Goal: Answer question/provide support: Share knowledge or assist other users

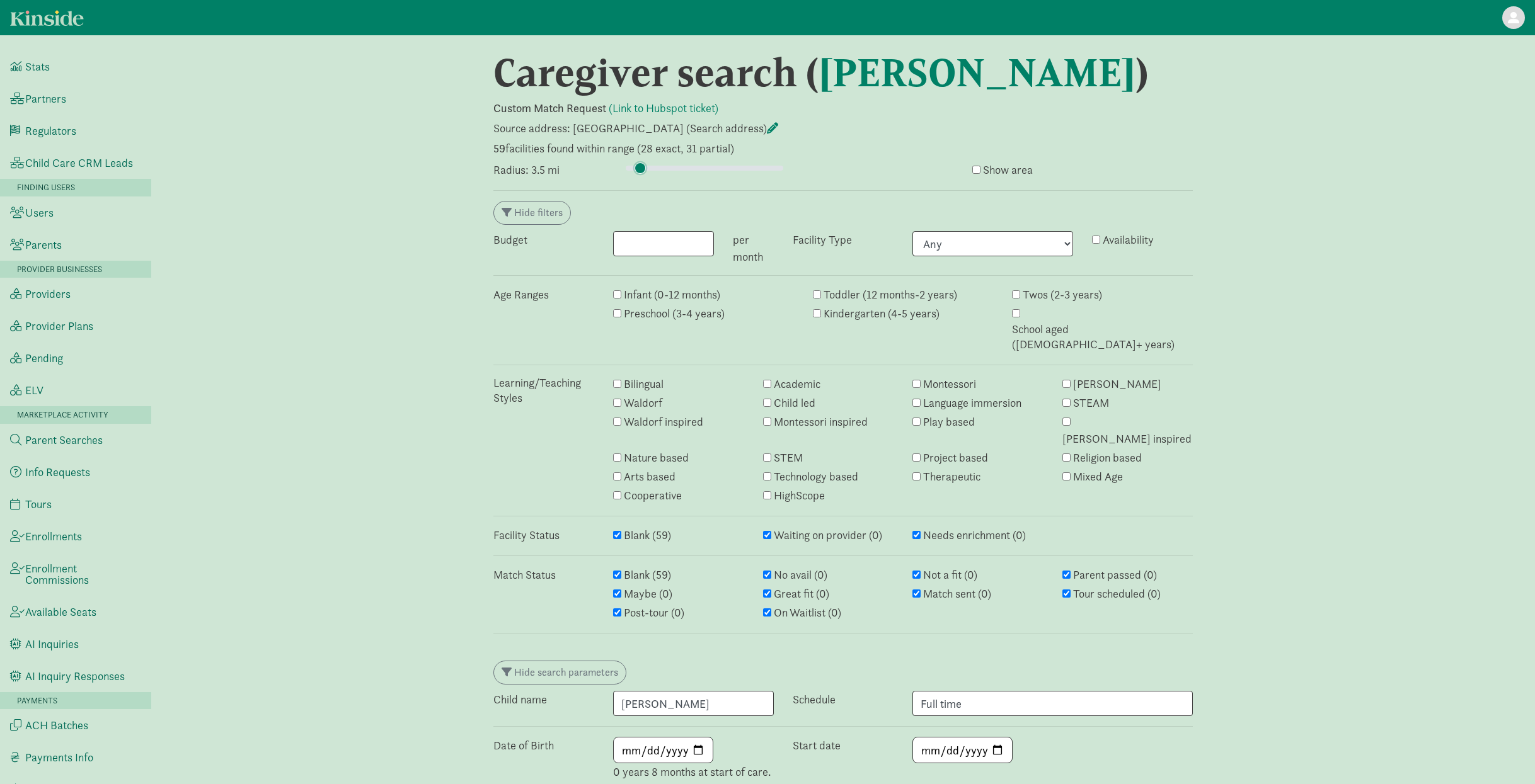
click at [639, 165] on input "range" at bounding box center [704, 168] width 157 height 14
click at [638, 165] on input "range" at bounding box center [704, 168] width 157 height 14
type input "2.75"
click at [638, 168] on input "range" at bounding box center [704, 168] width 157 height 14
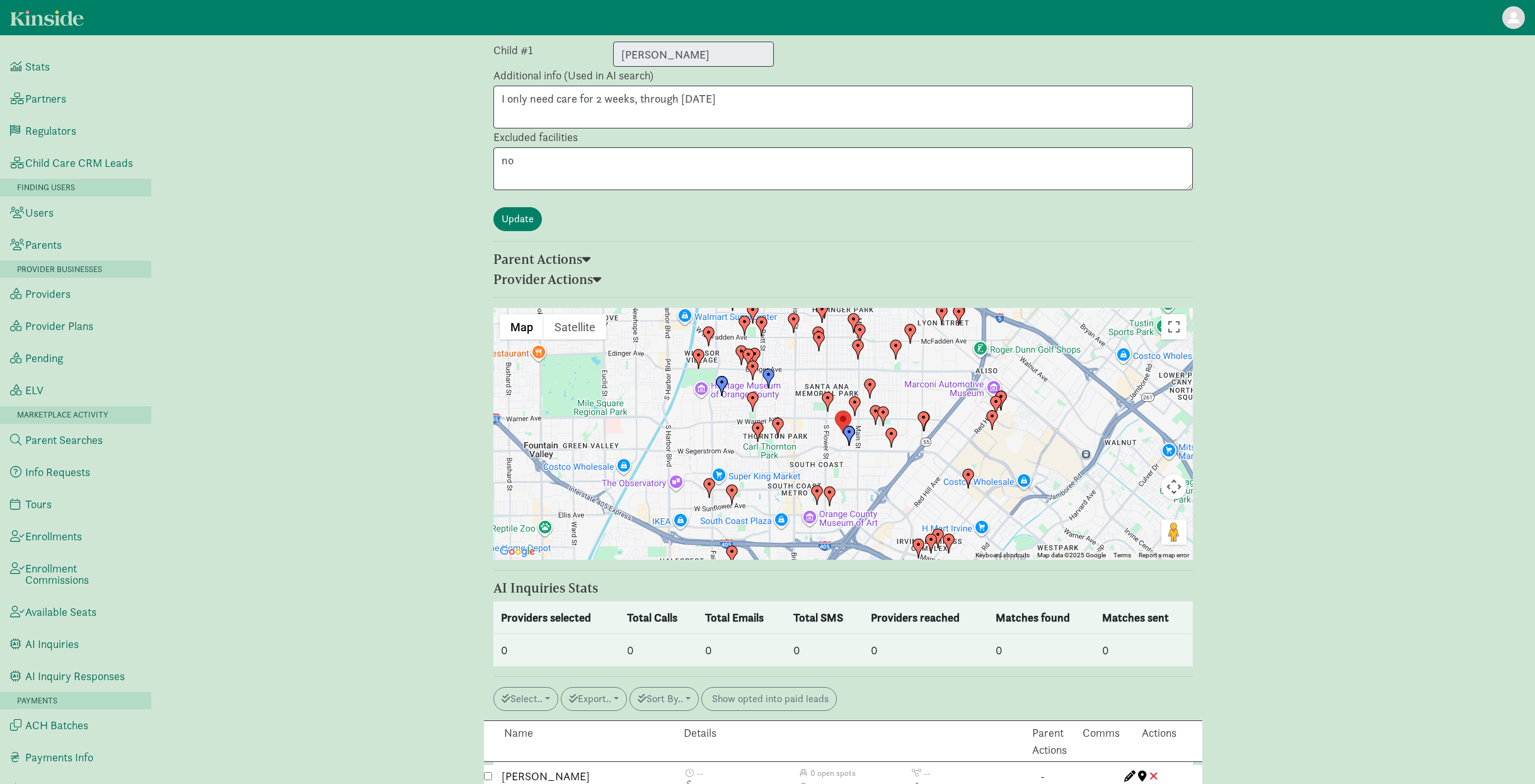
scroll to position [1097, 0]
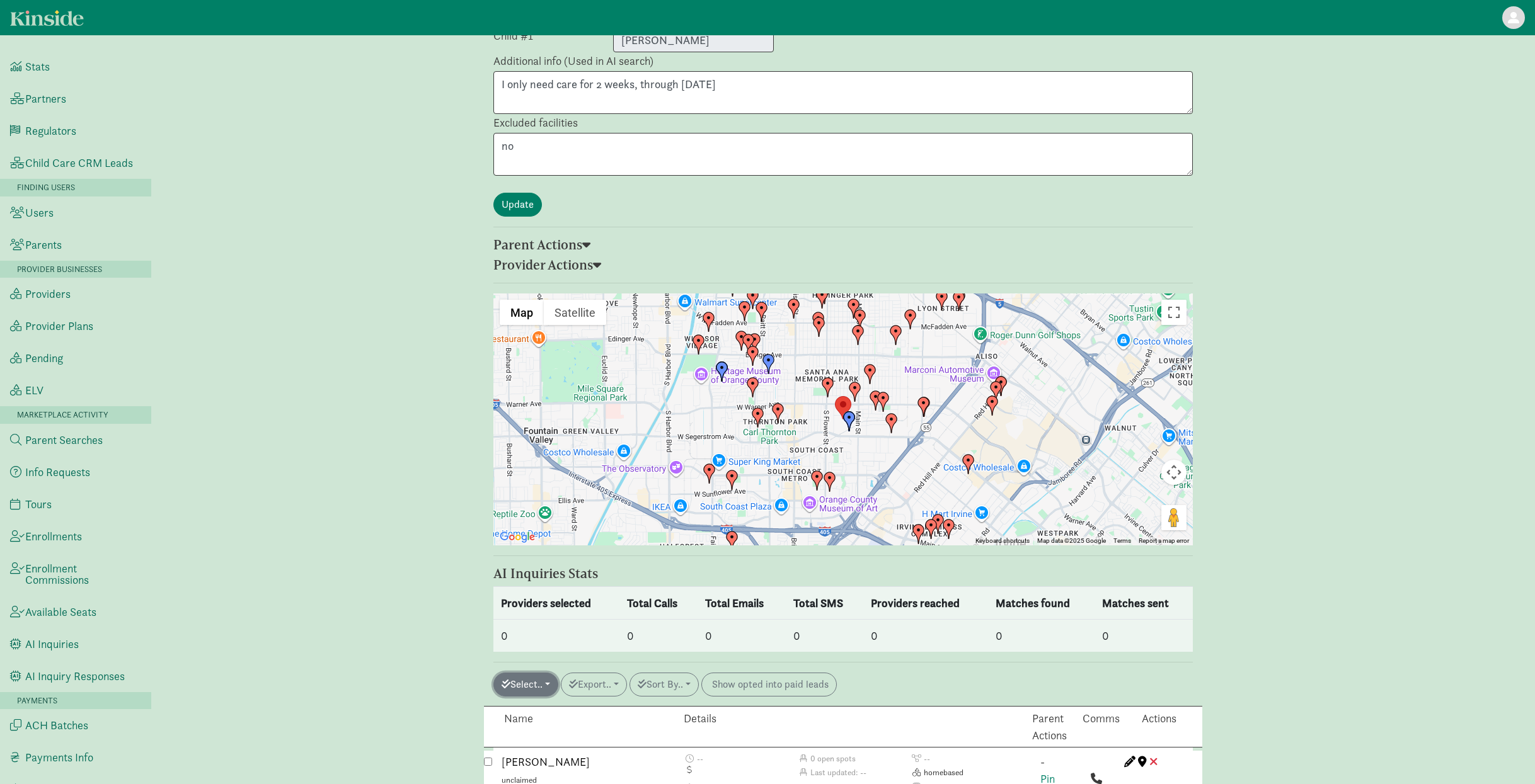
click at [537, 673] on button "Select.." at bounding box center [526, 684] width 65 height 24
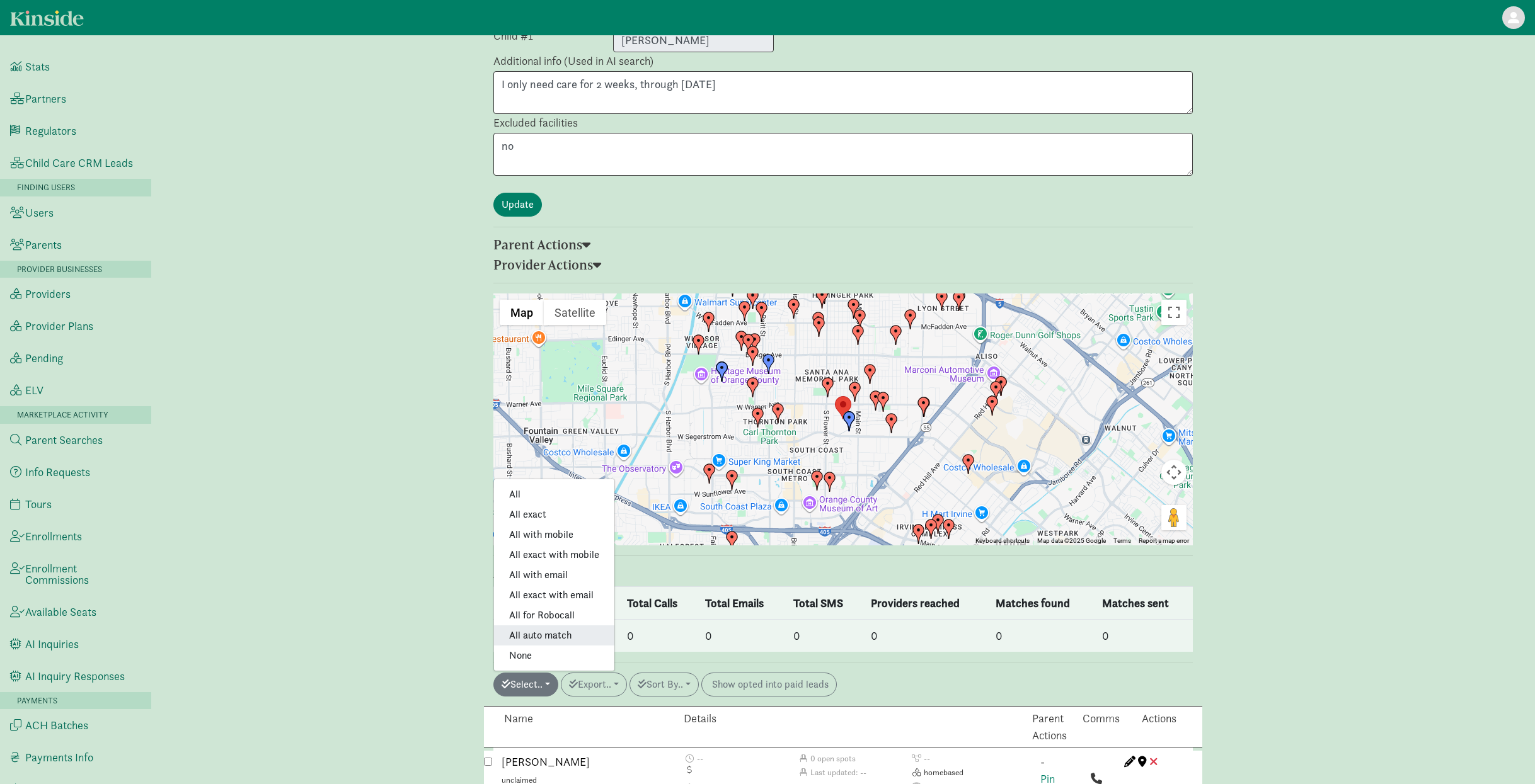
click at [545, 625] on link "All auto match" at bounding box center [554, 635] width 121 height 20
checkbox input "true"
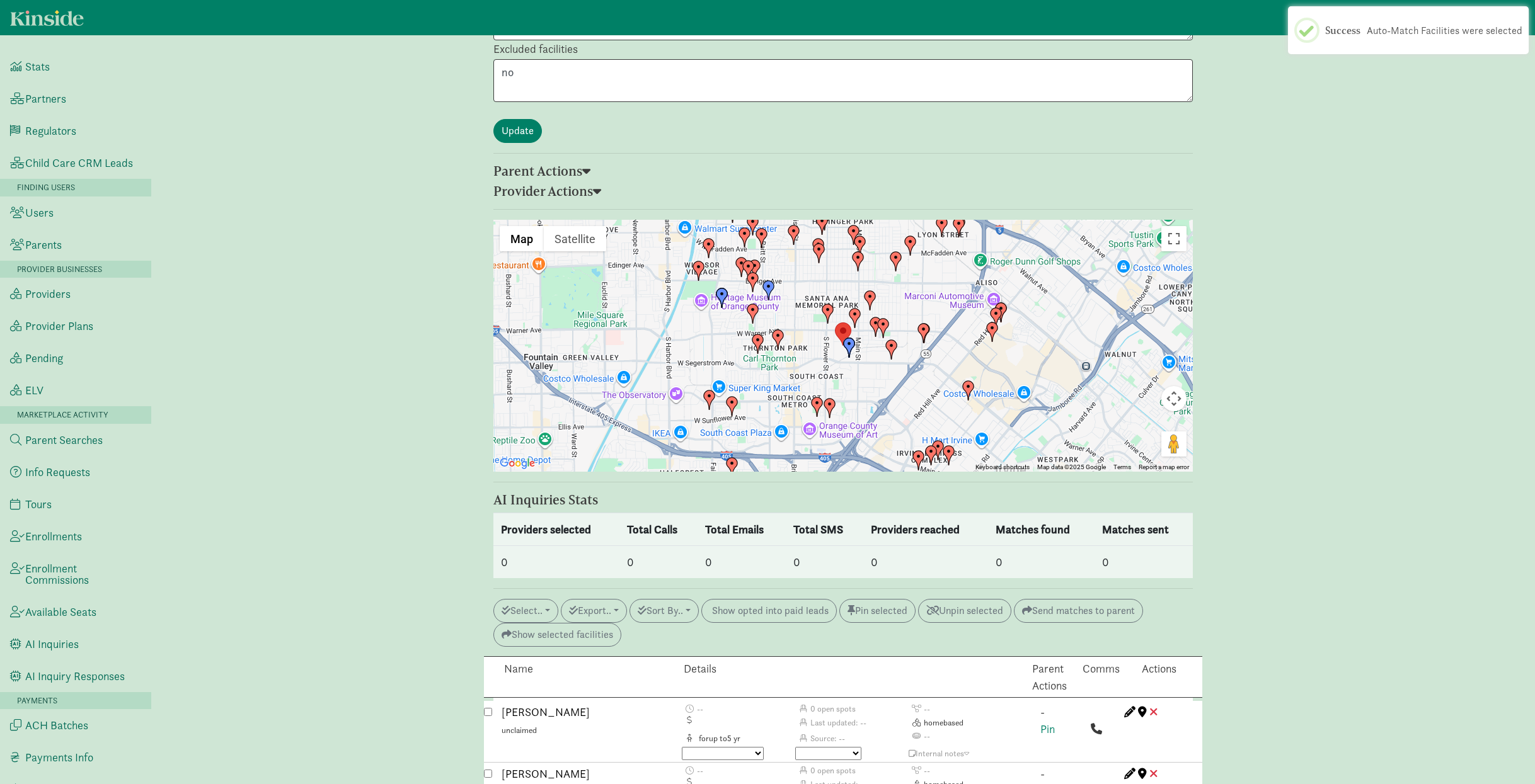
scroll to position [1295, 0]
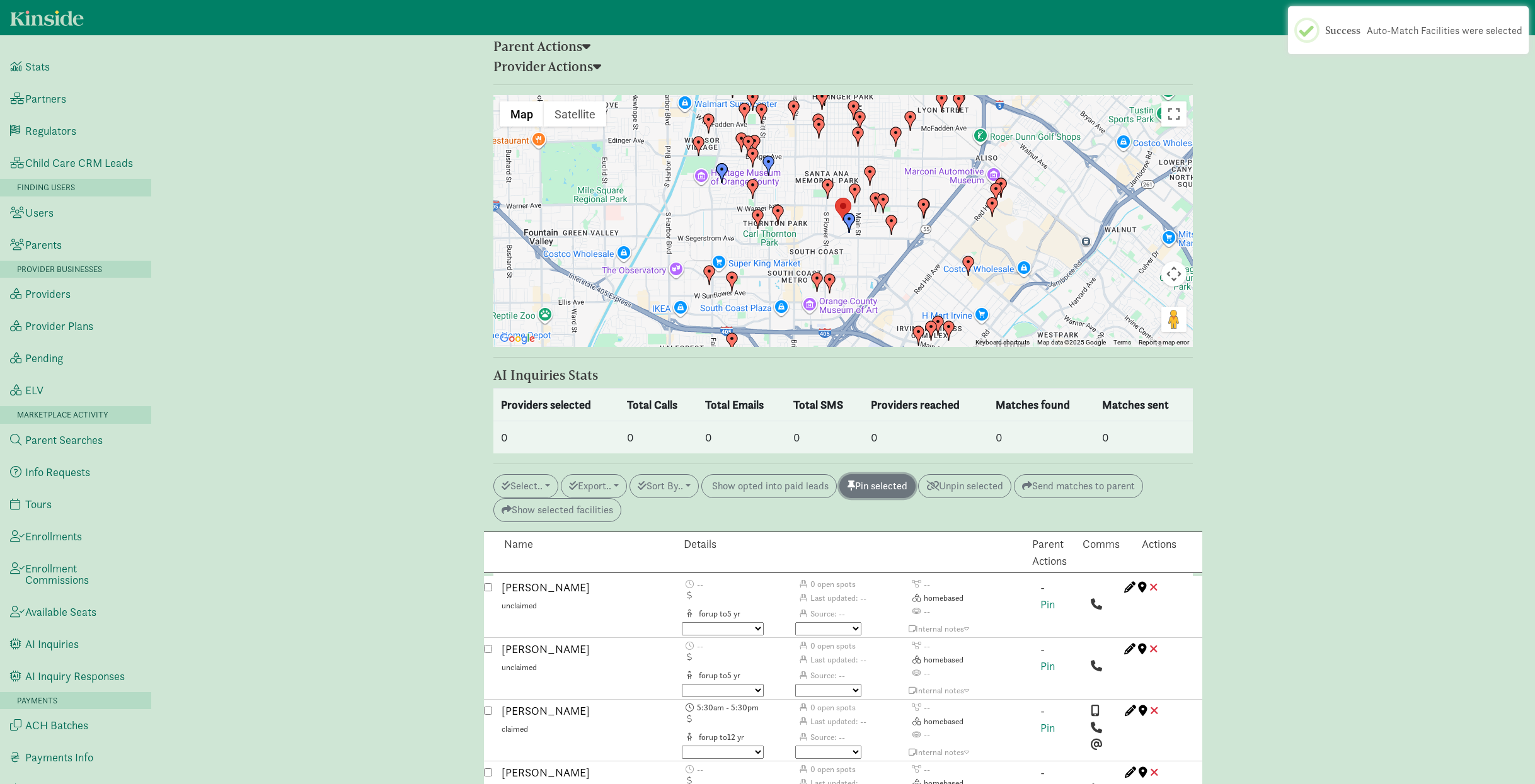
click at [899, 474] on button "Pin selected" at bounding box center [877, 486] width 76 height 24
click at [519, 474] on button "Select.." at bounding box center [526, 486] width 65 height 24
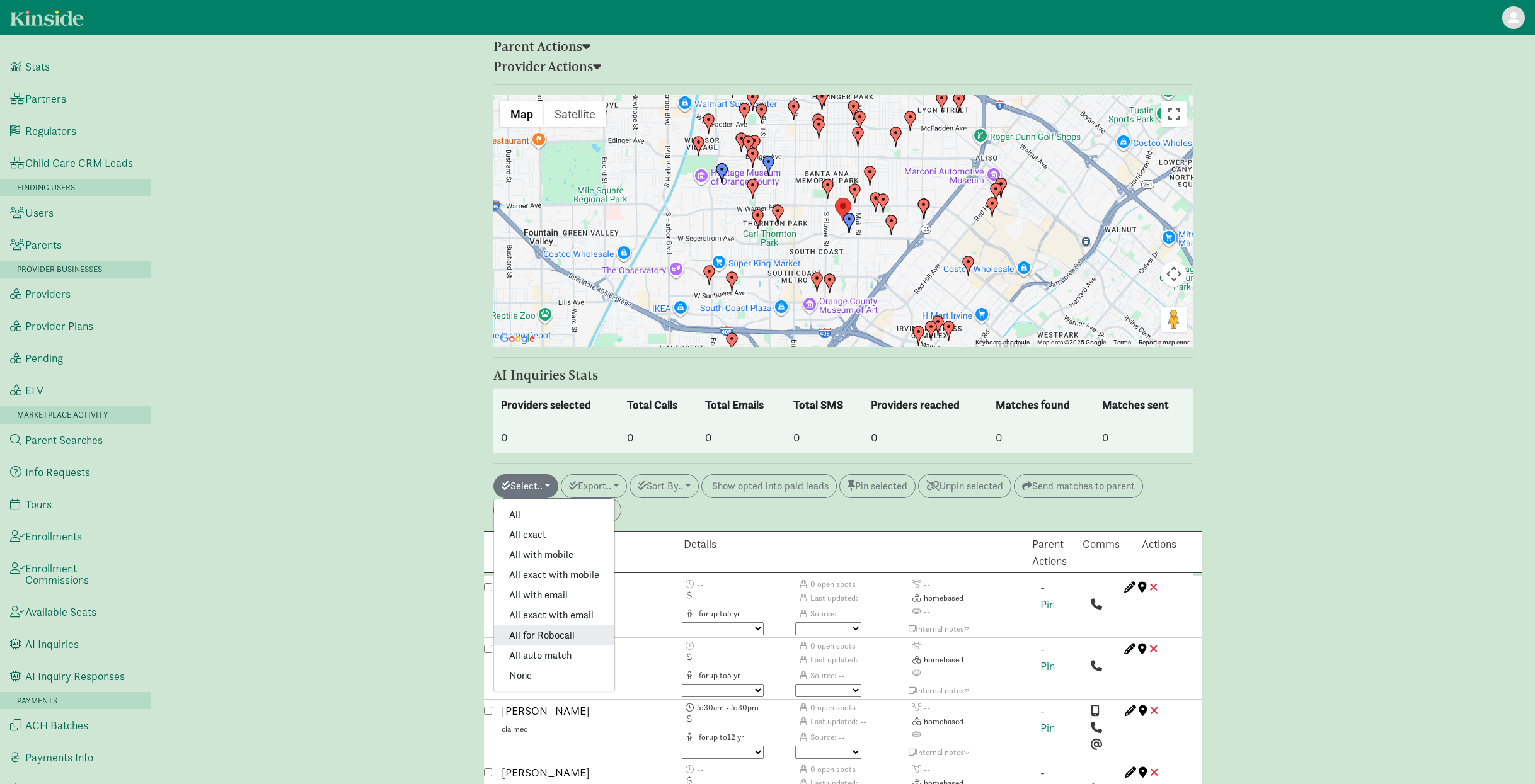
click at [539, 625] on link "All for Robocall" at bounding box center [554, 635] width 121 height 20
checkbox input "true"
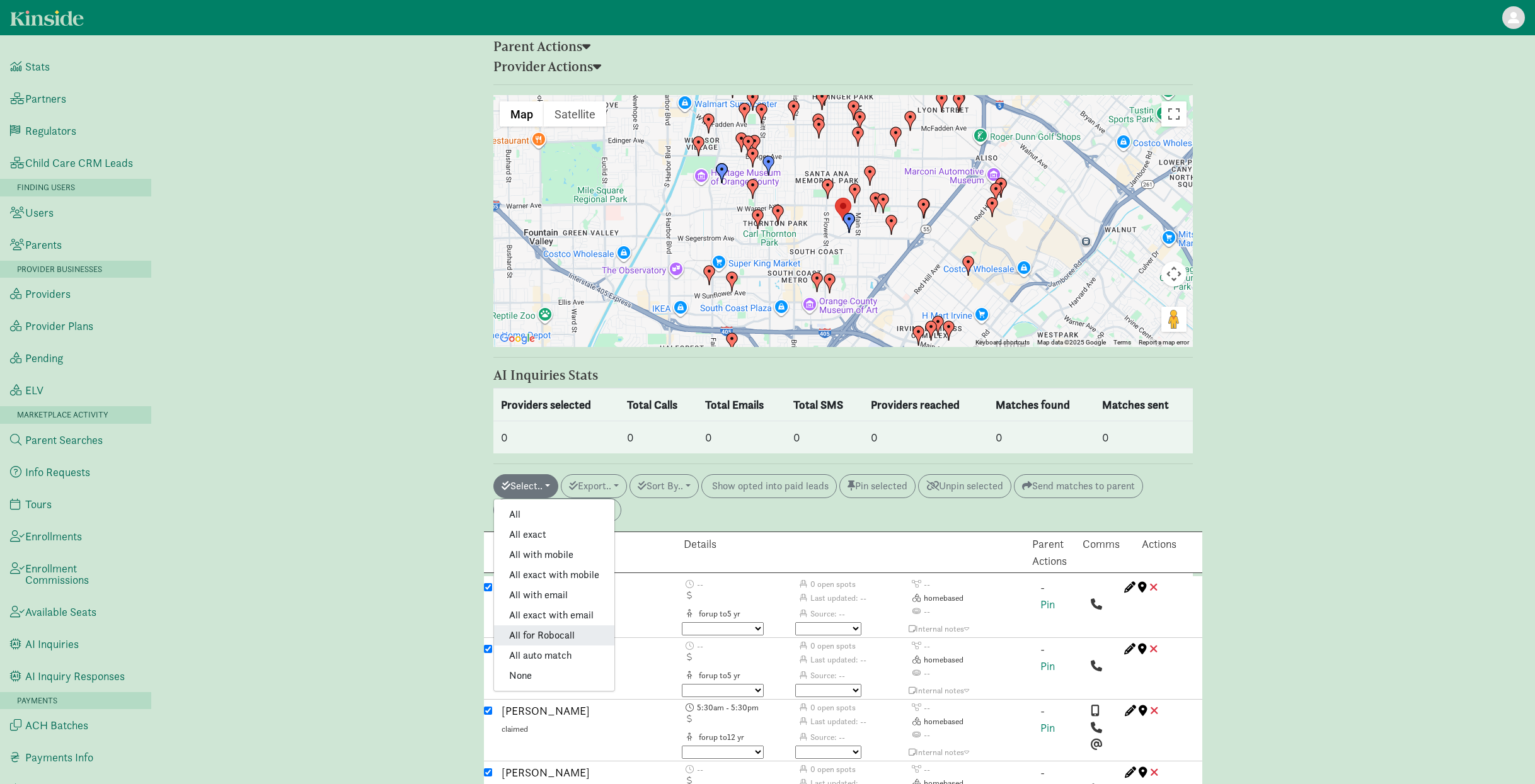
checkbox input "true"
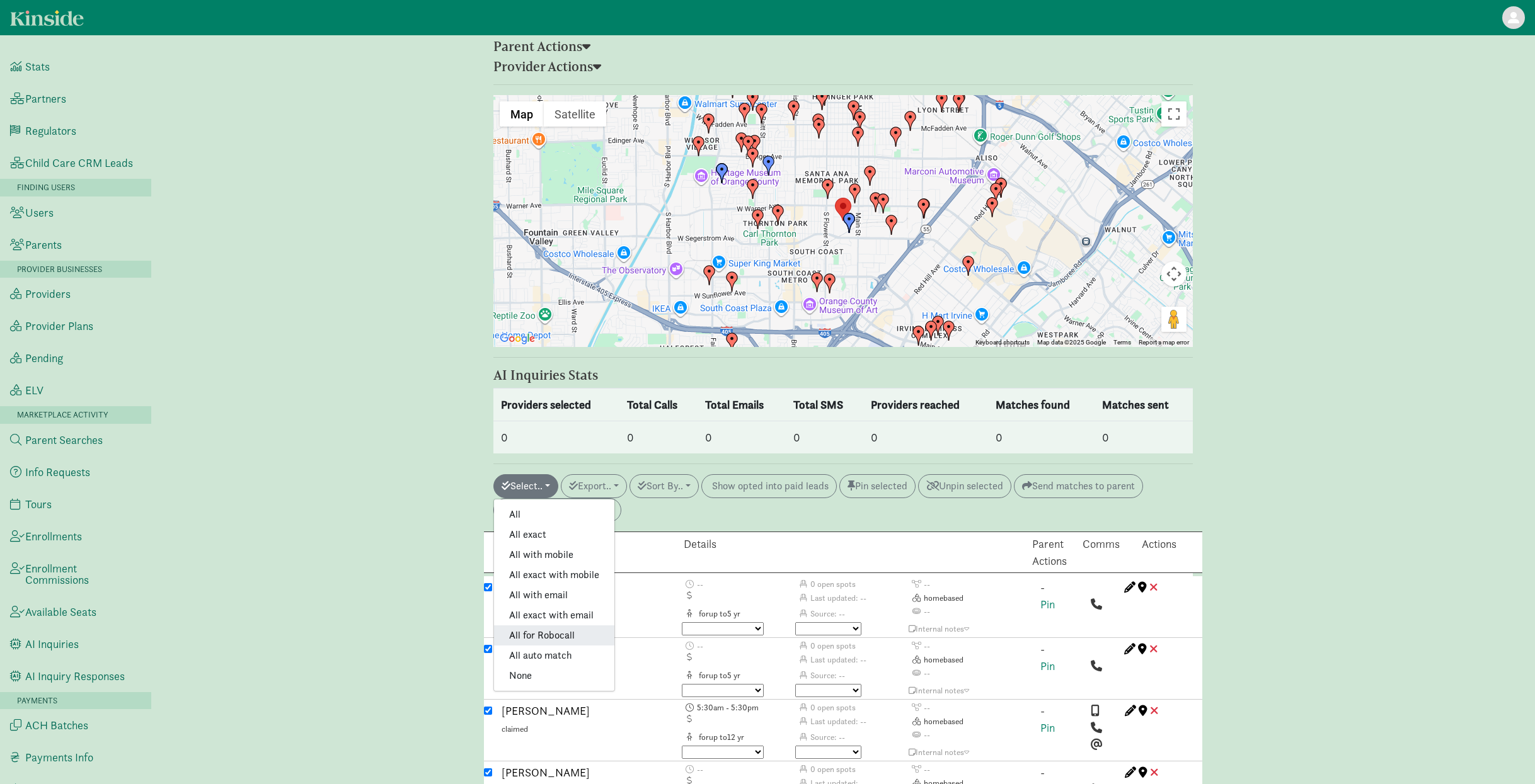
checkbox input "true"
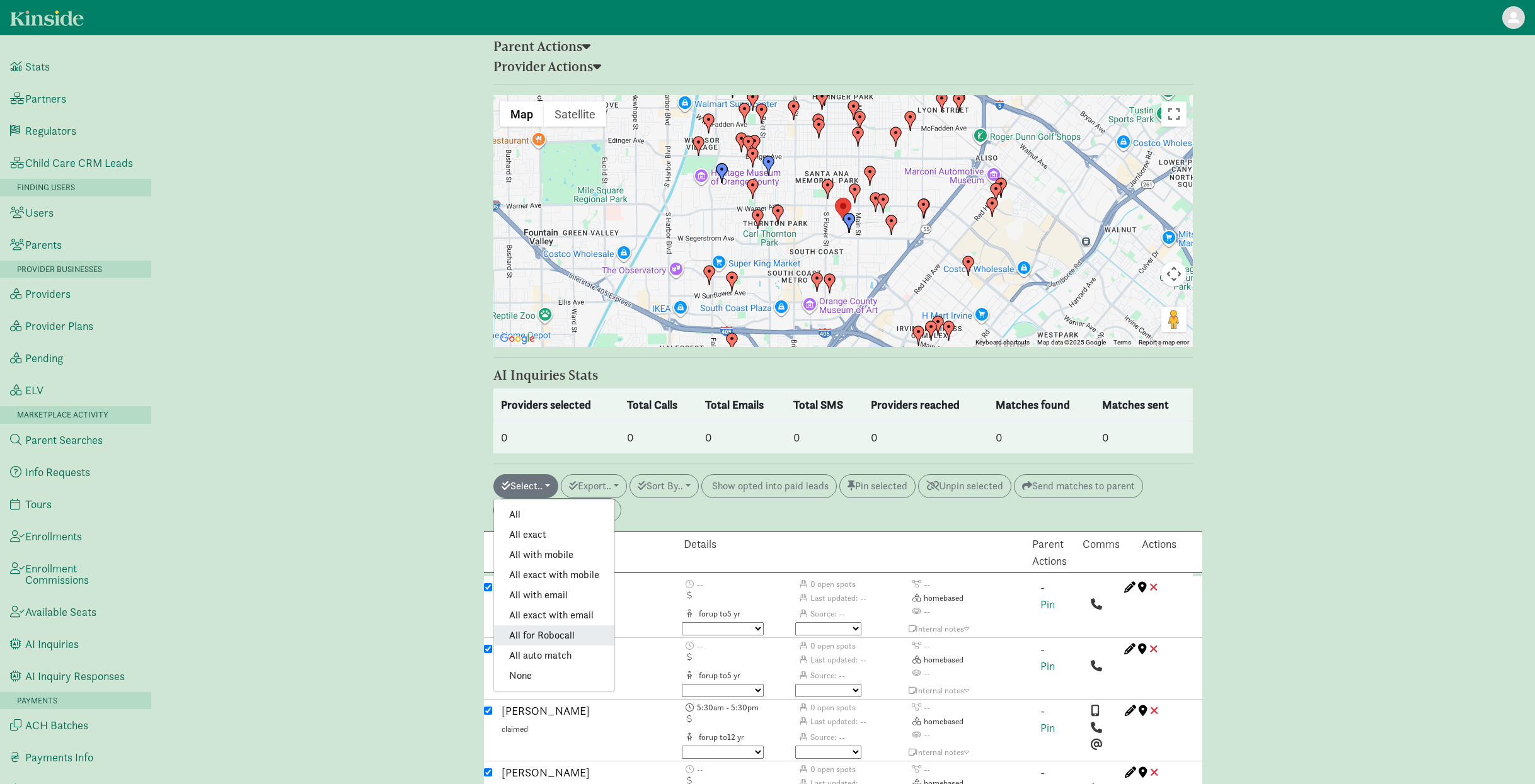
checkbox input "true"
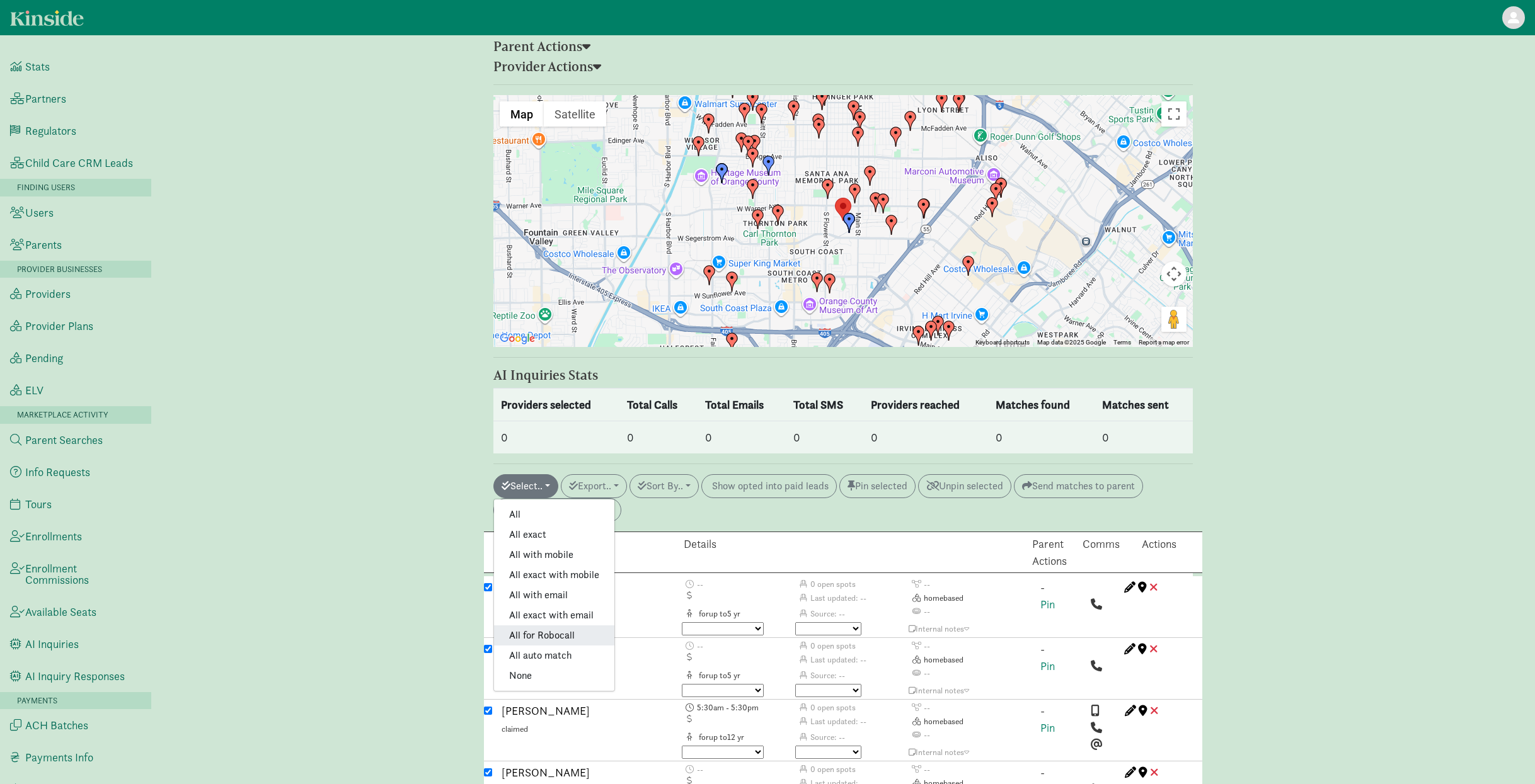
checkbox input "true"
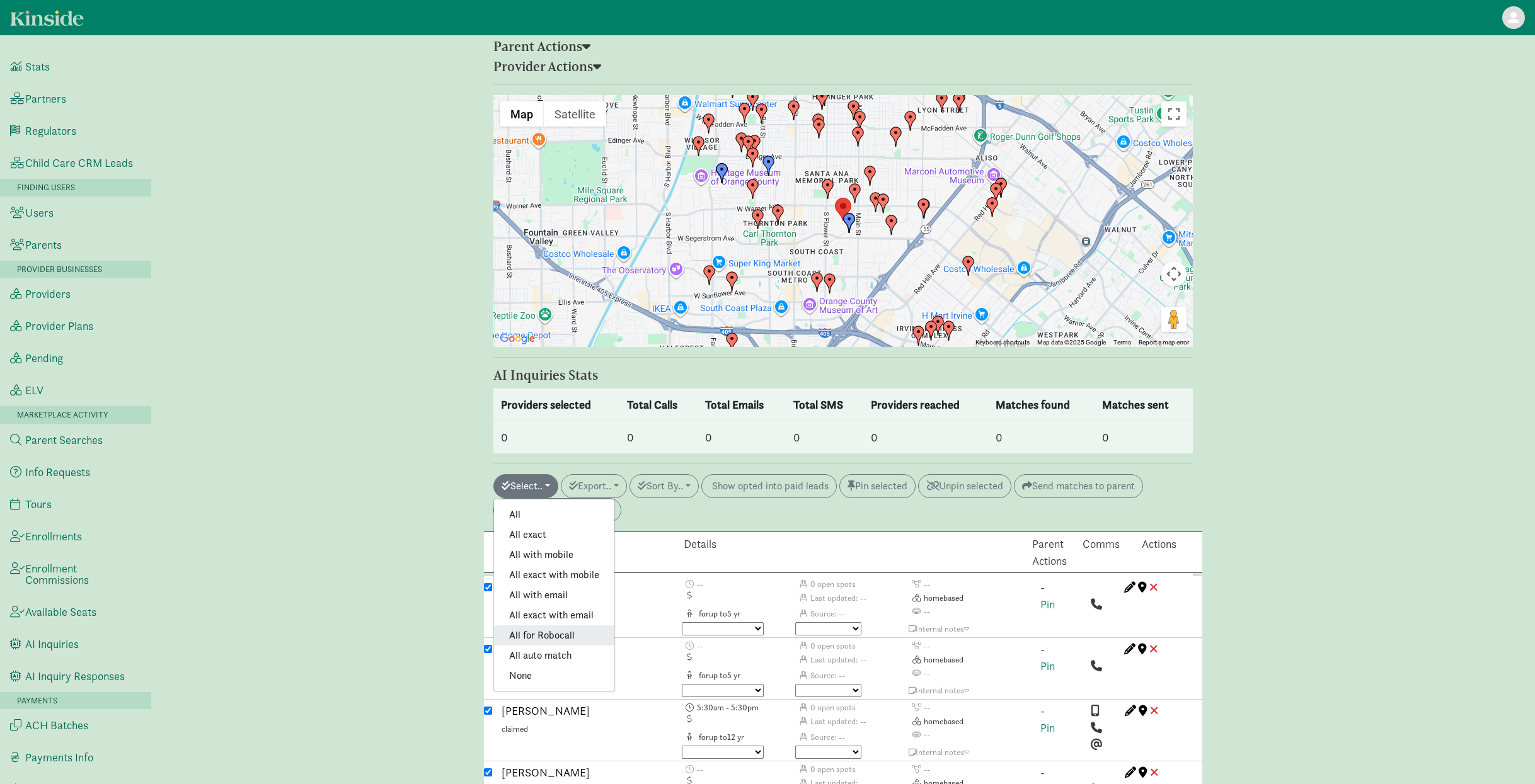
checkbox input "true"
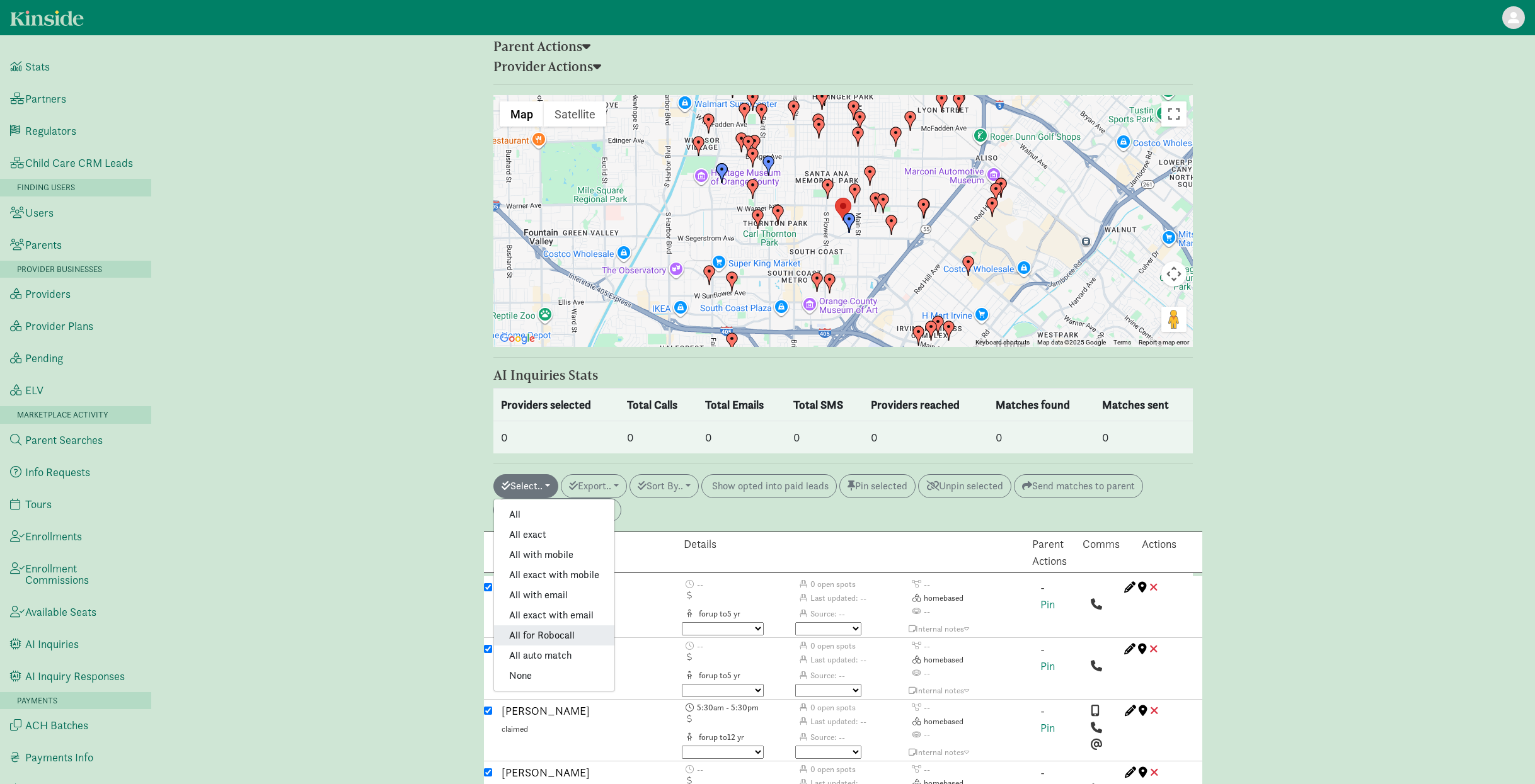
checkbox input "true"
checkbox input "false"
checkbox input "true"
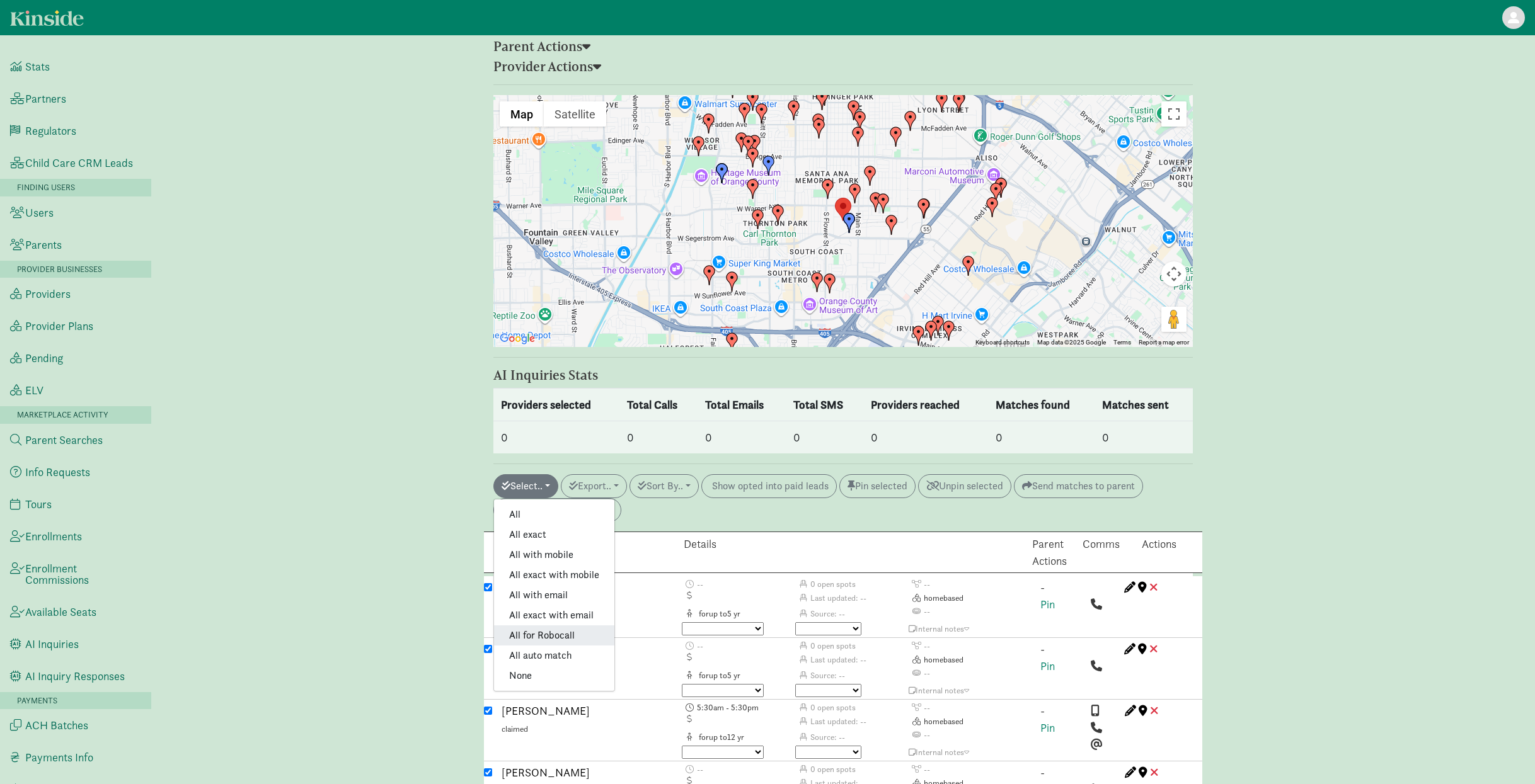
checkbox input "true"
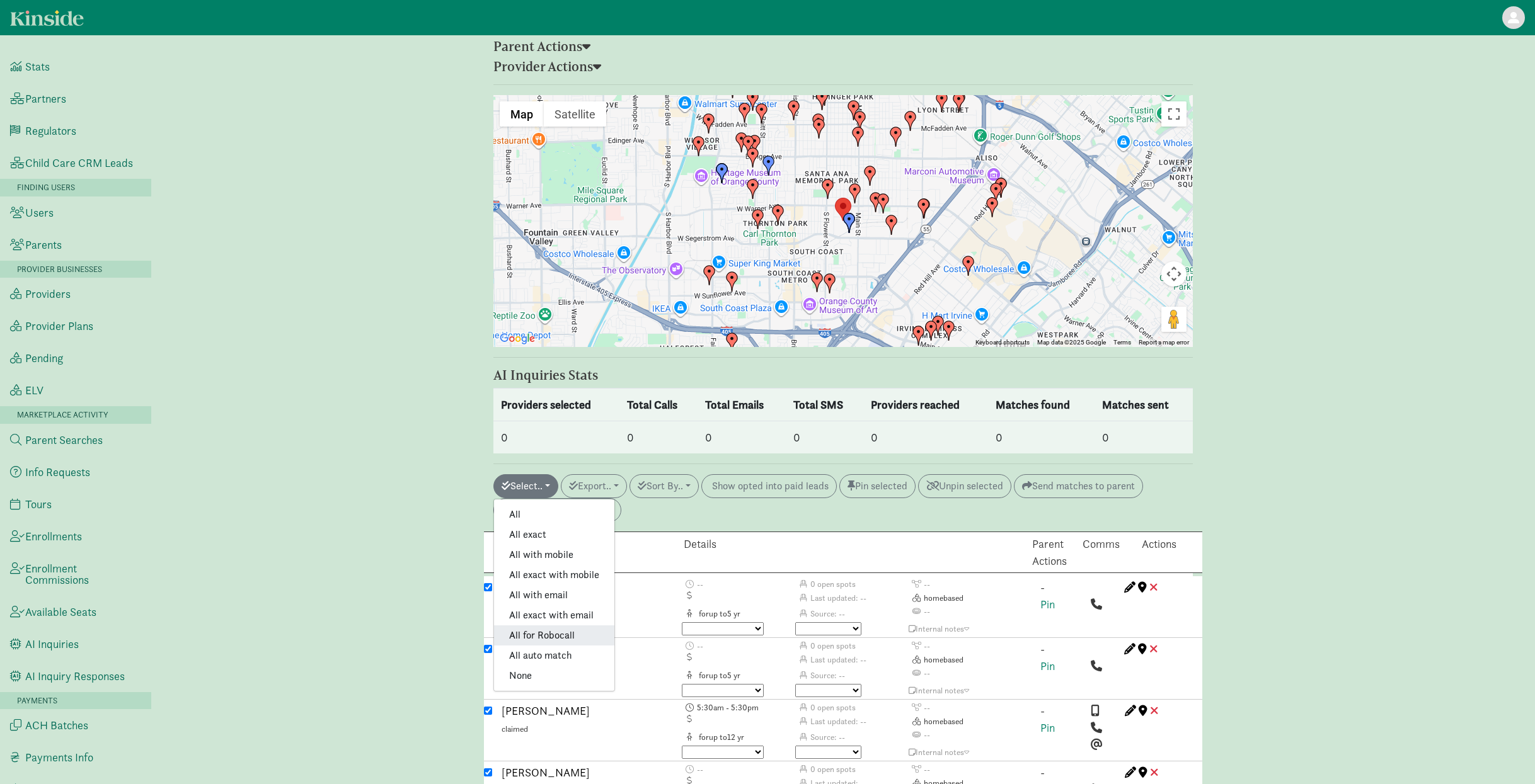
checkbox input "true"
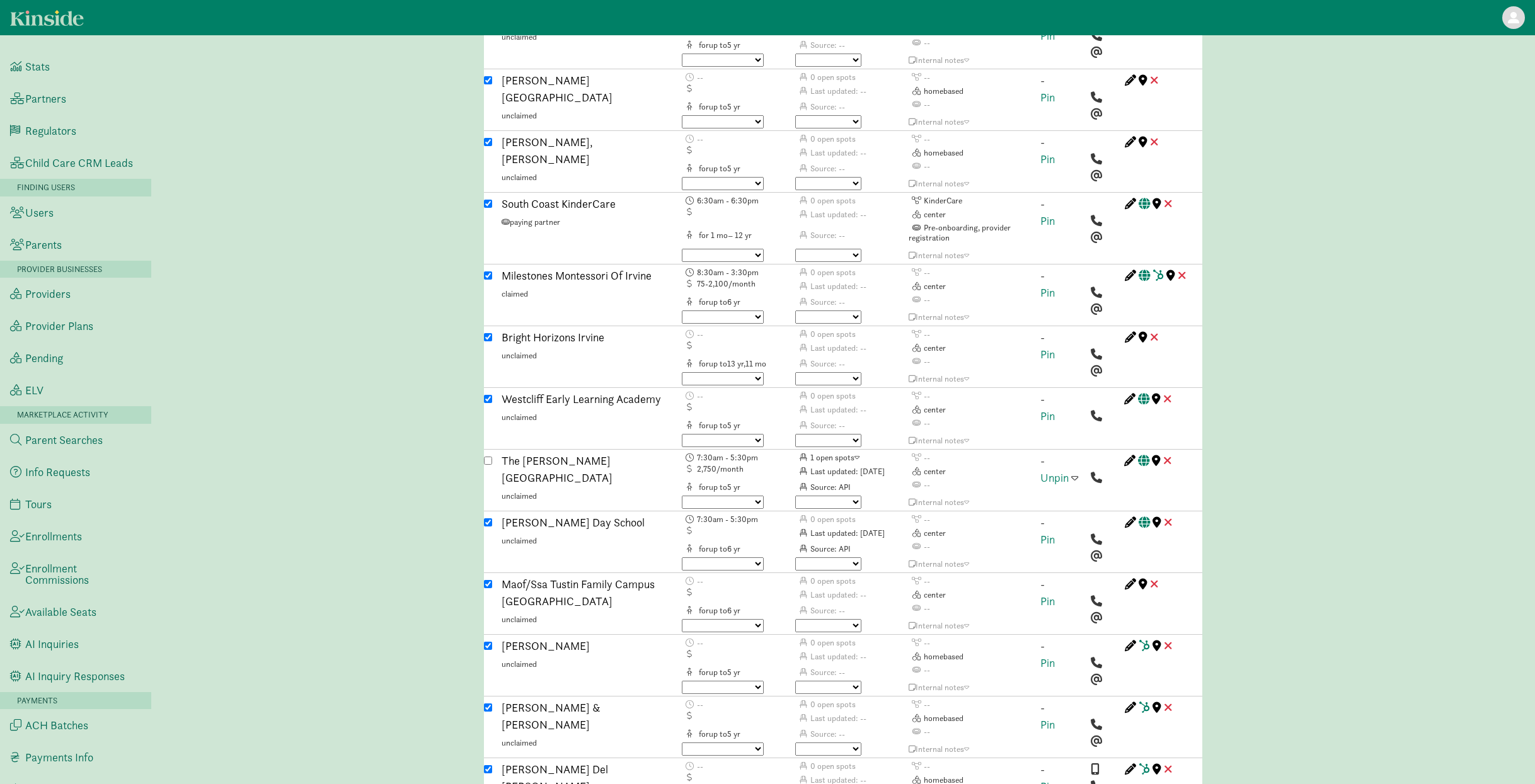
scroll to position [3298, 0]
click at [329, 390] on div "Caregiver search ( Chantel Huang ) Custom Match Request (Link to Hubspot ticket…" at bounding box center [843, 433] width 1384 height 7363
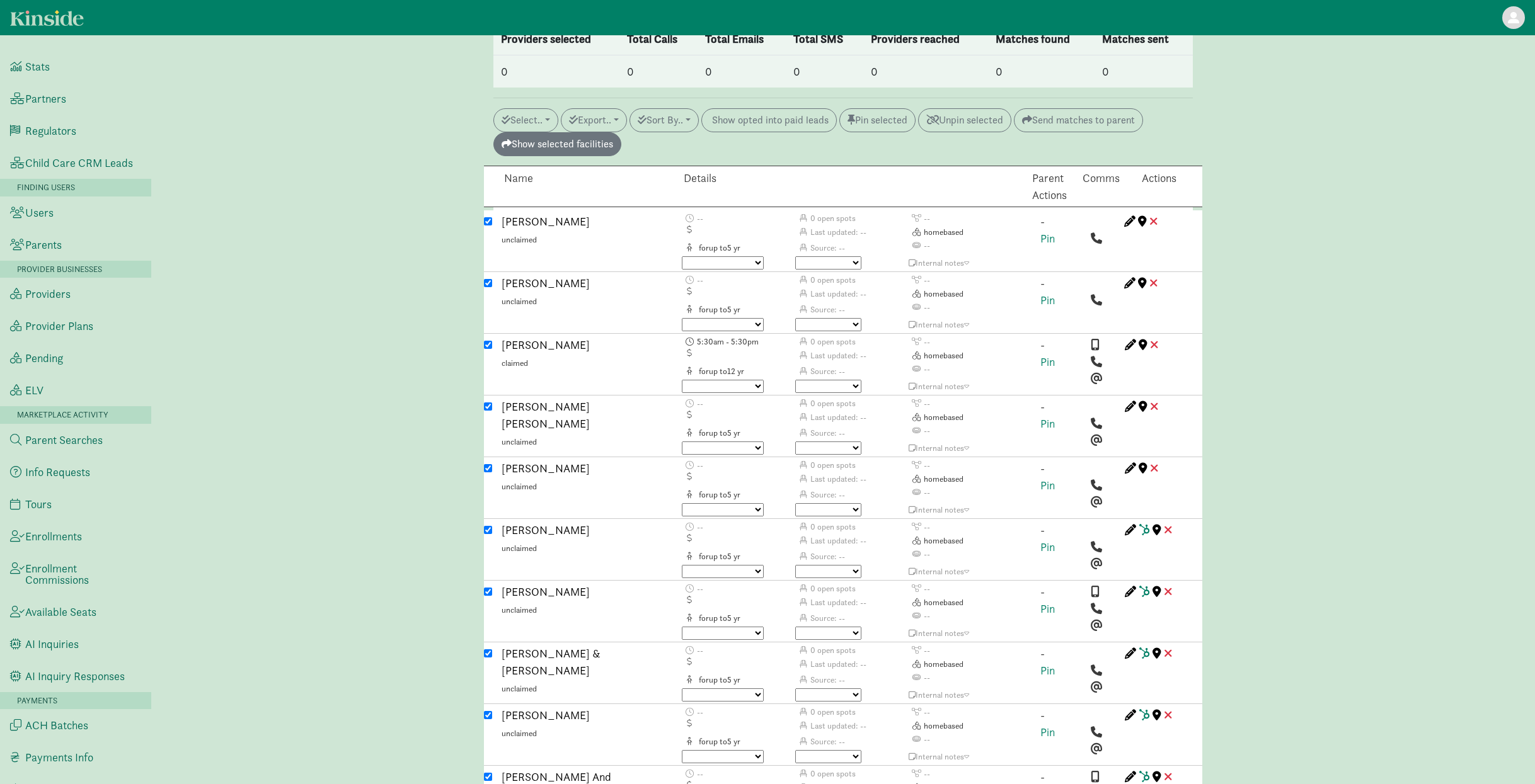
scroll to position [1608, 0]
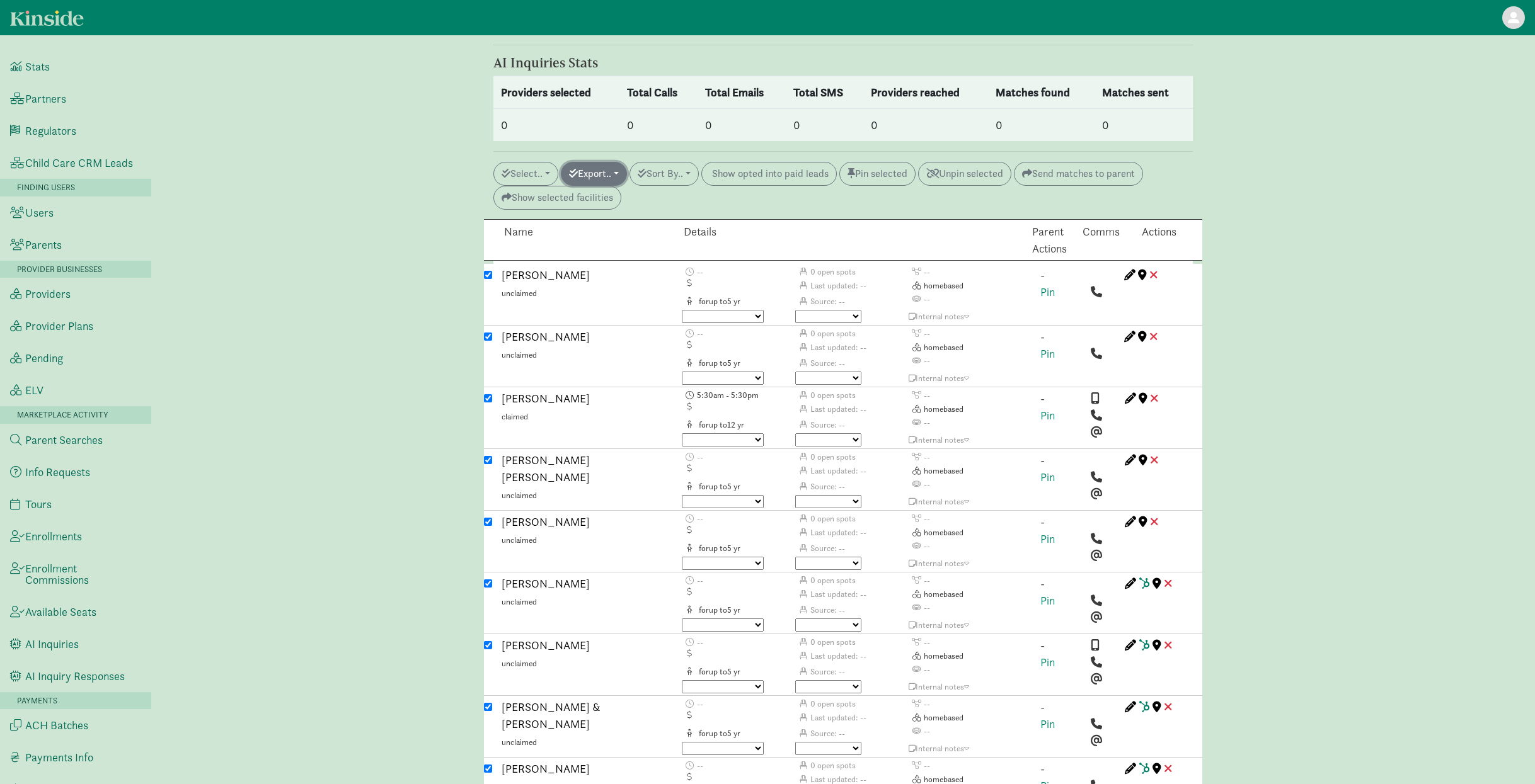
click at [608, 162] on button "Export.." at bounding box center [594, 173] width 66 height 24
click at [639, 233] on link "Initiate AI inquiry" at bounding box center [652, 243] width 180 height 20
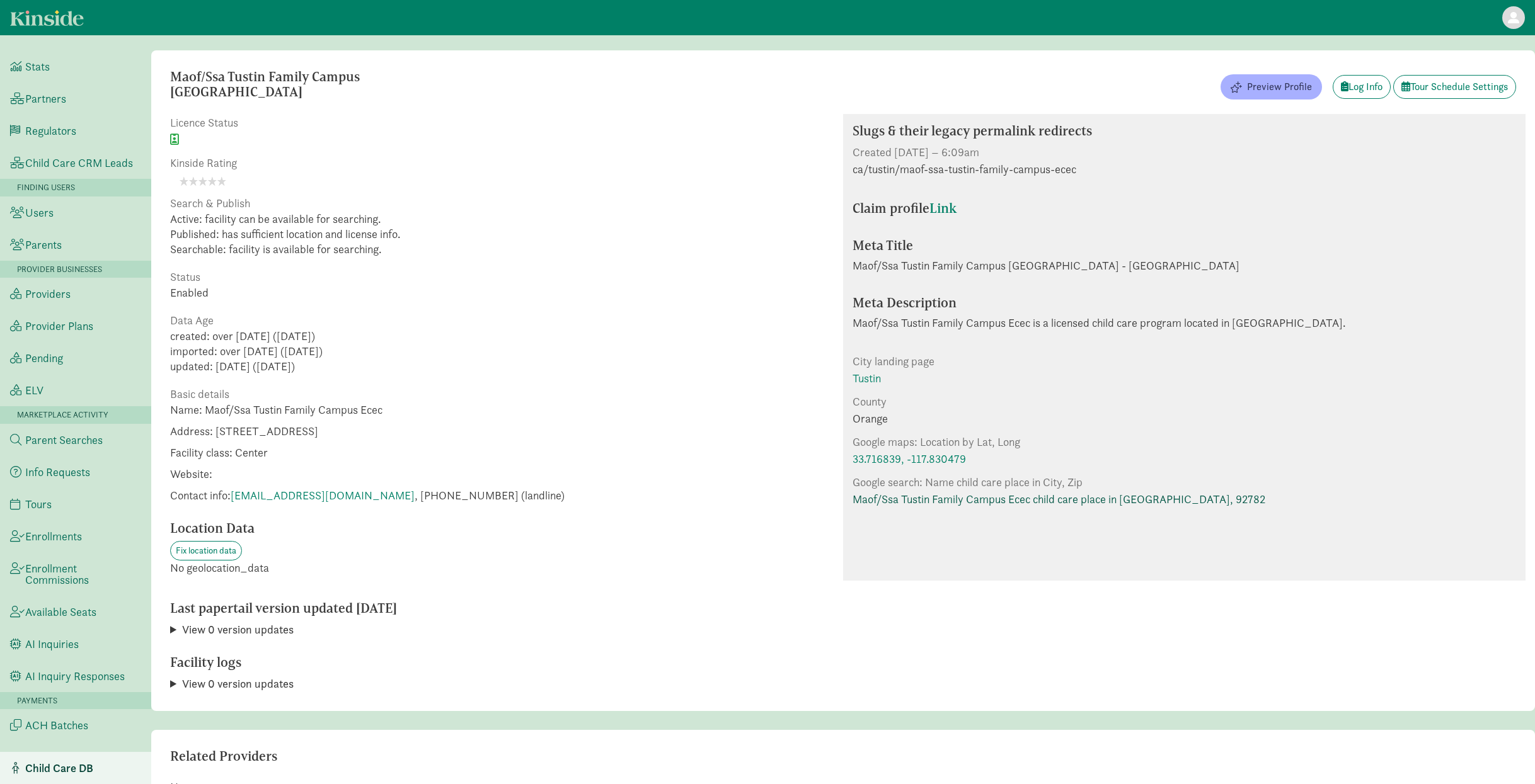
click at [917, 498] on link "Maof/Ssa Tustin Family Campus Ecec child care place in Tustin, 92782" at bounding box center [1058, 499] width 413 height 17
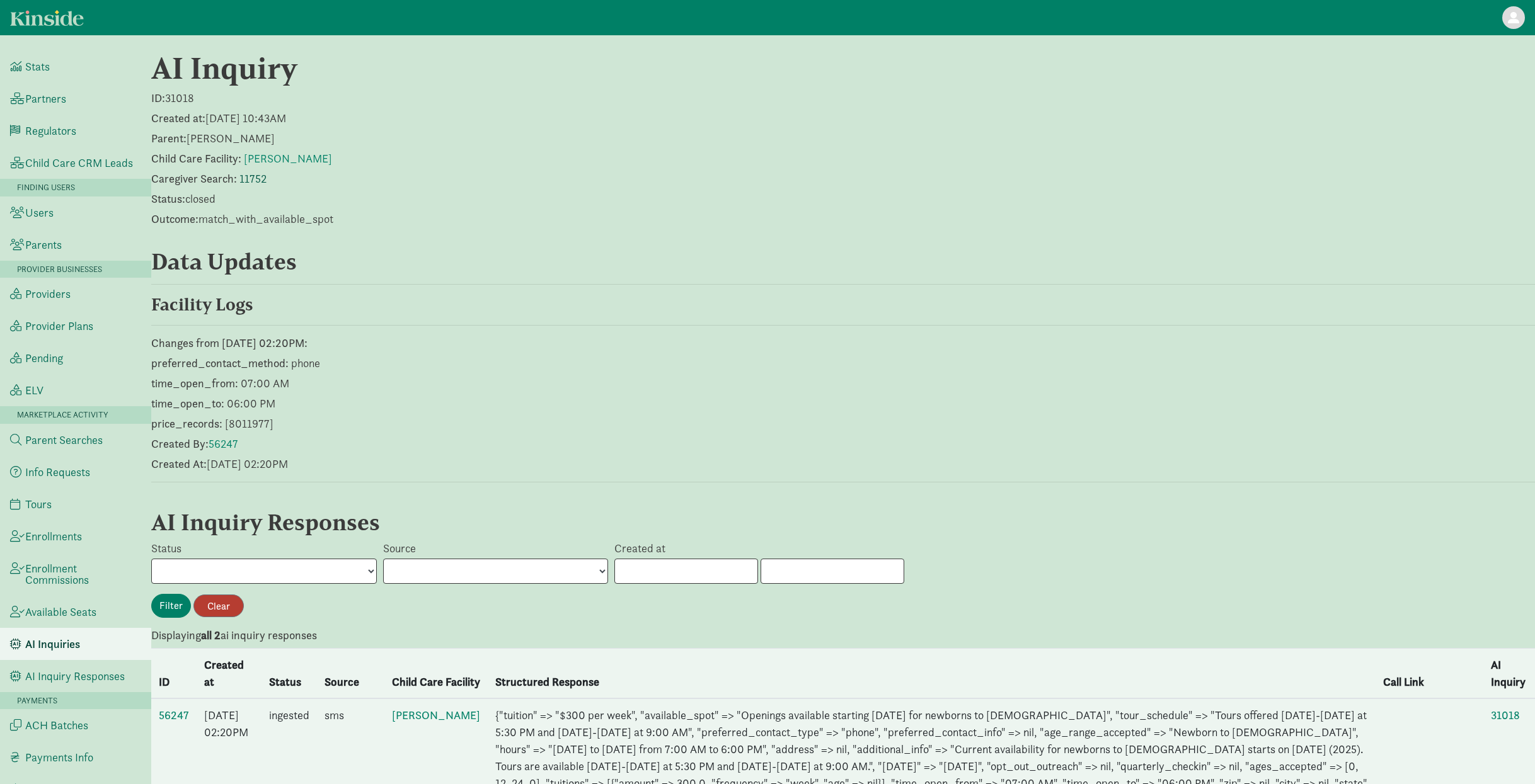
click at [252, 180] on link "11752" at bounding box center [253, 178] width 27 height 14
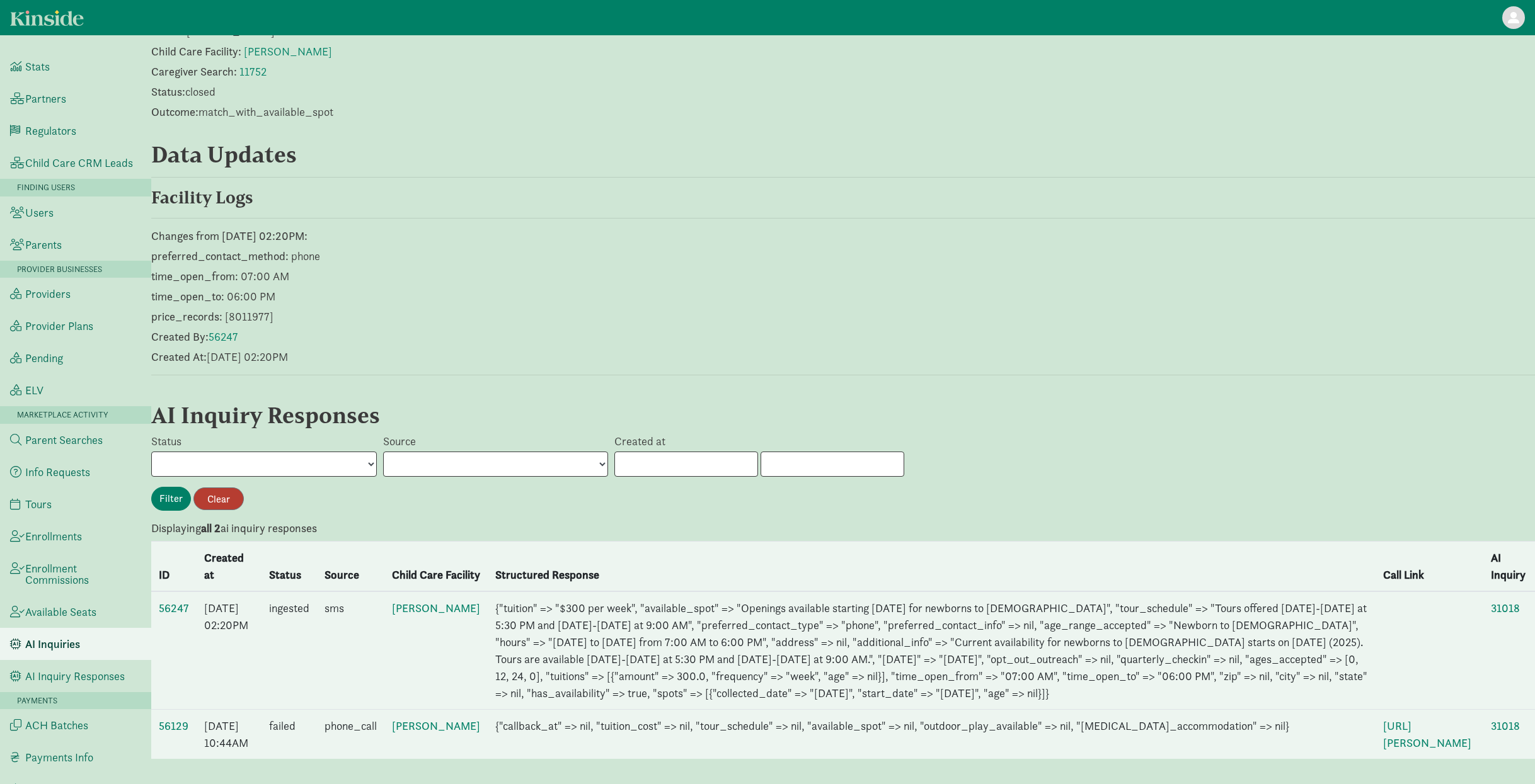
scroll to position [154, 0]
click at [169, 601] on link "56247" at bounding box center [174, 608] width 31 height 14
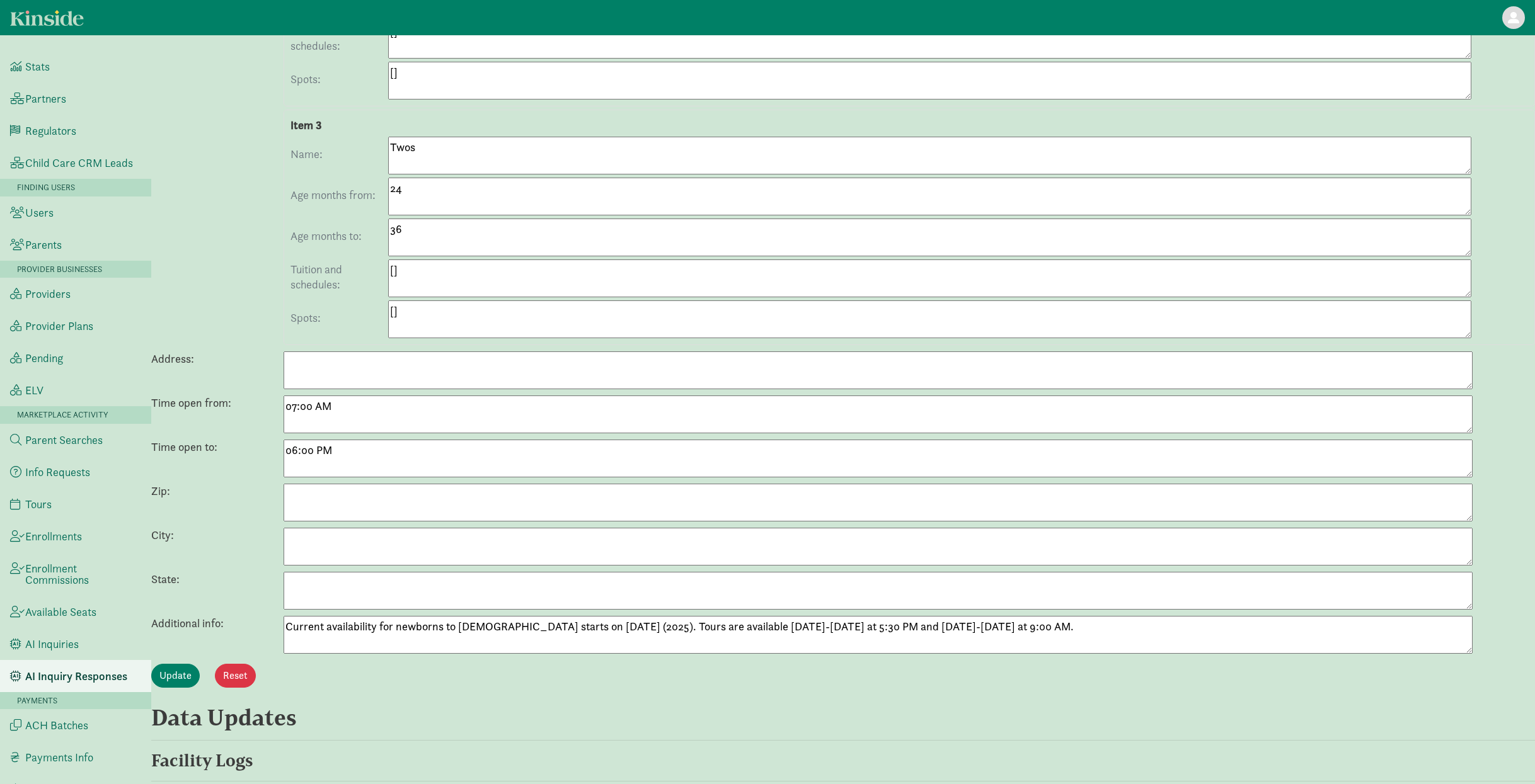
scroll to position [802, 0]
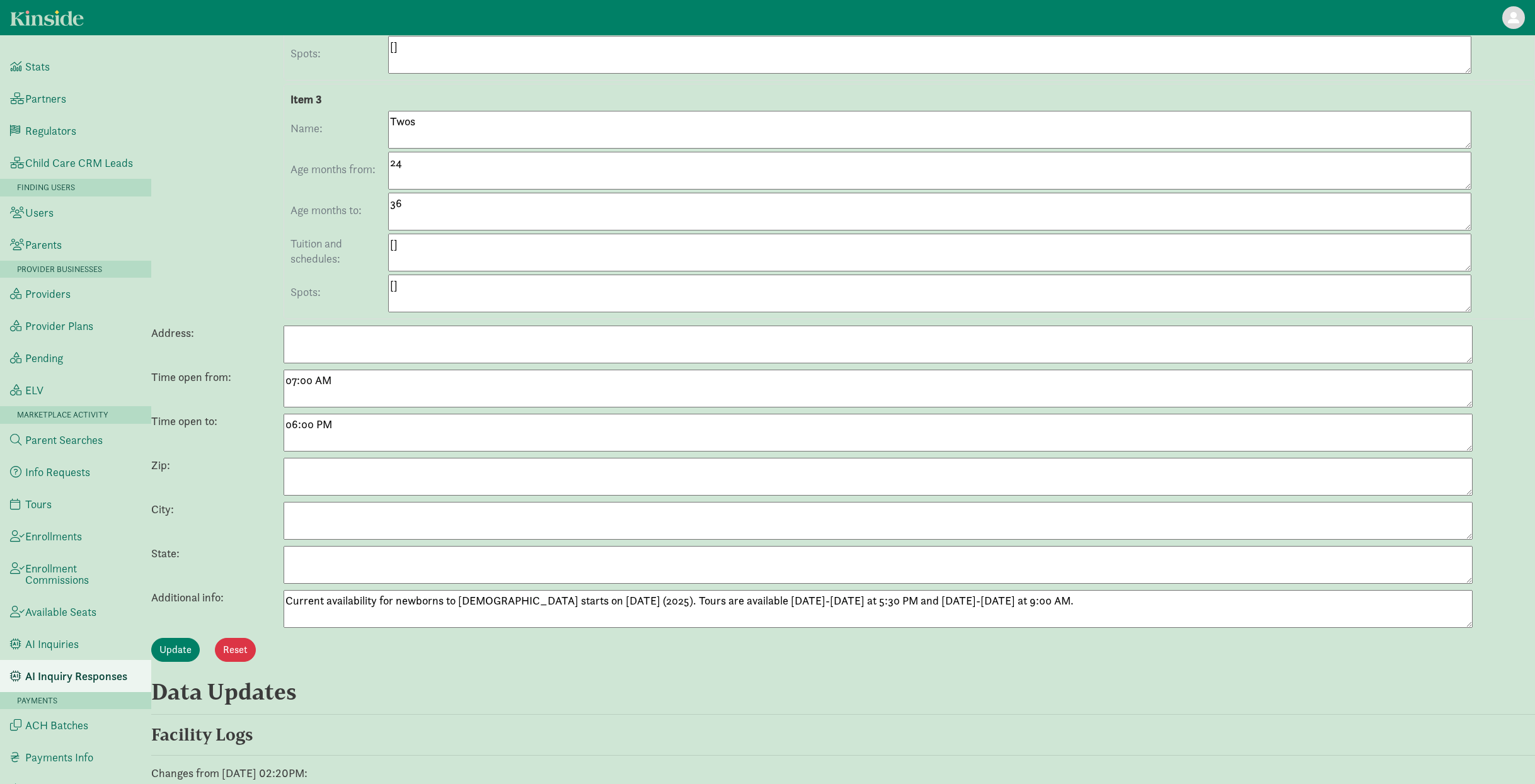
click at [428, 612] on textarea "Current availability for newborns to [DEMOGRAPHIC_DATA] starts on [DATE] (2025)…" at bounding box center [878, 609] width 1189 height 38
click at [428, 612] on textarea "Current availability for newborns to 3 years old starts on September 22nd (2025…" at bounding box center [878, 609] width 1189 height 38
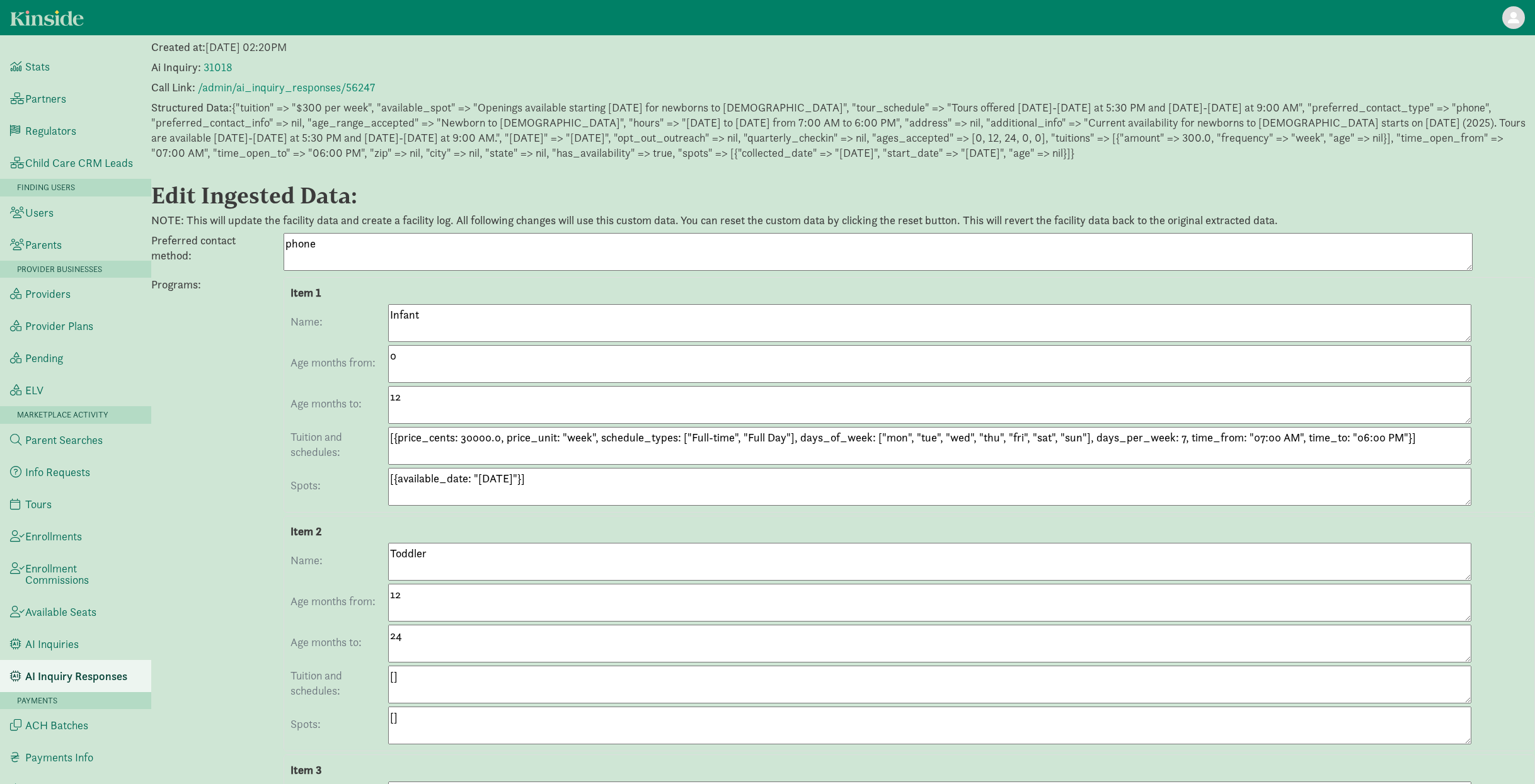
scroll to position [14, 0]
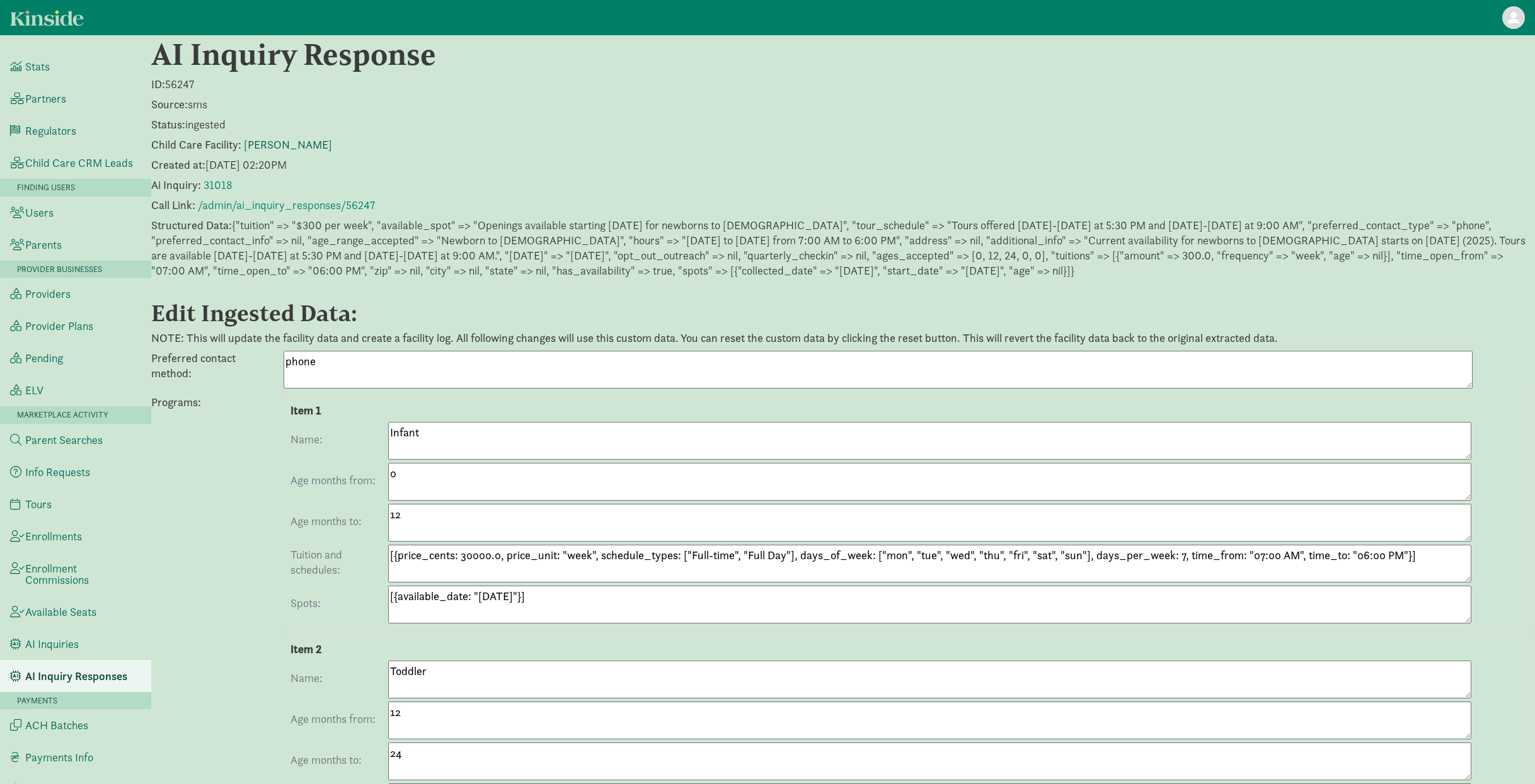
click at [317, 146] on link "[PERSON_NAME]" at bounding box center [288, 144] width 88 height 14
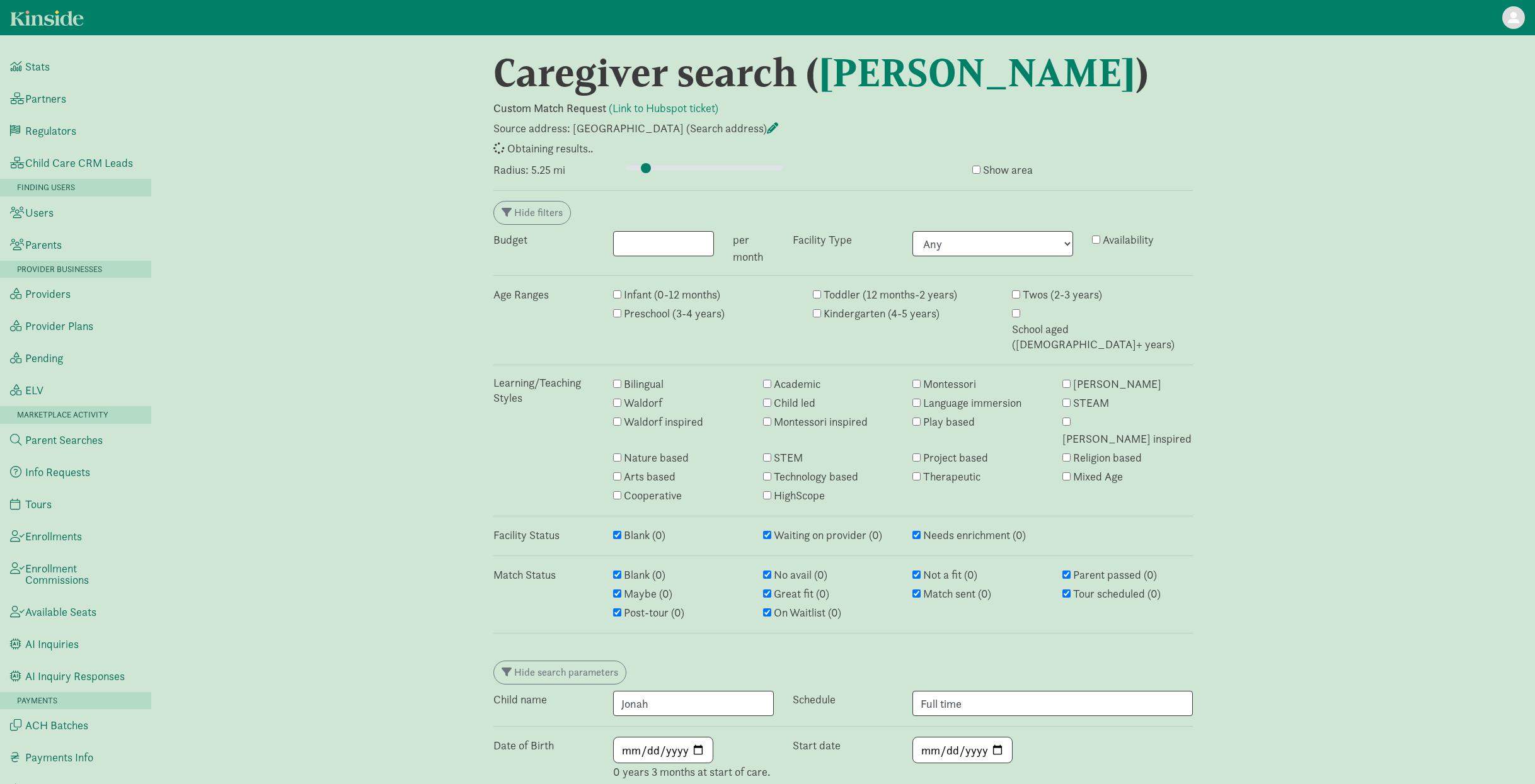
select select "awaiting_response"
select select "closed"
select select "awaiting_response"
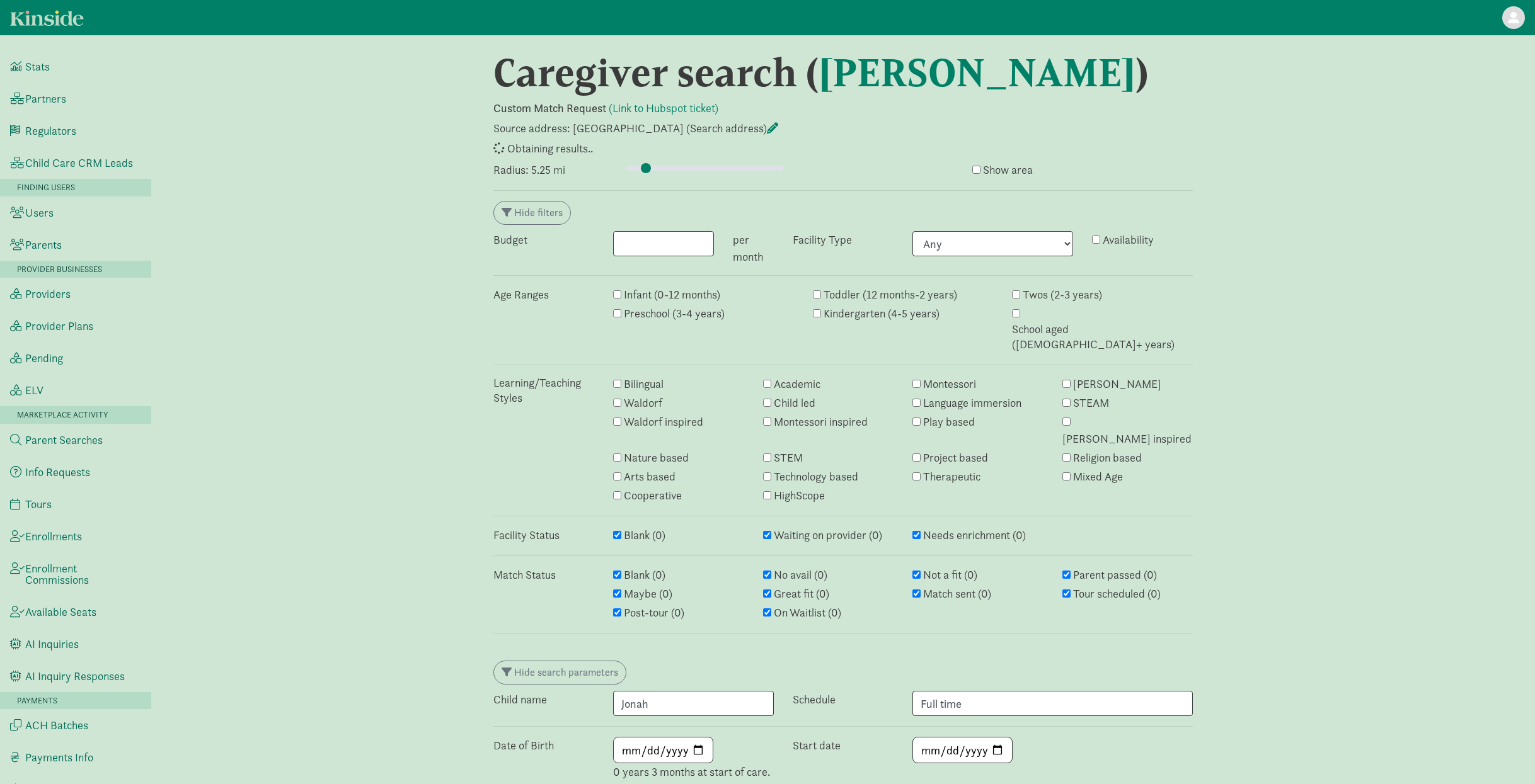
select select "awaiting_response"
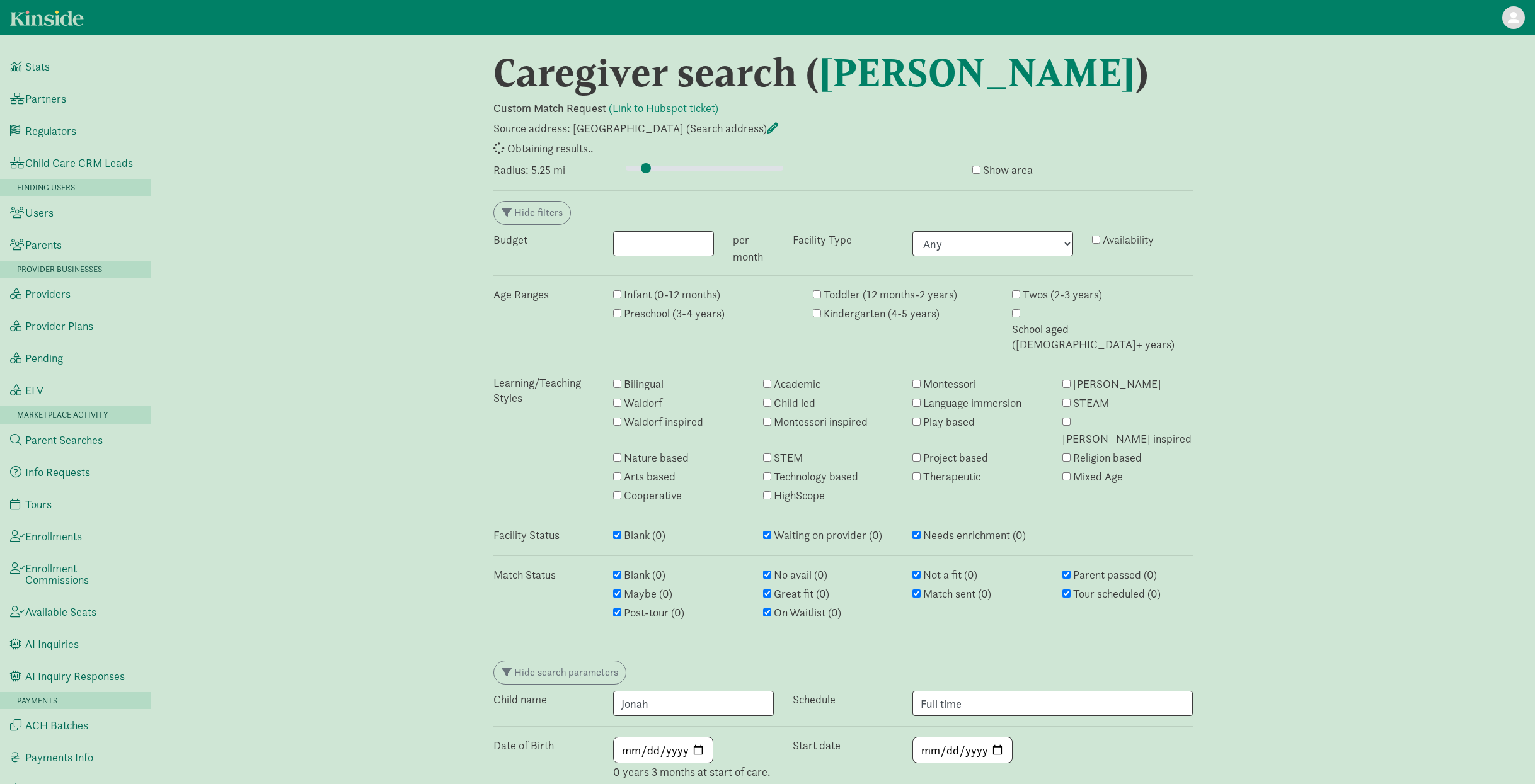
select select "awaiting_response"
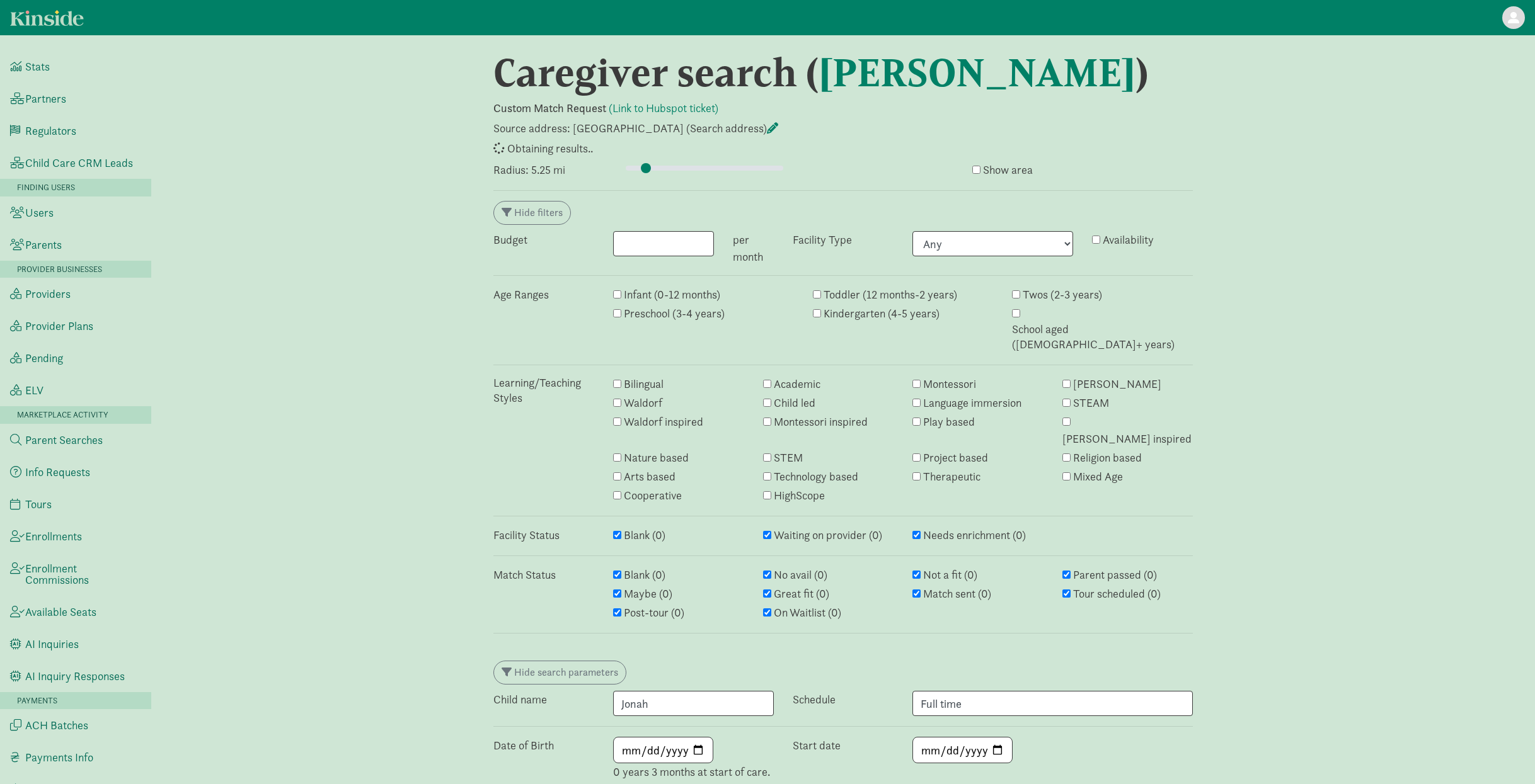
select select "awaiting_response"
select select "no_avail"
select select "closed"
select select "awaiting_response"
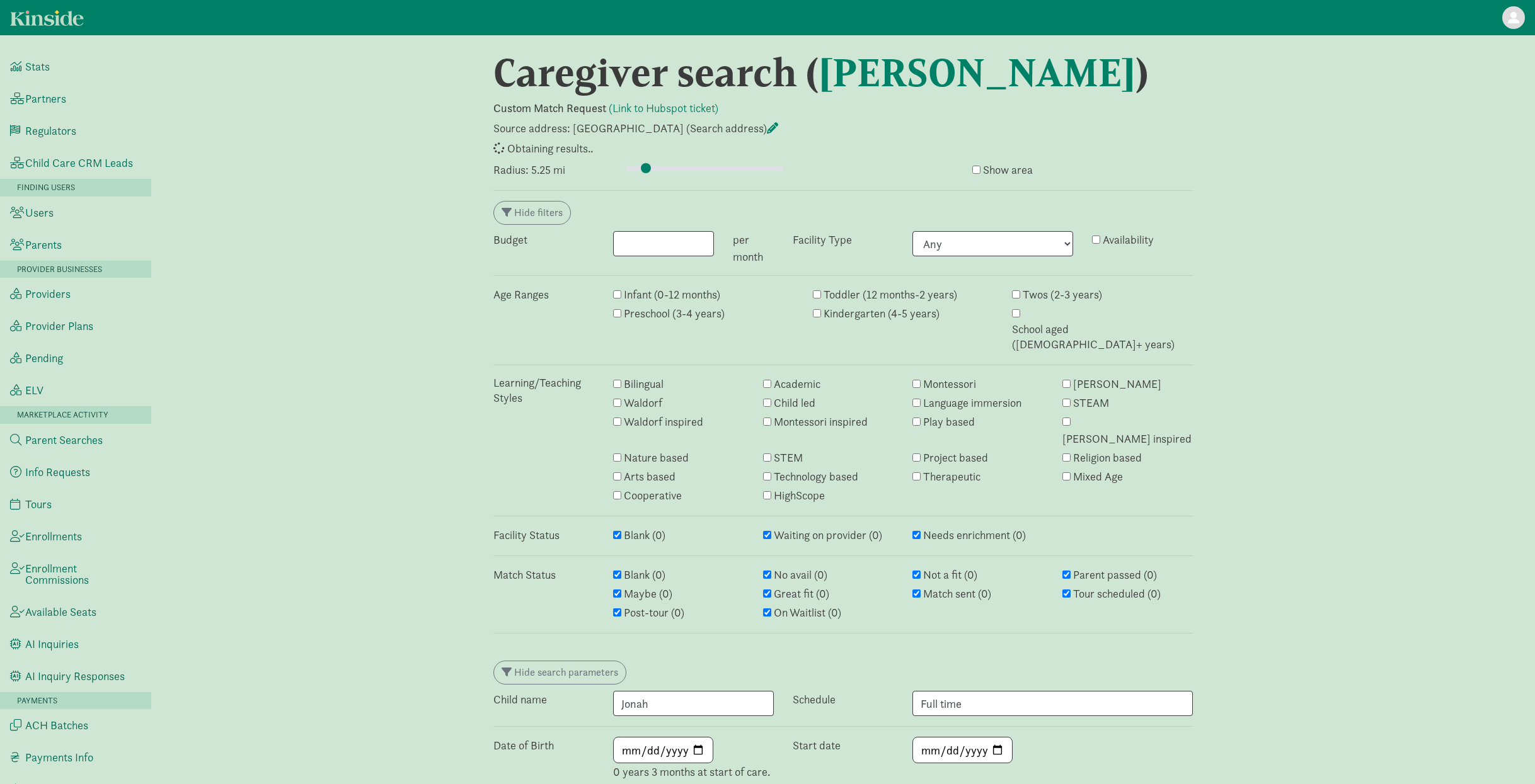
select select "awaiting_response"
select select "closed"
select select "awaiting_response"
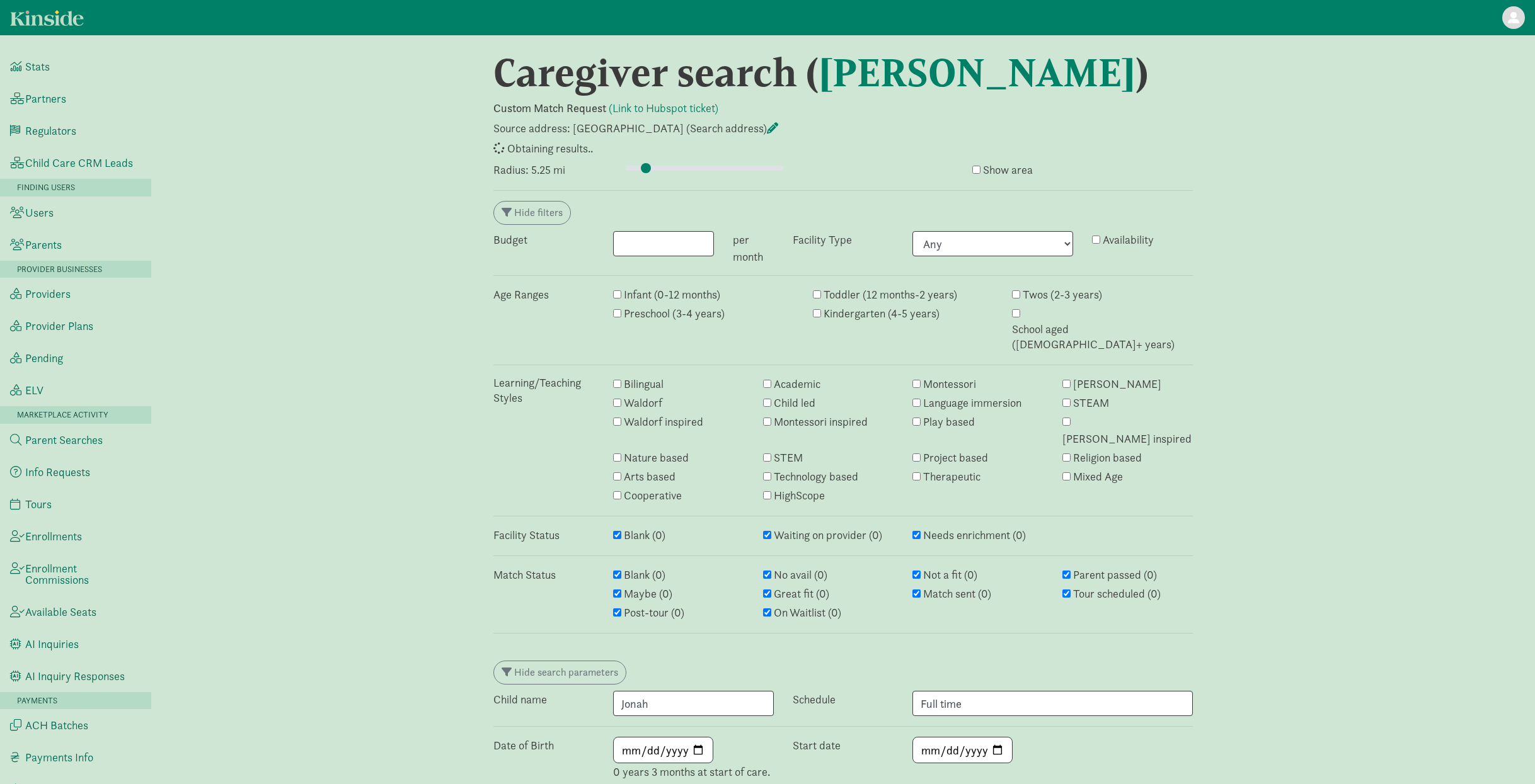
select select "awaiting_response"
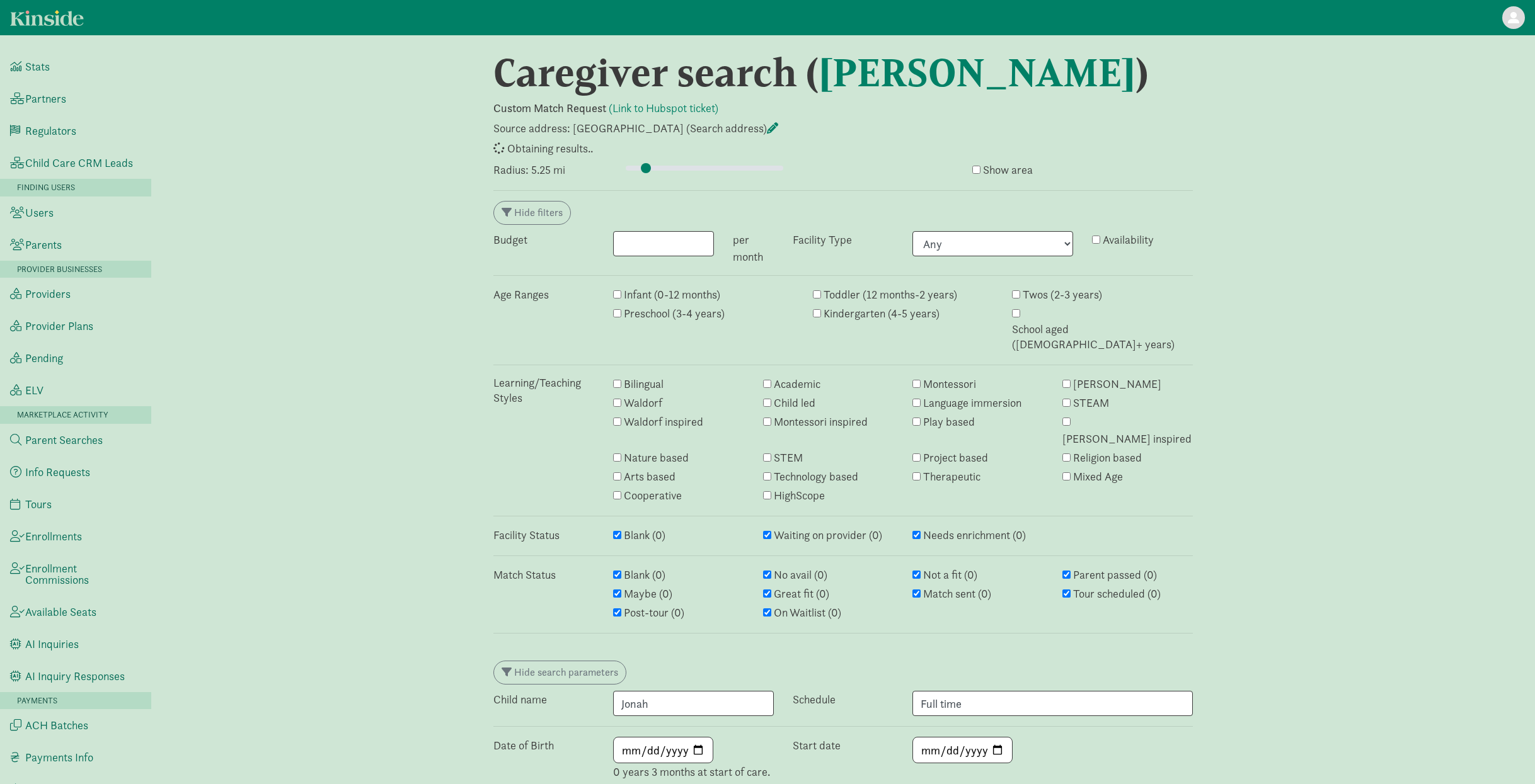
select select "awaiting_response"
select select "closed"
select select "awaiting_response"
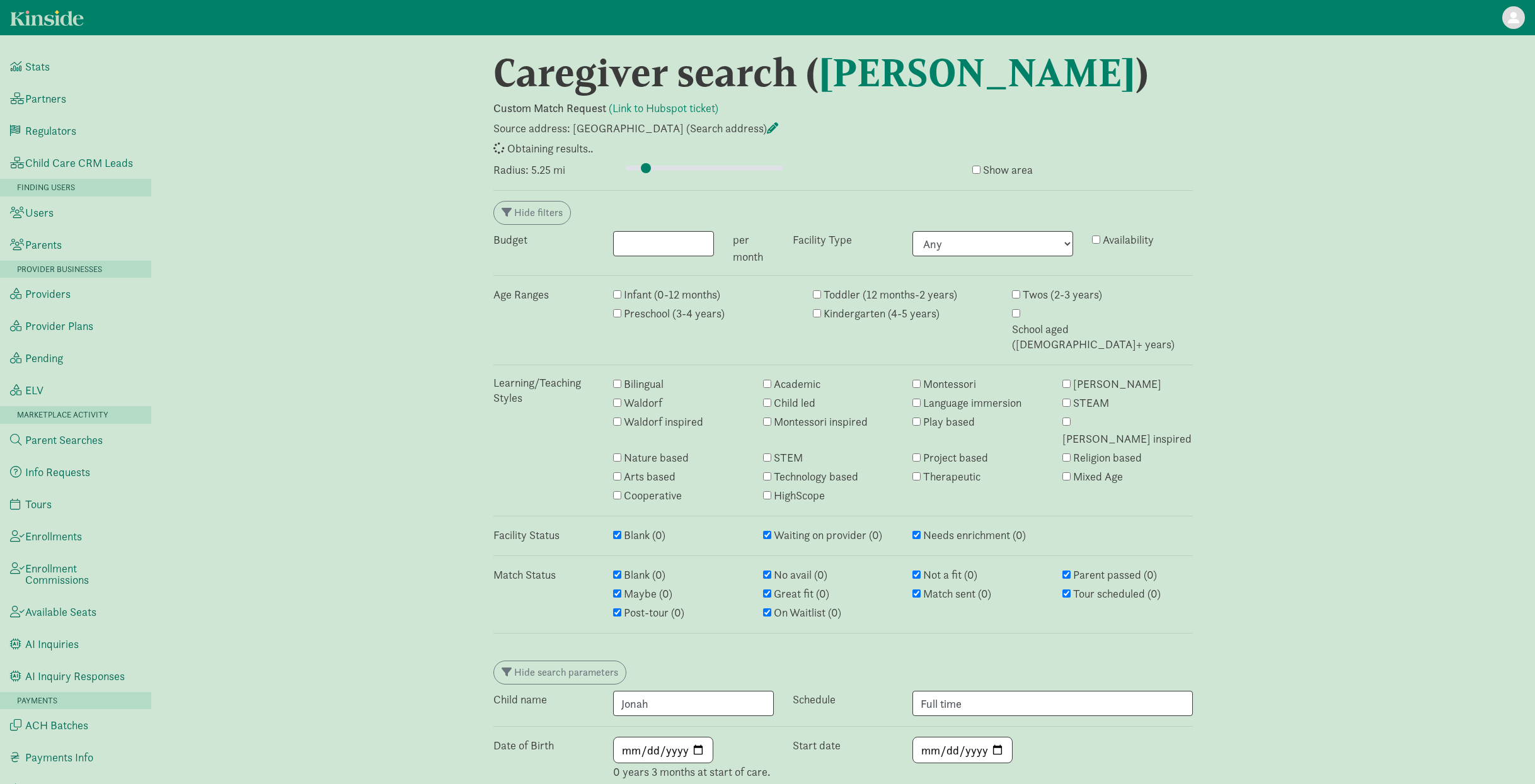
select select "awaiting_response"
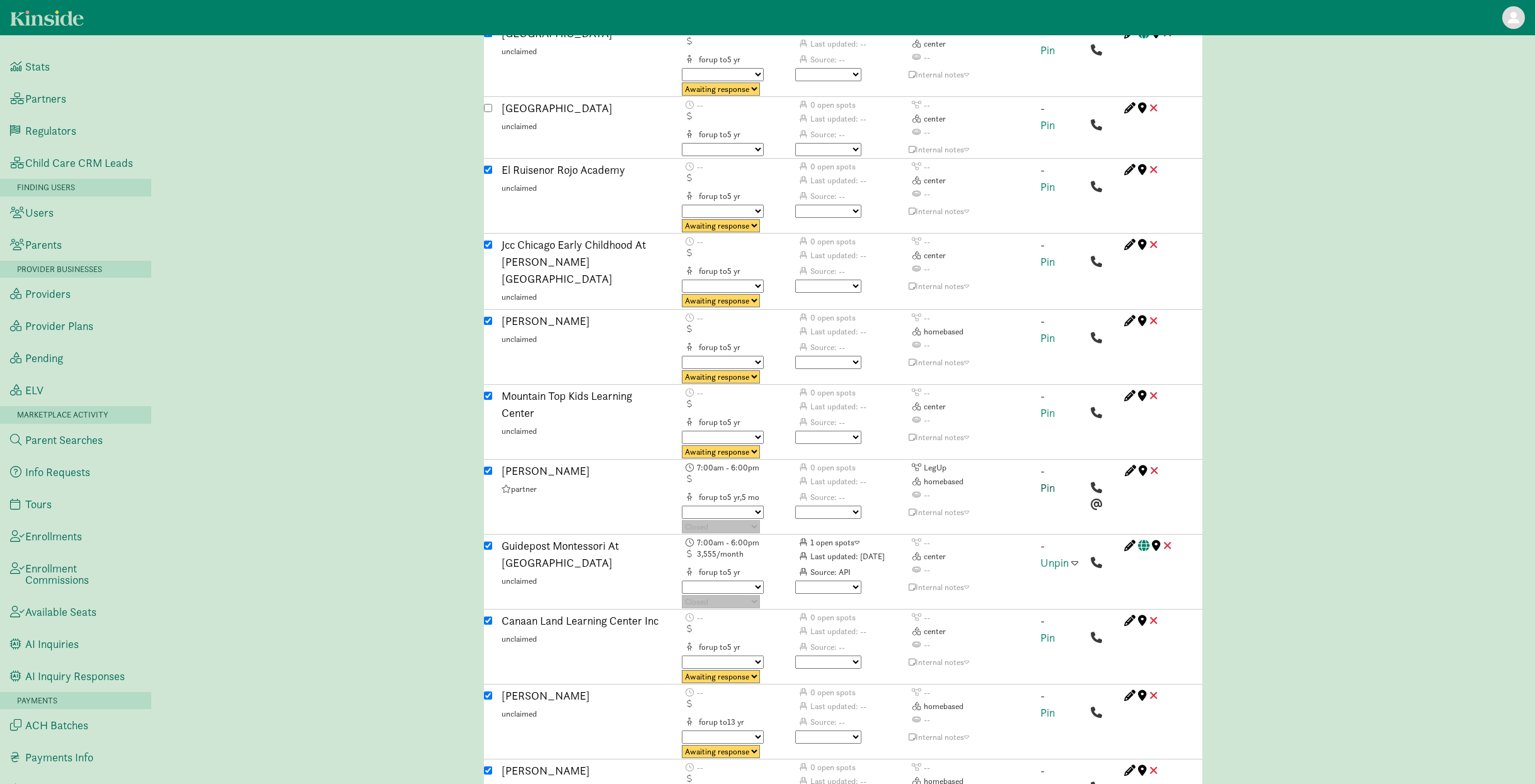
click at [1047, 480] on link "Pin" at bounding box center [1047, 487] width 14 height 14
click at [1071, 464] on span at bounding box center [1074, 470] width 7 height 11
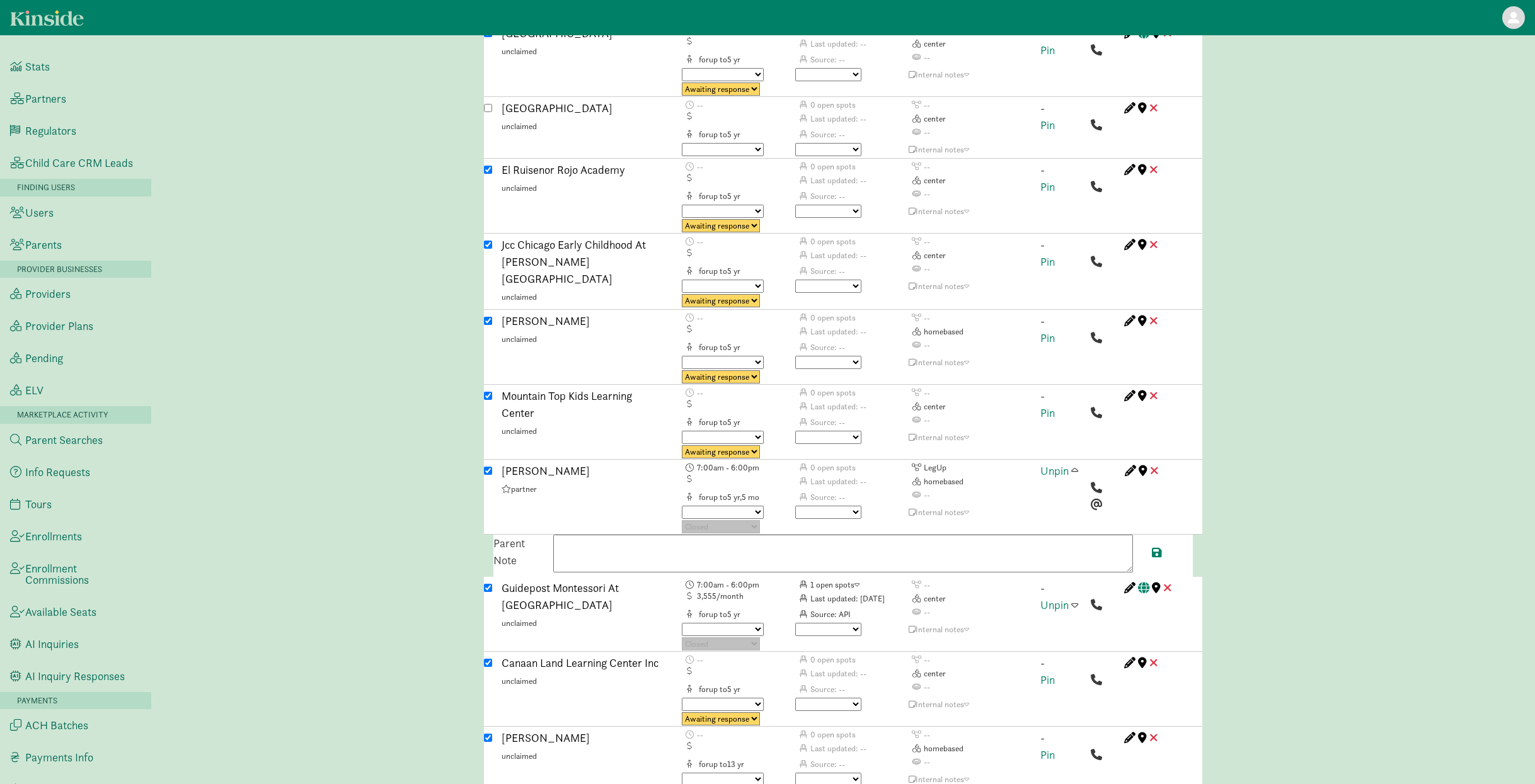
click at [634, 535] on textarea at bounding box center [843, 554] width 580 height 38
paste textarea "Current availability for newborns to 3 years old starts on September 22nd (2025…"
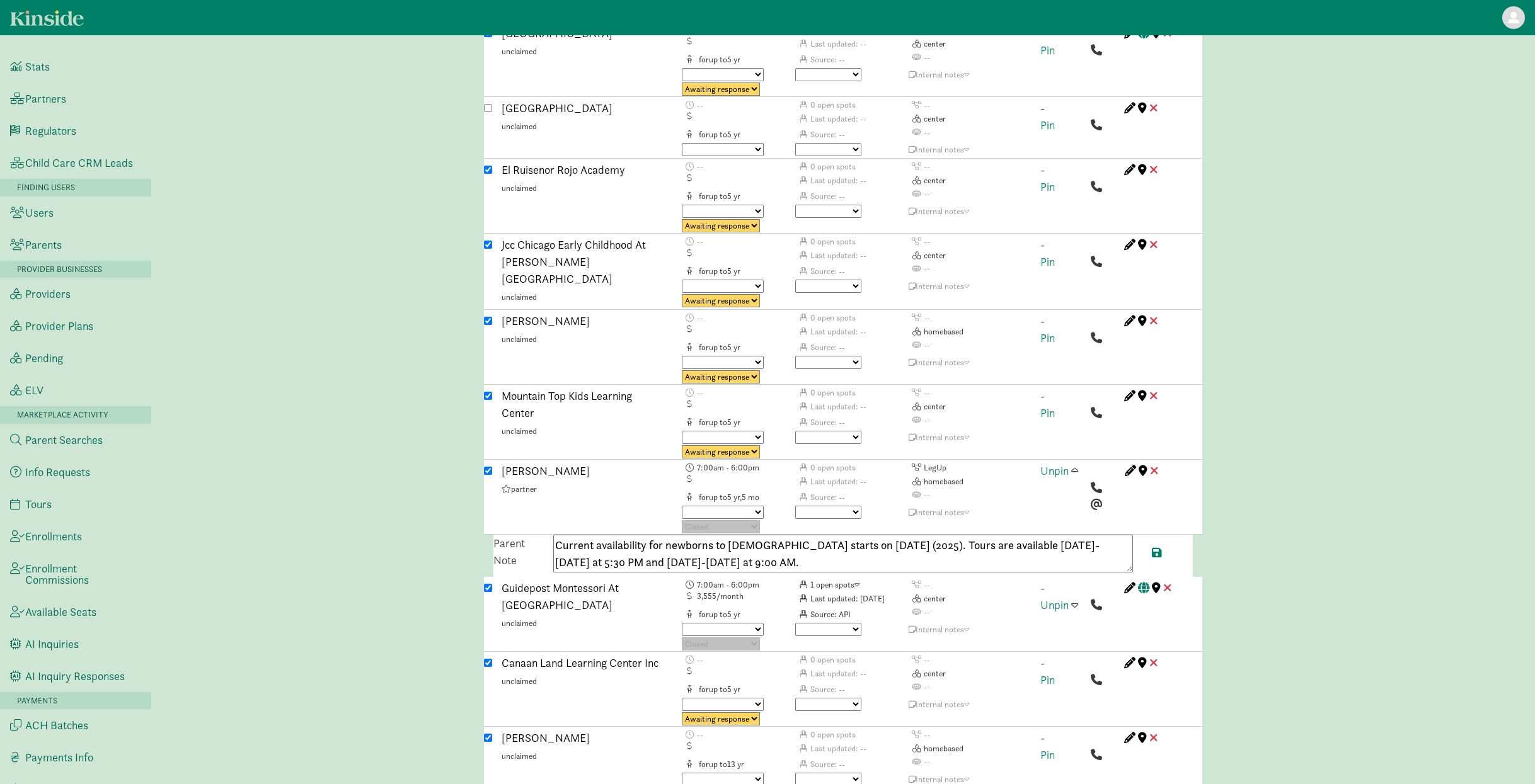
drag, startPoint x: 944, startPoint y: 464, endPoint x: 914, endPoint y: 464, distance: 30.0
click at [914, 535] on textarea "Current availability for newborns to 3 years old starts on September 22nd (2025…" at bounding box center [843, 554] width 580 height 38
click at [799, 535] on textarea "Current availability for newborns to 3 years old starts on September 22nd, 2025…" at bounding box center [843, 554] width 580 height 38
paste textarea "7734070582"
click at [790, 535] on textarea "Current availability for newborns to 3 years old starts on September 22nd, 2025…" at bounding box center [843, 554] width 580 height 38
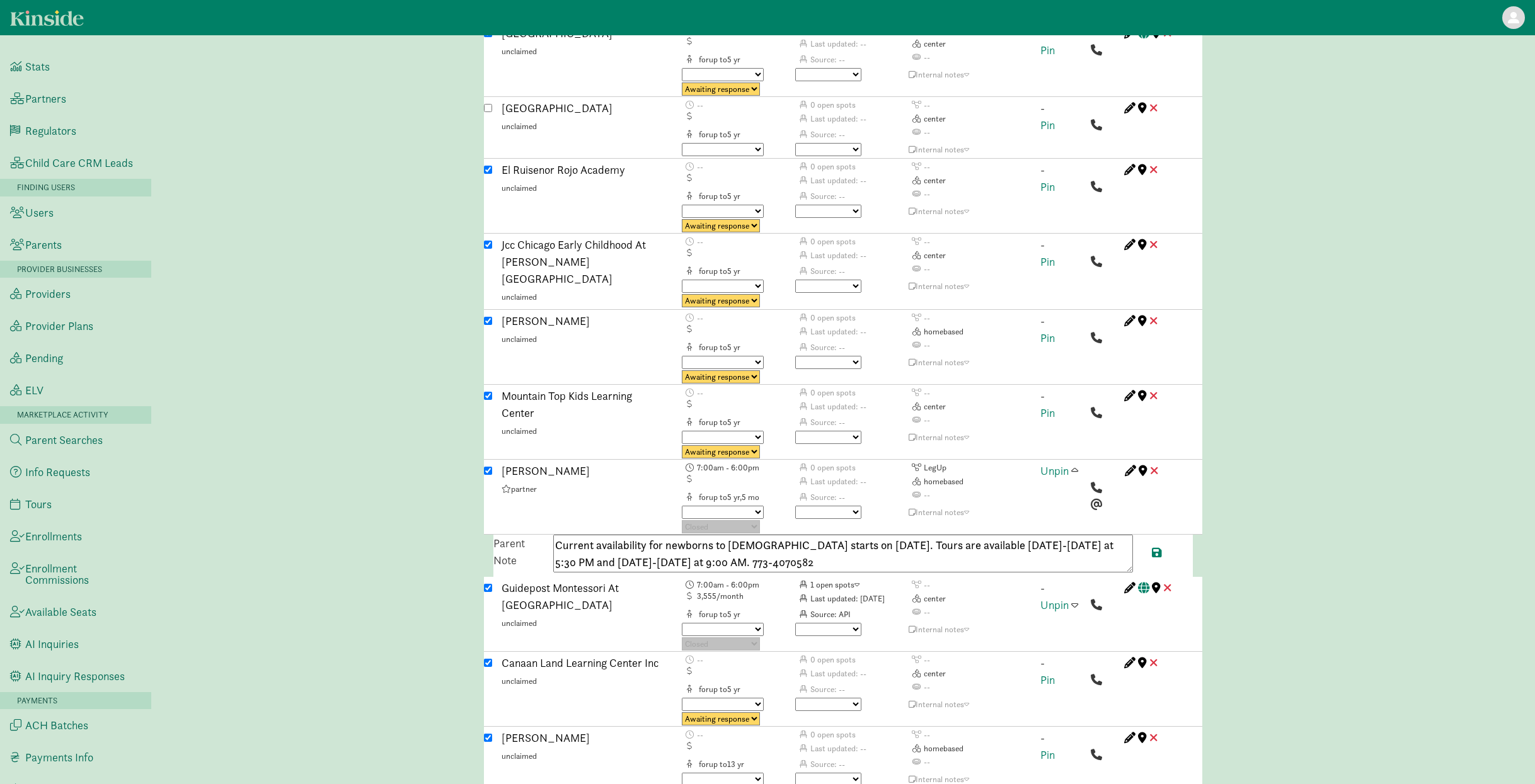
click at [813, 535] on textarea "Current availability for newborns to 3 years old starts on September 22nd, 2025…" at bounding box center [843, 554] width 580 height 38
type textarea "Current availability for newborns to 3 years old starts on September 22nd, 2025…"
click at [1155, 547] on span at bounding box center [1157, 552] width 10 height 11
click at [1074, 464] on span at bounding box center [1074, 470] width 7 height 11
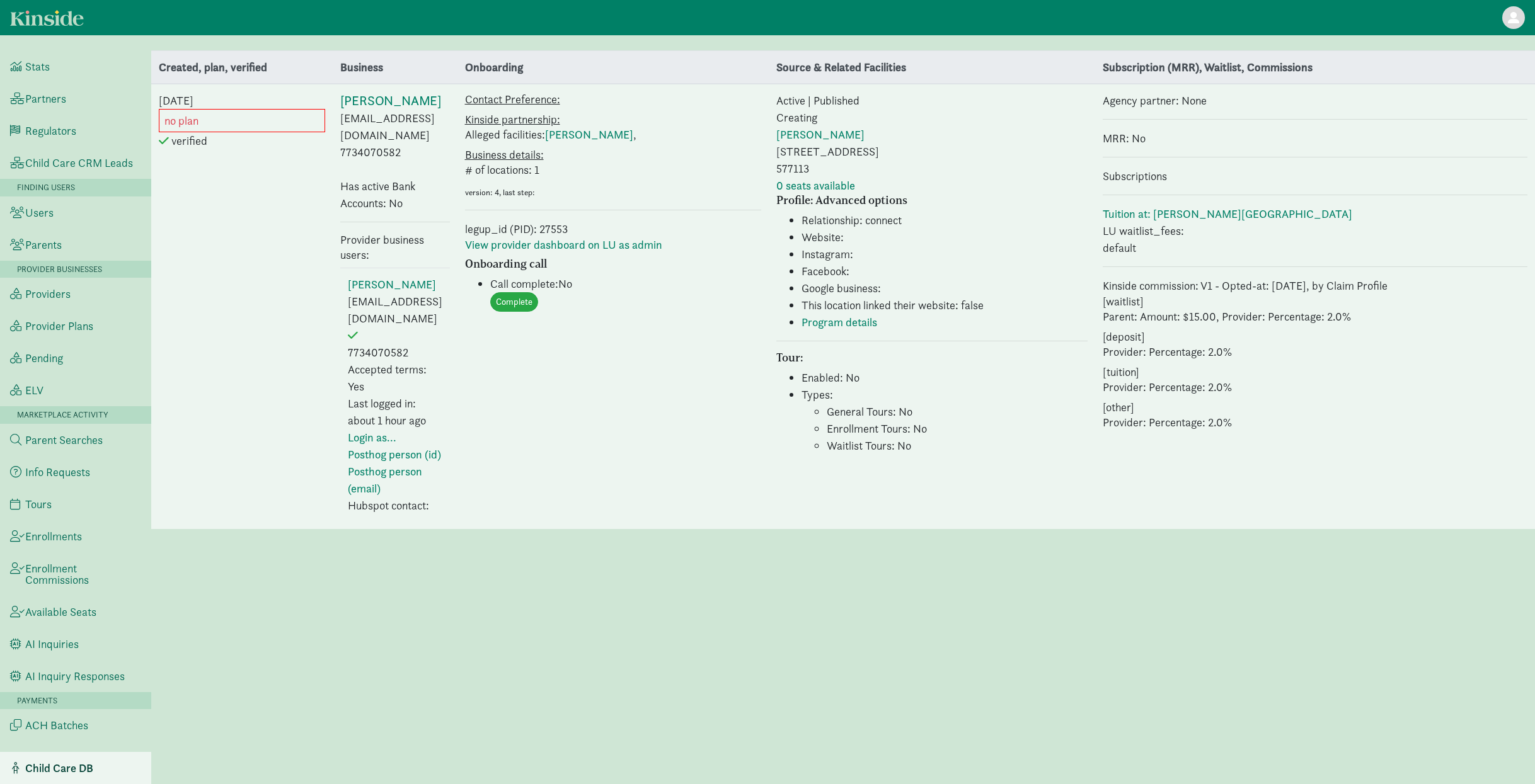
select select "237"
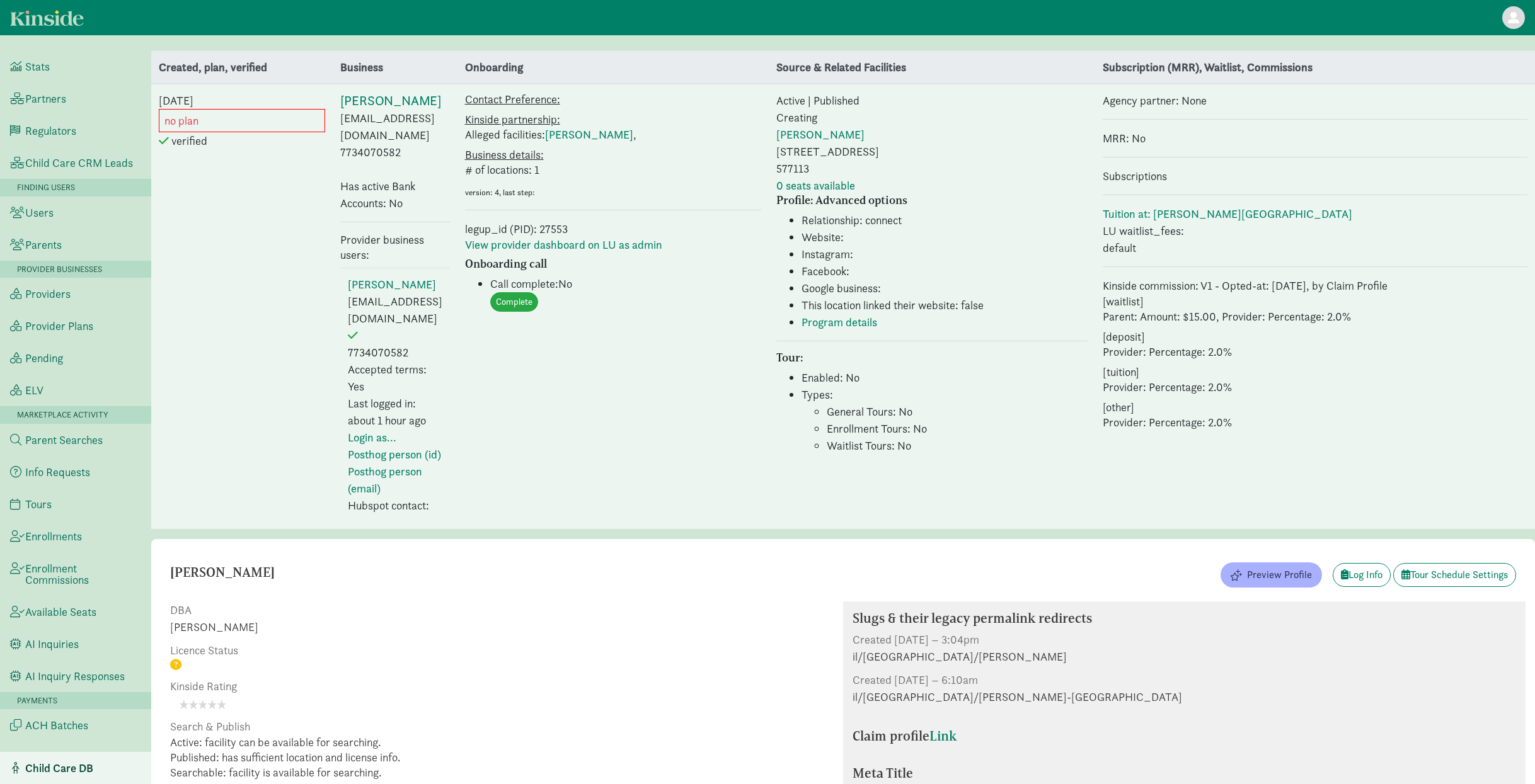
drag, startPoint x: 404, startPoint y: 281, endPoint x: 352, endPoint y: 215, distance: 84.0
click at [384, 279] on td "[PERSON_NAME] [EMAIL_ADDRESS][DOMAIN_NAME] 7734070582 Accepted terms: Yes Last …" at bounding box center [395, 395] width 110 height 254
drag, startPoint x: 359, startPoint y: 140, endPoint x: 323, endPoint y: 141, distance: 36.0
click at [333, 141] on td "[PERSON_NAME] [EMAIL_ADDRESS][DOMAIN_NAME] 7734070582 Has active Bank Accounts:…" at bounding box center [395, 307] width 125 height 445
copy td "7734070582"
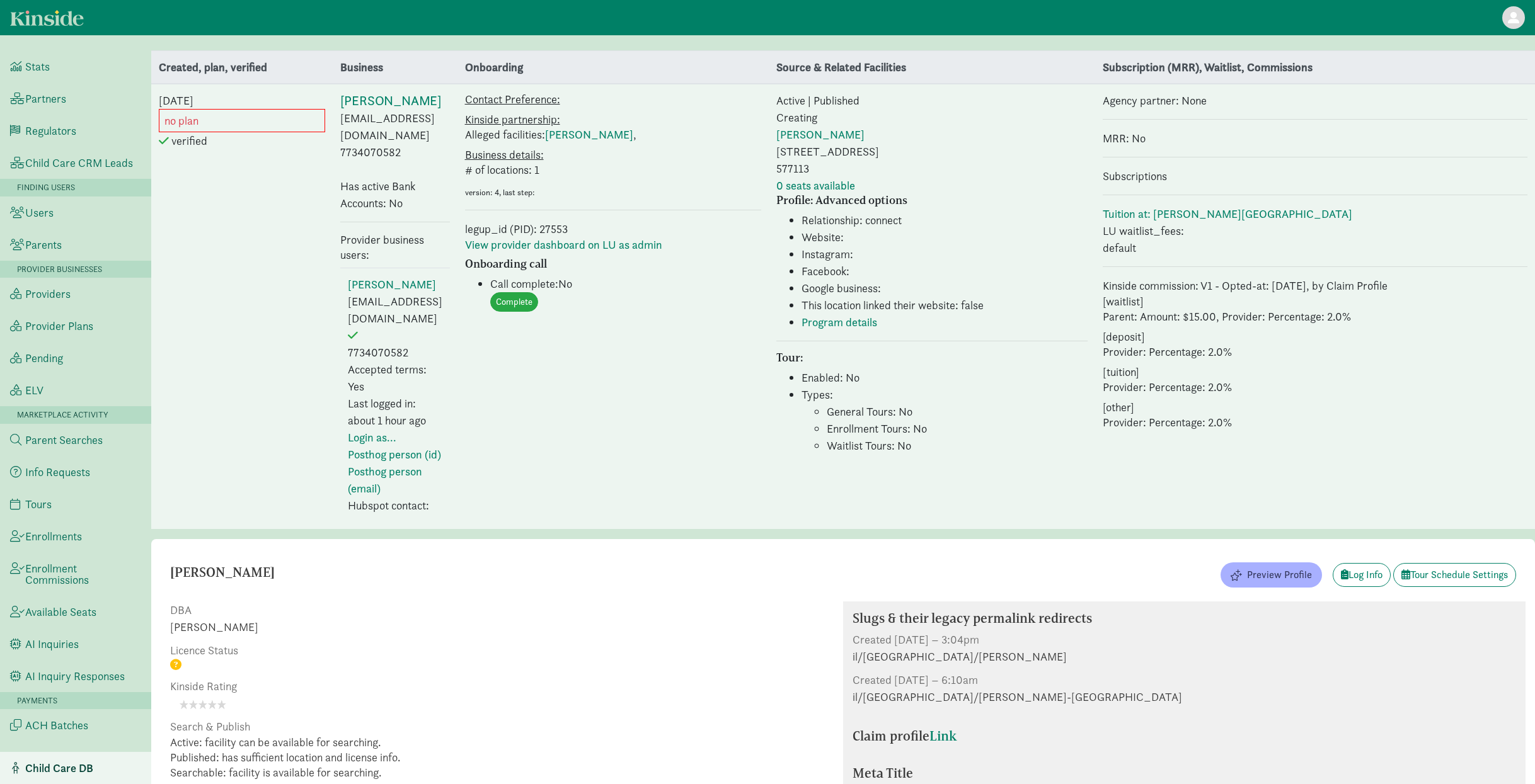
click at [619, 379] on td "Contact Preference: Kinside partnership: Alleged facilities: [GEOGRAPHIC_DATA][…" at bounding box center [613, 307] width 311 height 445
click at [1286, 567] on span "Preview Profile" at bounding box center [1279, 575] width 65 height 15
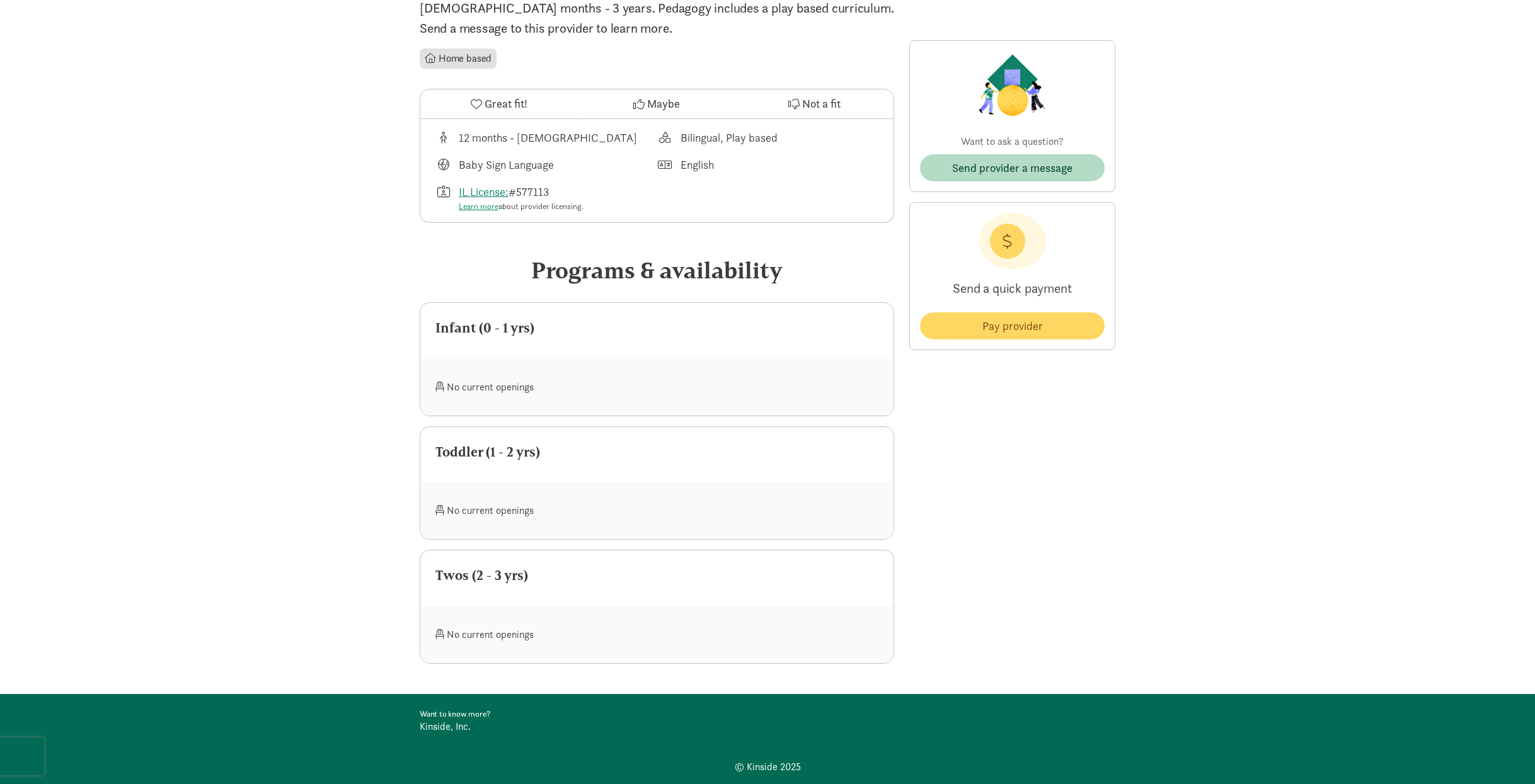
scroll to position [355, 0]
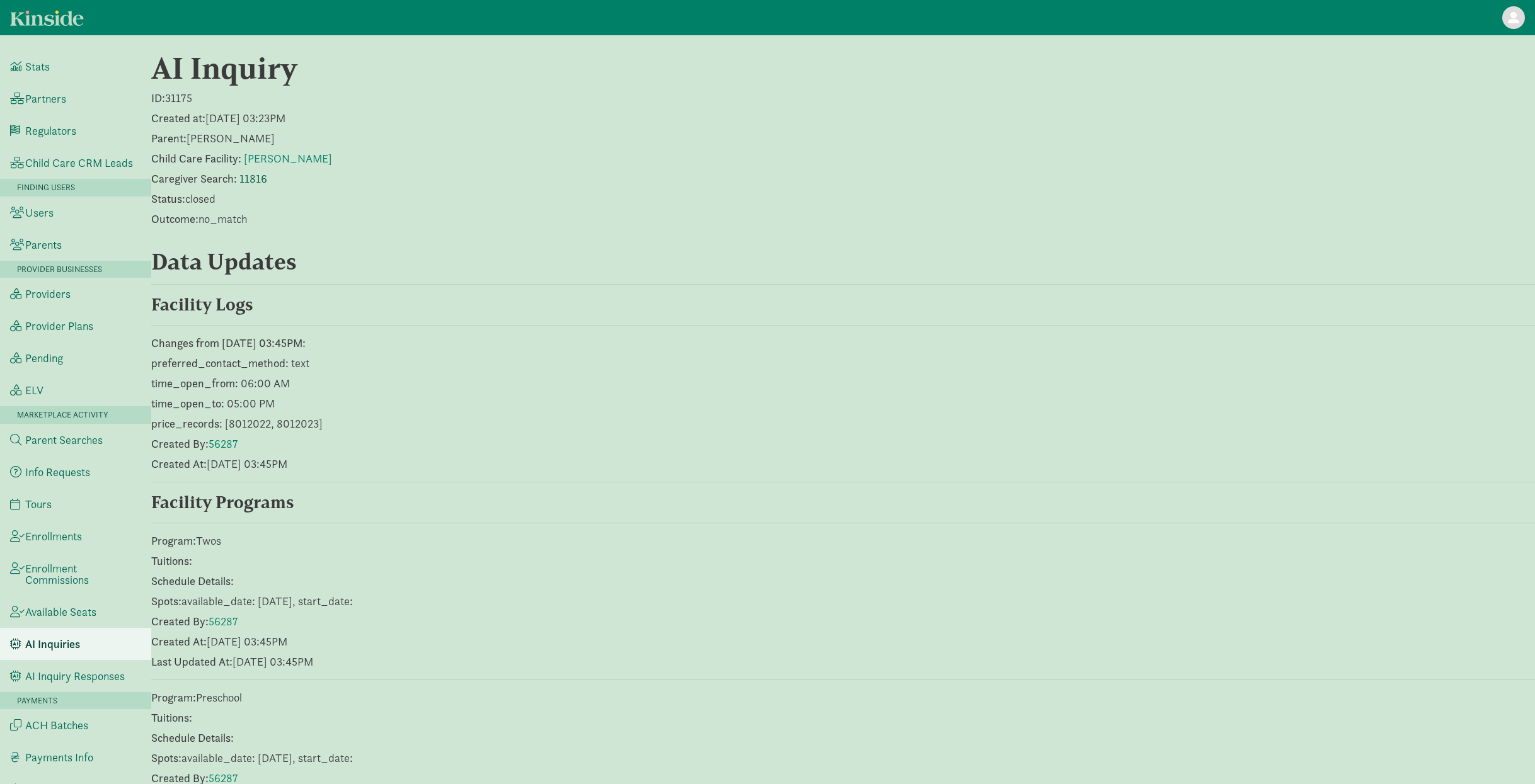
click at [244, 182] on link "11816" at bounding box center [253, 178] width 27 height 14
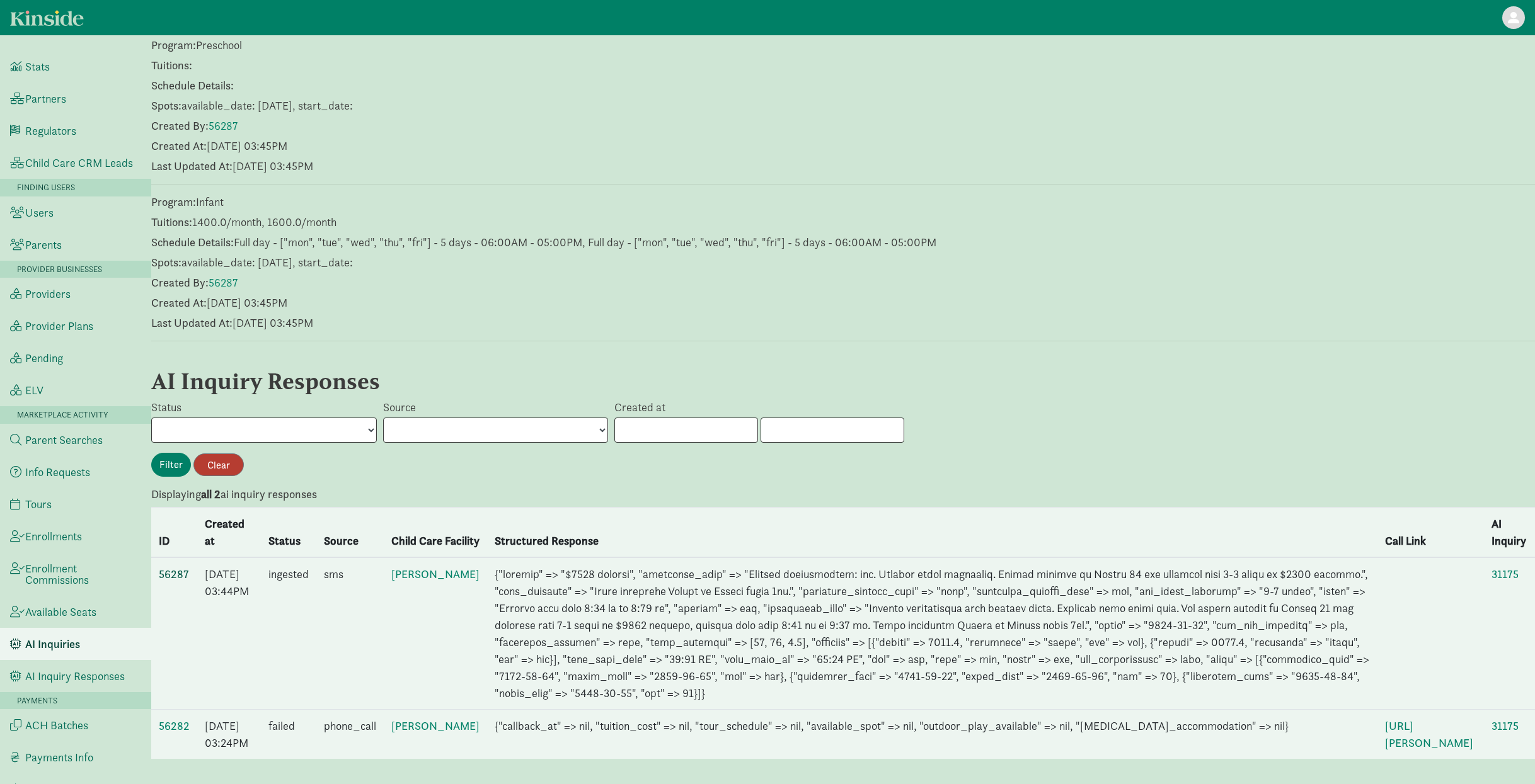
scroll to position [684, 0]
click at [166, 567] on link "56287" at bounding box center [174, 574] width 31 height 14
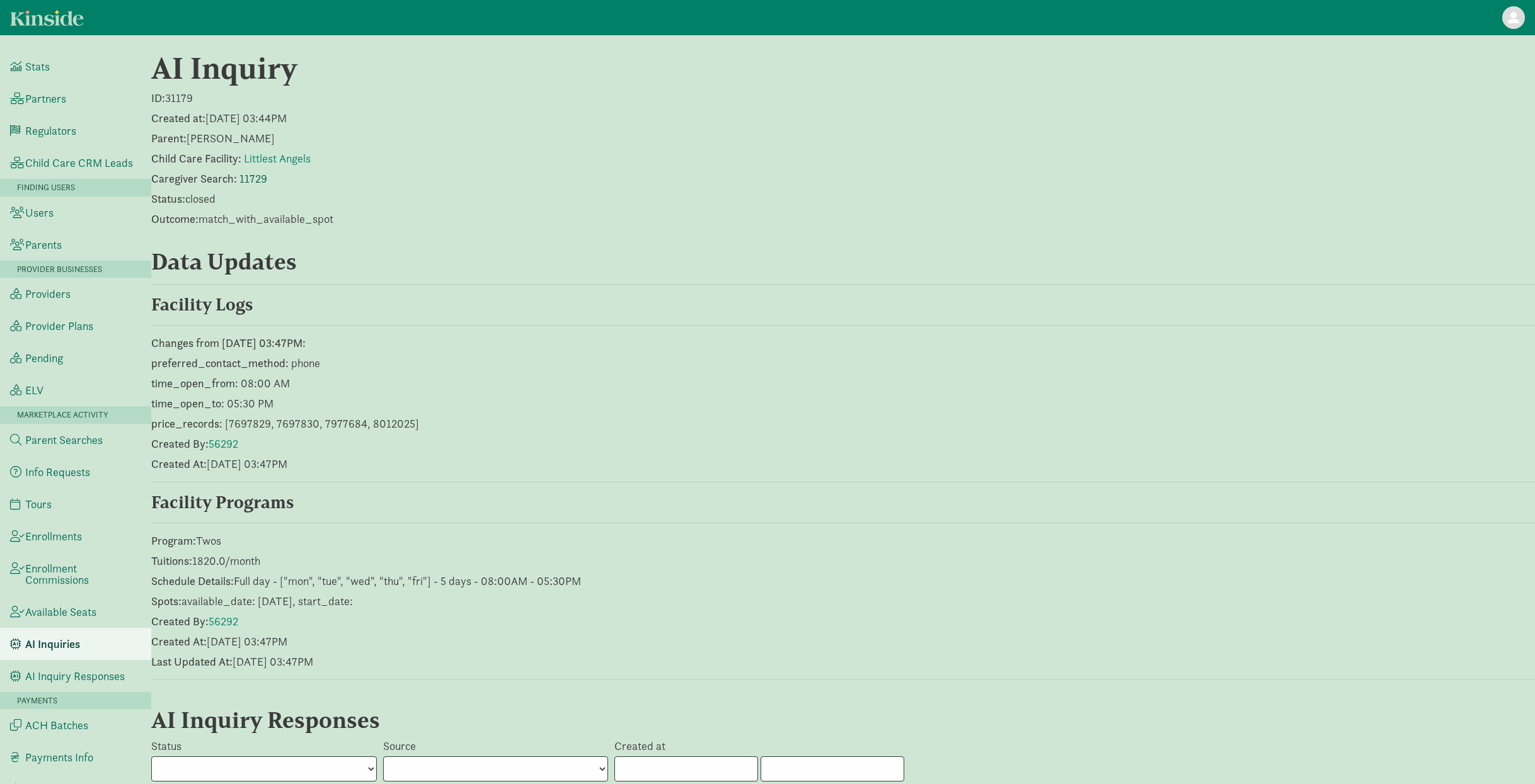
click at [253, 172] on link "11729" at bounding box center [253, 178] width 27 height 14
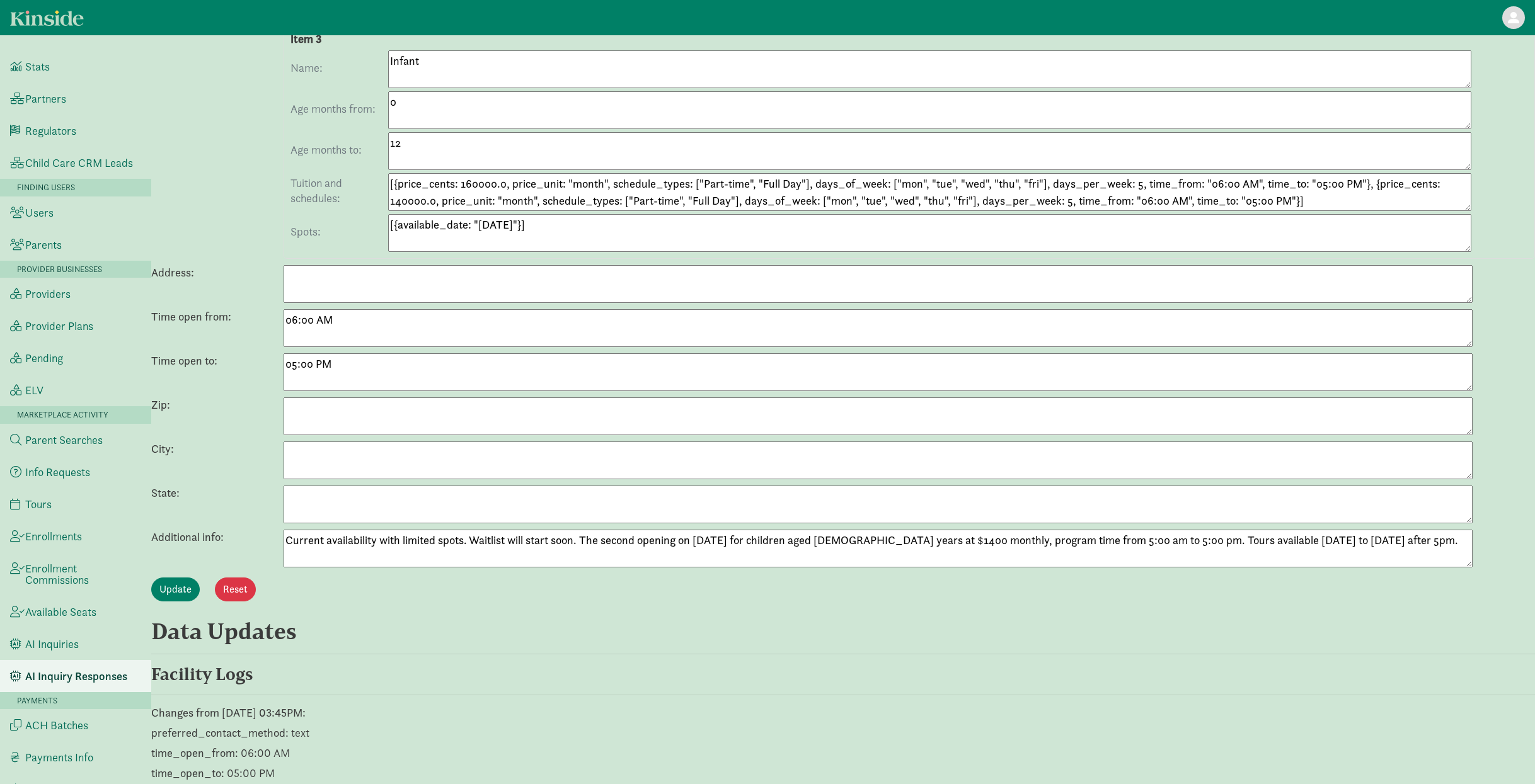
scroll to position [902, 0]
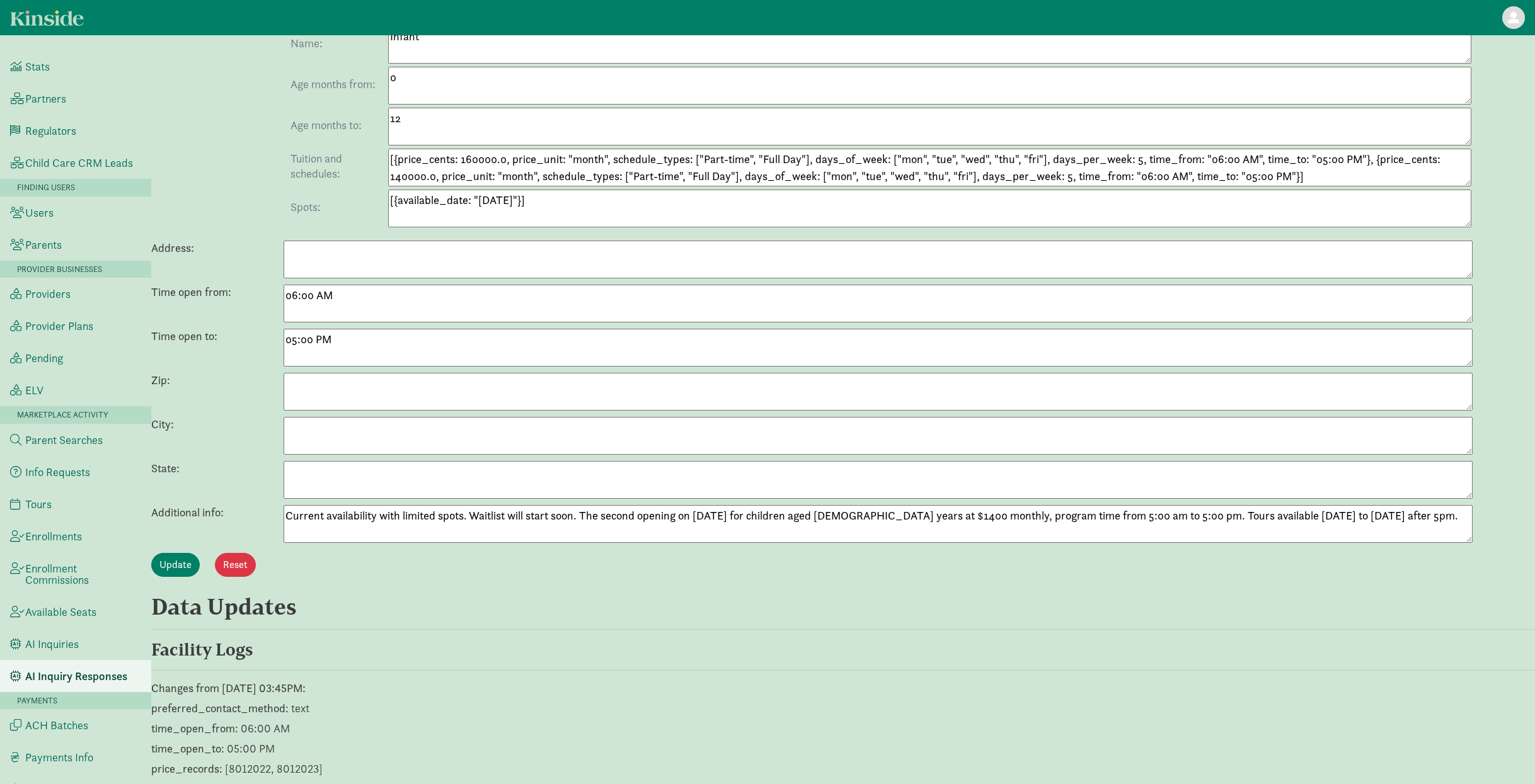
click at [484, 530] on textarea "Current availability with limited spots. Waitlist will start soon. The second o…" at bounding box center [878, 524] width 1189 height 38
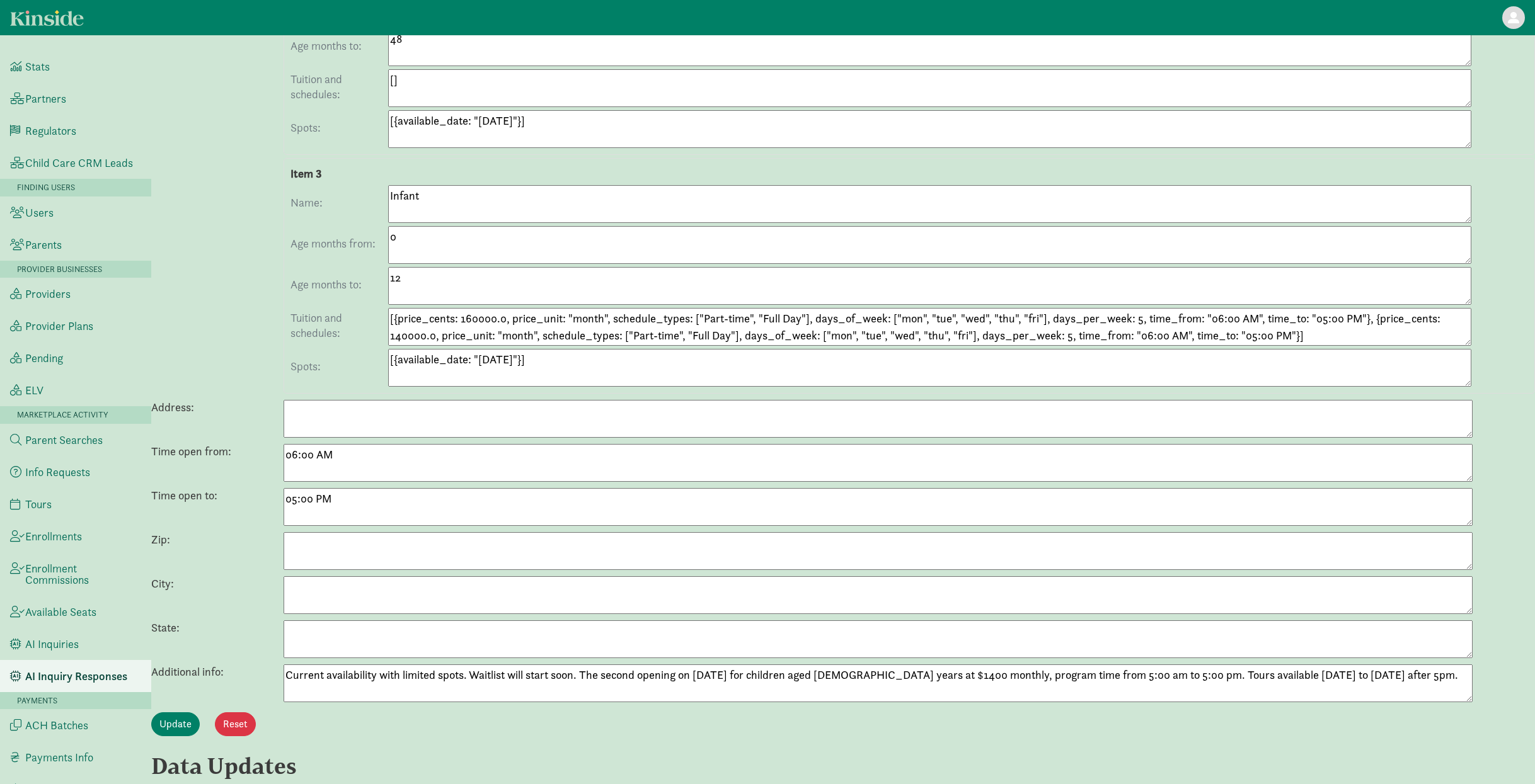
scroll to position [0, 0]
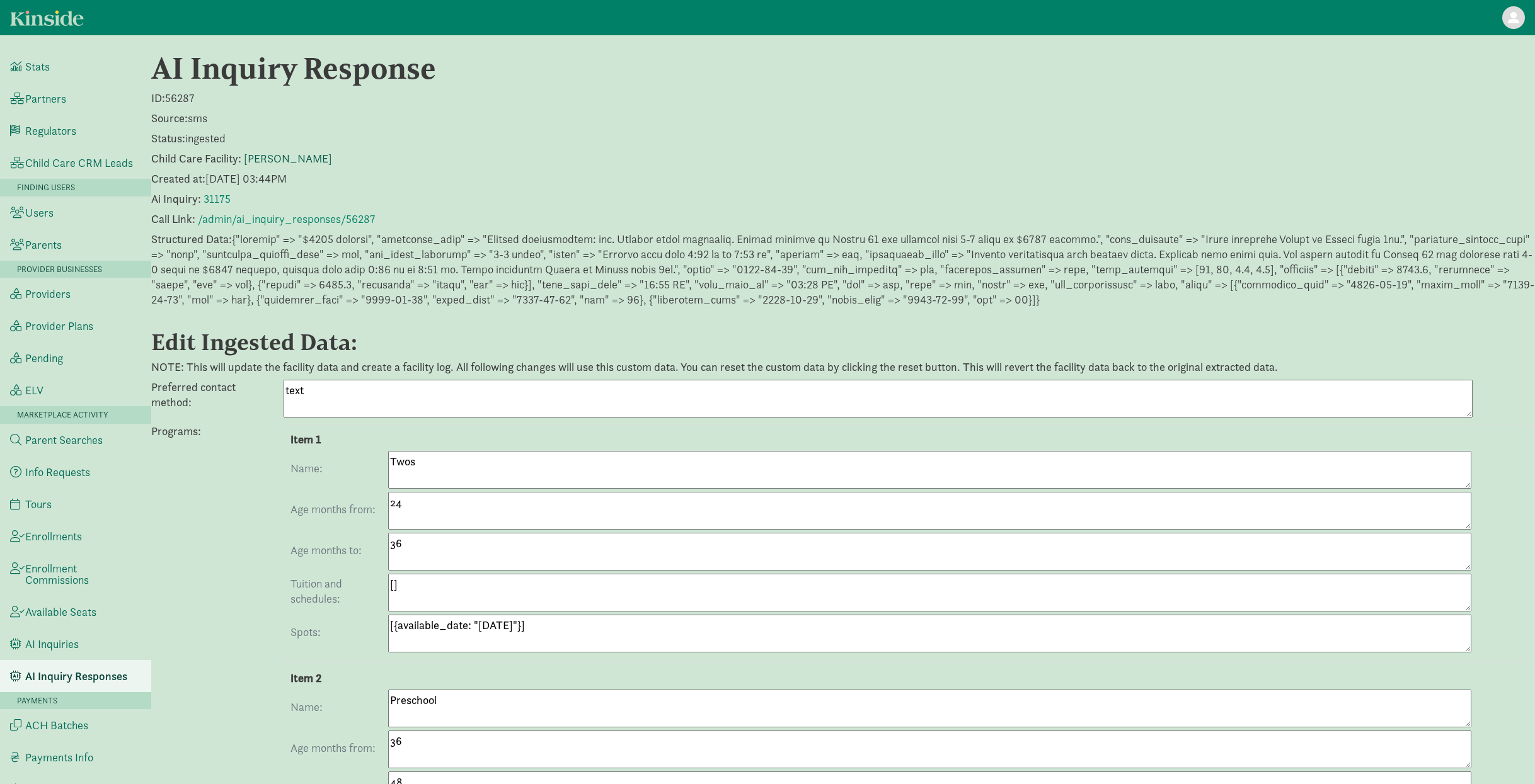
click at [262, 157] on link "Perez, Gladys" at bounding box center [288, 158] width 88 height 14
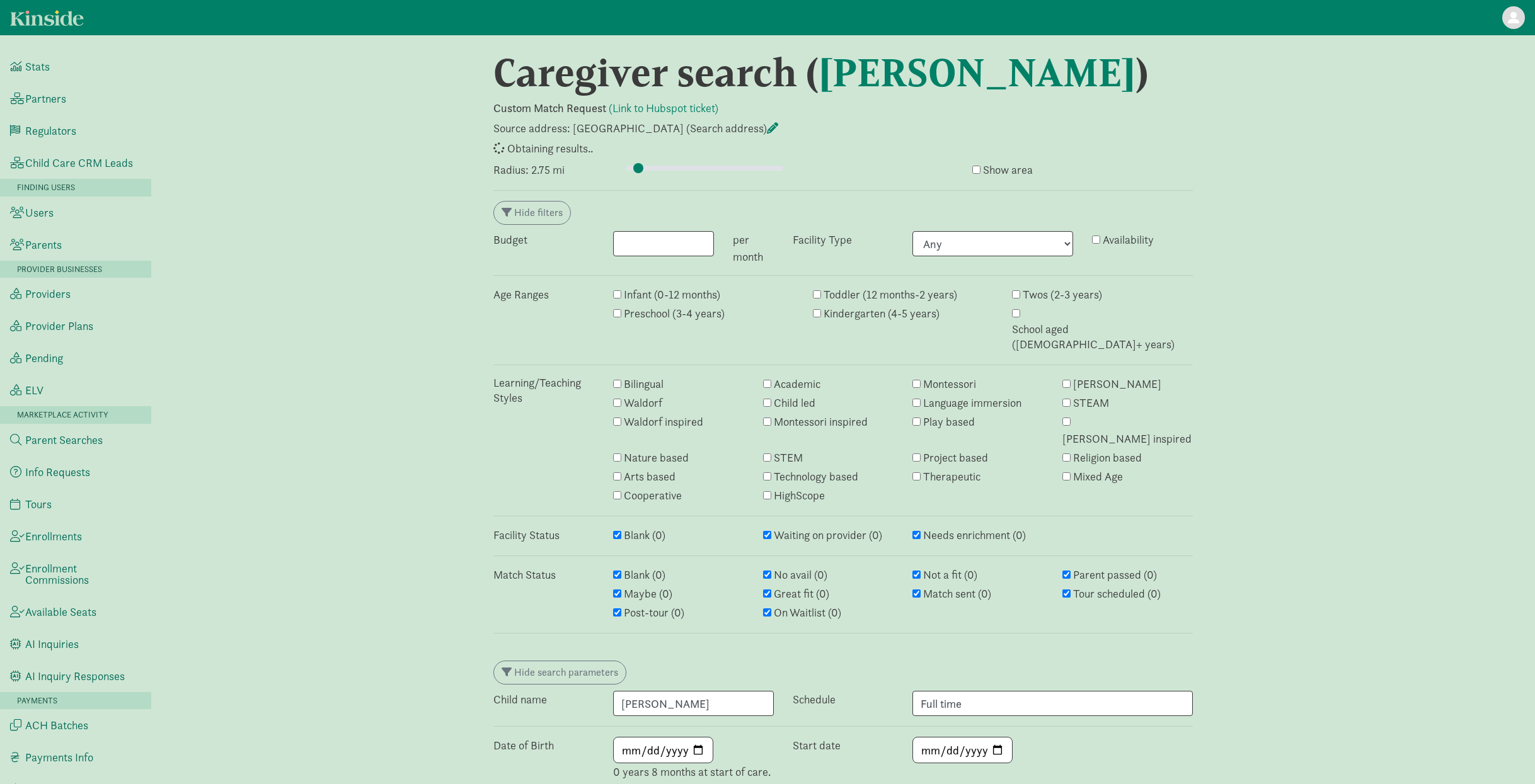
select select "awaiting_response"
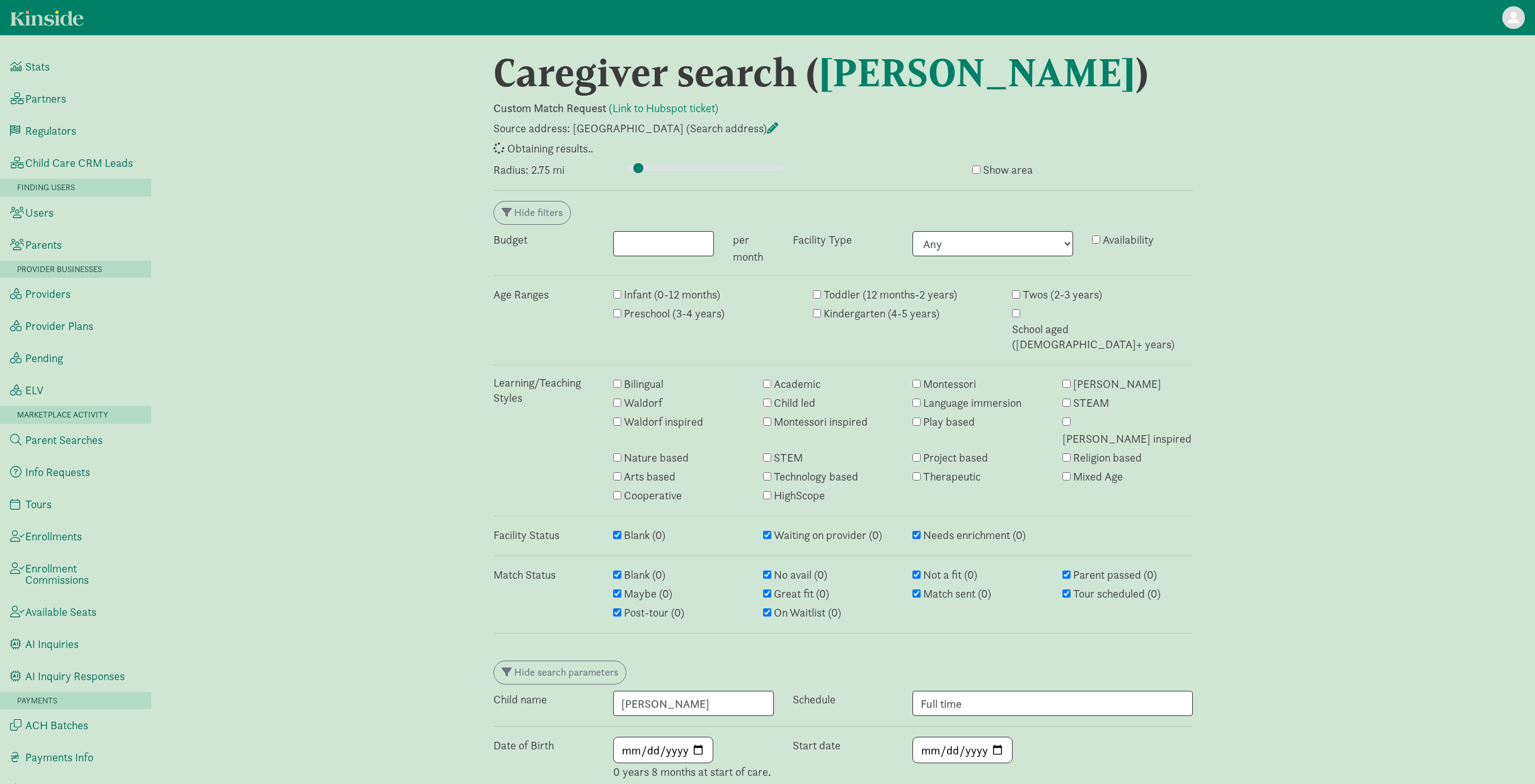
select select "awaiting_response"
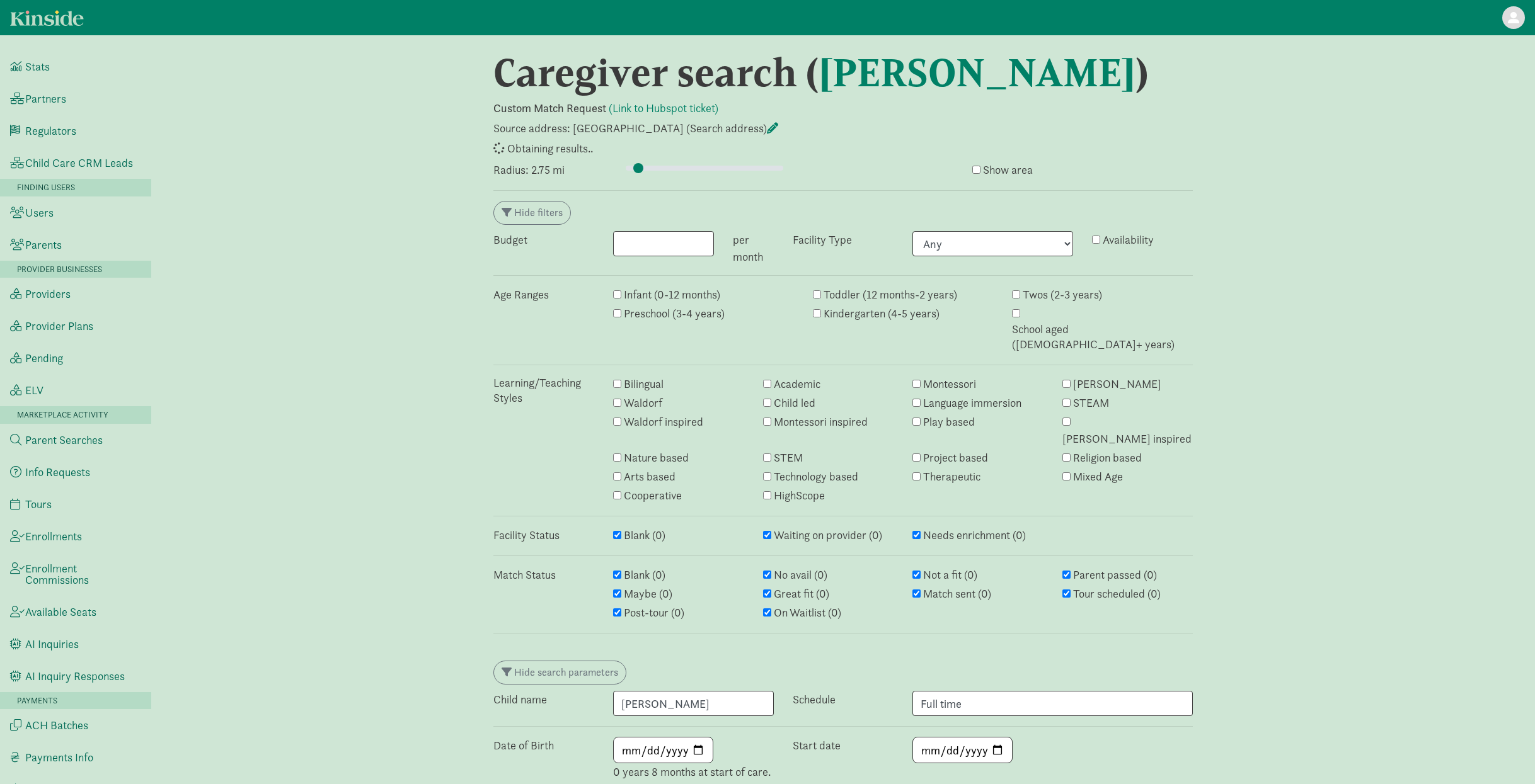
select select "awaiting_response"
select select "closed"
select select "awaiting_response"
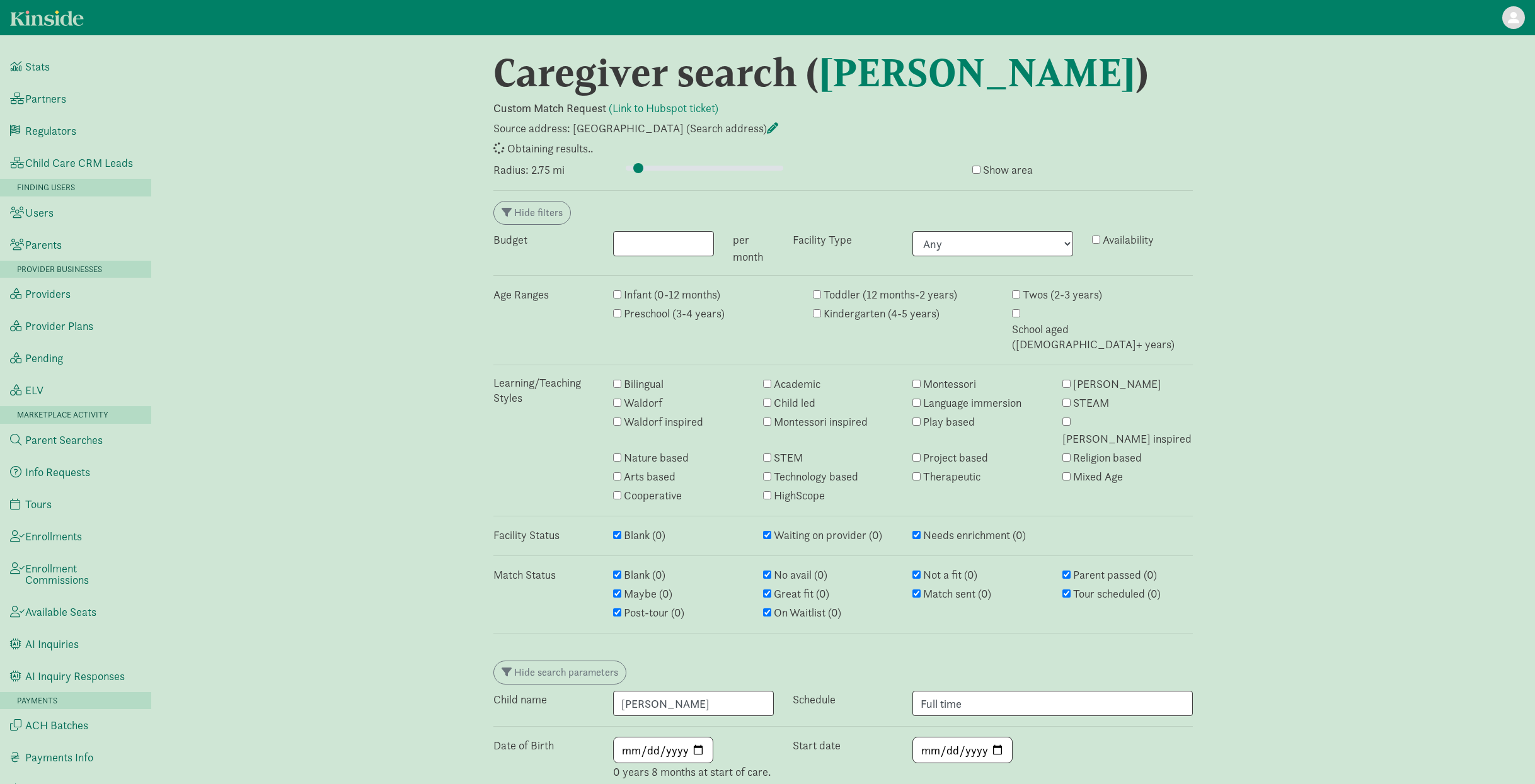
select select "awaiting_response"
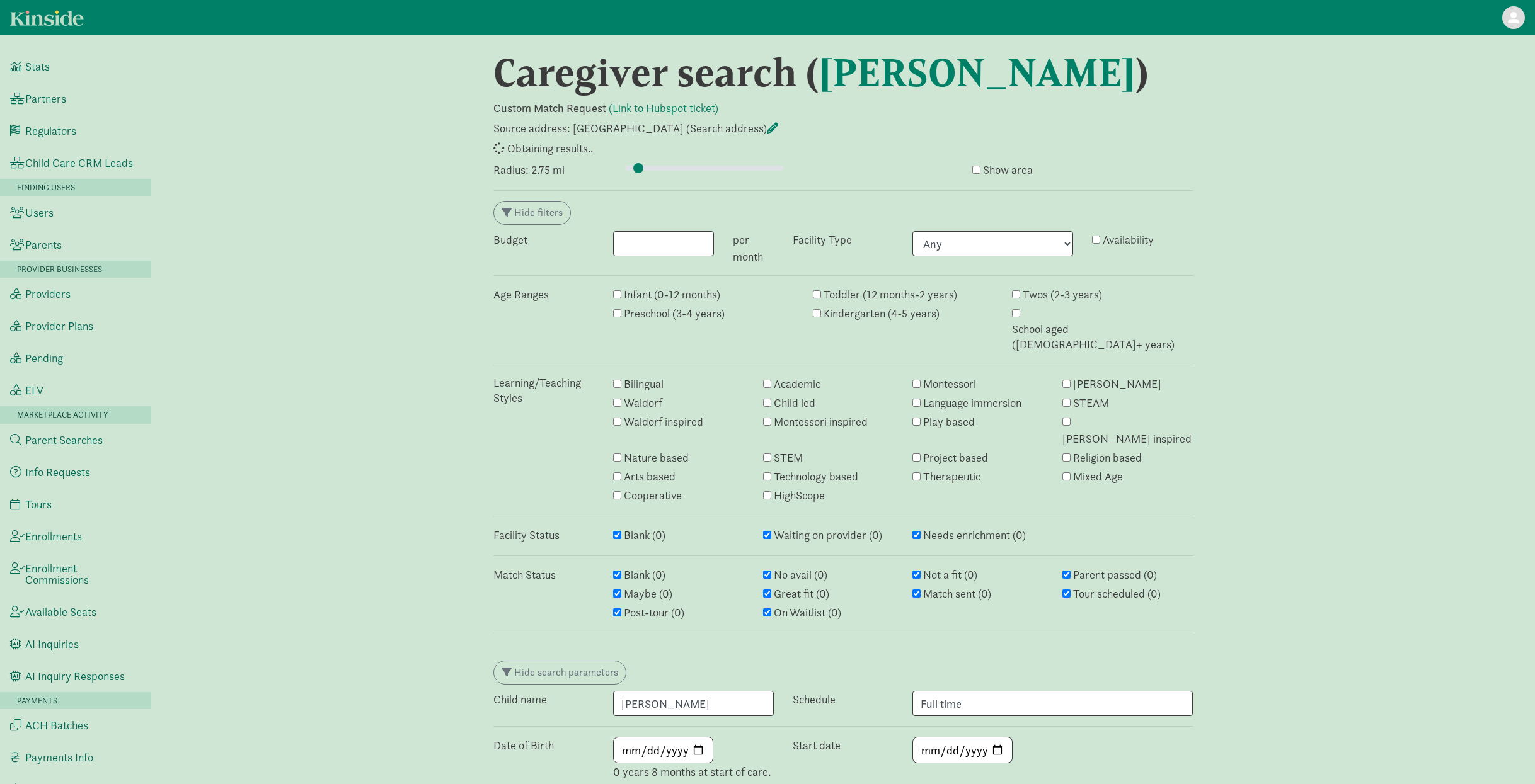
select select "awaiting_response"
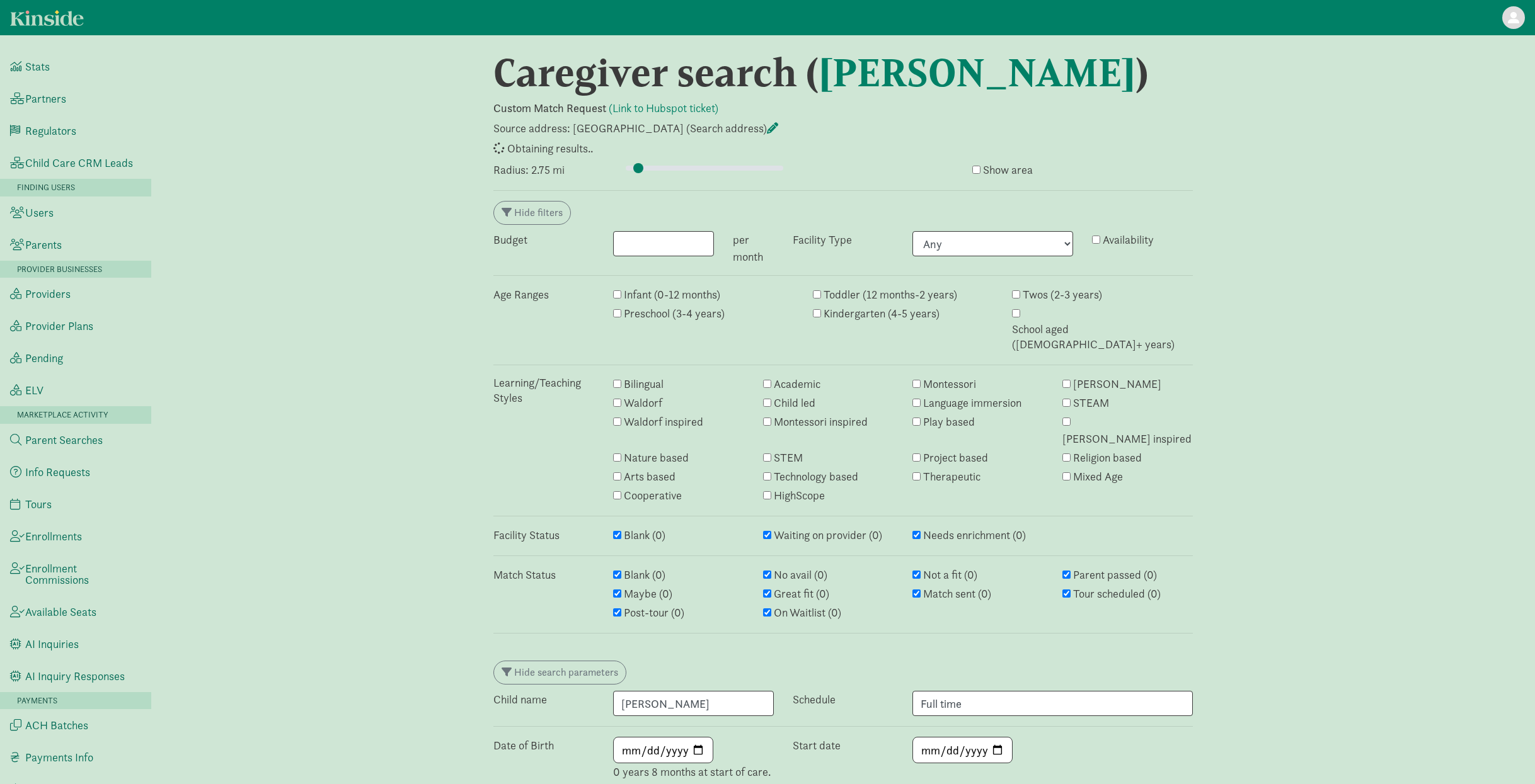
select select "closed"
select select "no_avail"
select select "closed"
select select "awaiting_response"
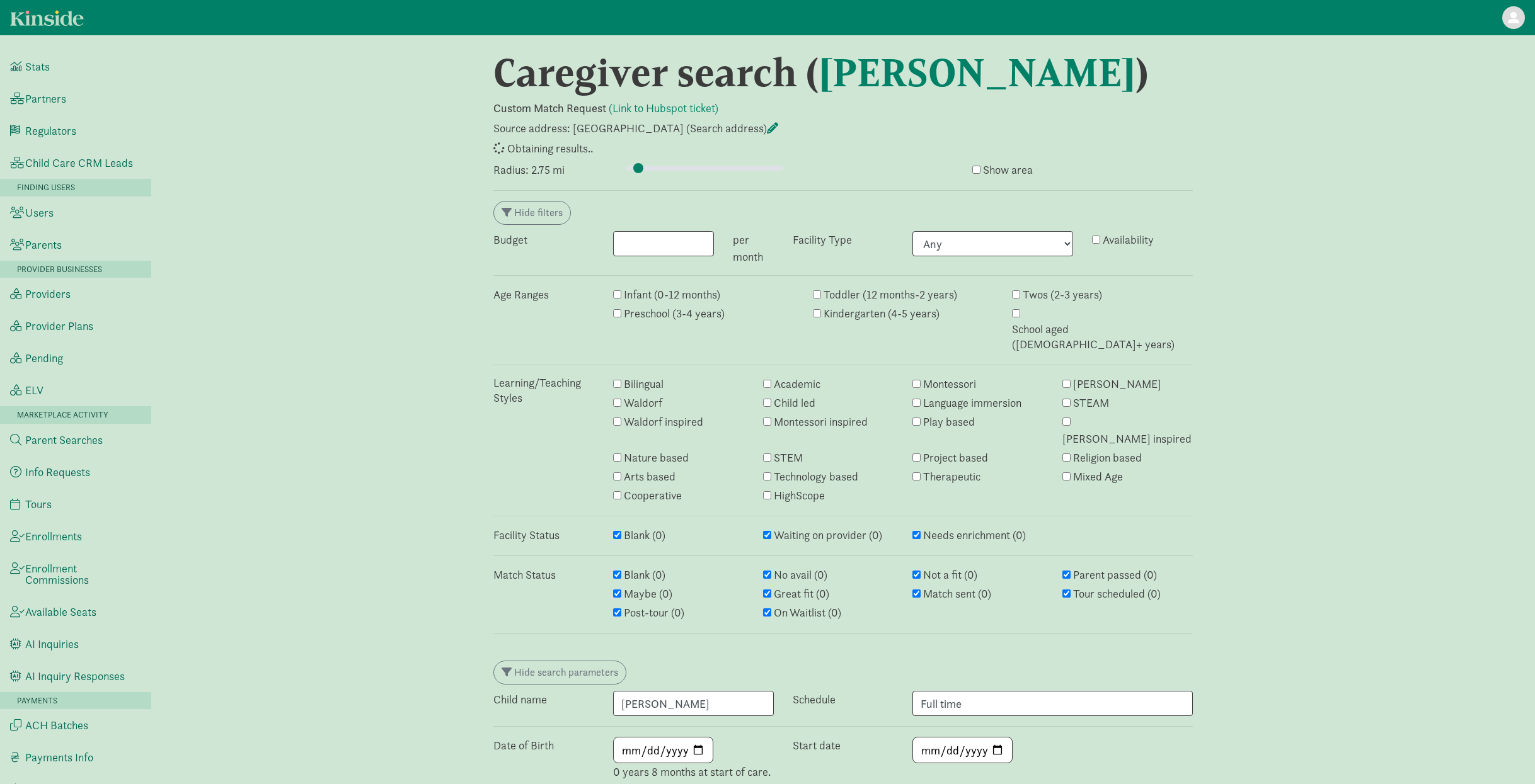
select select "awaiting_response"
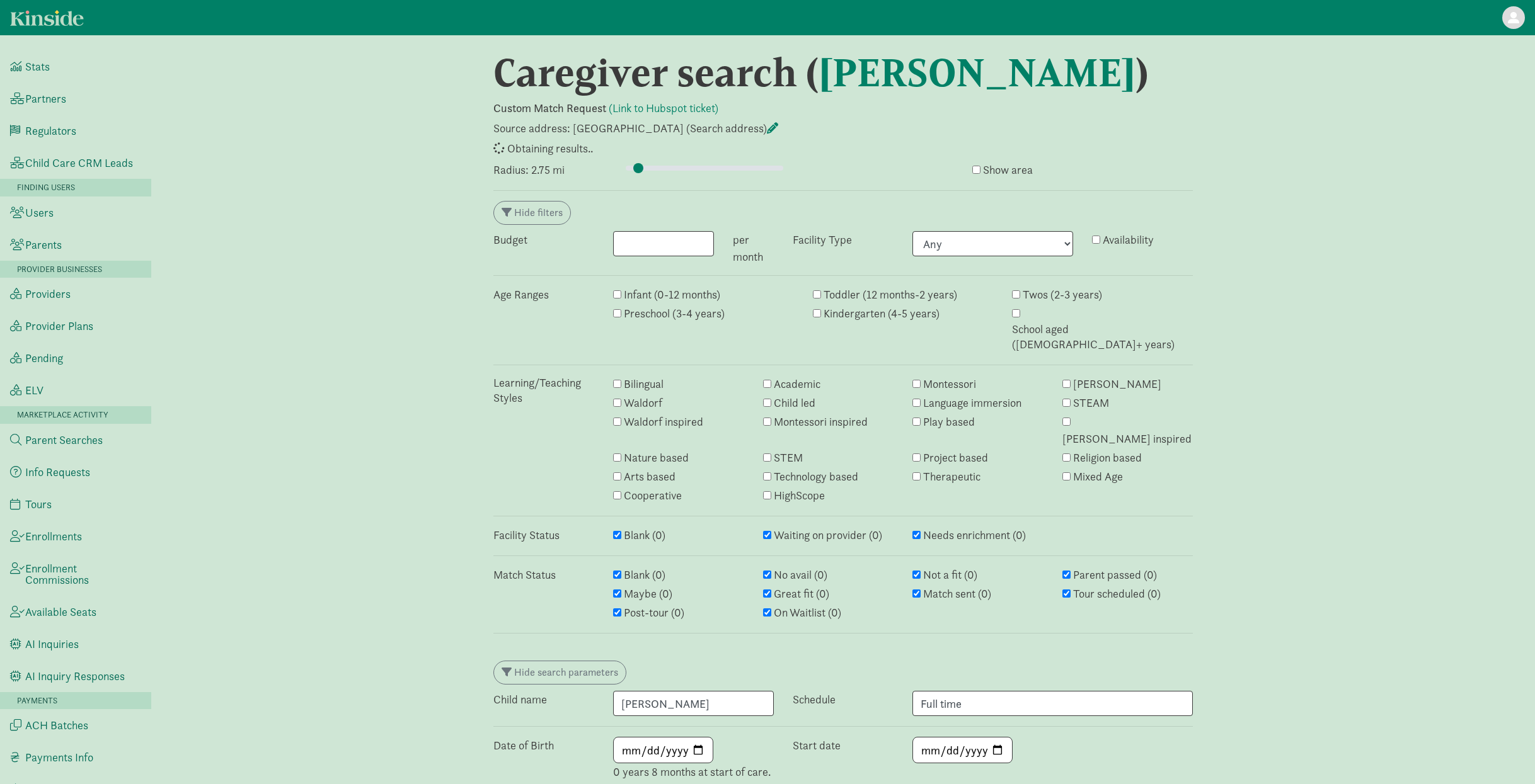
select select "awaiting_response"
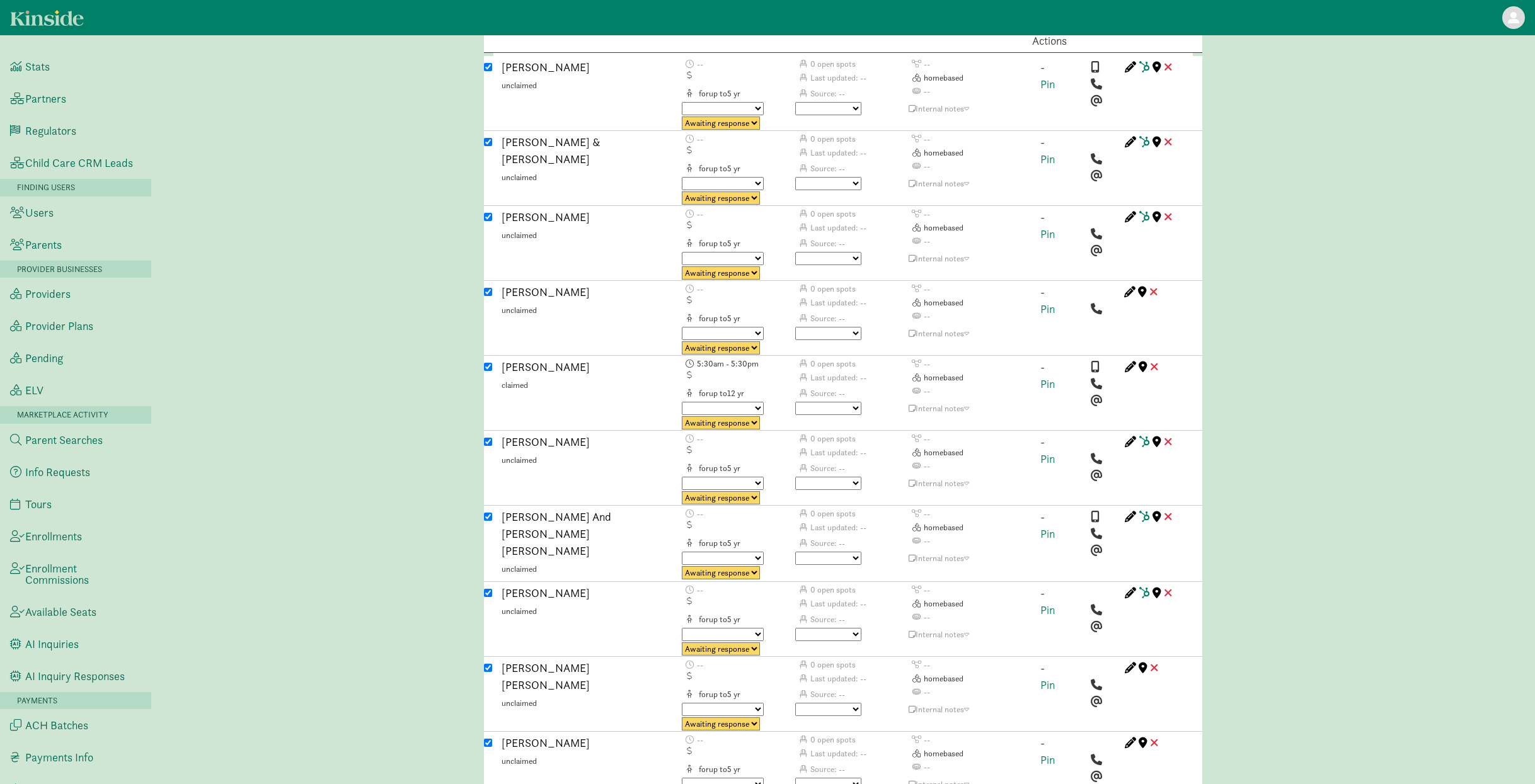
scroll to position [3293, 0]
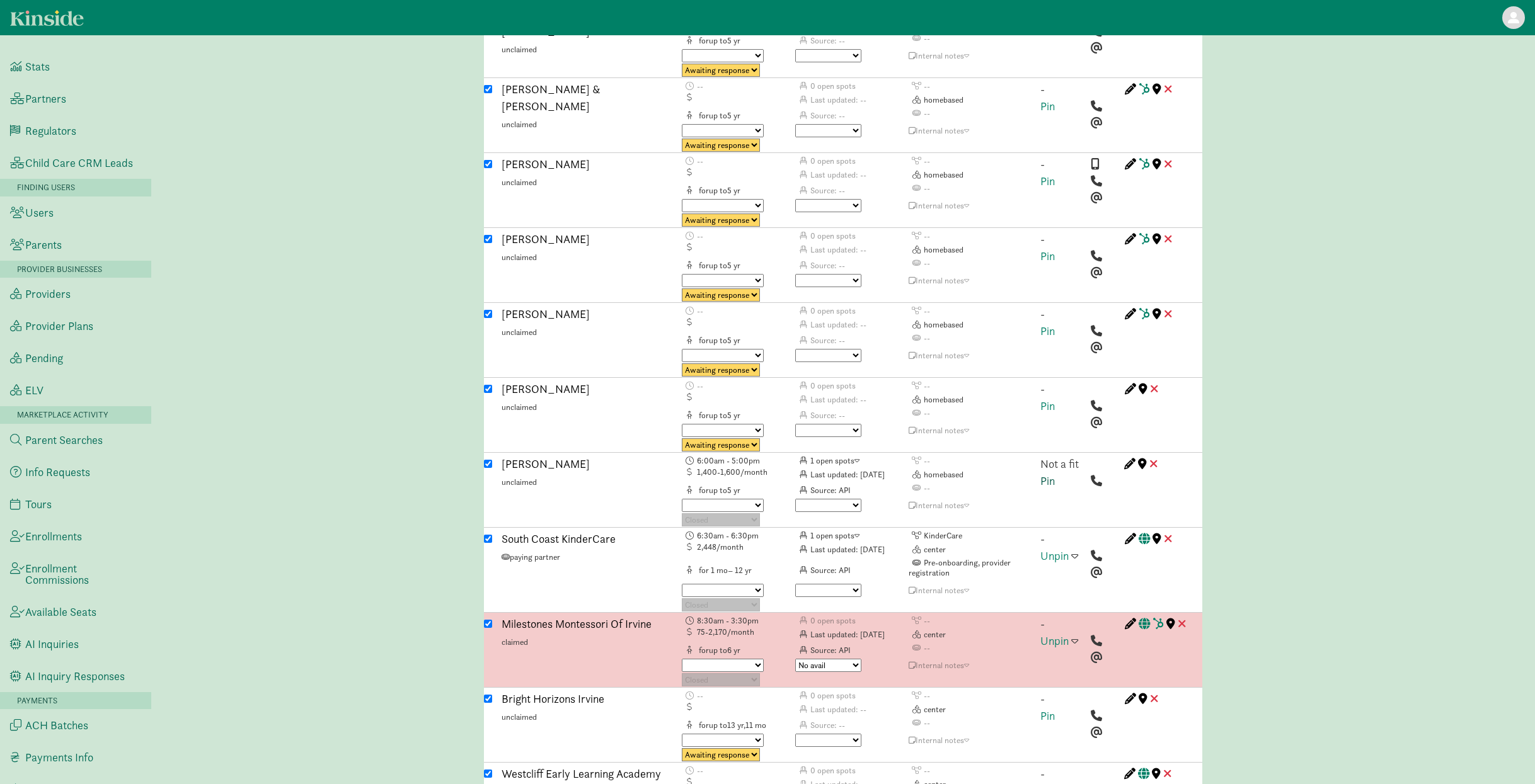
click at [1047, 474] on link "Pin" at bounding box center [1047, 480] width 14 height 14
click at [1075, 458] on span at bounding box center [1074, 463] width 7 height 11
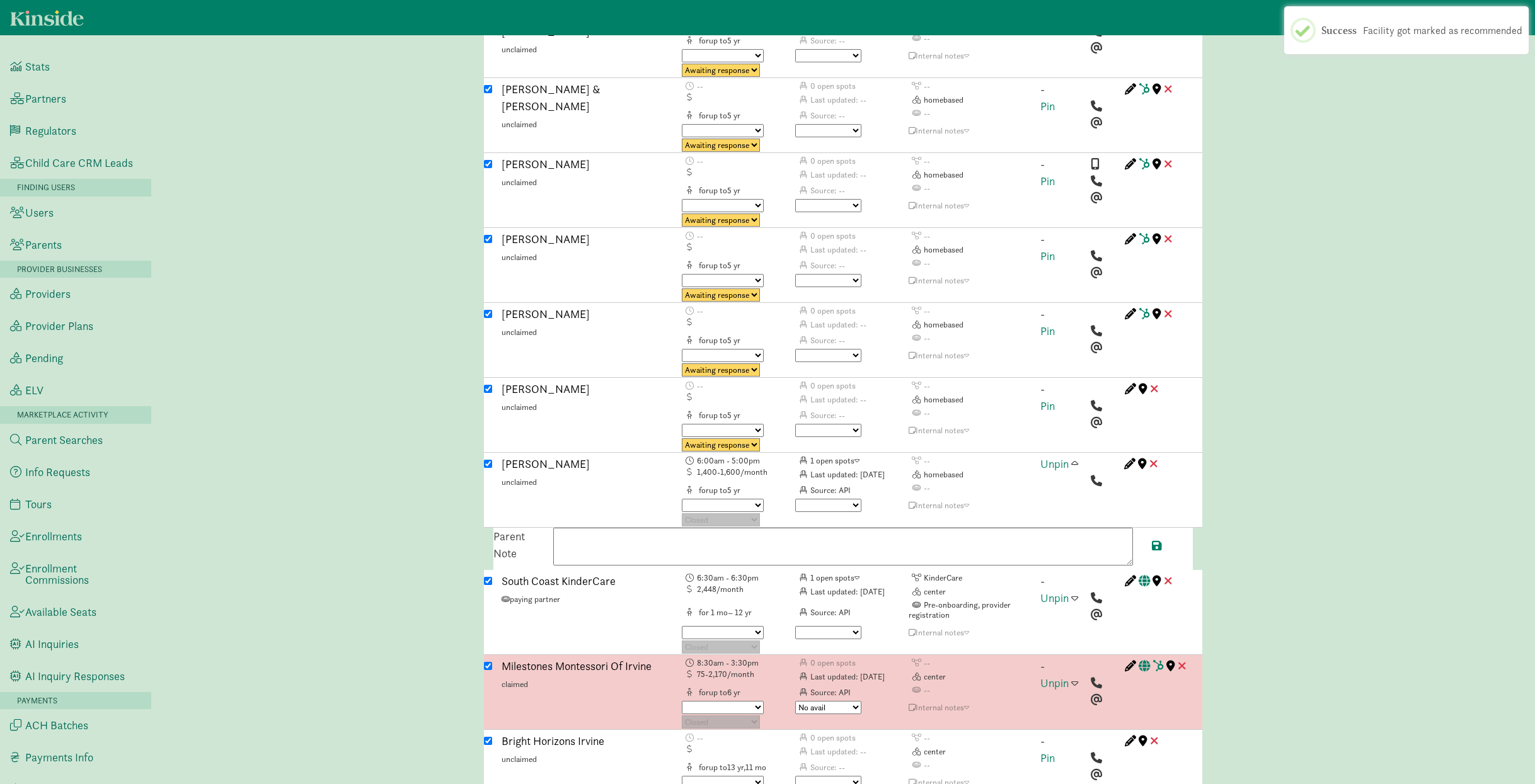
click at [853, 528] on textarea at bounding box center [843, 547] width 580 height 38
type textarea "√"
paste textarea "Current availability with limited spots. Waitlist will start soon. The second o…"
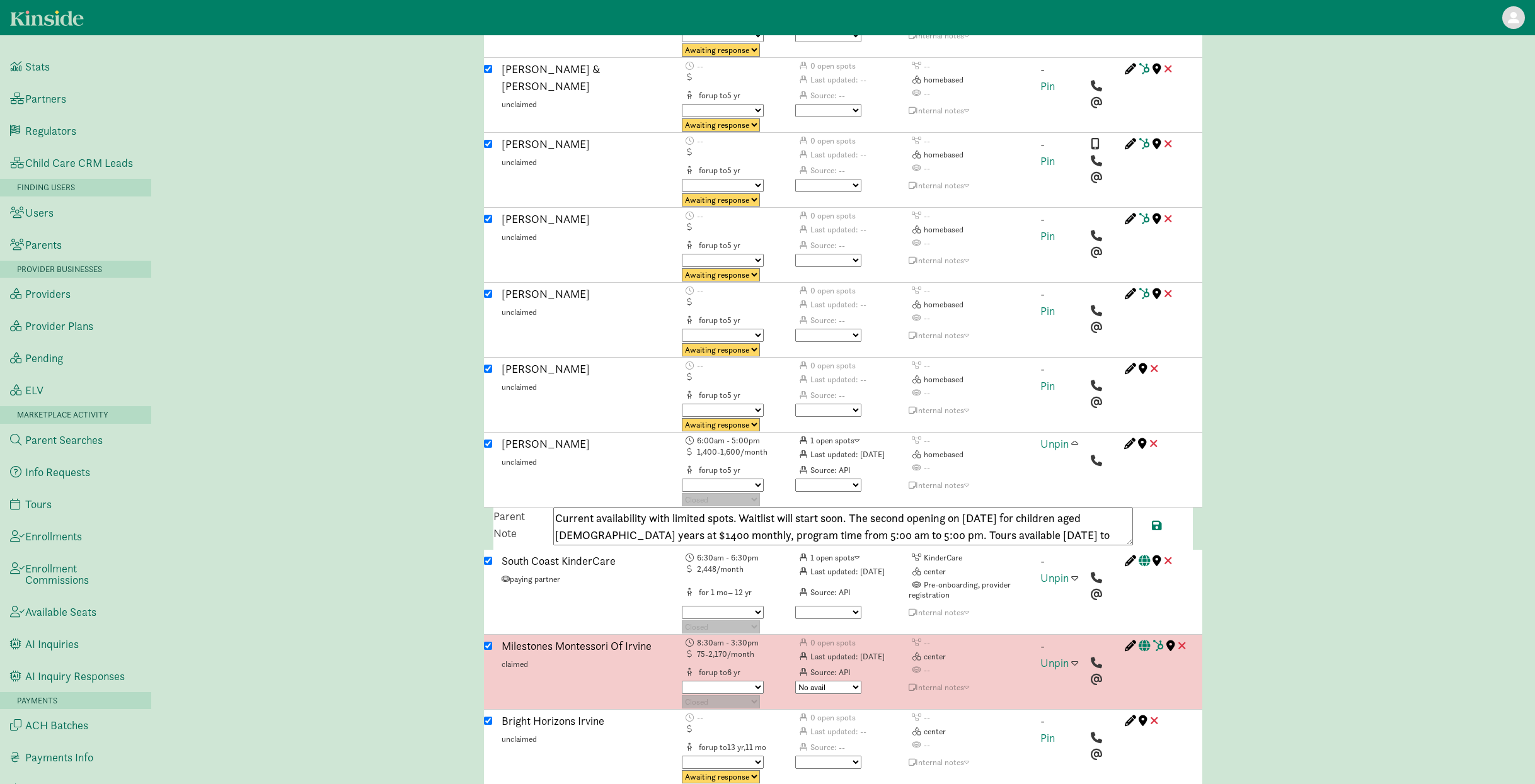
scroll to position [3315, 0]
paste textarea "17144962111"
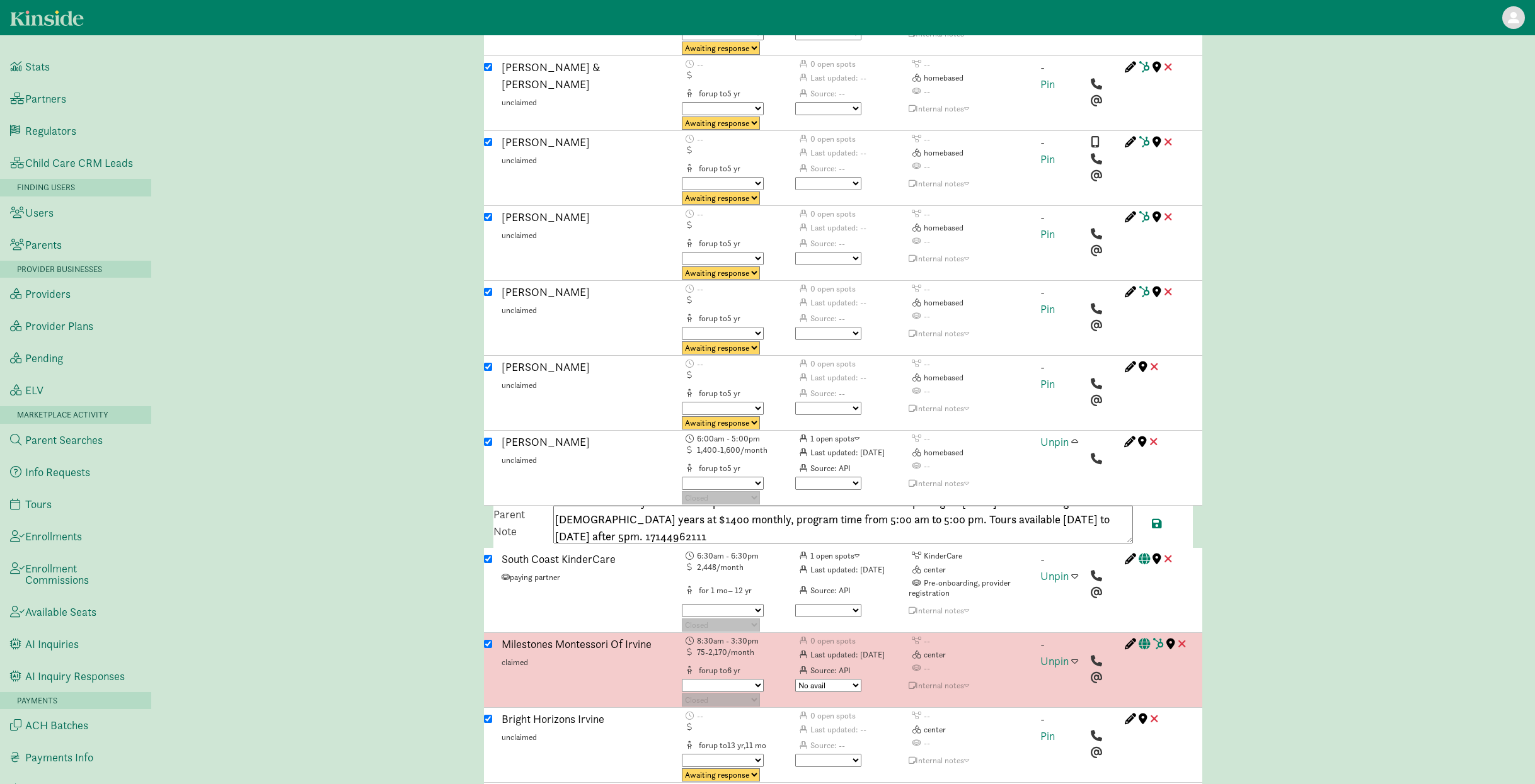
click at [562, 506] on textarea "Current availability with limited spots. Waitlist will start soon. The second o…" at bounding box center [843, 525] width 580 height 38
click at [573, 506] on textarea "Current availability with limited spots. Waitlist will start soon. The second o…" at bounding box center [843, 525] width 580 height 38
click at [574, 506] on textarea "Current availability with limited spots. Waitlist will start soon. The second o…" at bounding box center [843, 525] width 580 height 38
type textarea "Current availability with limited spots. Waitlist will start soon. The second o…"
click at [1154, 518] on span at bounding box center [1157, 523] width 10 height 11
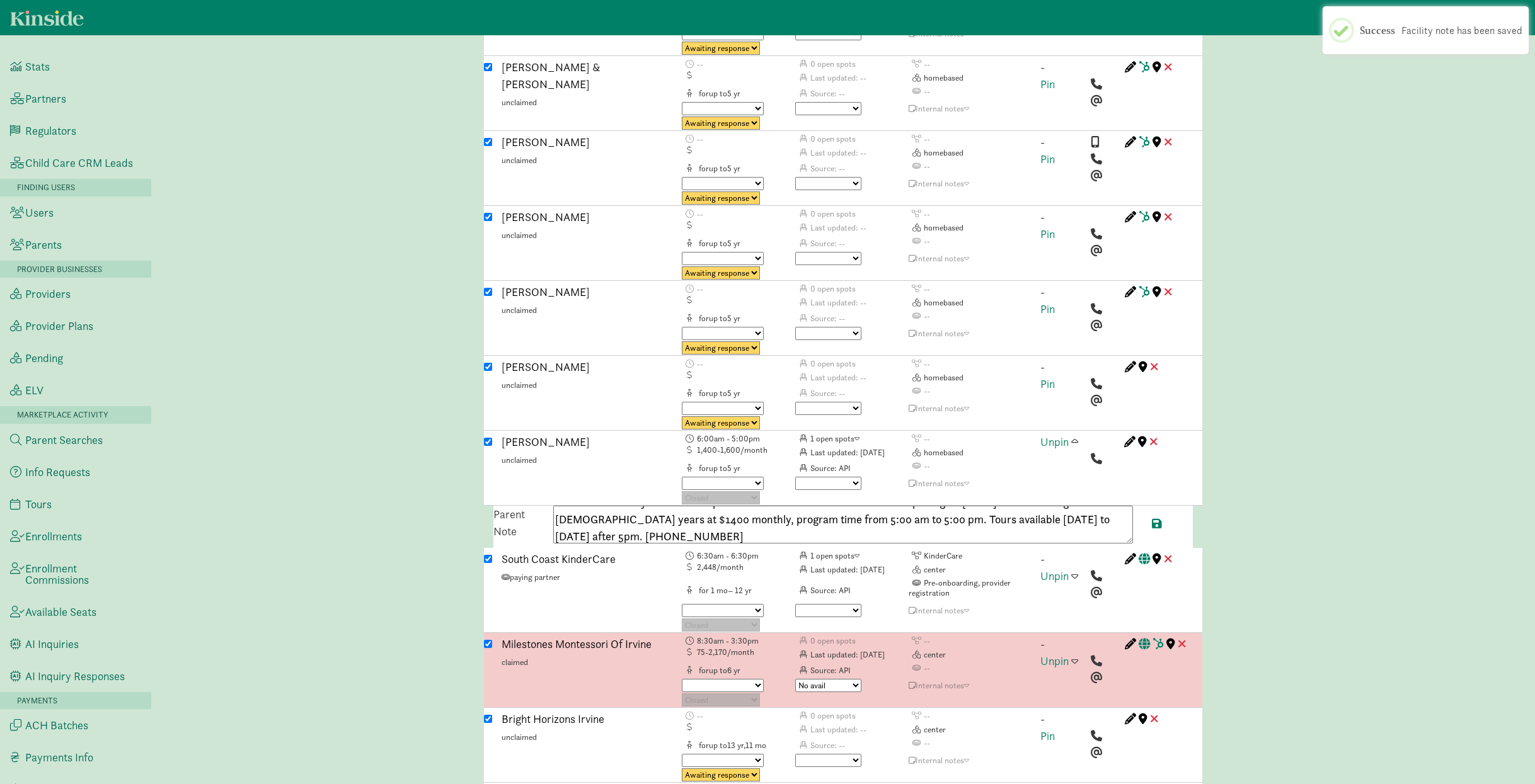
click at [1075, 435] on span at bounding box center [1074, 441] width 7 height 11
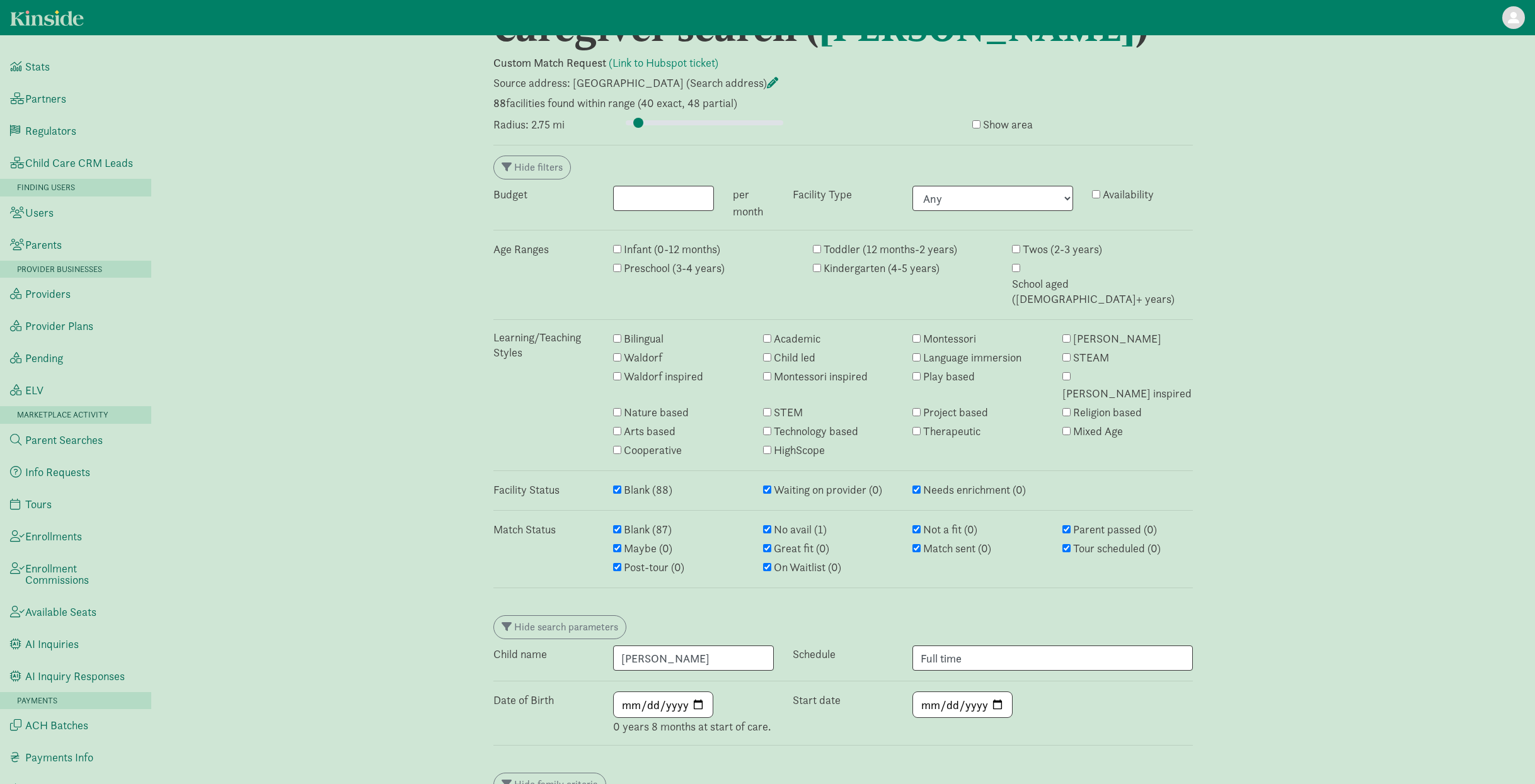
scroll to position [0, 0]
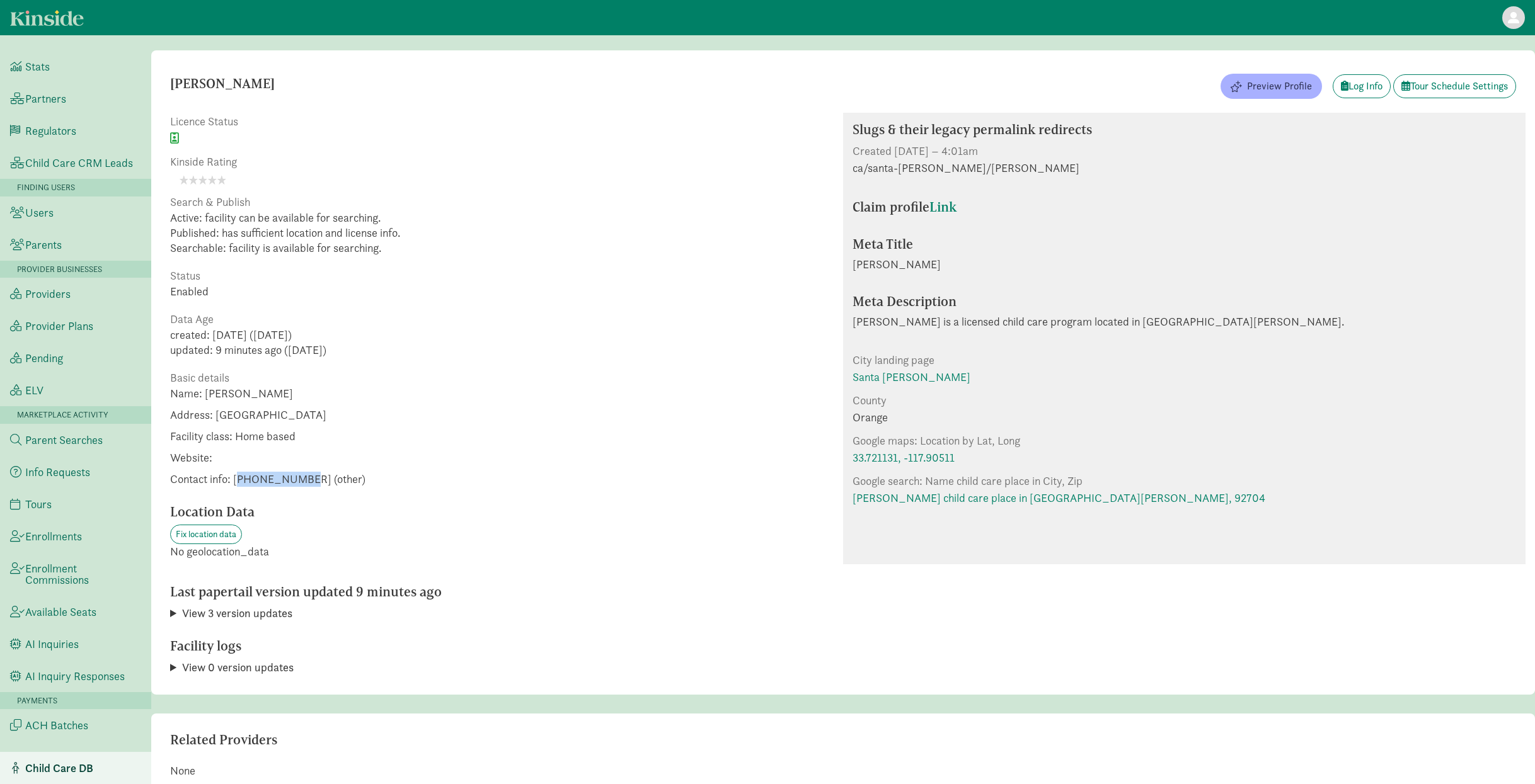
drag, startPoint x: 243, startPoint y: 477, endPoint x: 301, endPoint y: 481, distance: 58.1
click at [301, 481] on span "Contact info: [PHONE_NUMBER] (other)" at bounding box center [268, 480] width 195 height 15
copy span "17144962111"
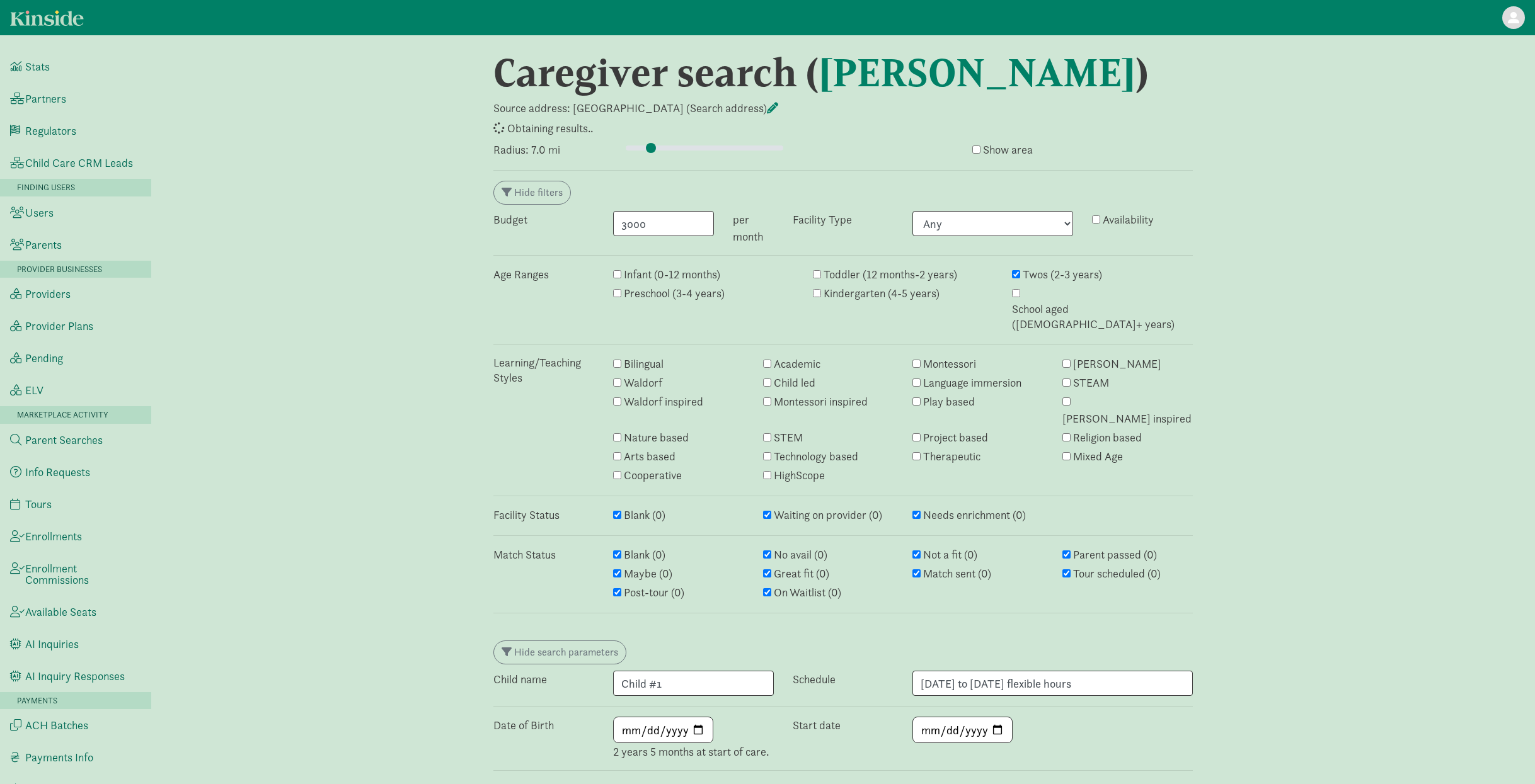
type input "7"
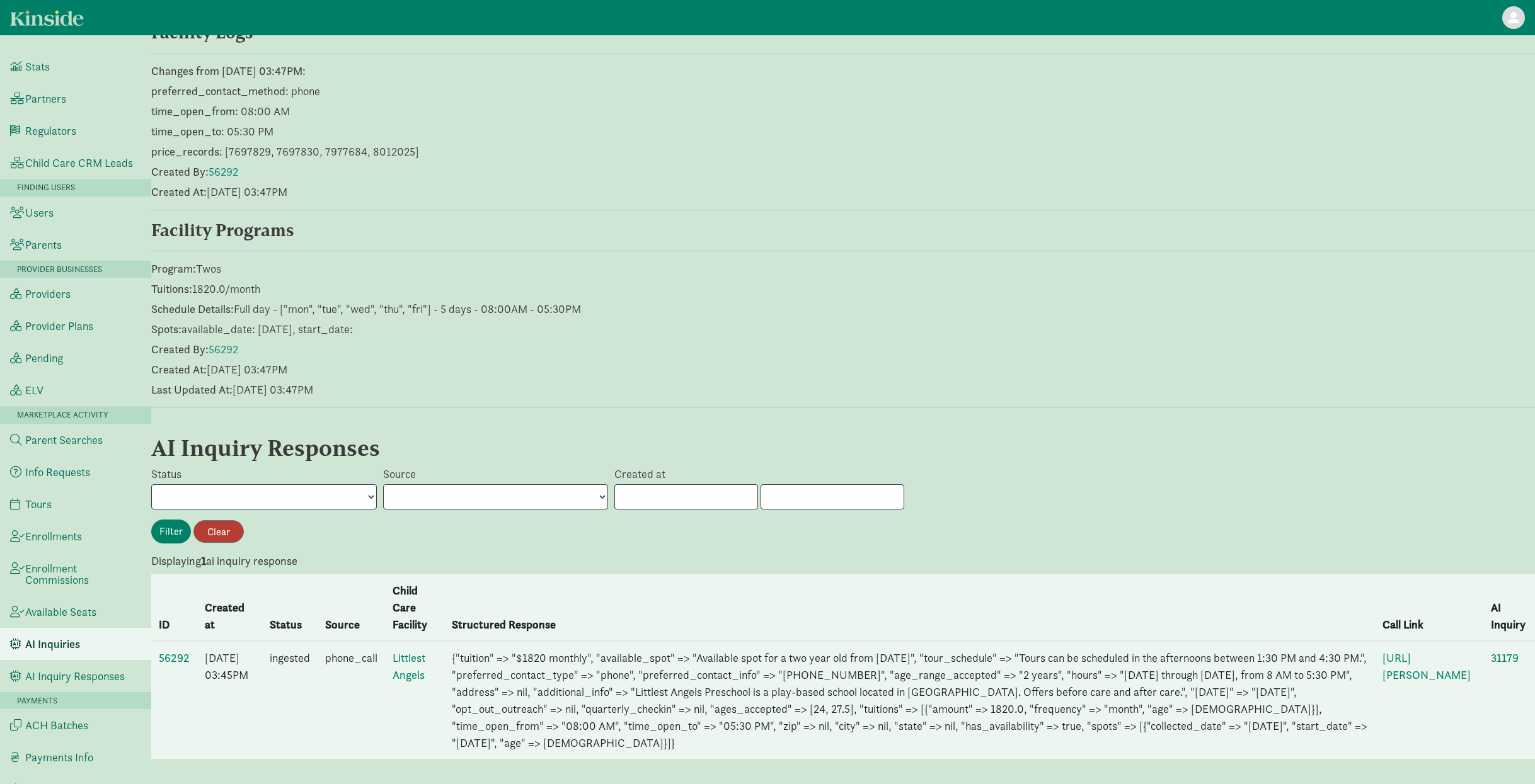
scroll to position [285, 0]
click at [177, 651] on link "56292" at bounding box center [174, 657] width 31 height 14
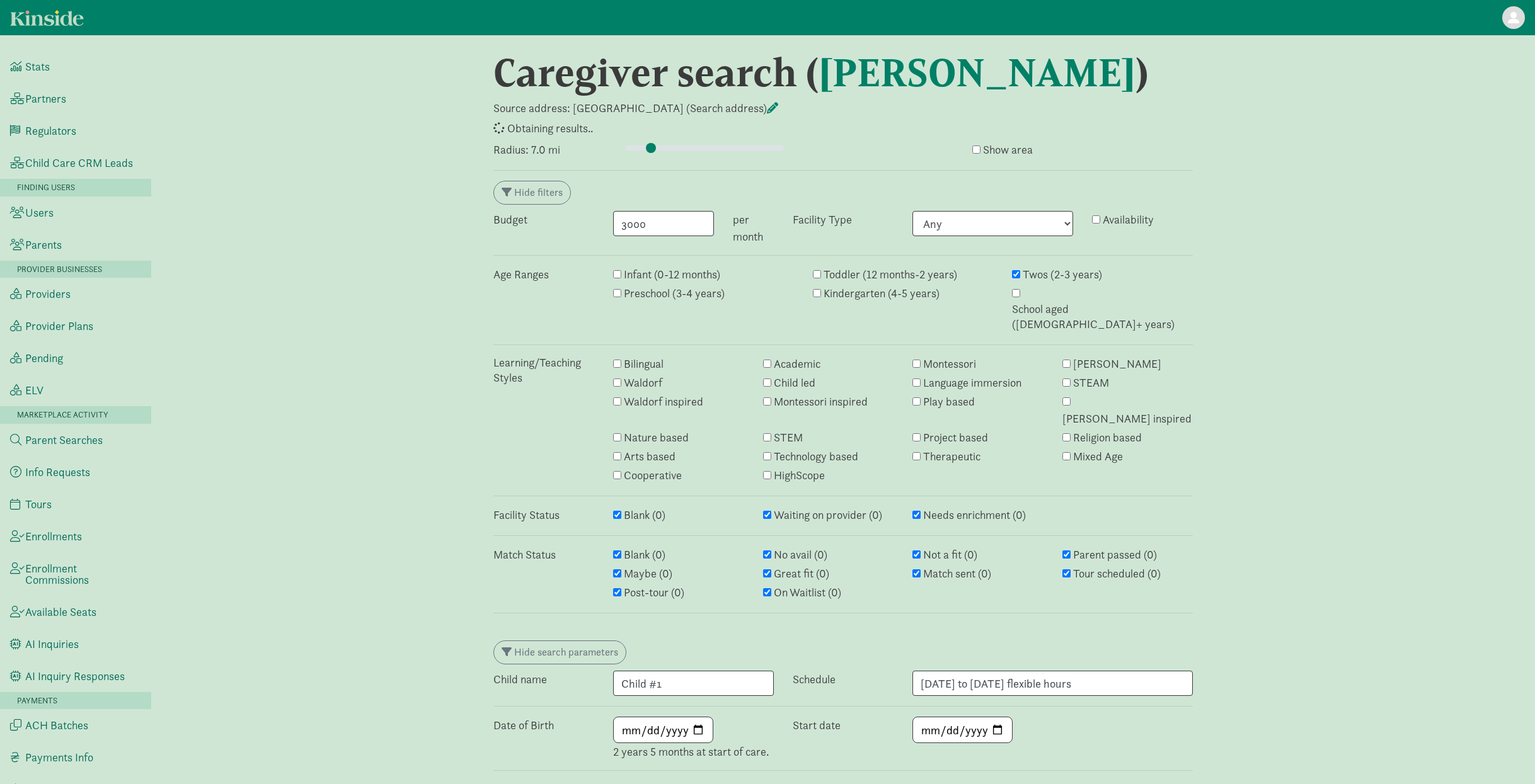
type input "7"
select select "awaiting_response"
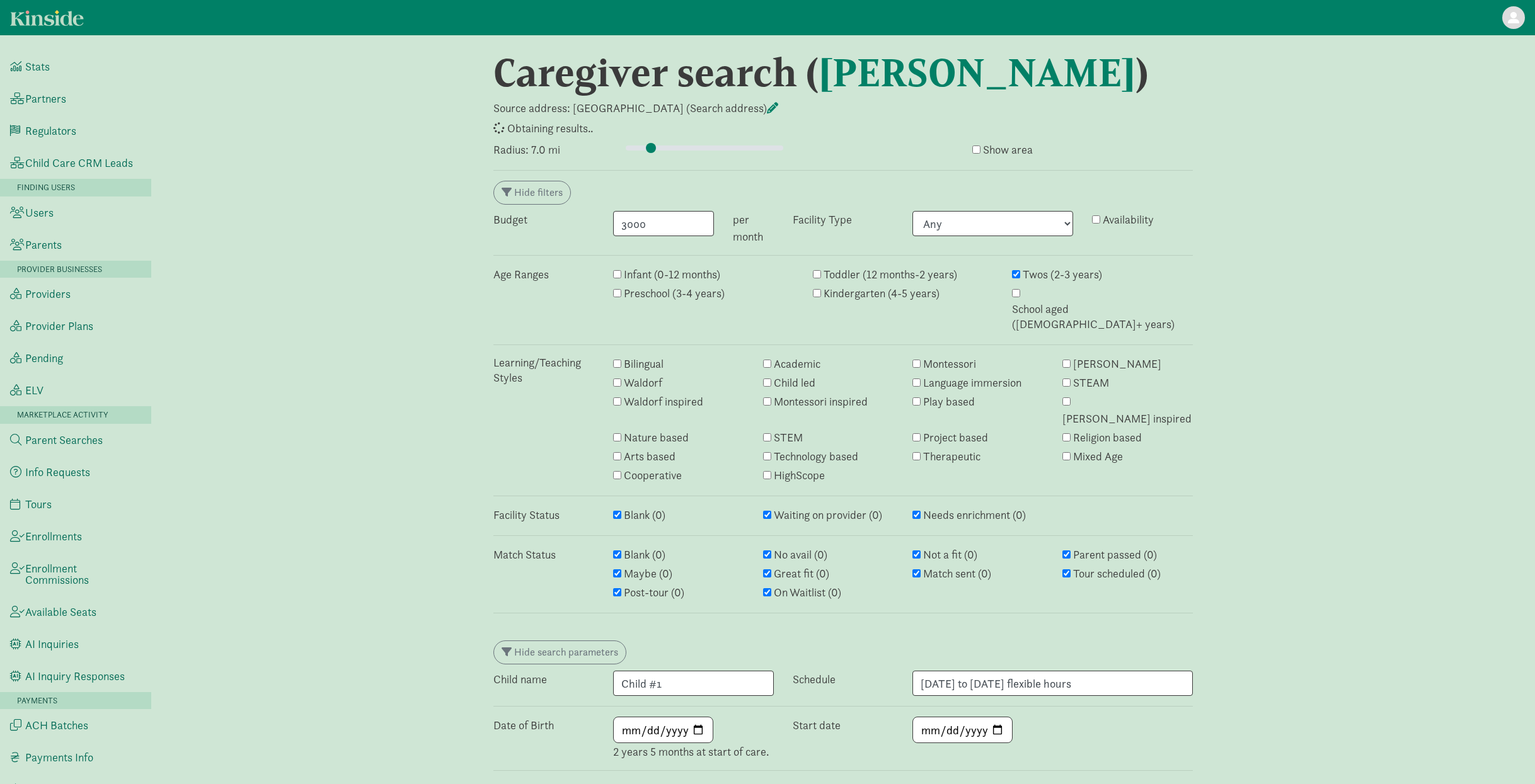
select select "closed"
select select "awaiting_response"
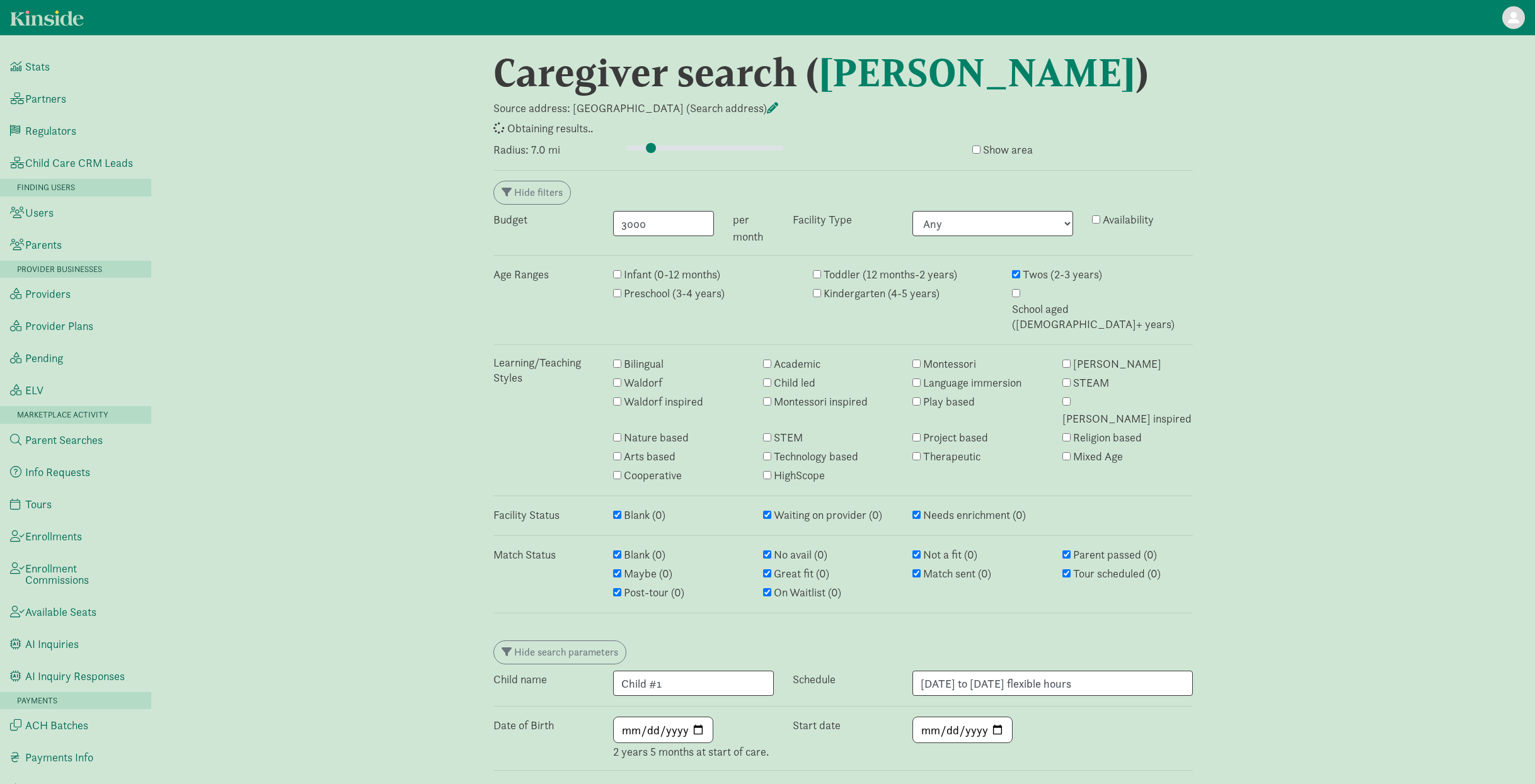
select select "failed"
select select "awaiting_response"
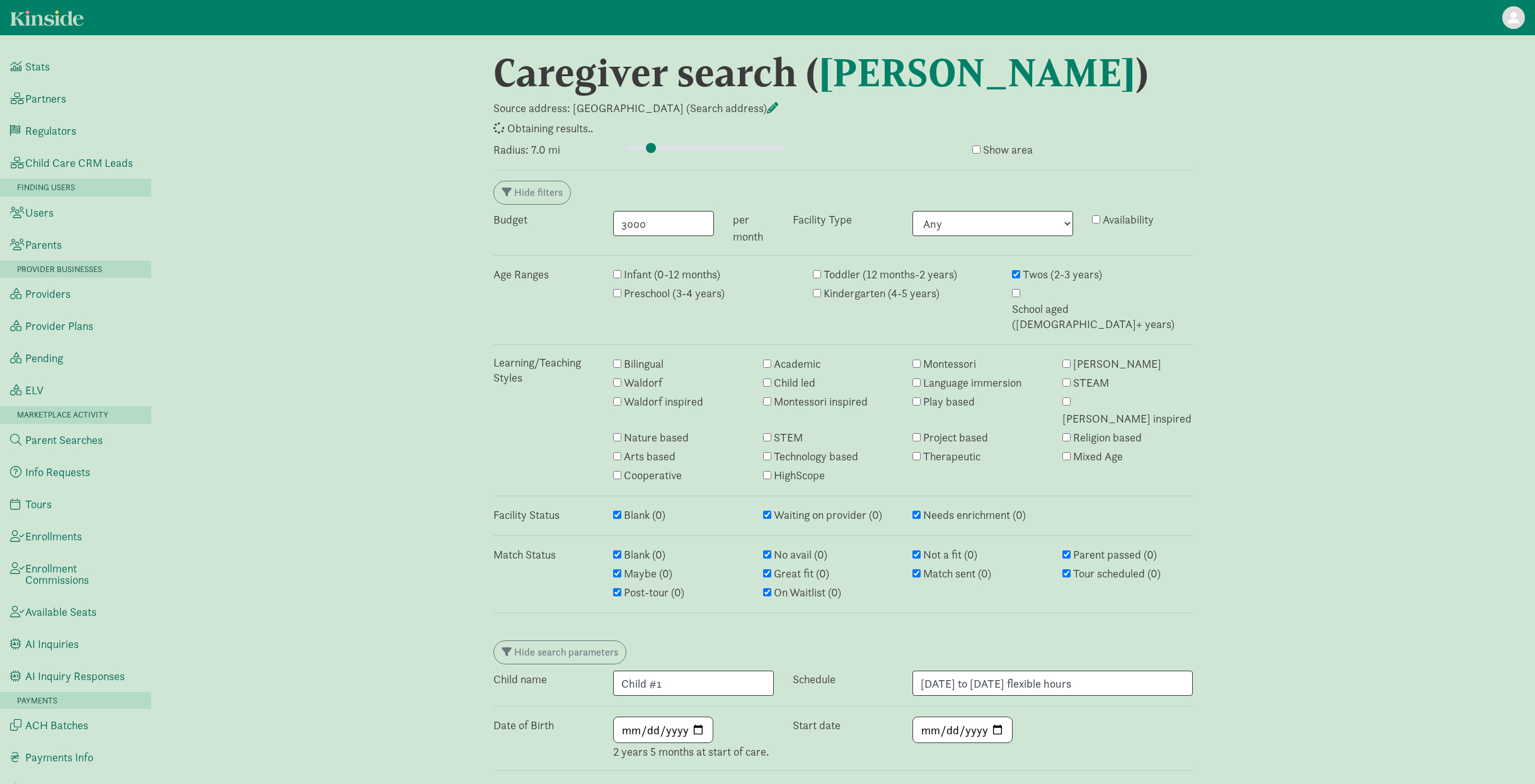
select select "awaiting_response"
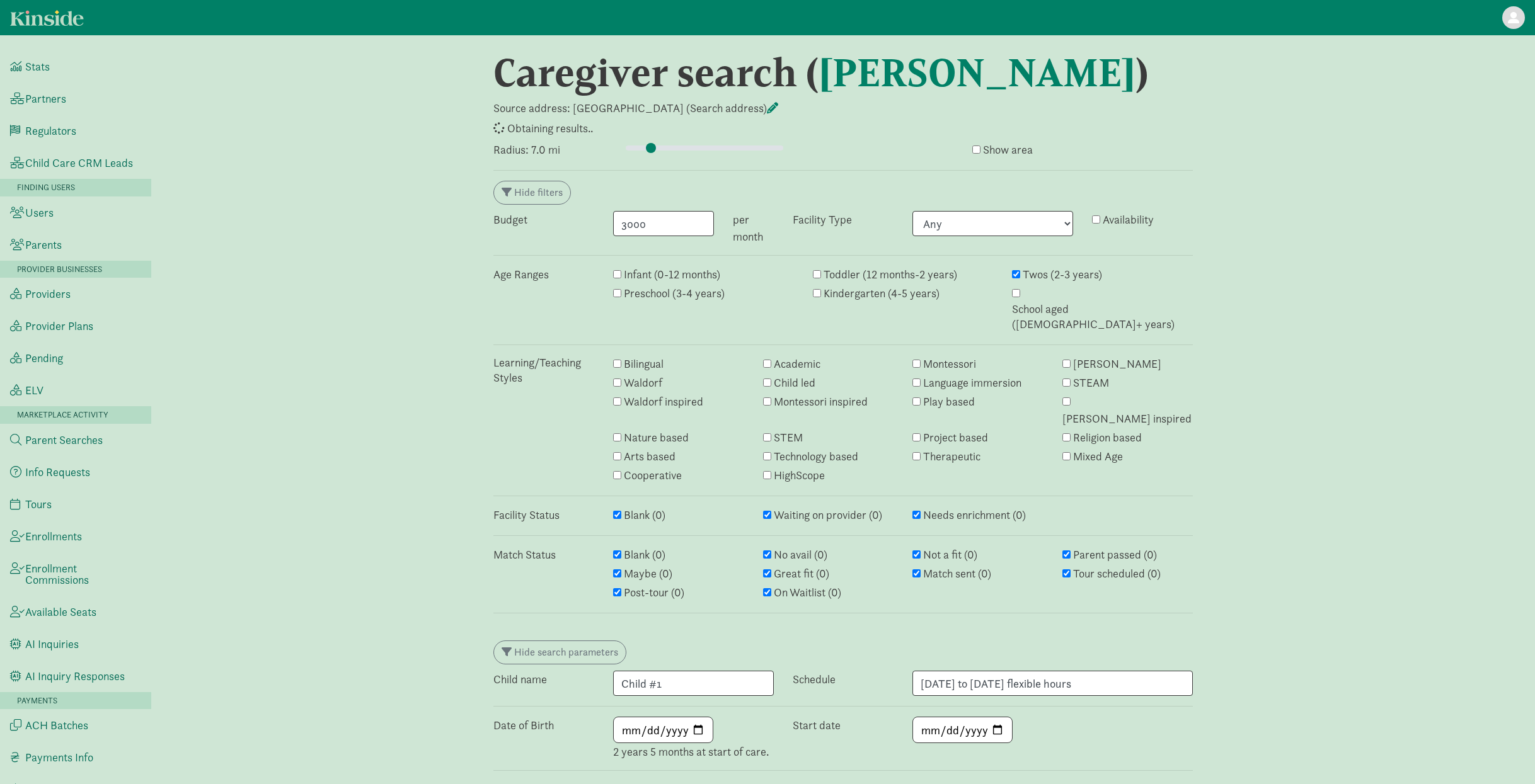
select select "awaiting_response"
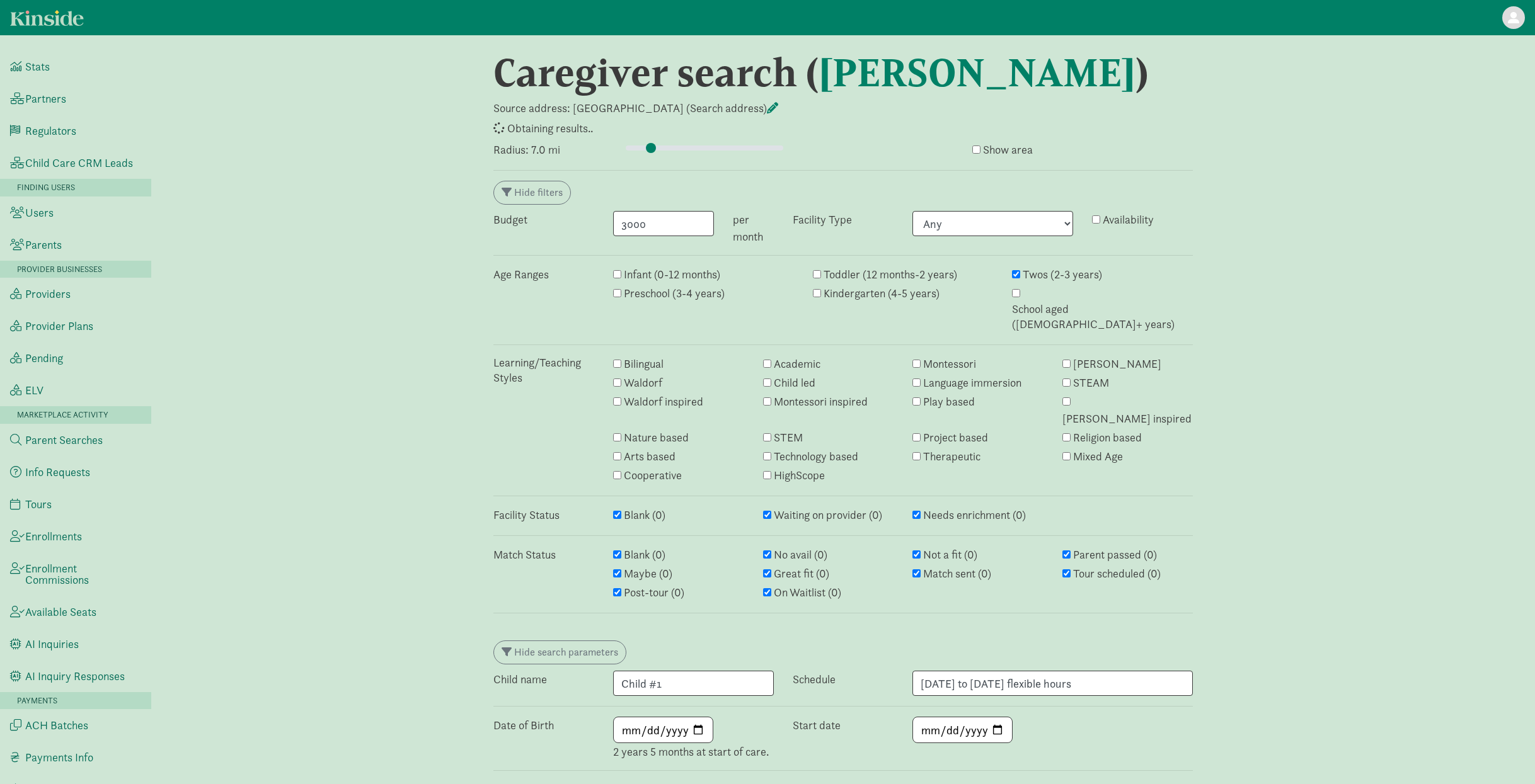
select select "awaiting_response"
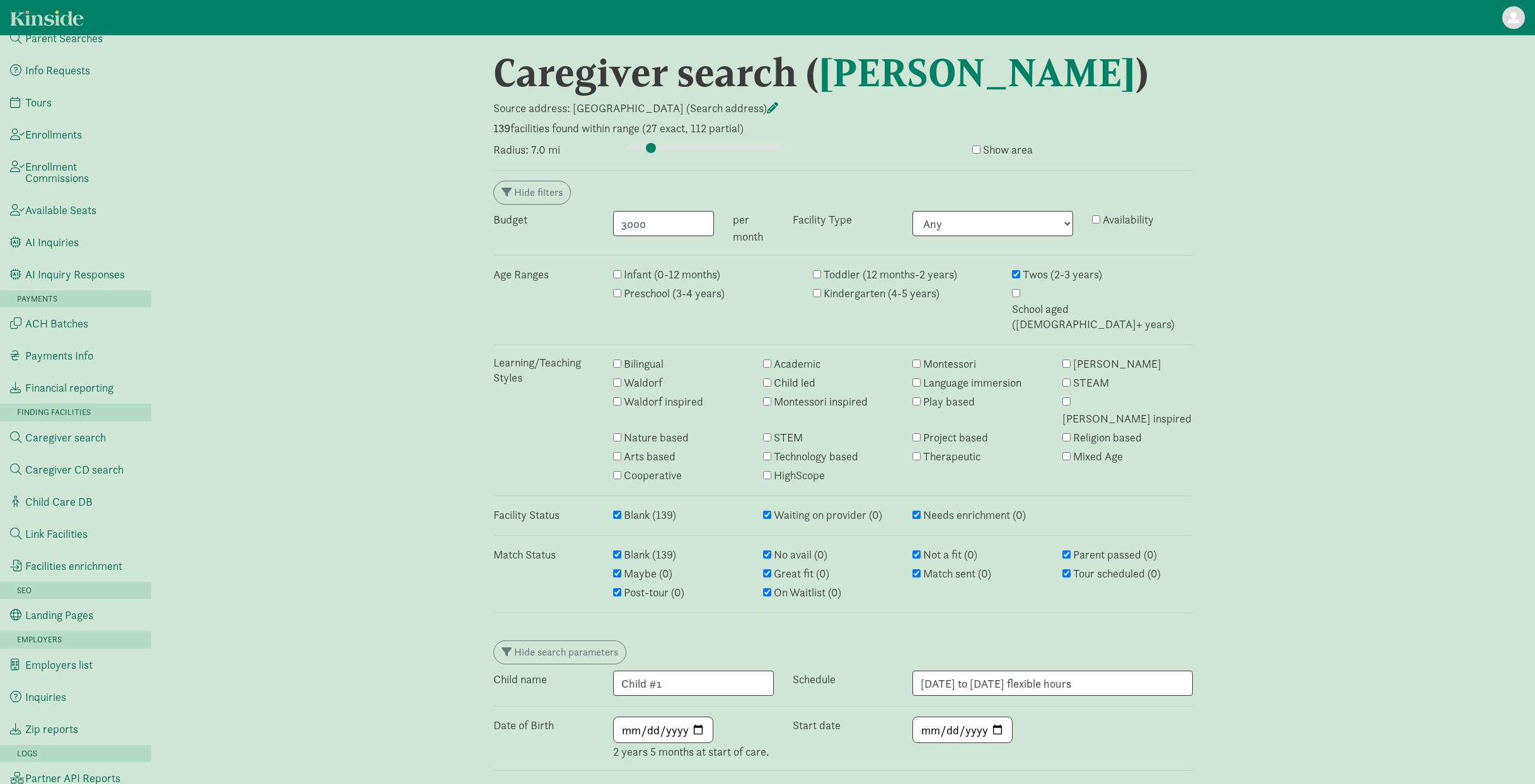
scroll to position [1534, 0]
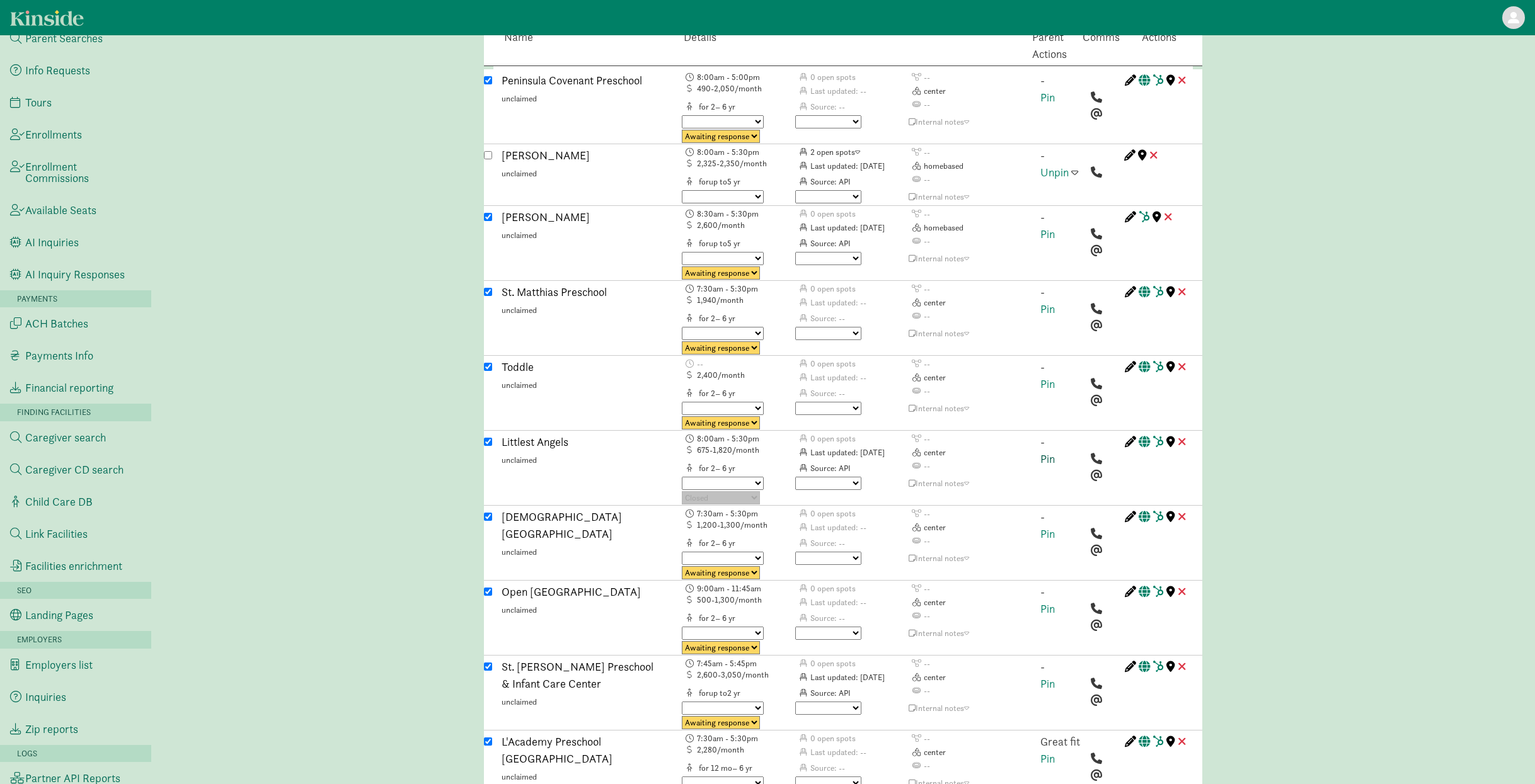
click at [1047, 451] on link "Pin" at bounding box center [1047, 458] width 14 height 14
click at [1073, 435] on span at bounding box center [1074, 441] width 7 height 11
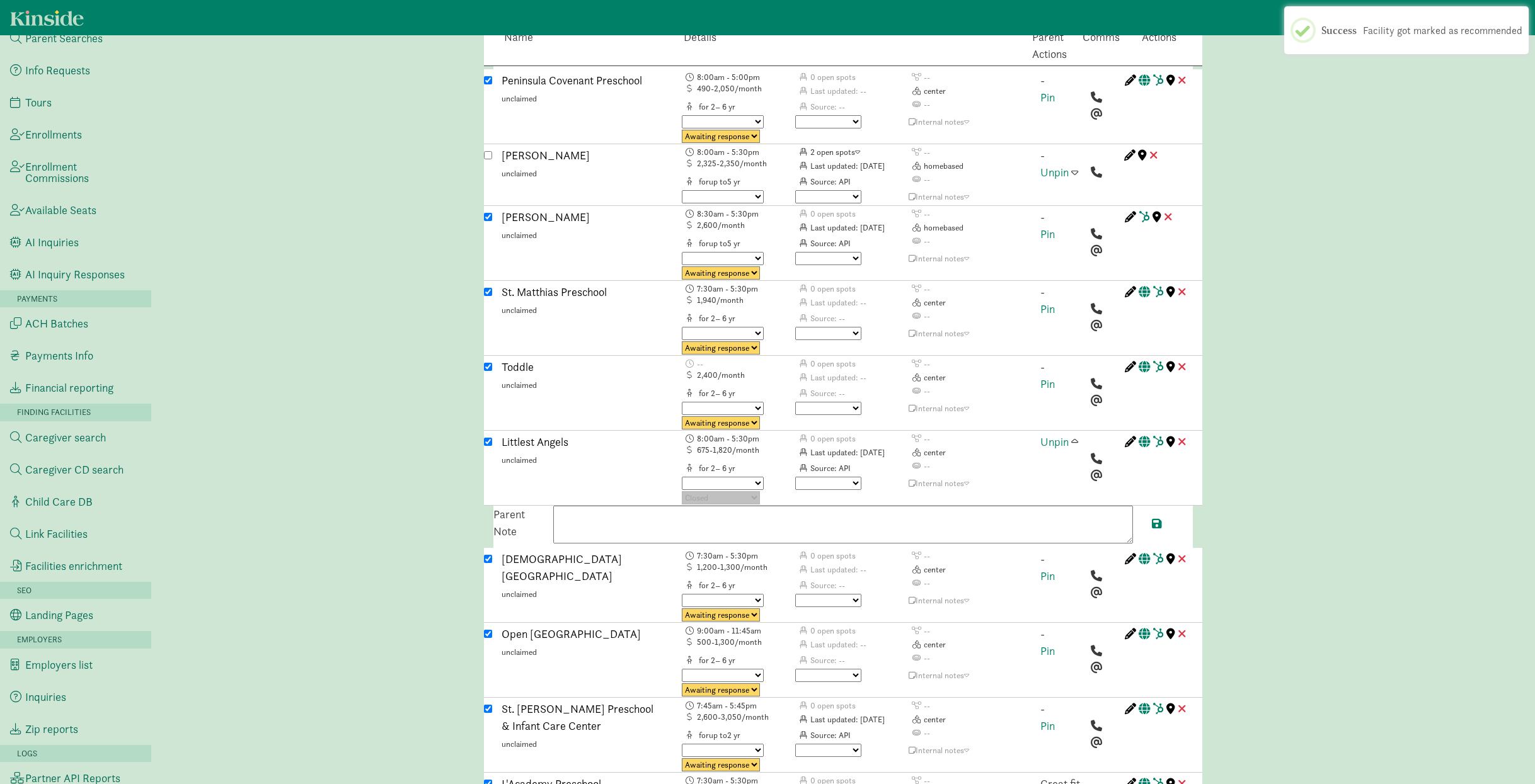
click at [742, 506] on textarea at bounding box center [843, 525] width 580 height 38
paste textarea "Littlest Angels Preschool is a play-based school located in Menlo Park. Offers …"
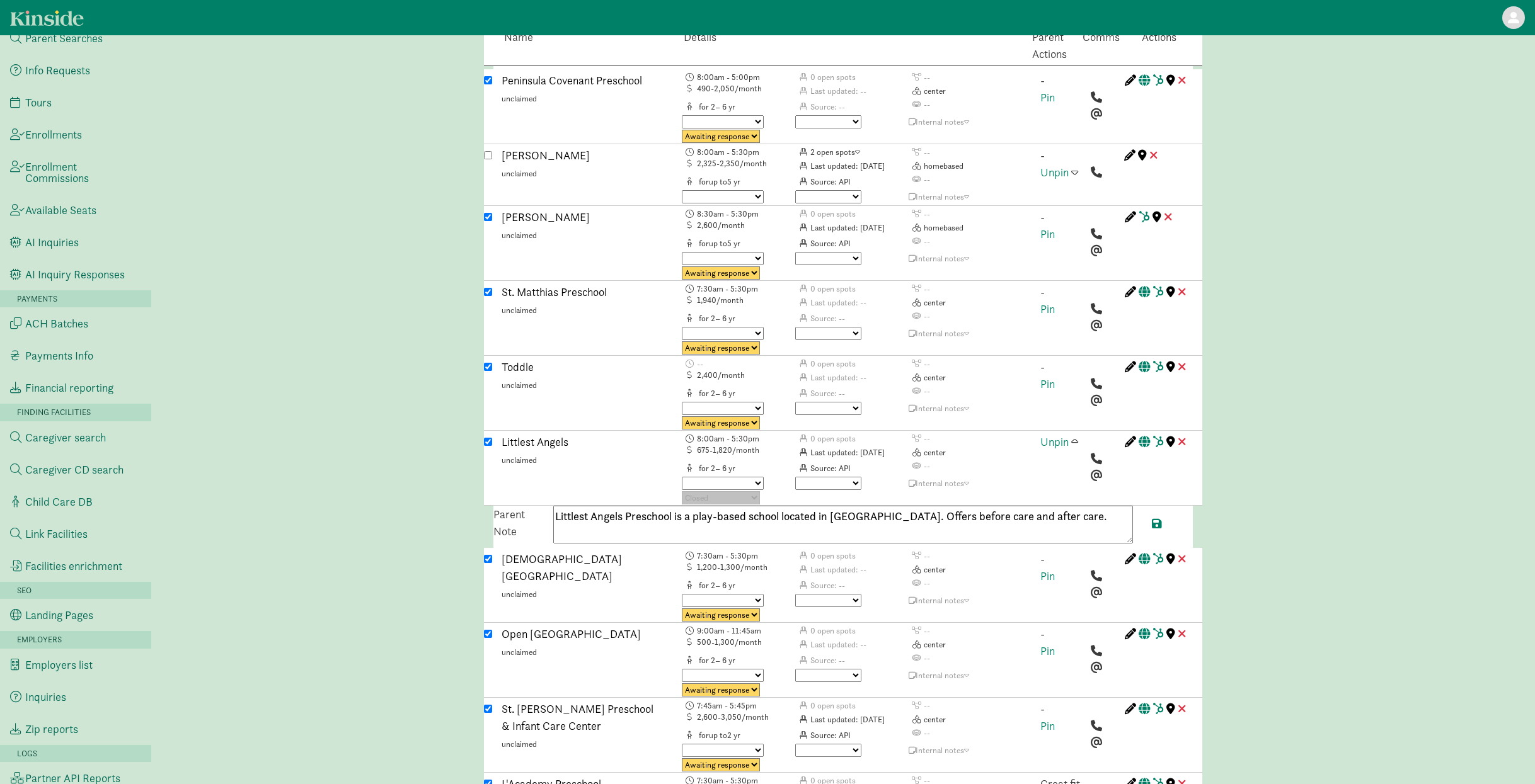
click at [1099, 506] on textarea "Littlest Angels Preschool is a play-based school located in Menlo Park. Offers …" at bounding box center [843, 525] width 580 height 38
paste textarea "6508544973"
click at [1075, 506] on textarea "Littlest Angels Preschool is a play-based school located in Menlo Park. Offers …" at bounding box center [843, 525] width 580 height 38
click at [1097, 506] on textarea "Littlest Angels Preschool is a play-based school located in Menlo Park. Offers …" at bounding box center [843, 525] width 580 height 38
type textarea "Littlest Angels Preschool is a play-based school located in Menlo Park. Offers …"
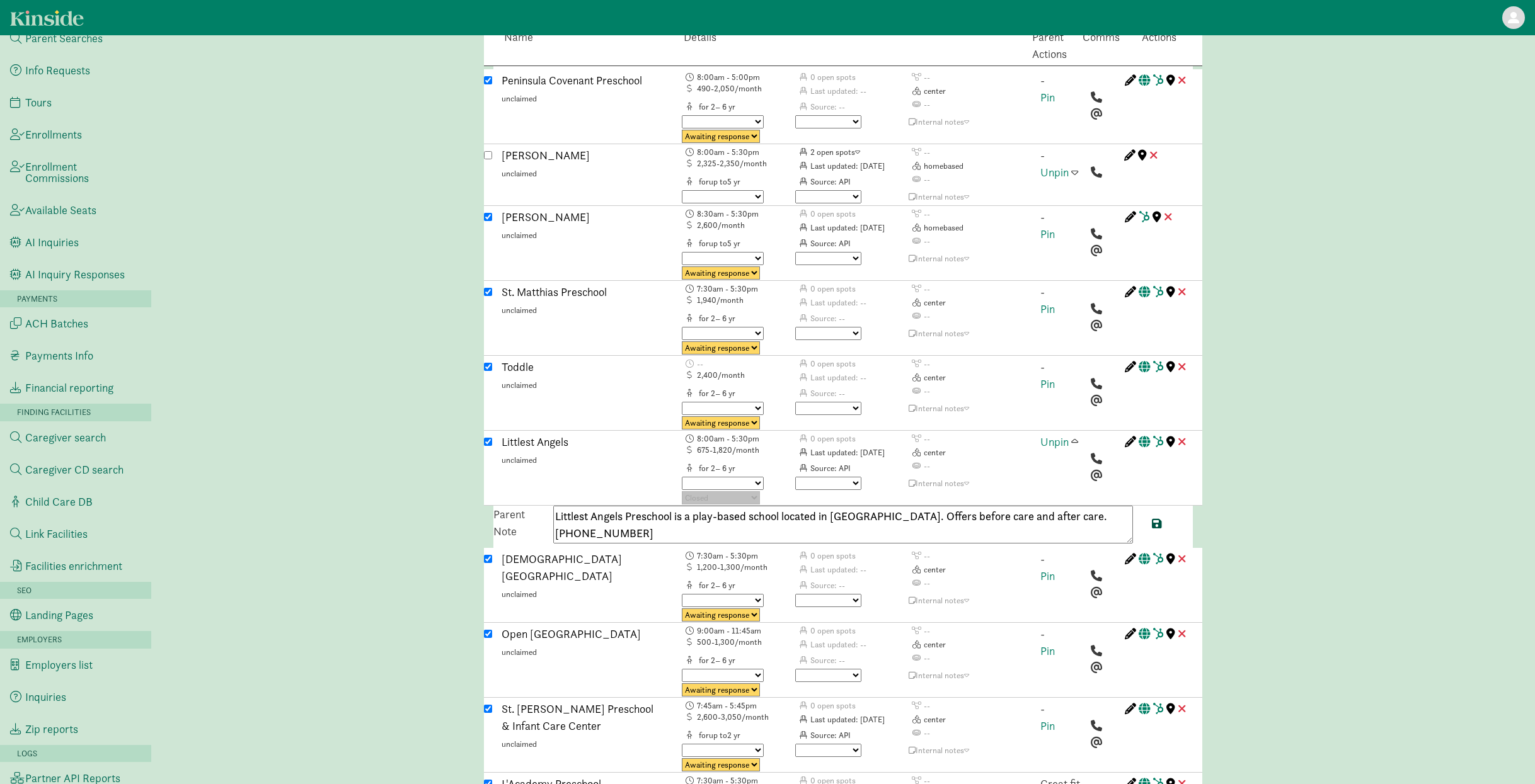
click at [1157, 518] on span at bounding box center [1157, 523] width 10 height 11
click at [1073, 435] on span at bounding box center [1074, 441] width 7 height 11
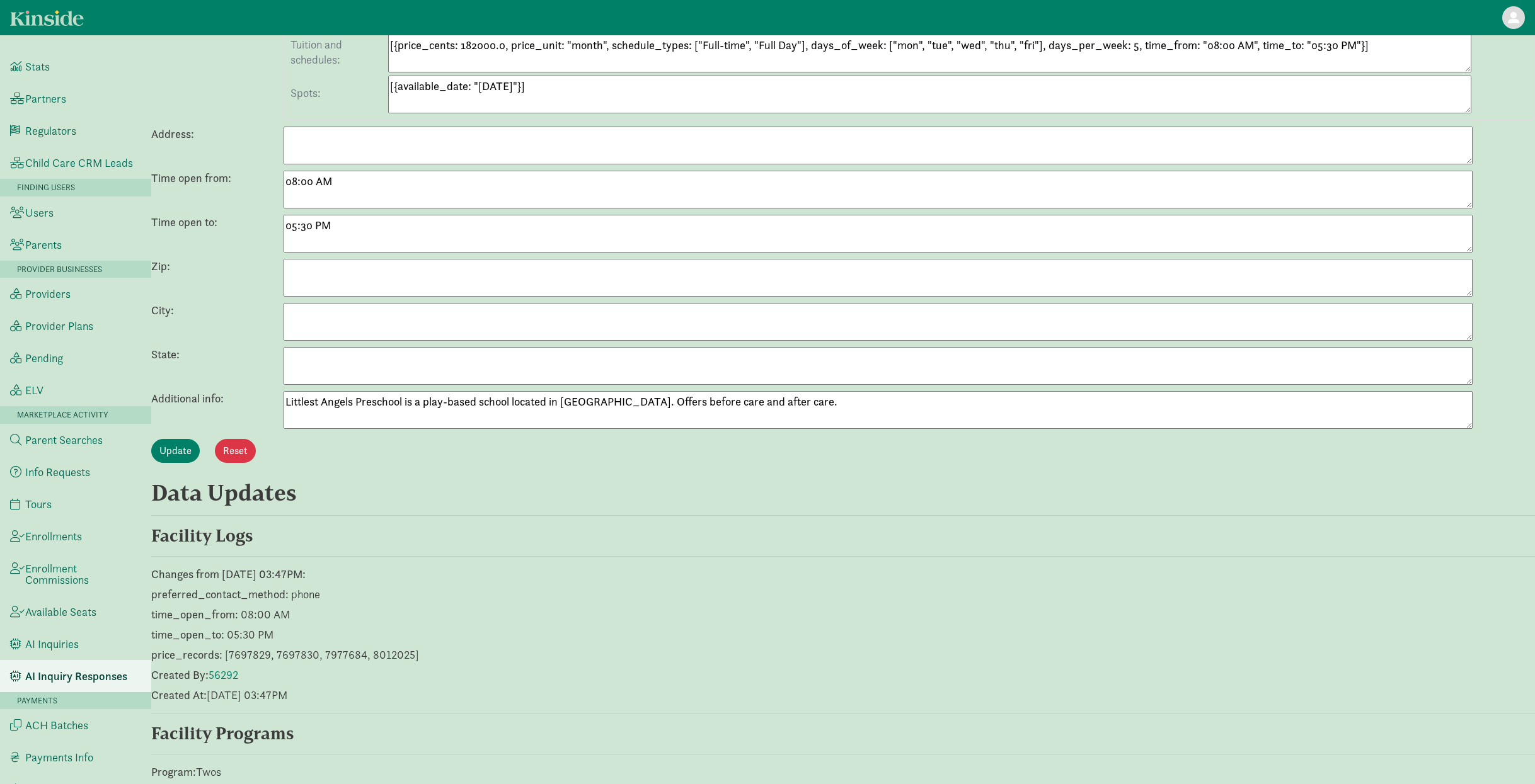
scroll to position [538, 0]
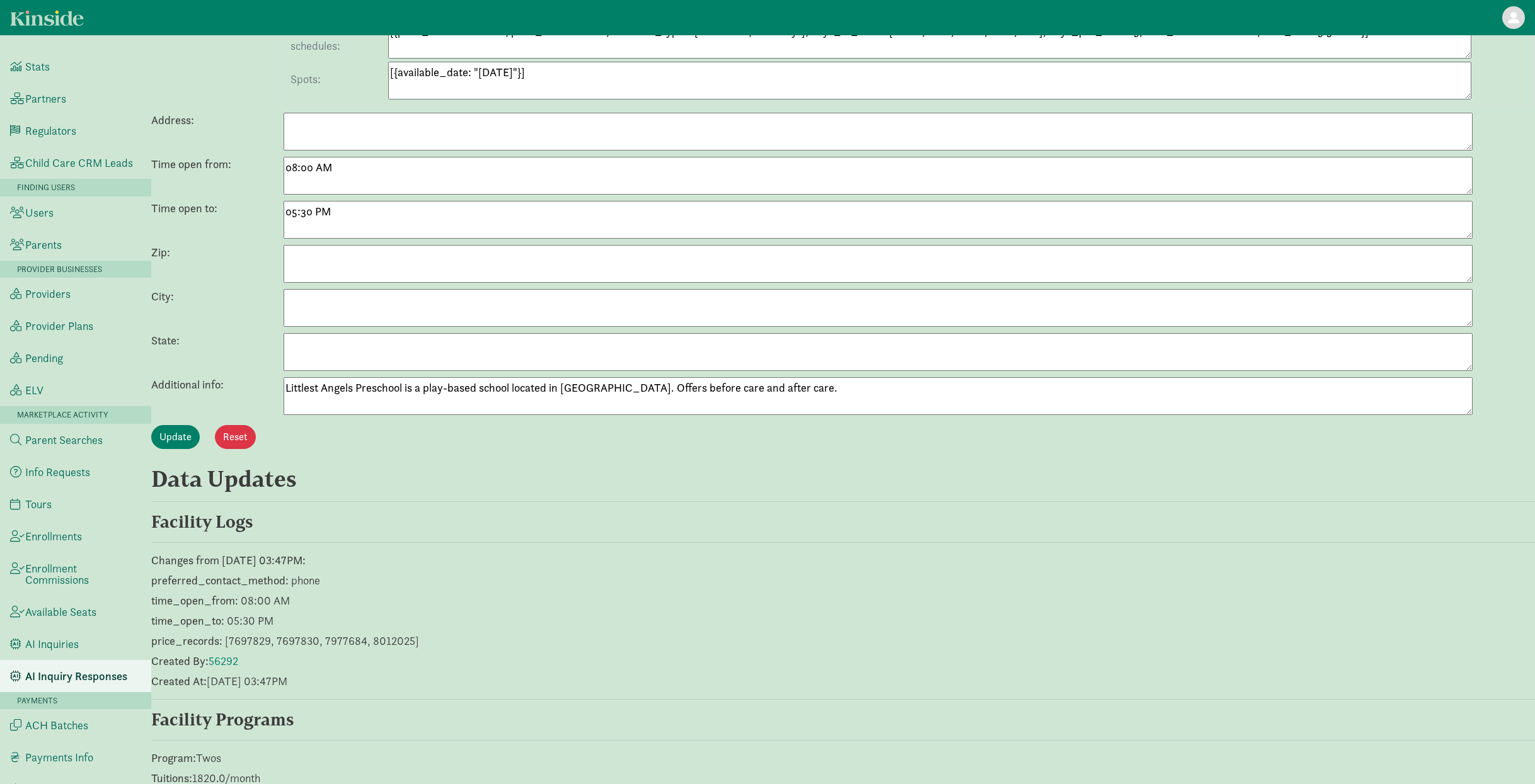
click at [519, 397] on textarea "Littlest Angels Preschool is a play-based school located in [GEOGRAPHIC_DATA]. …" at bounding box center [878, 397] width 1189 height 38
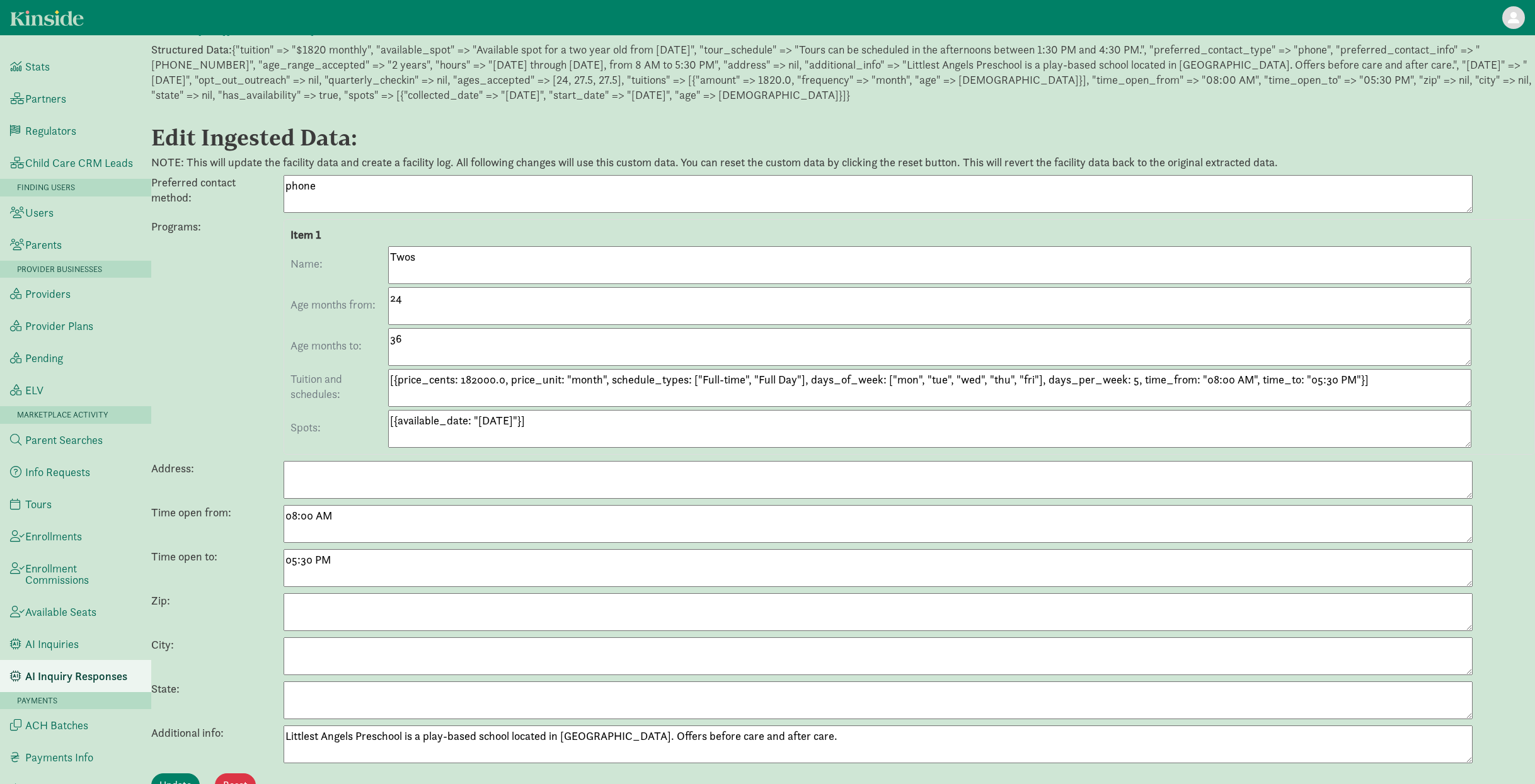
scroll to position [0, 0]
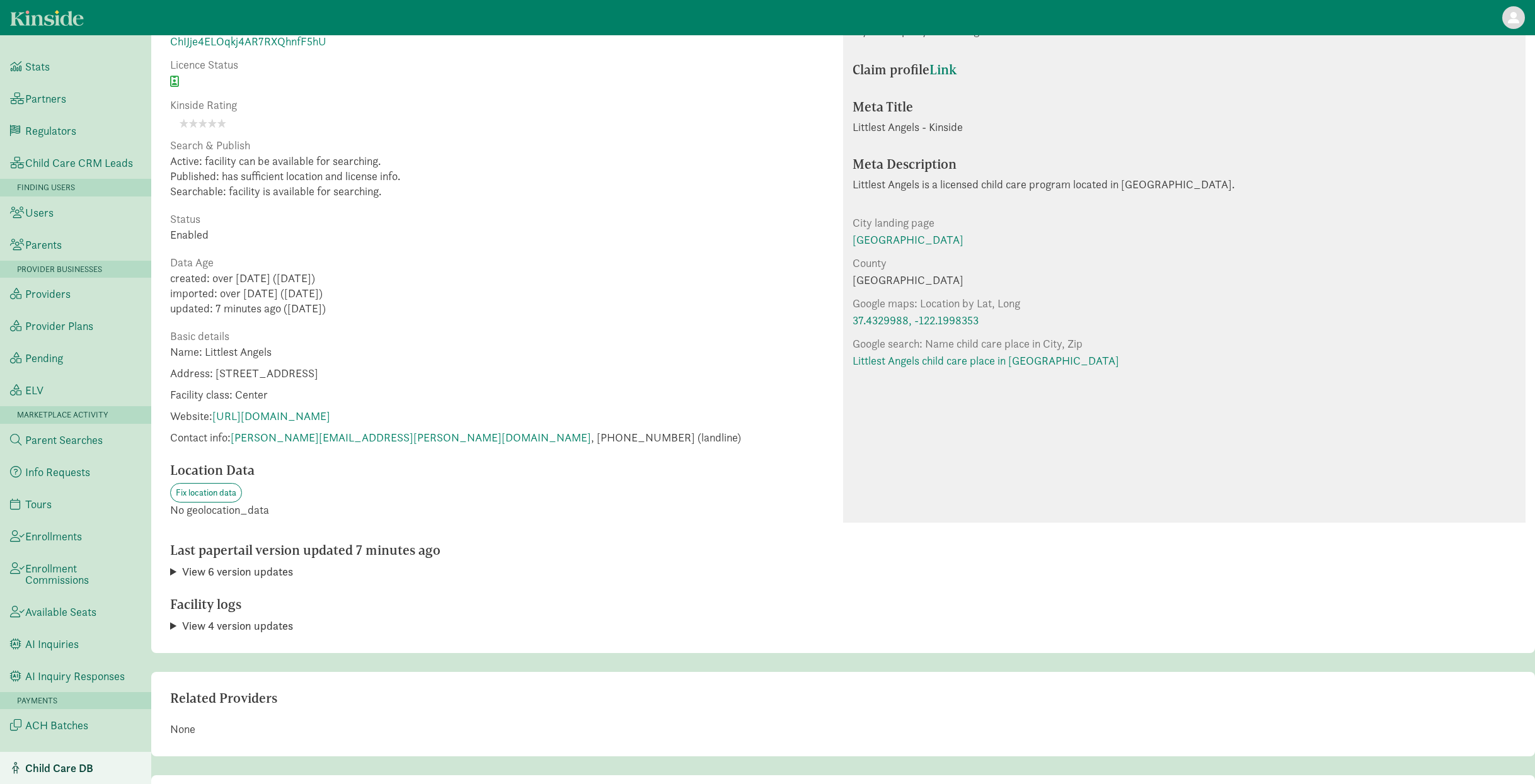
scroll to position [146, 0]
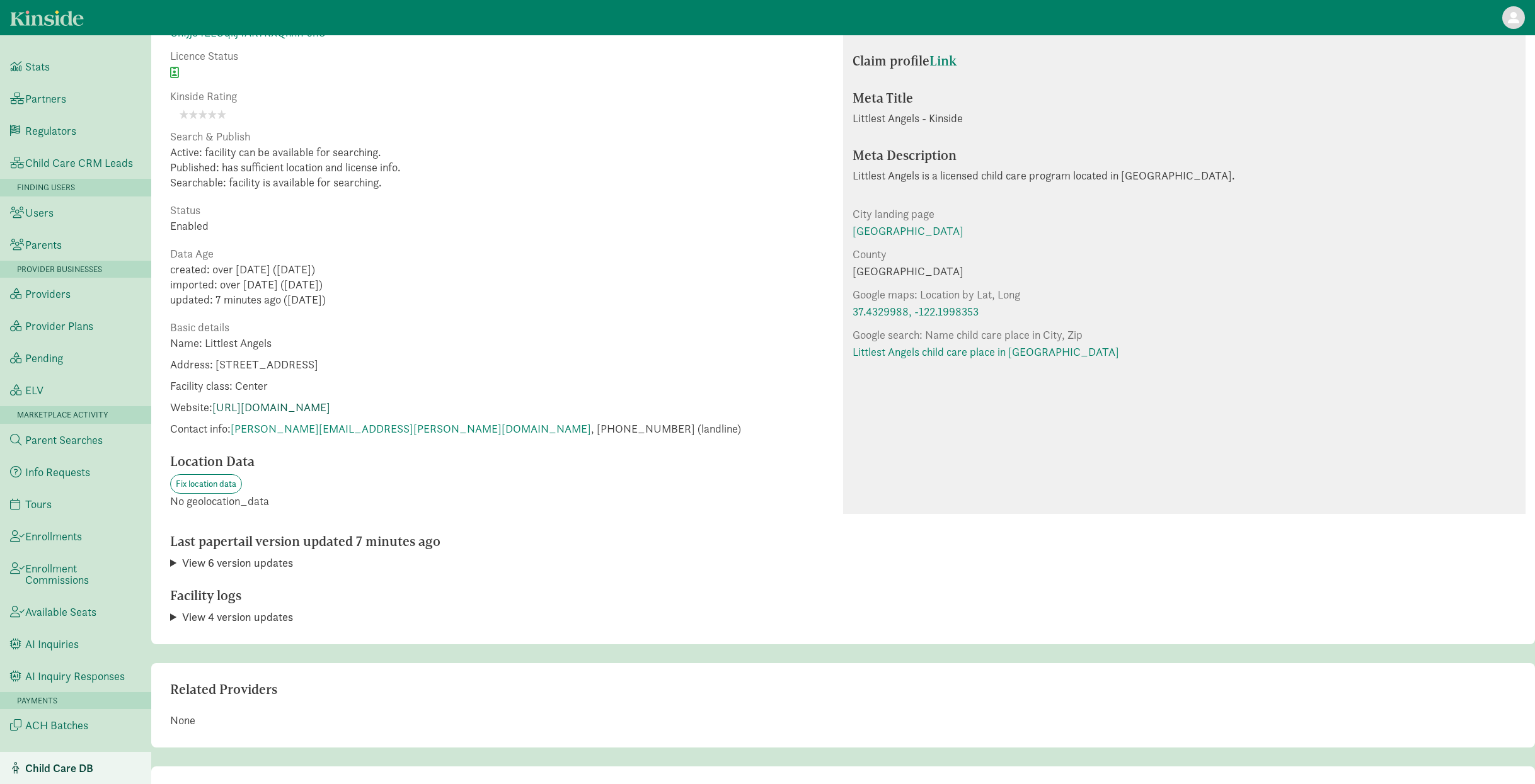
click at [330, 402] on link "[URL][DOMAIN_NAME]" at bounding box center [271, 406] width 117 height 14
drag, startPoint x: 365, startPoint y: 430, endPoint x: 425, endPoint y: 430, distance: 60.0
click at [425, 430] on span "Contact info: [PERSON_NAME][EMAIL_ADDRESS][PERSON_NAME][DOMAIN_NAME] , [PHONE_N…" at bounding box center [455, 429] width 571 height 15
copy span "6508544973"
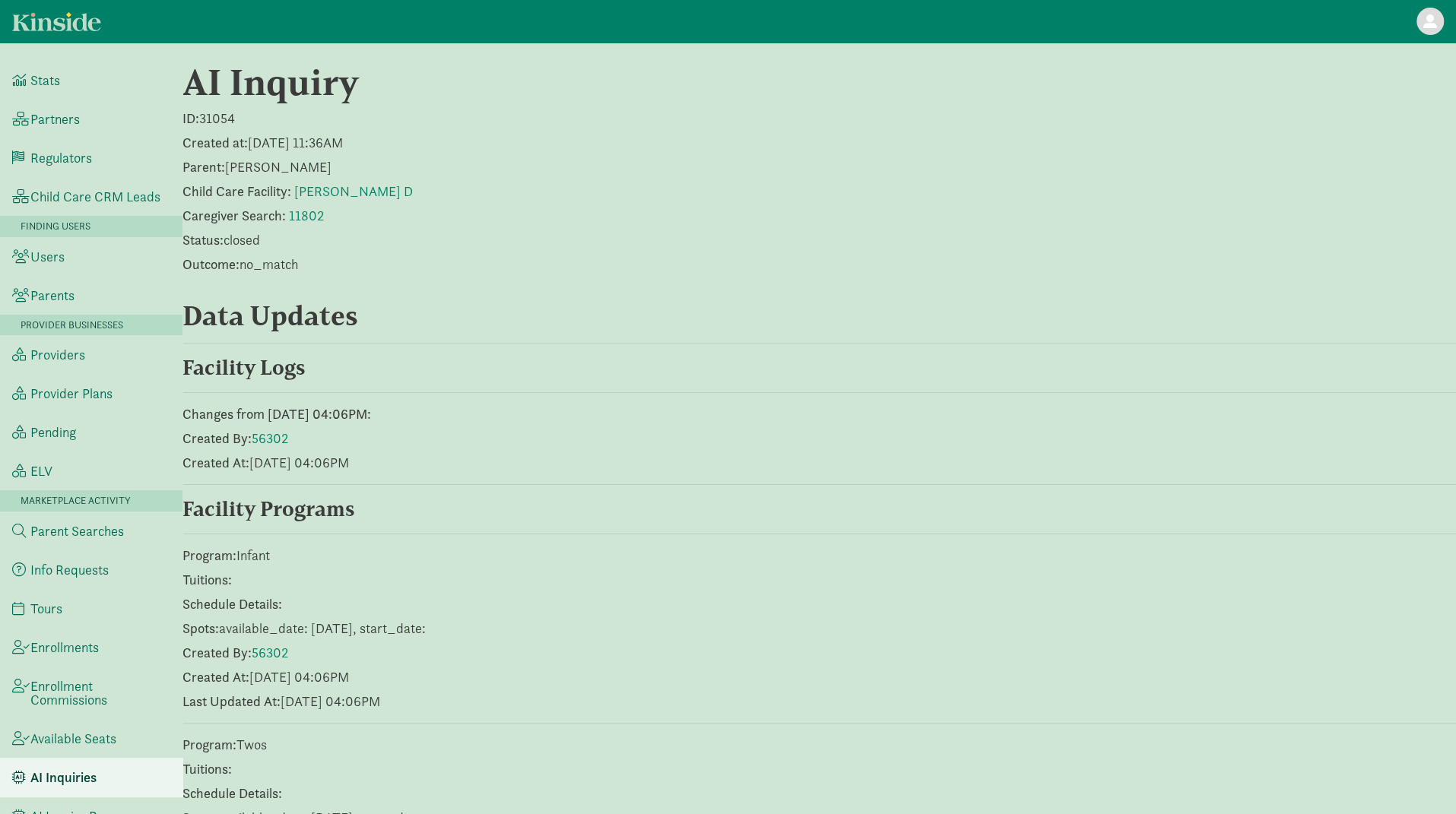
click at [508, 260] on p "Outcome: no_match" at bounding box center [819, 264] width 1274 height 18
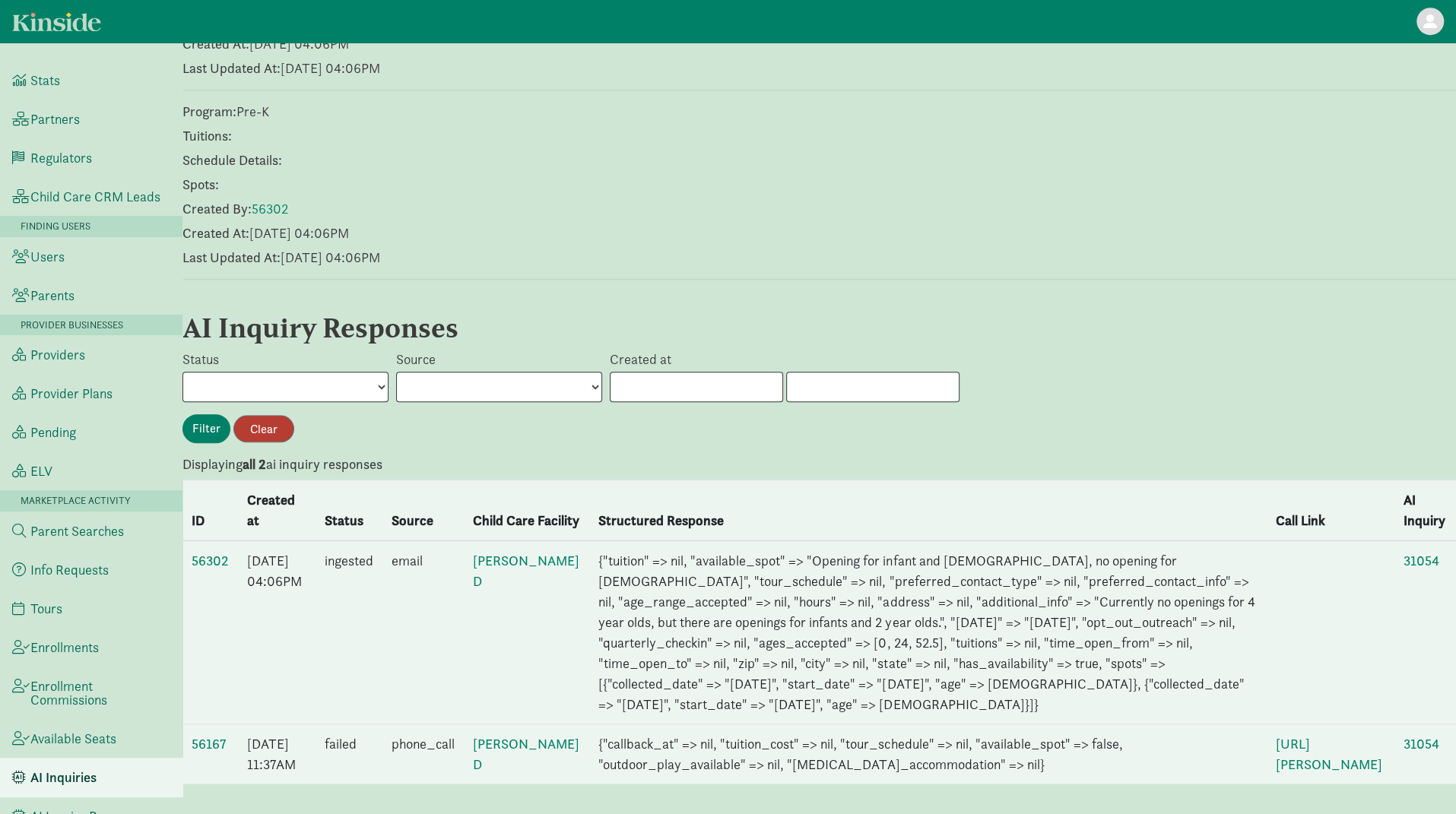
scroll to position [897, 0]
click at [202, 552] on link "56302" at bounding box center [210, 561] width 37 height 17
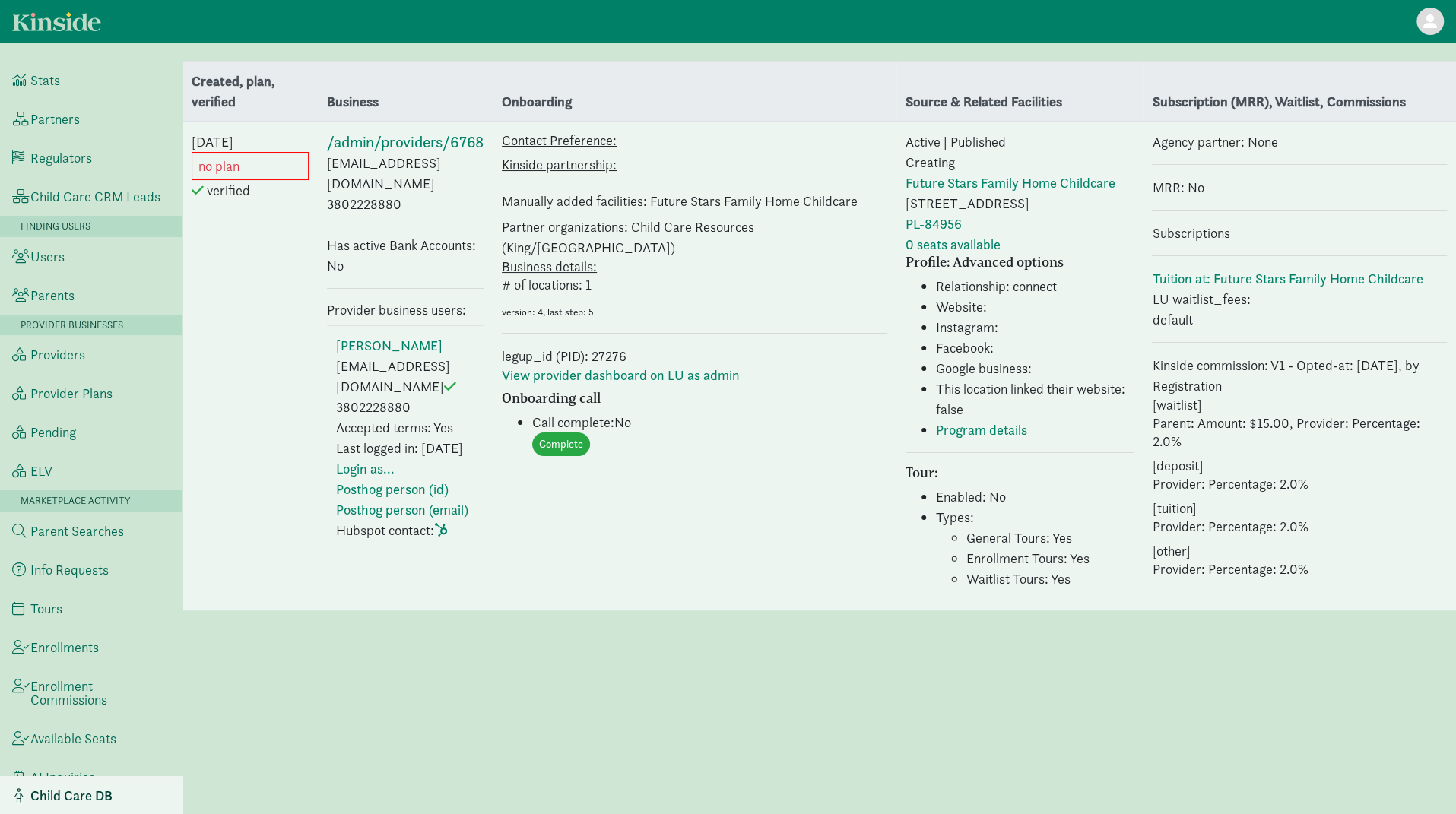
select select "237"
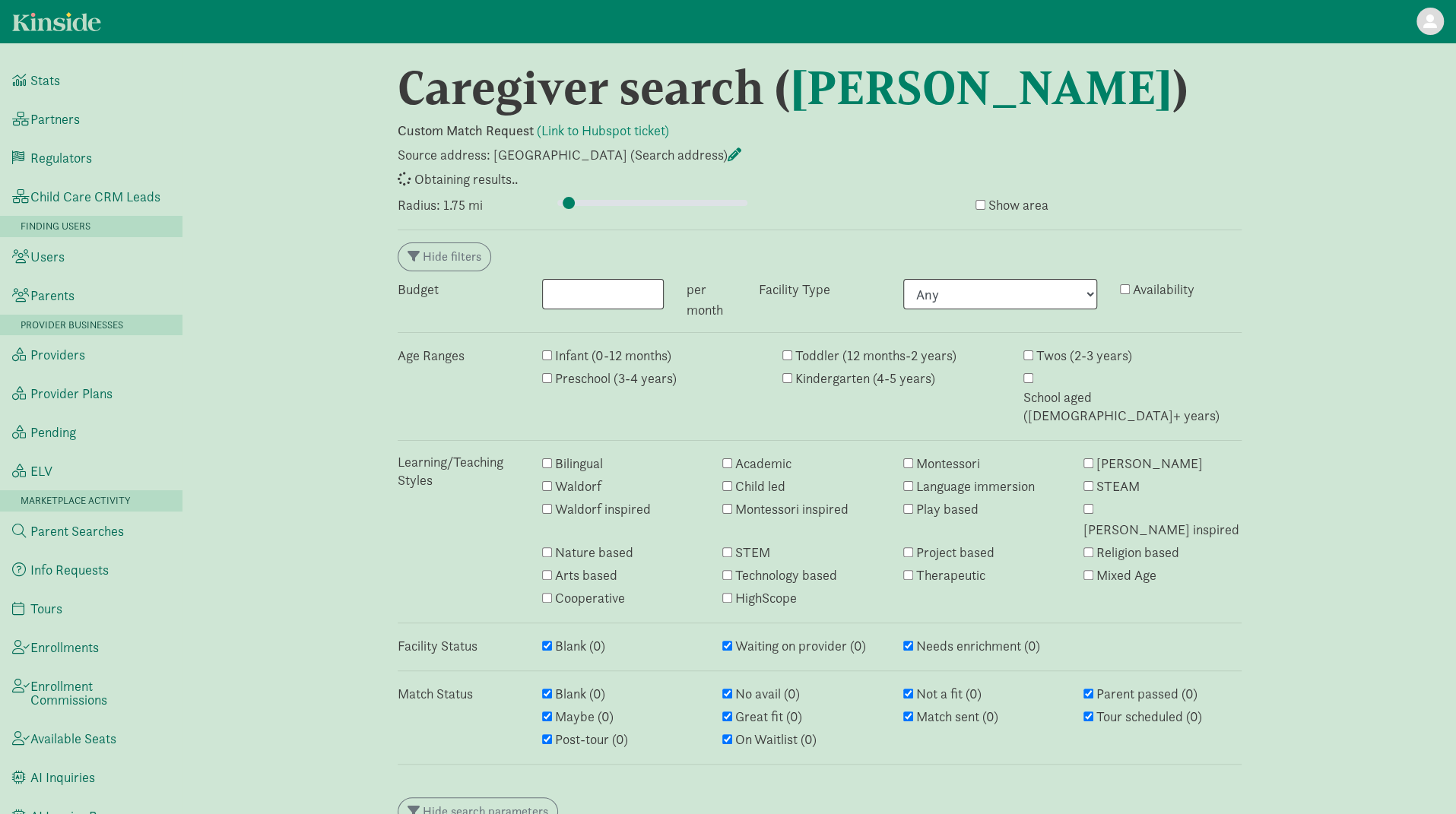
select select "awaiting_response"
select select "closed"
select select "awaiting_response"
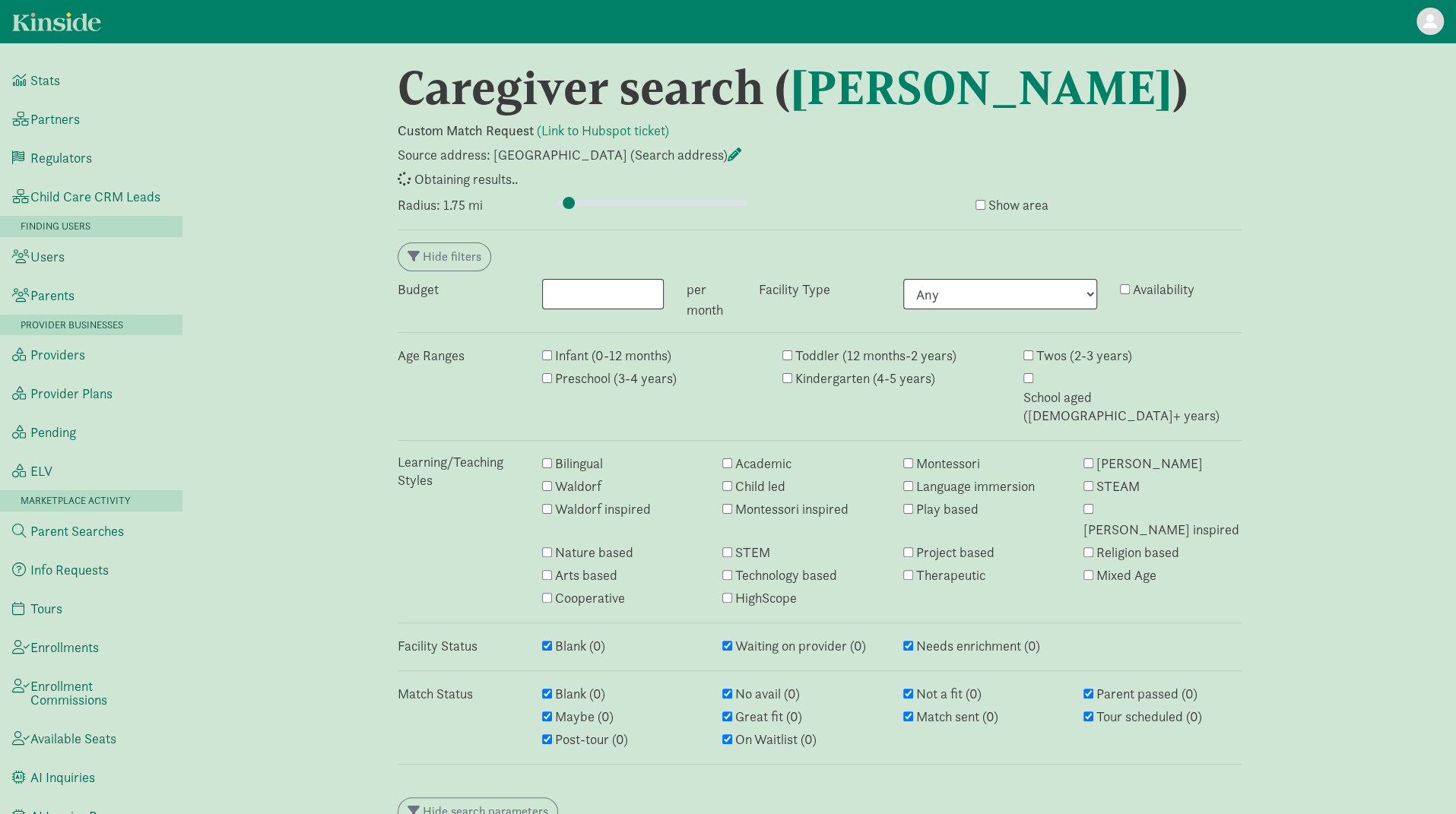
select select "awaiting_response"
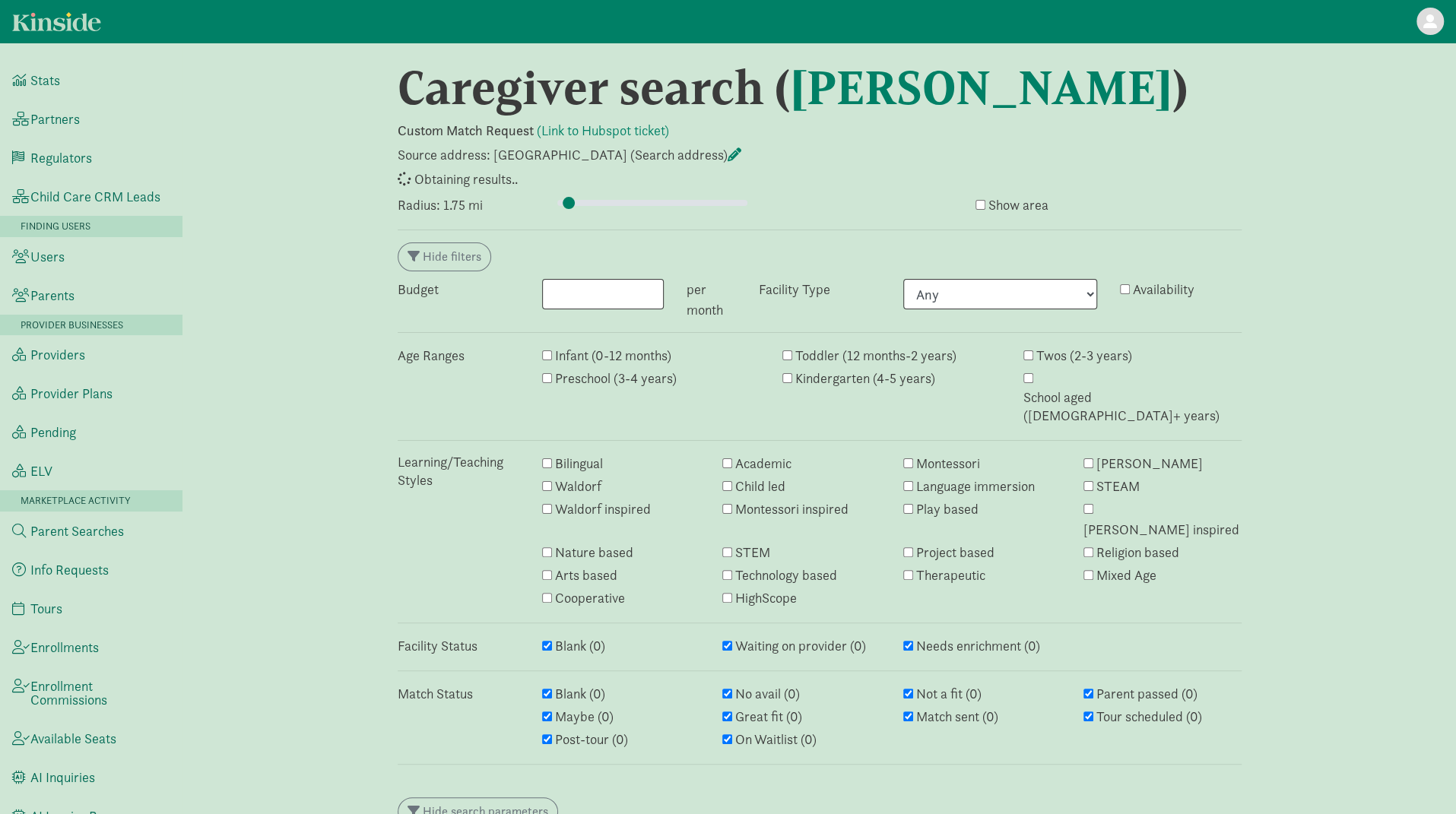
select select "no_avail"
select select "closed"
select select "awaiting_response"
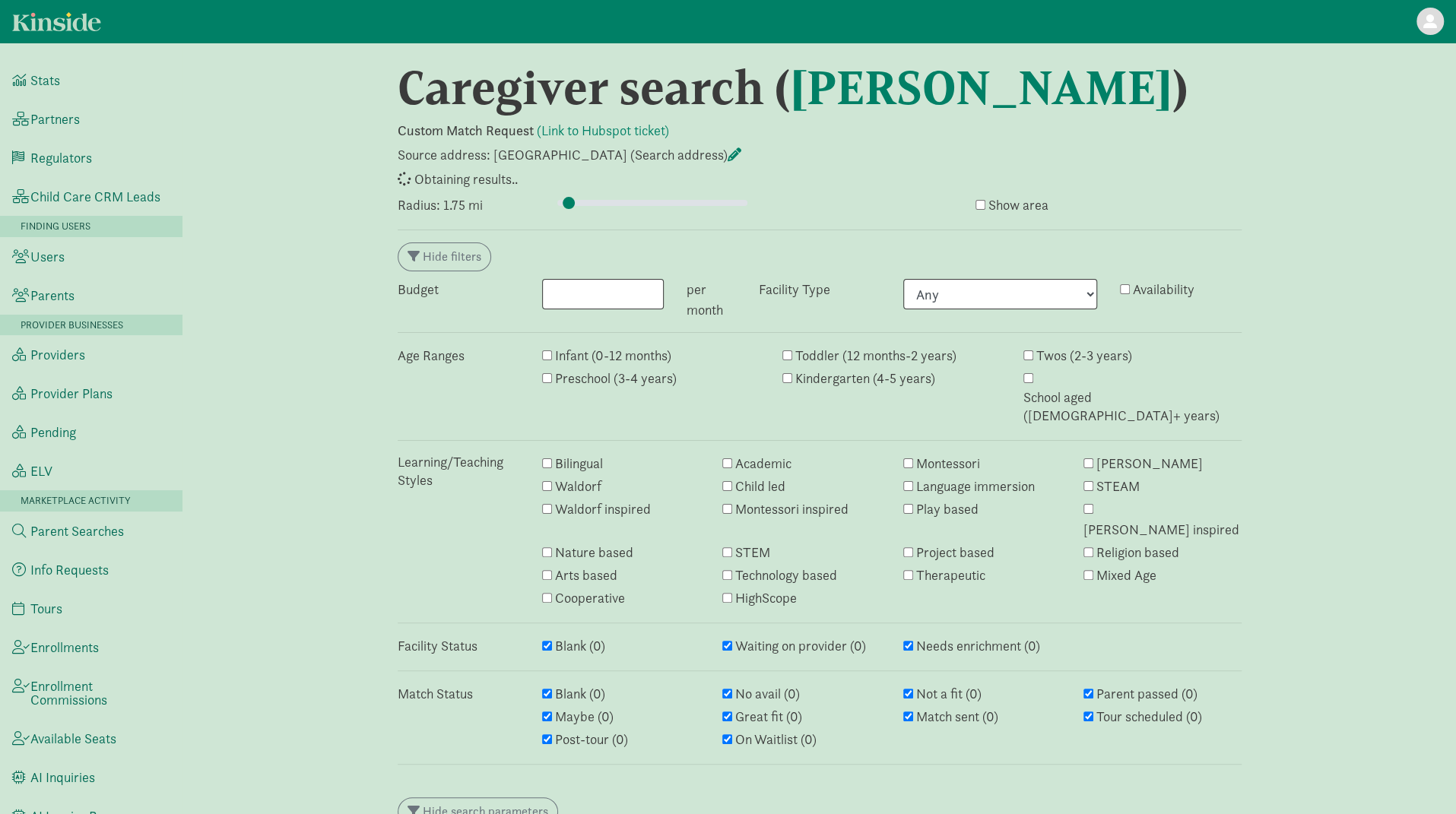
select select "awaiting_response"
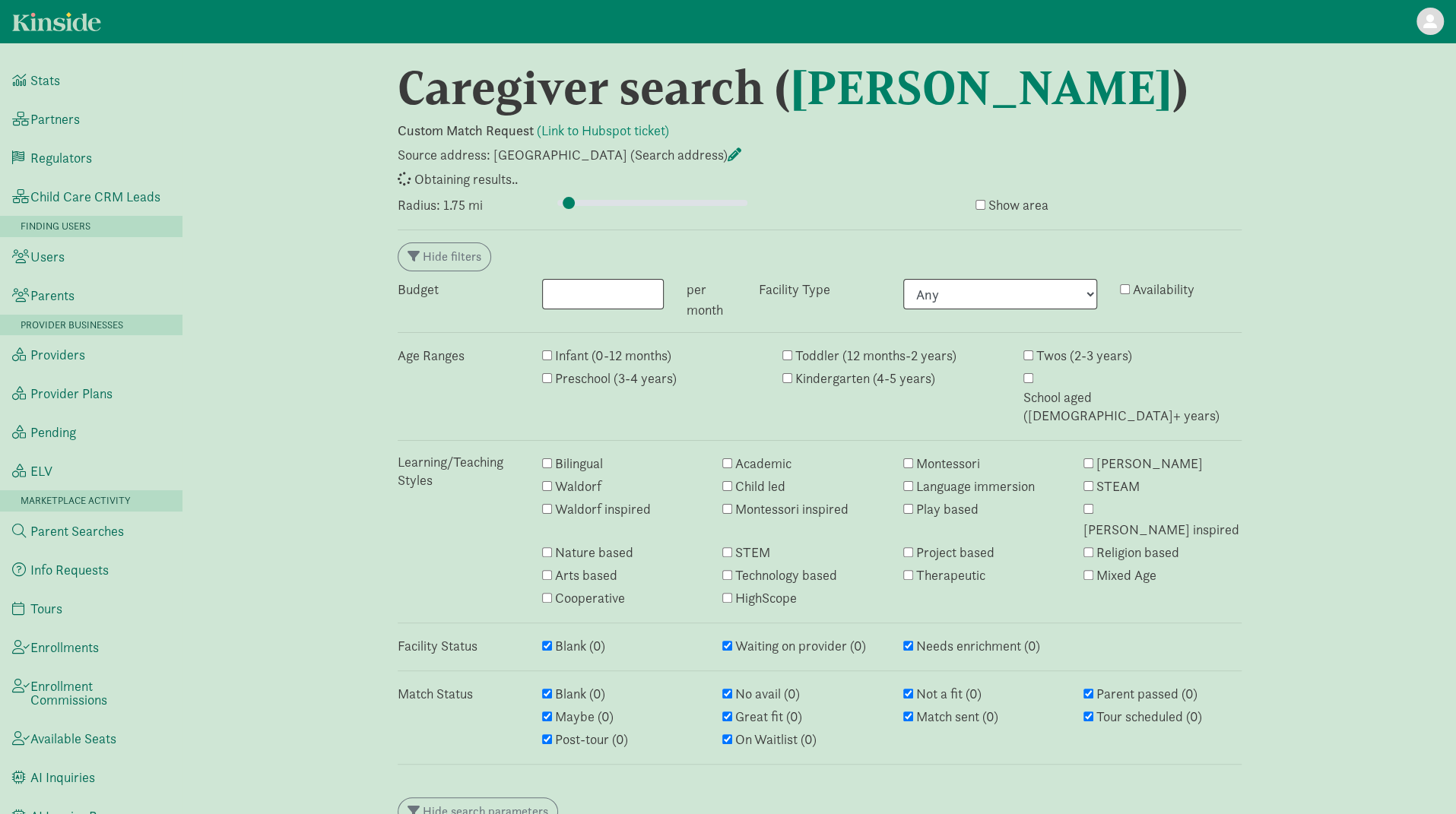
select select "awaiting_response"
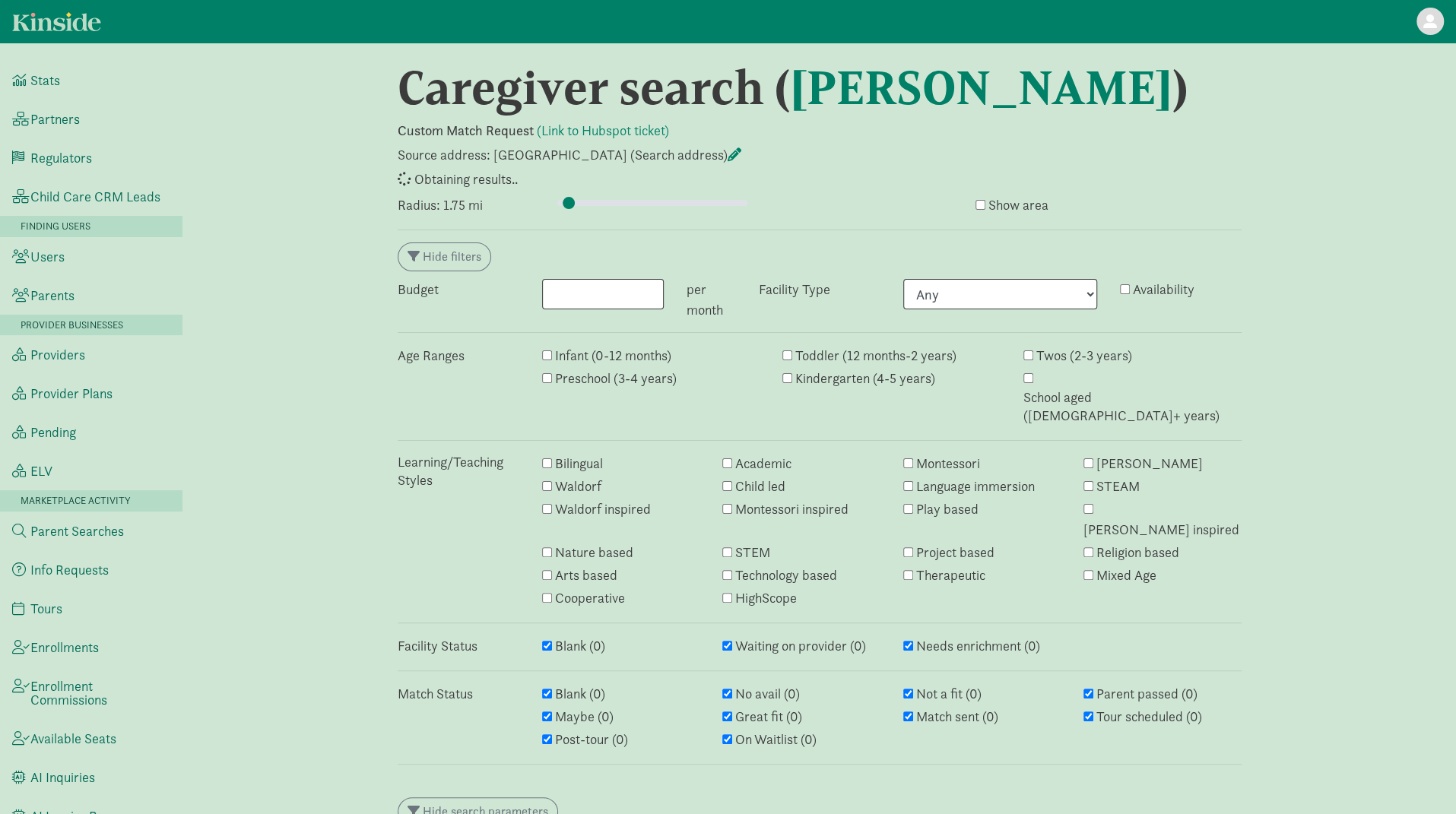
select select "awaiting_response"
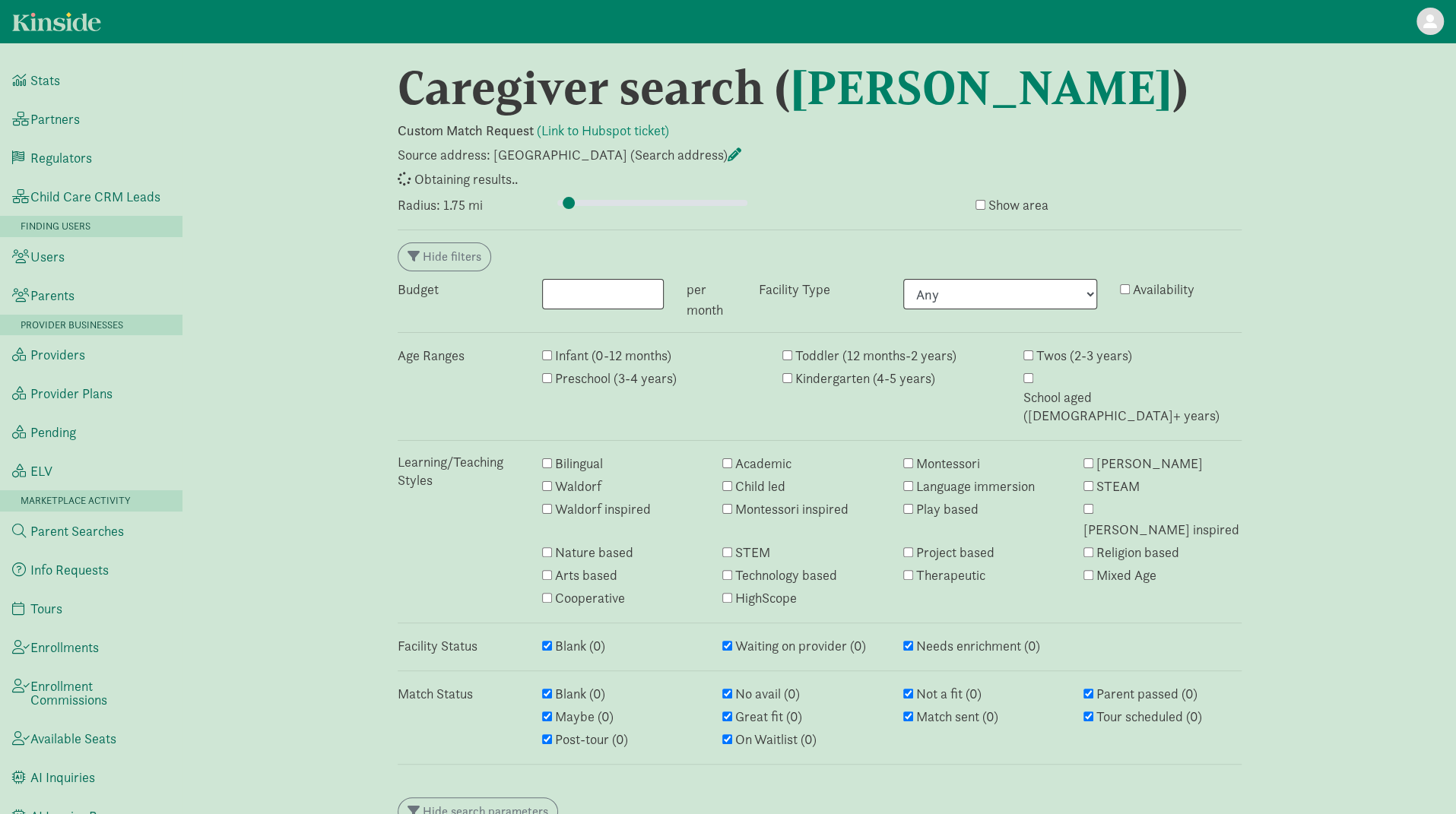
select select "closed"
select select "awaiting_response"
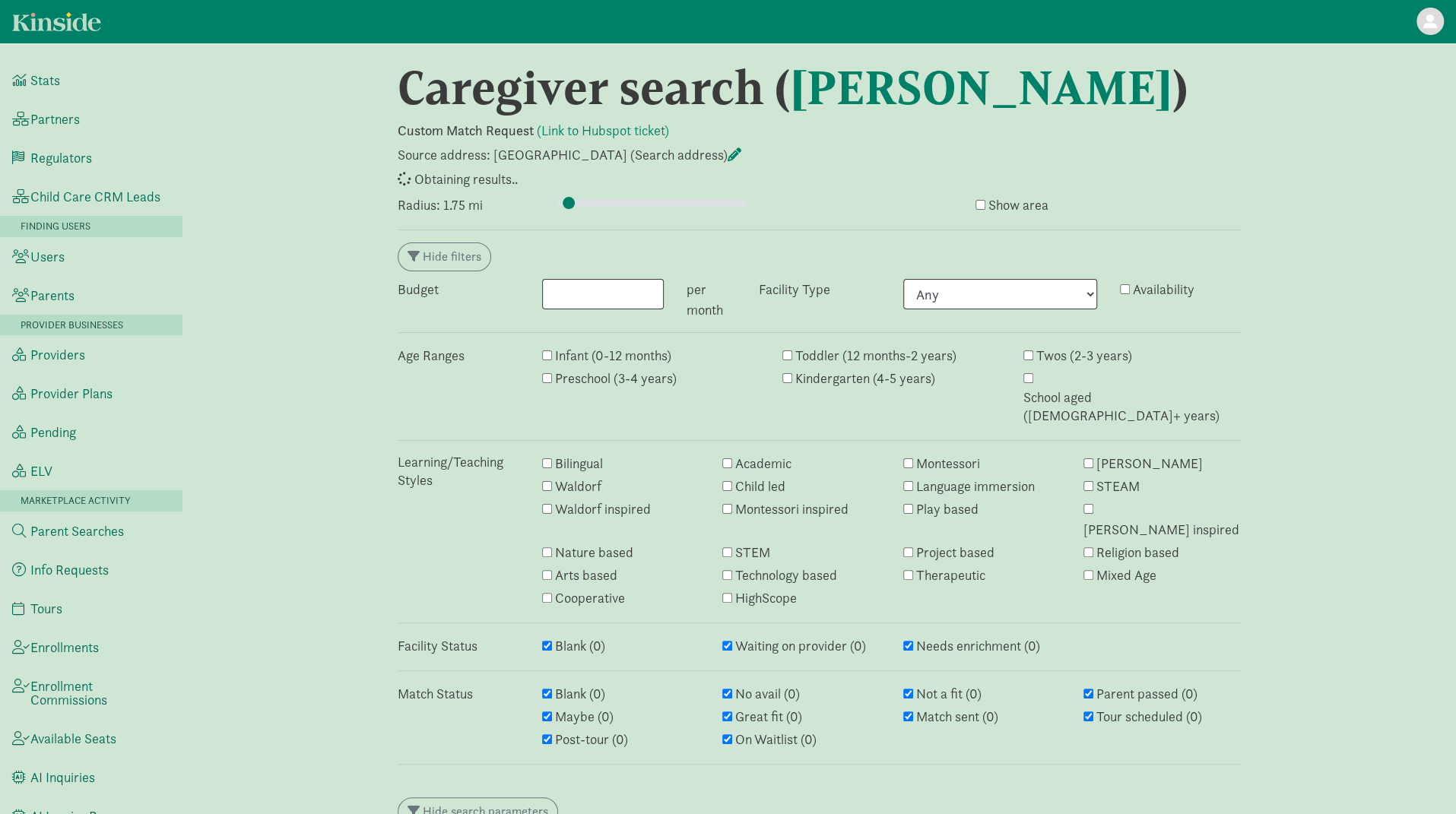
select select "awaiting_response"
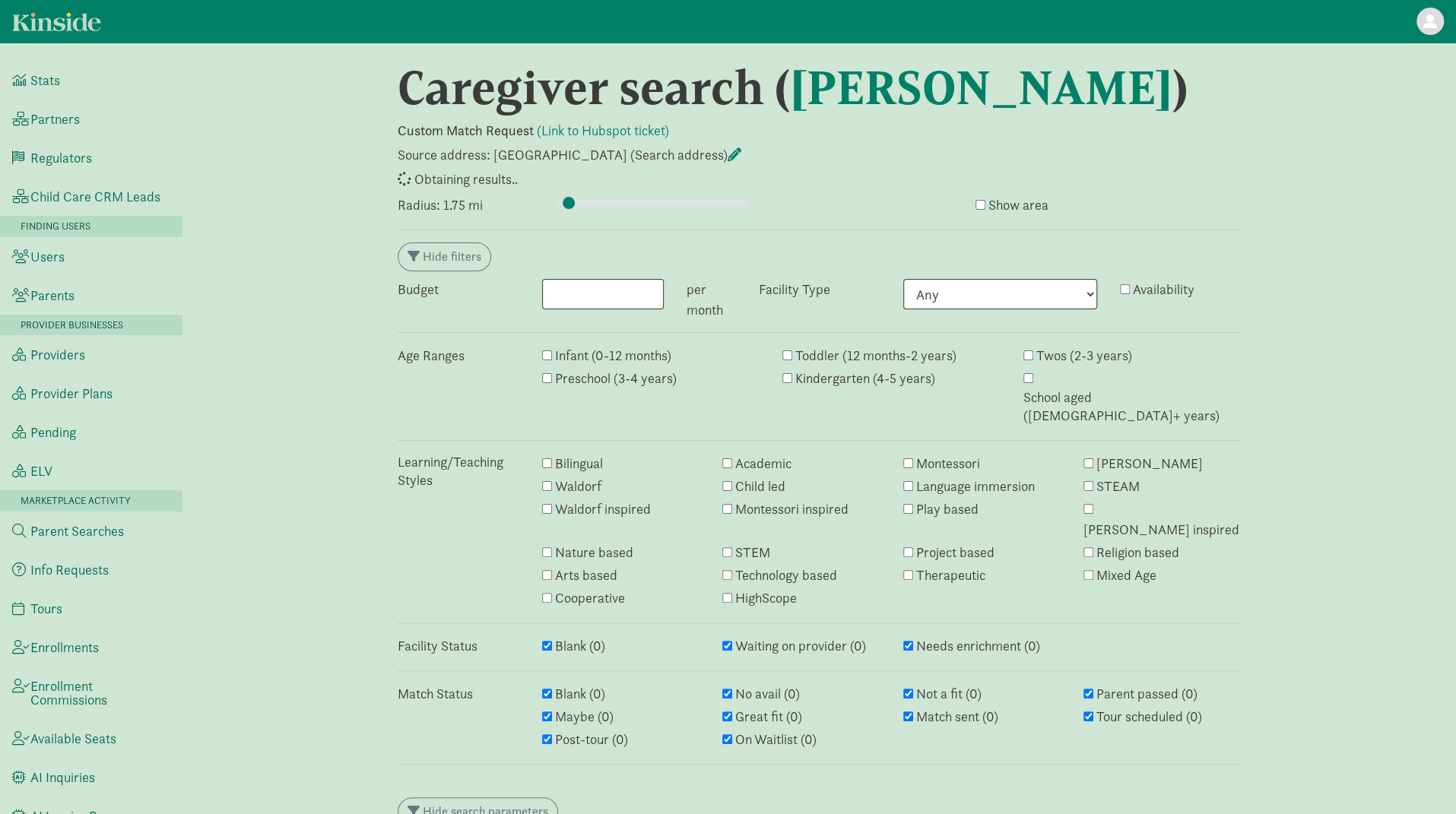
select select "failed"
select select "awaiting_response"
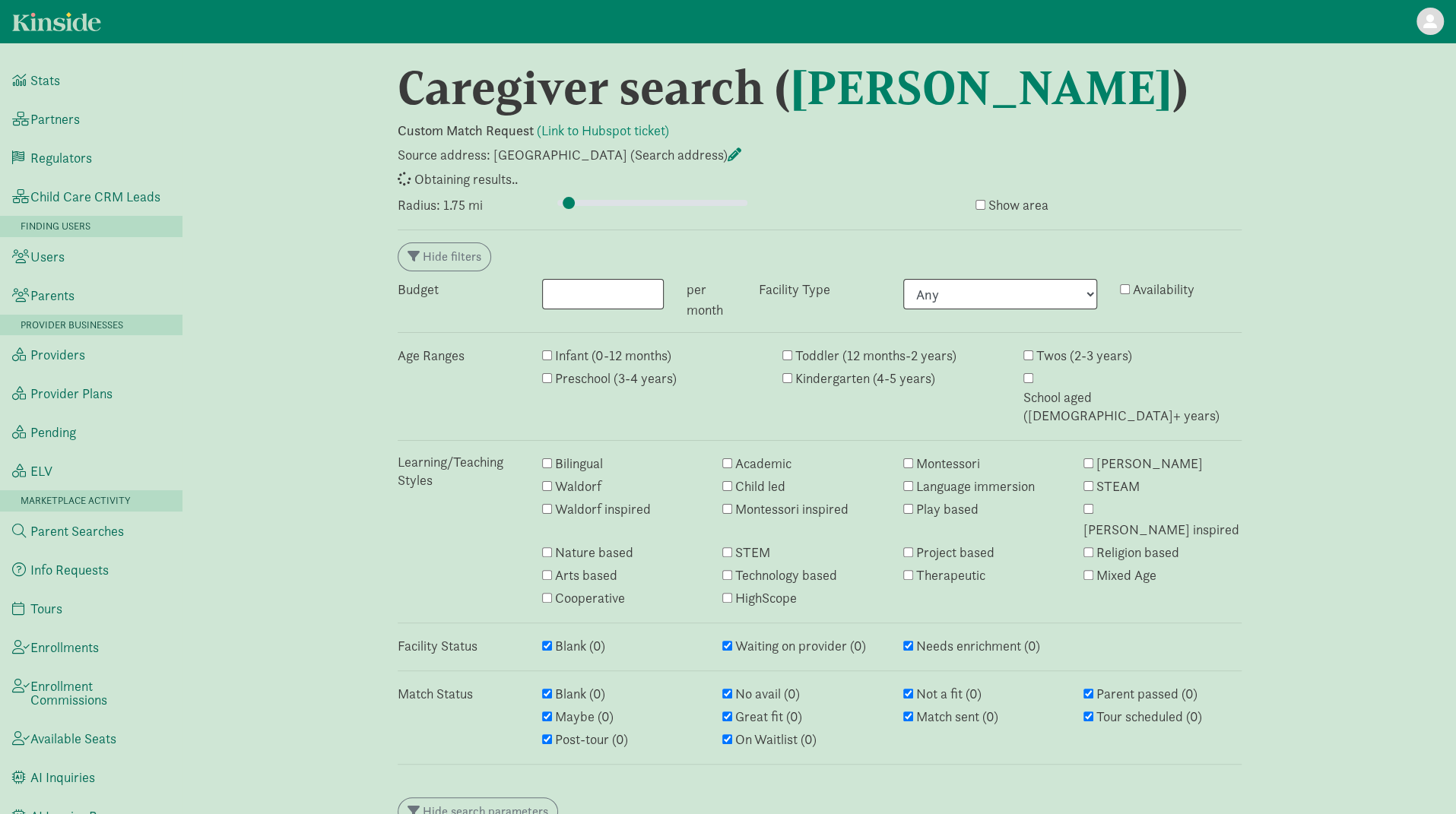
select select "awaiting_response"
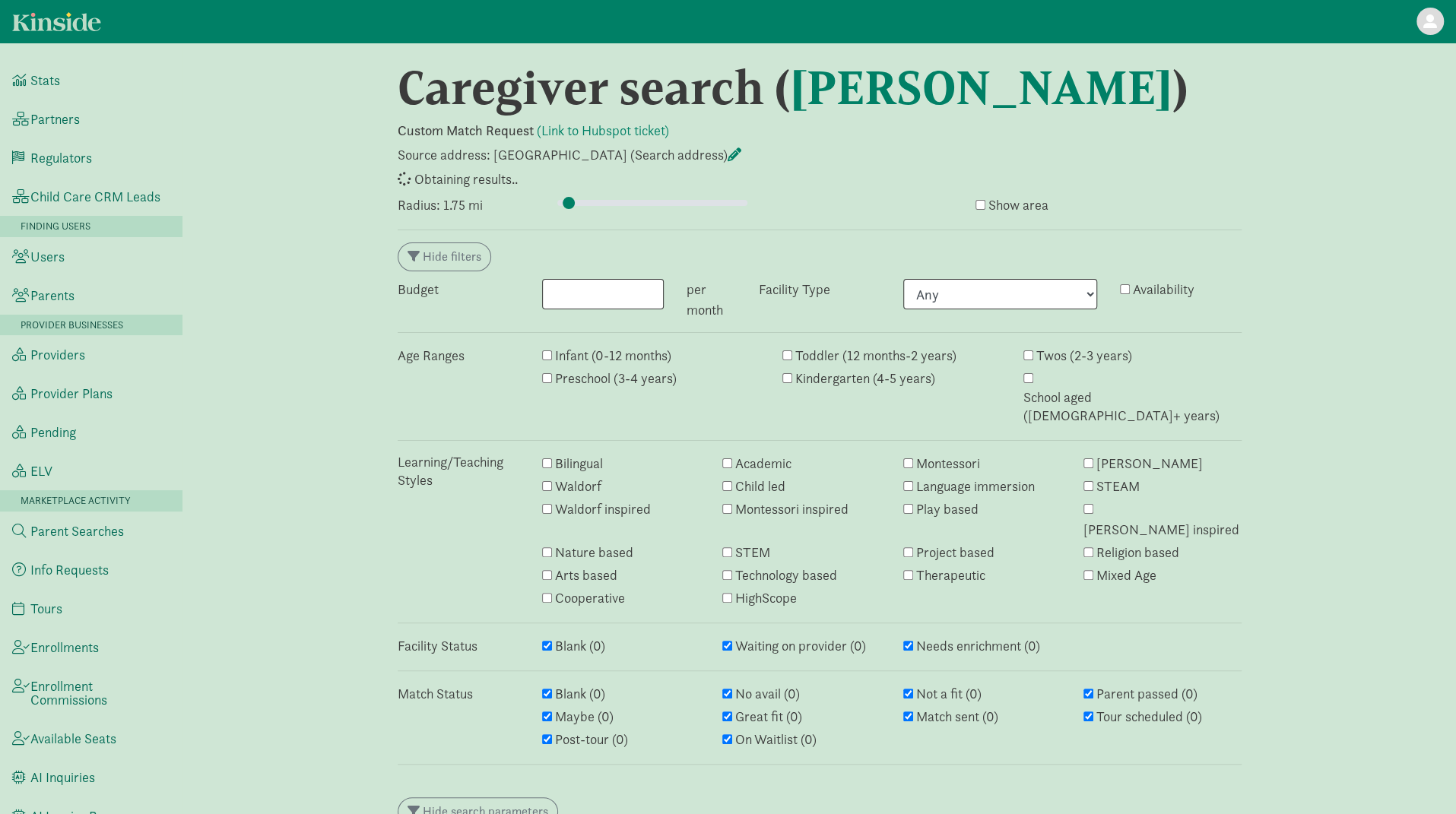
select select "awaiting_response"
select select "closed"
select select "awaiting_response"
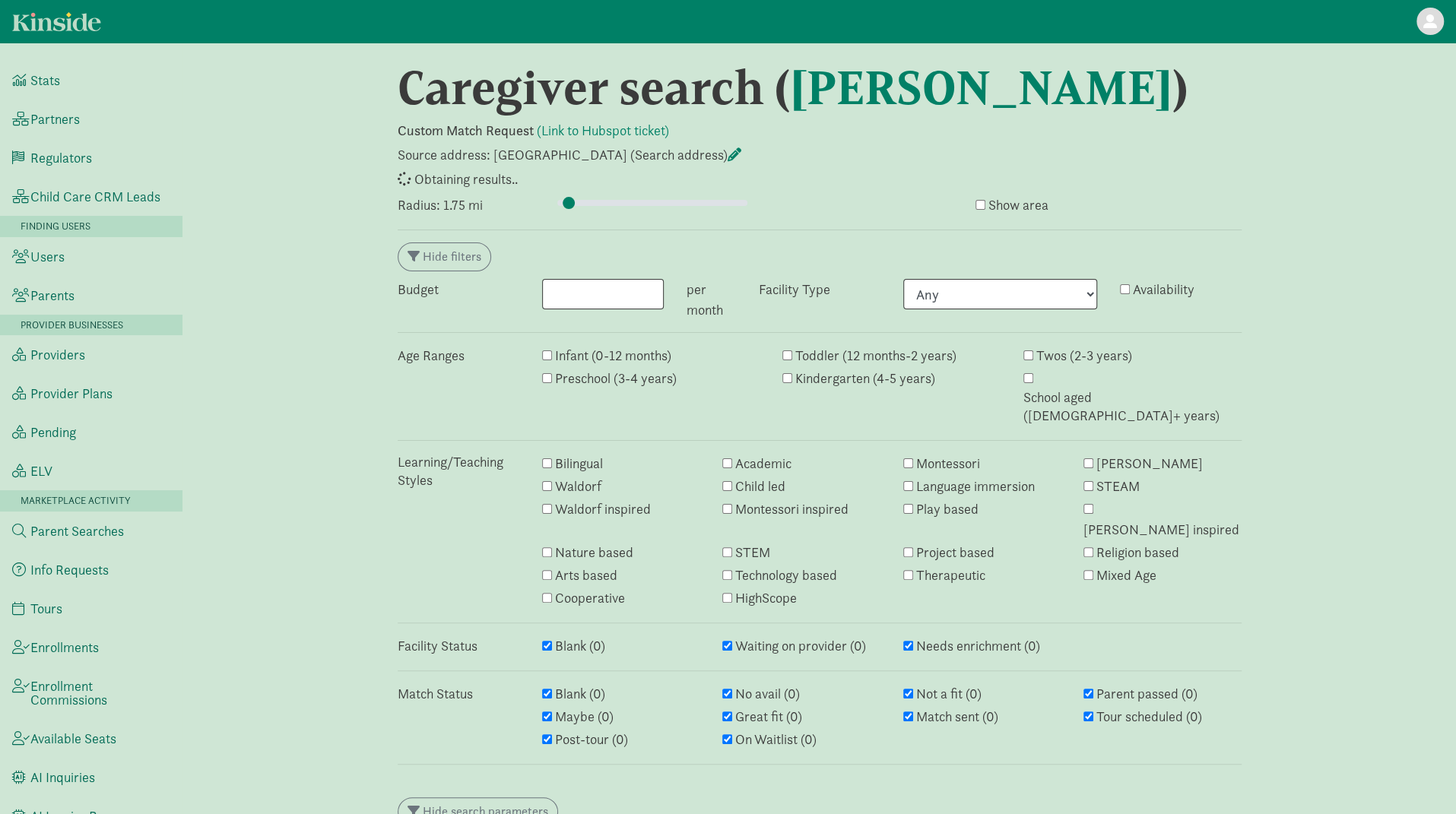
select select "awaiting_response"
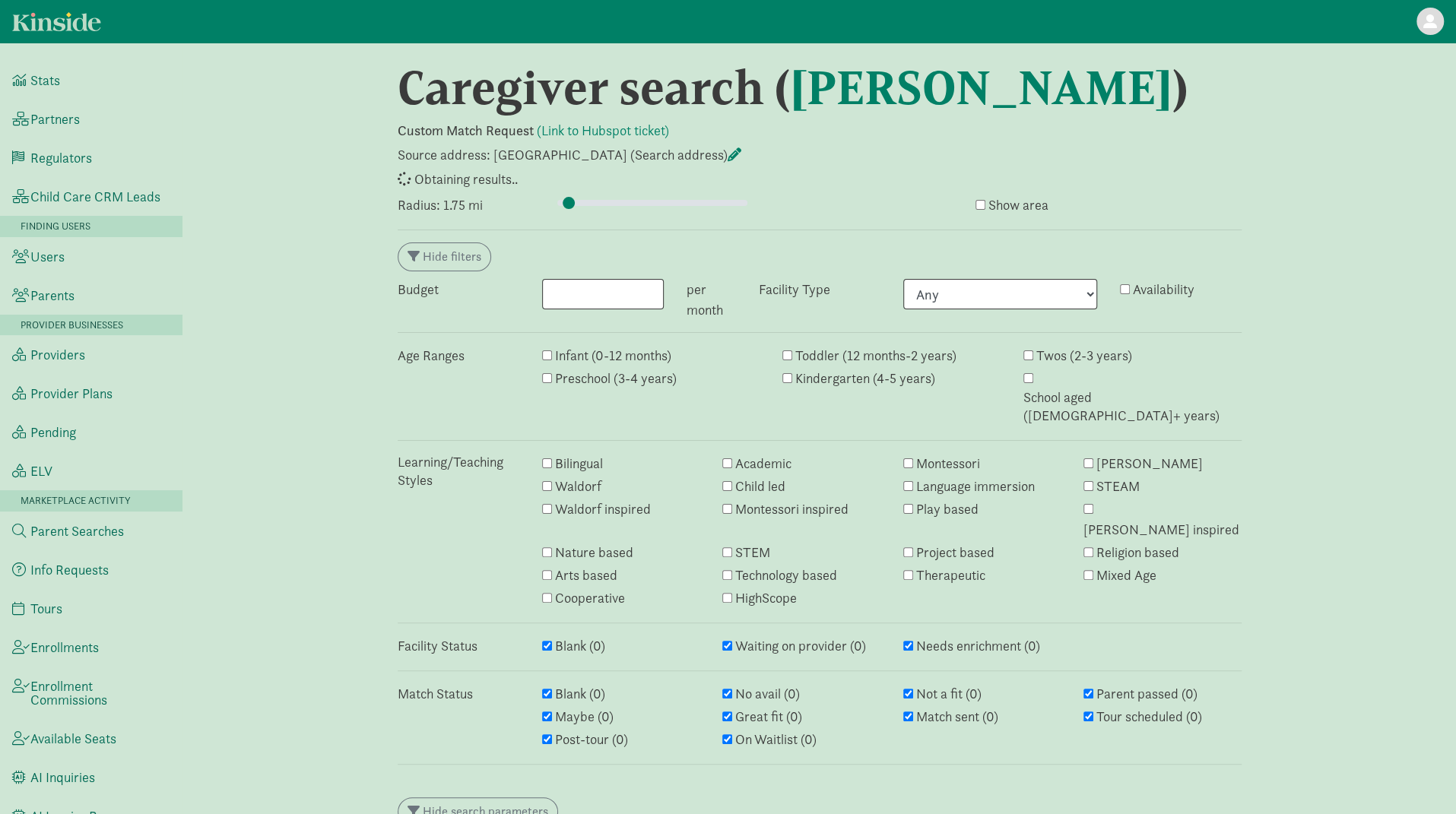
select select "awaiting_response"
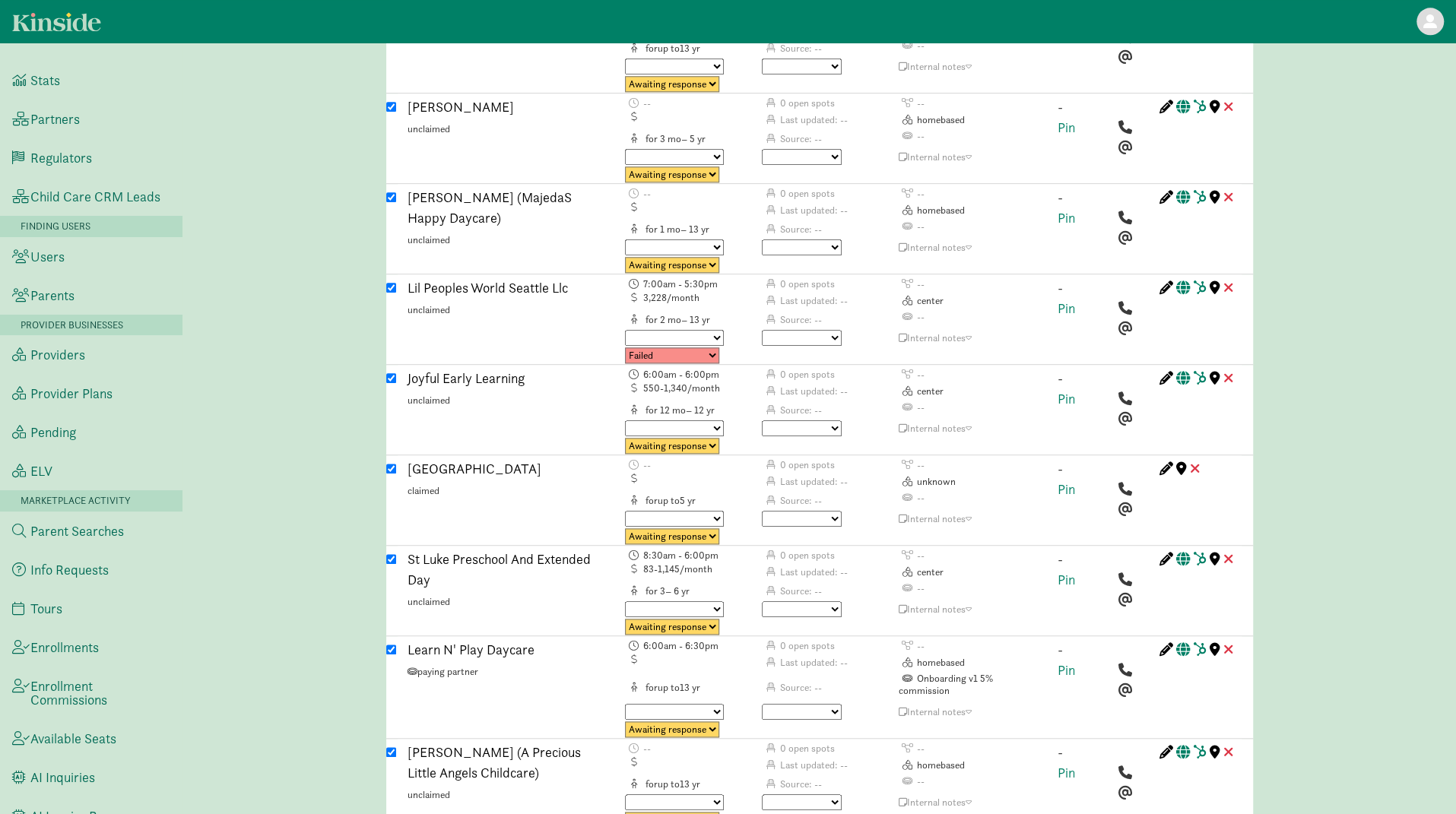
scroll to position [6378, 0]
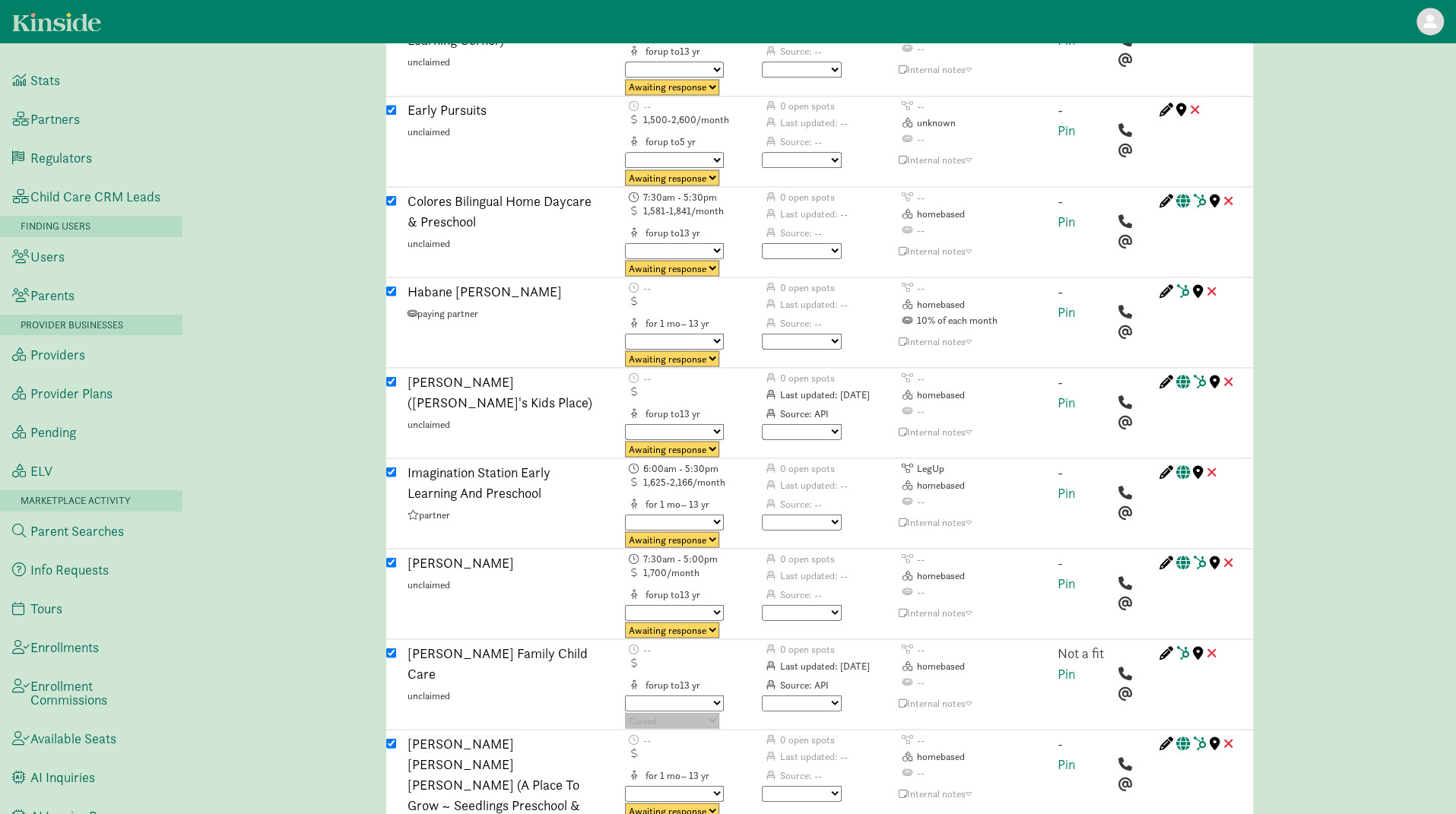
click at [812, 695] on select "No avail Not a fit Parent passed Maybe Great fit Match sent Tour scheduled Post…" at bounding box center [801, 703] width 80 height 16
select select "no_avail"
click at [762, 695] on select "No avail Not a fit Parent passed Maybe Great fit Match sent Tour scheduled Post…" at bounding box center [801, 703] width 80 height 16
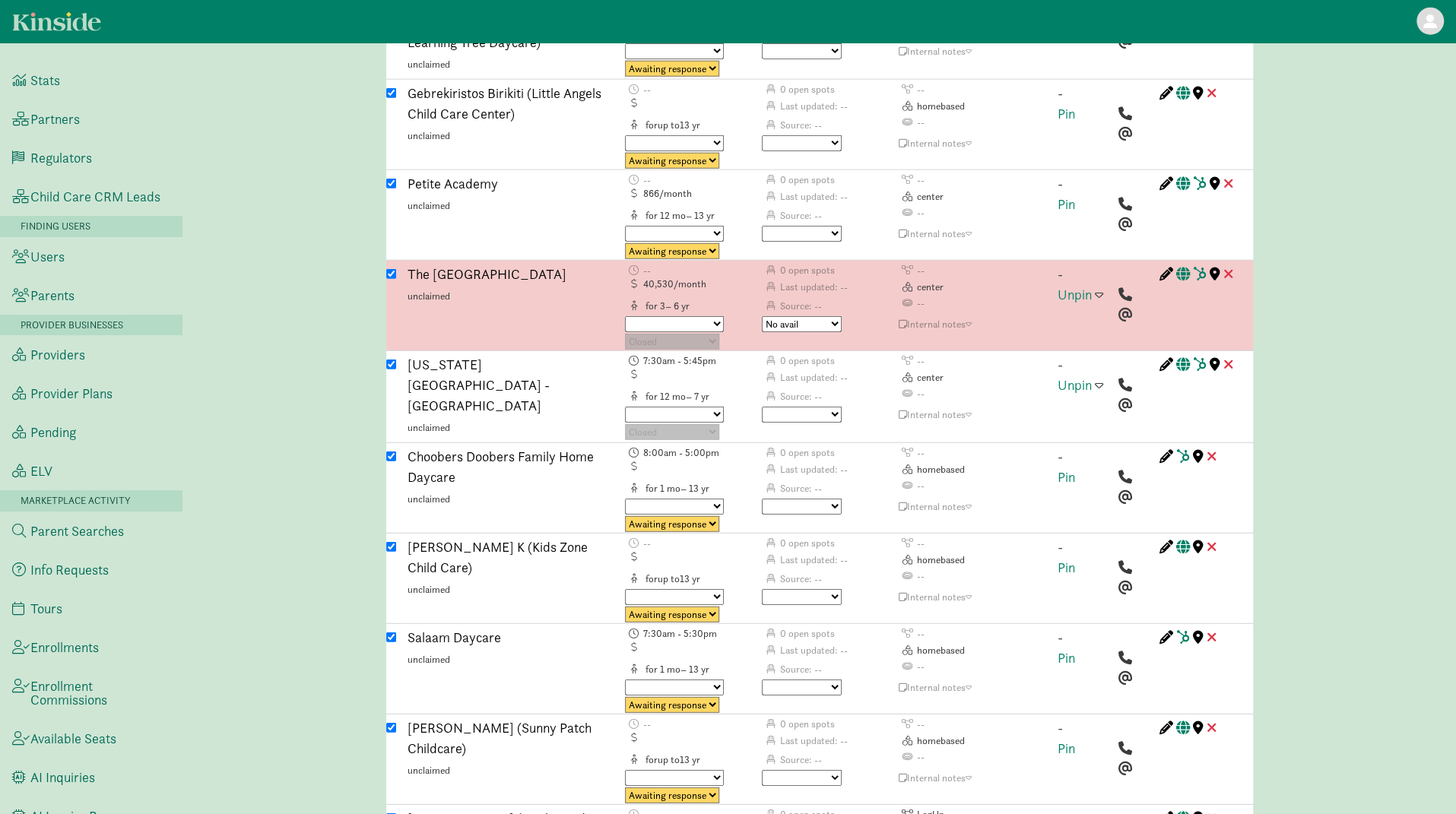
scroll to position [2914, 0]
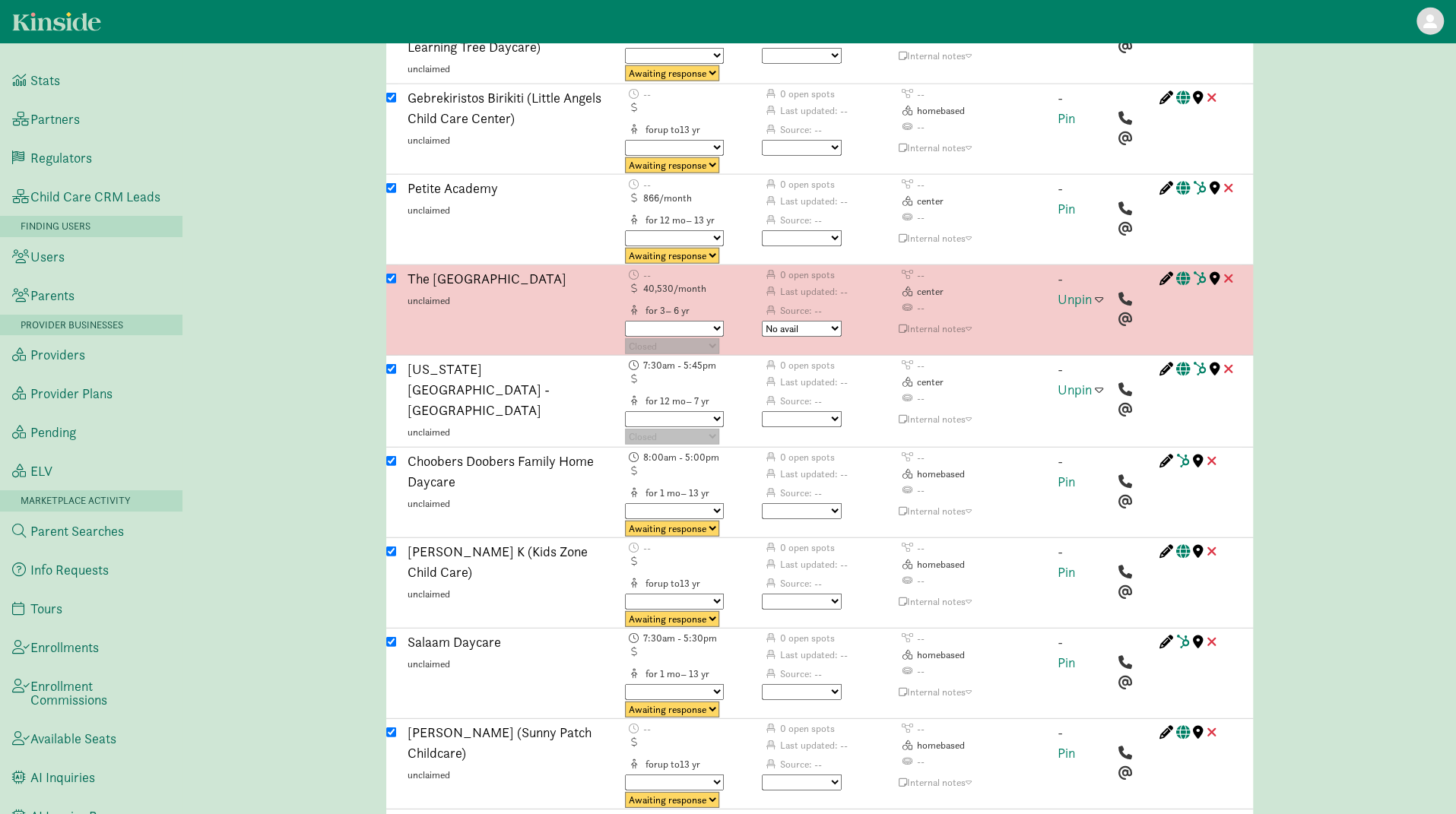
click at [1099, 292] on span at bounding box center [1099, 298] width 8 height 14
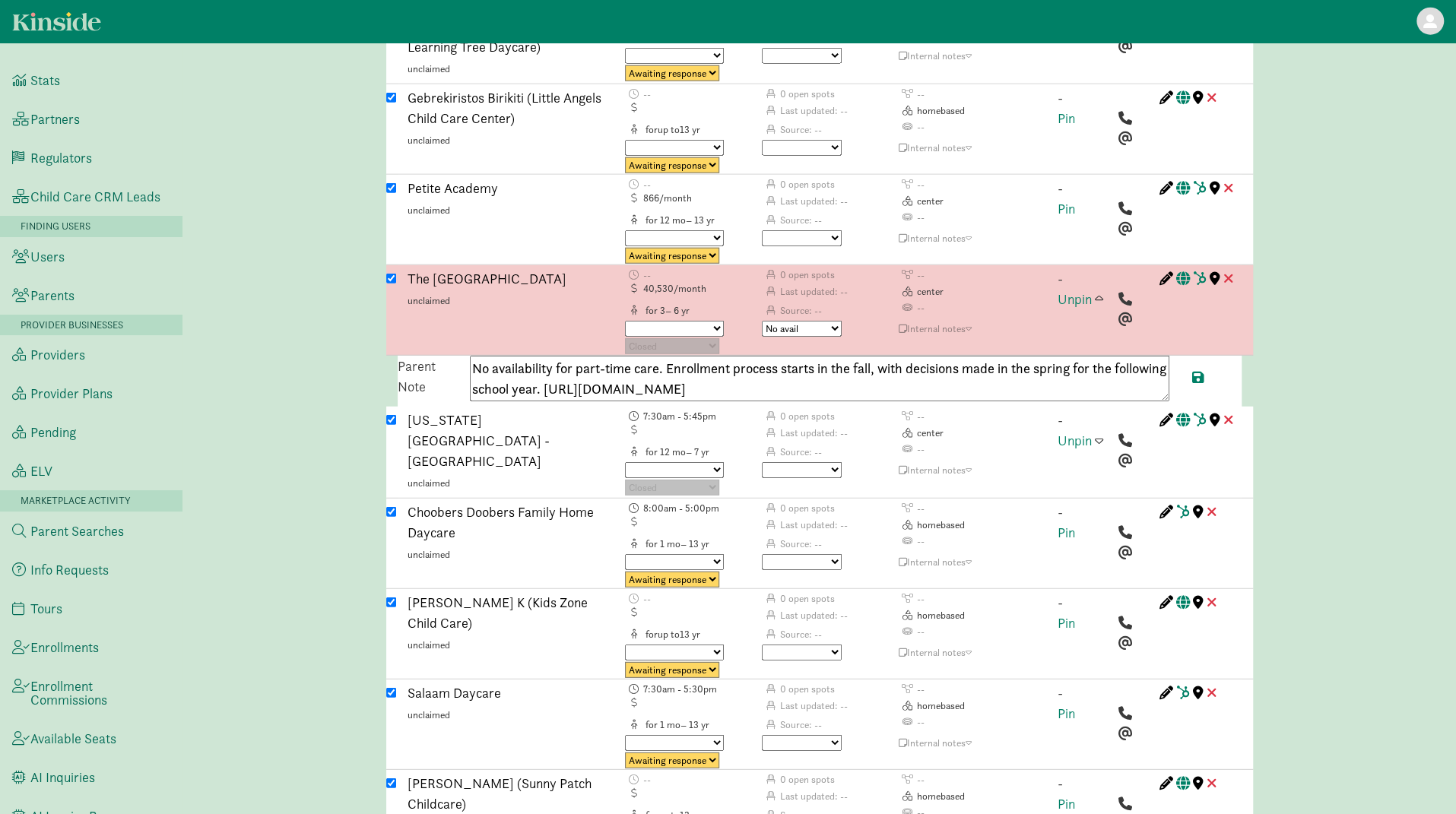
click at [1099, 292] on span at bounding box center [1099, 298] width 8 height 14
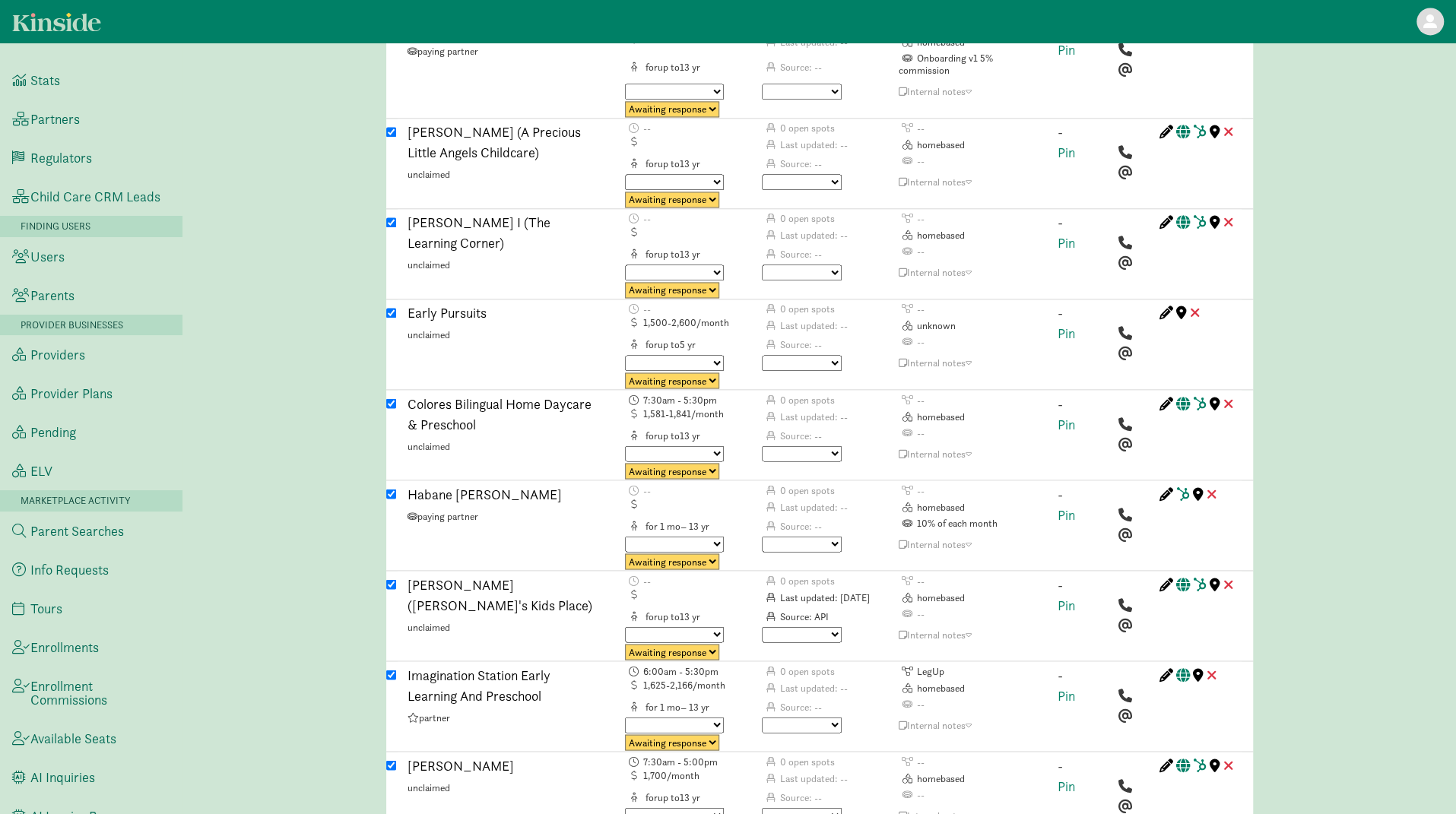
scroll to position [6181, 0]
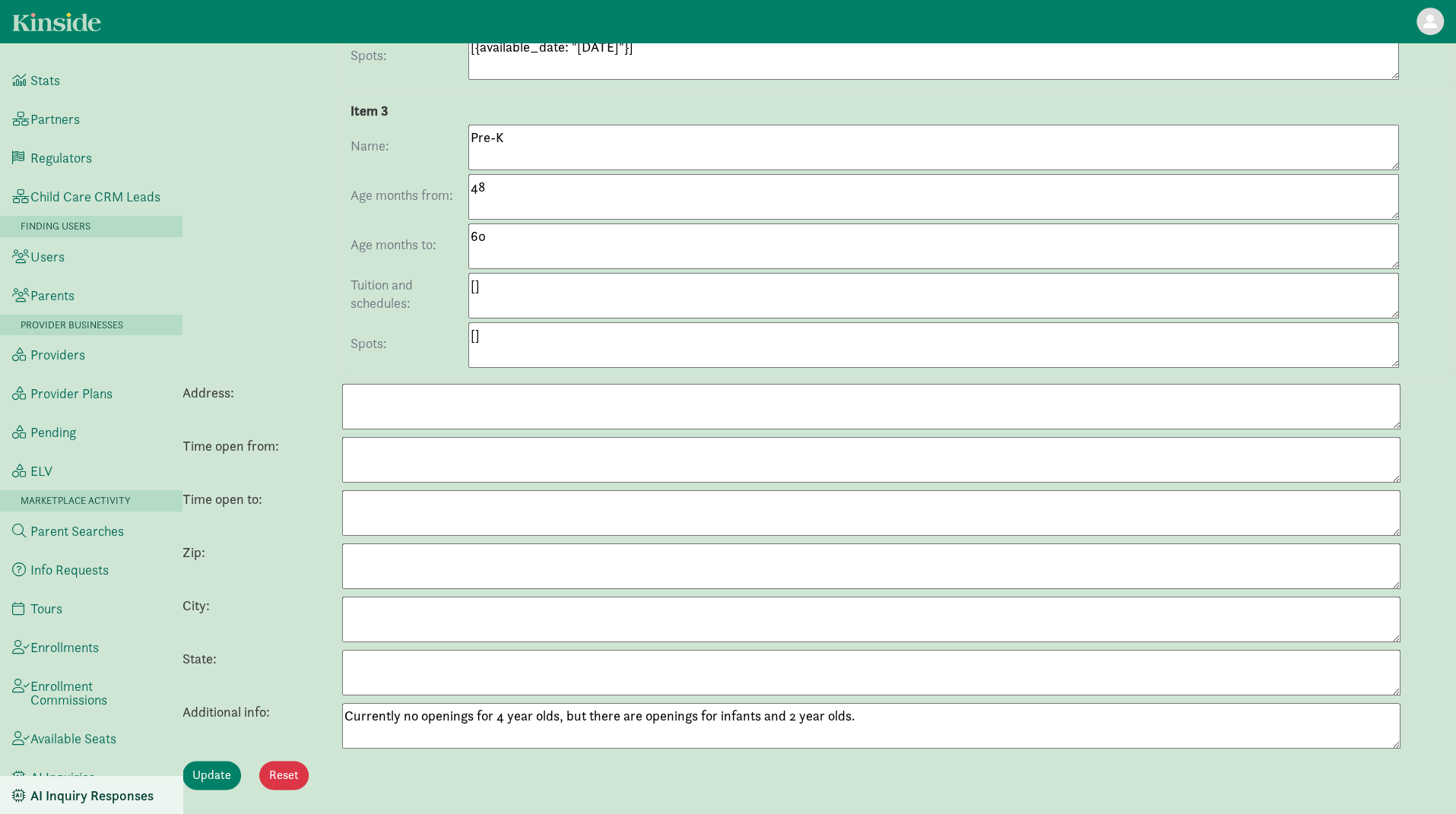
scroll to position [897, 0]
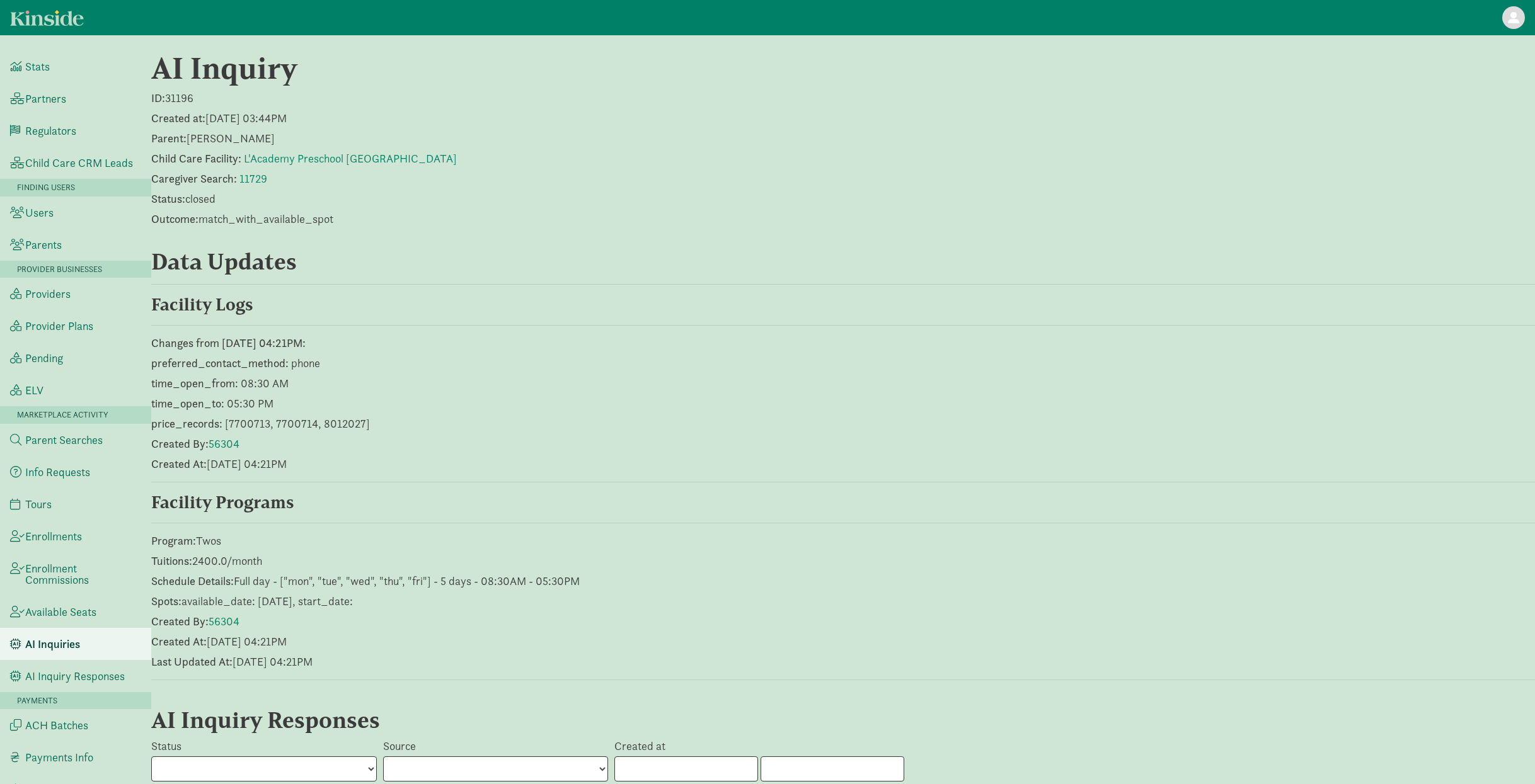
scroll to position [251, 0]
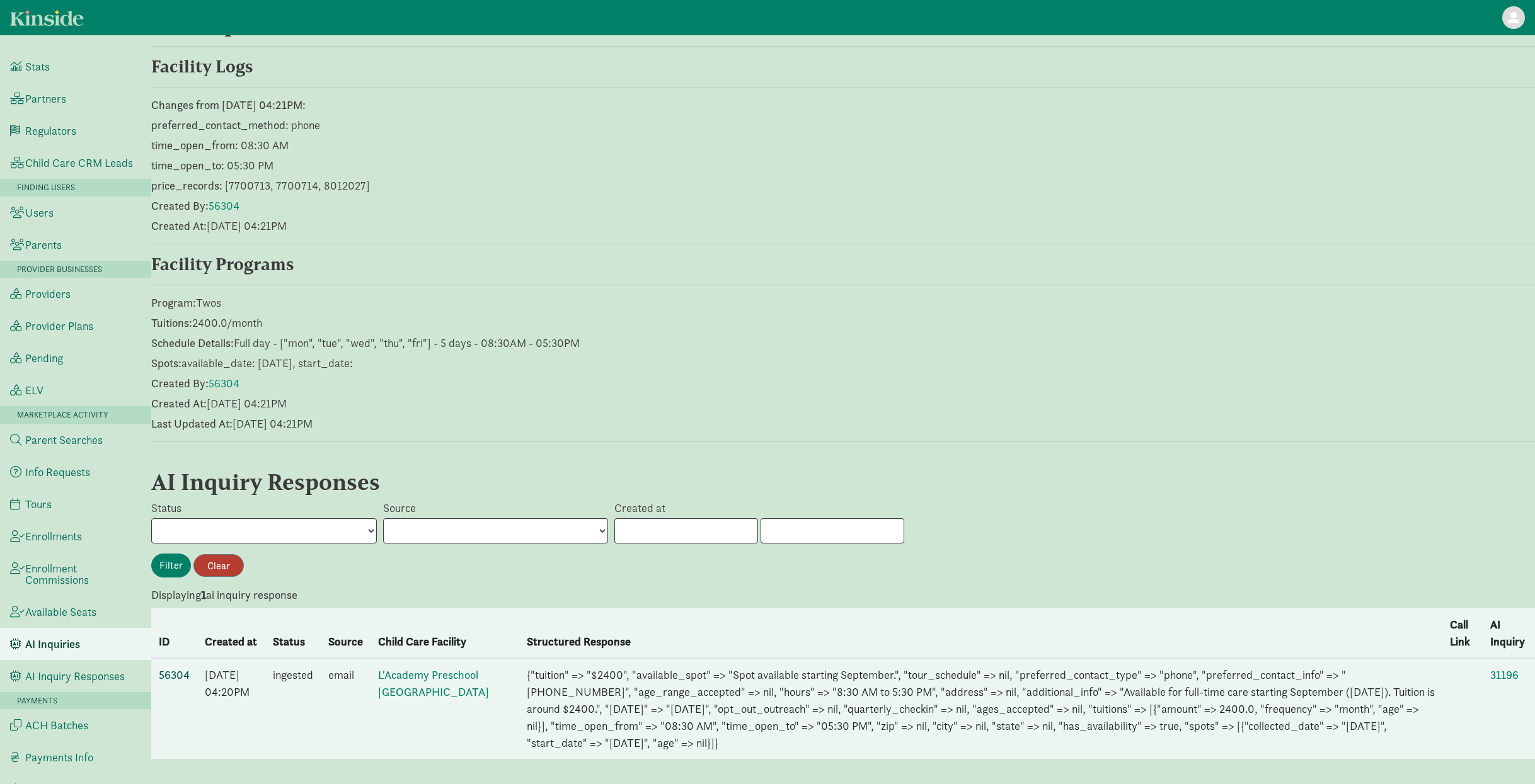
click at [166, 667] on link "56304" at bounding box center [174, 674] width 31 height 14
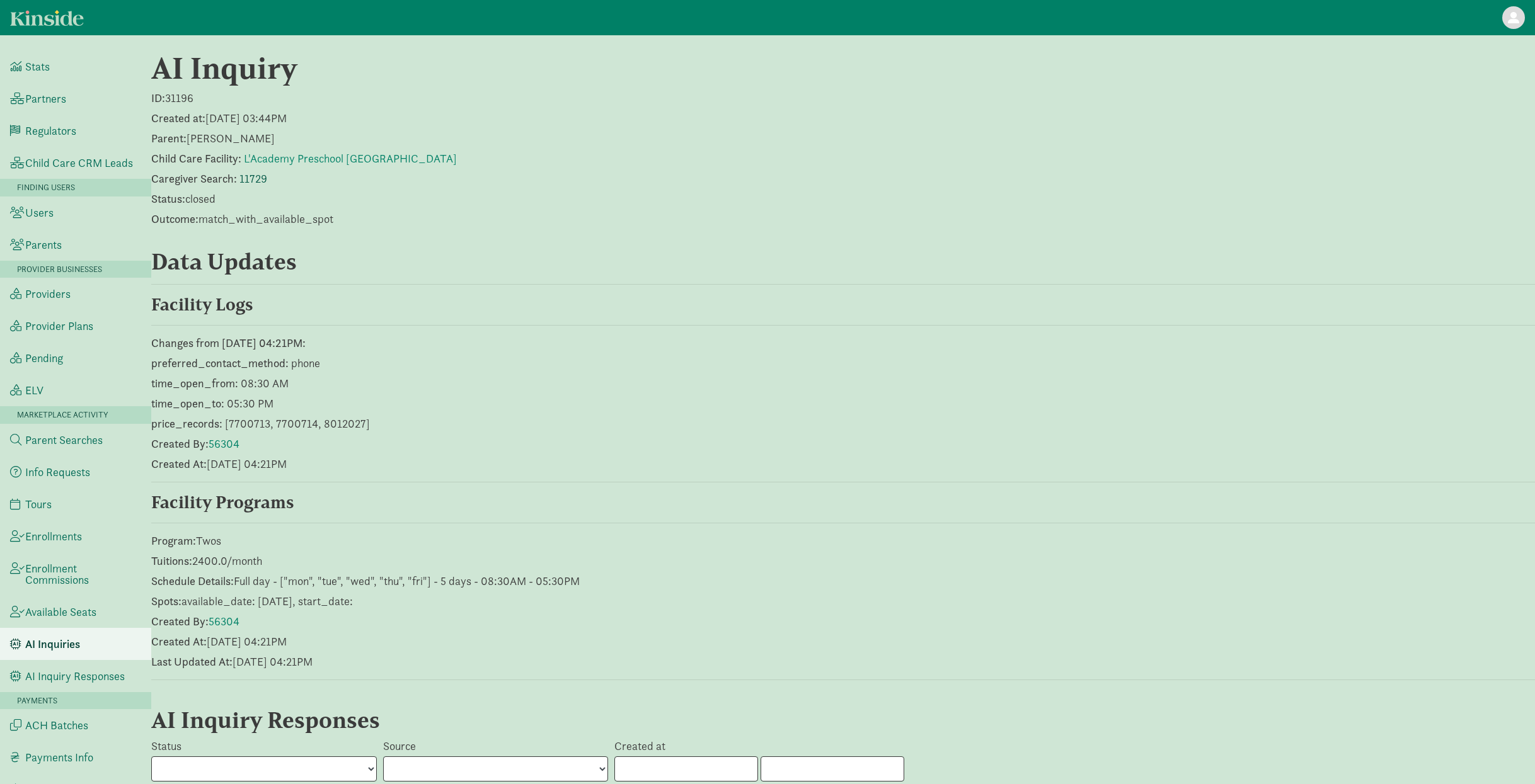
click at [246, 178] on link "11729" at bounding box center [253, 178] width 27 height 14
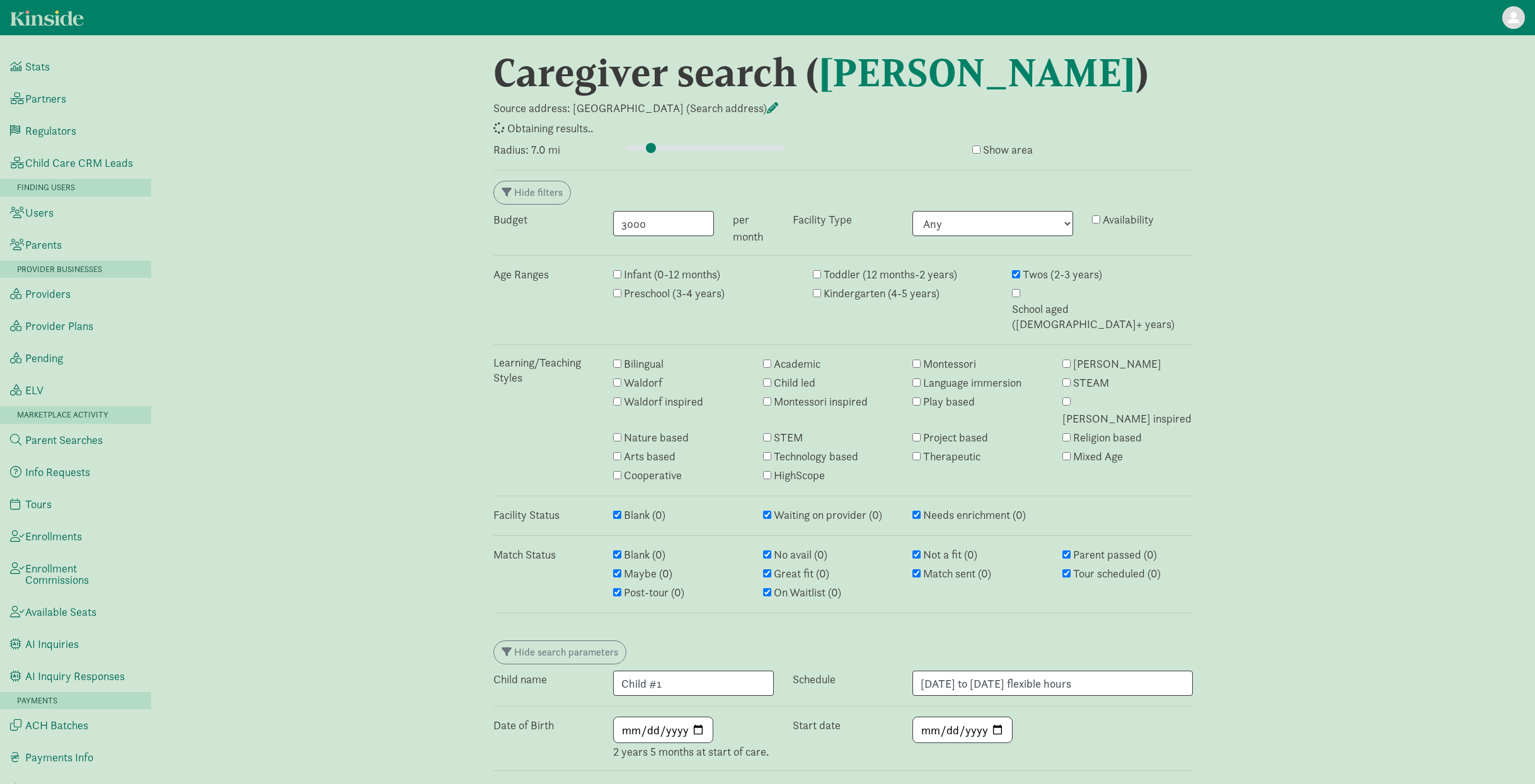
type input "7"
select select "awaiting_response"
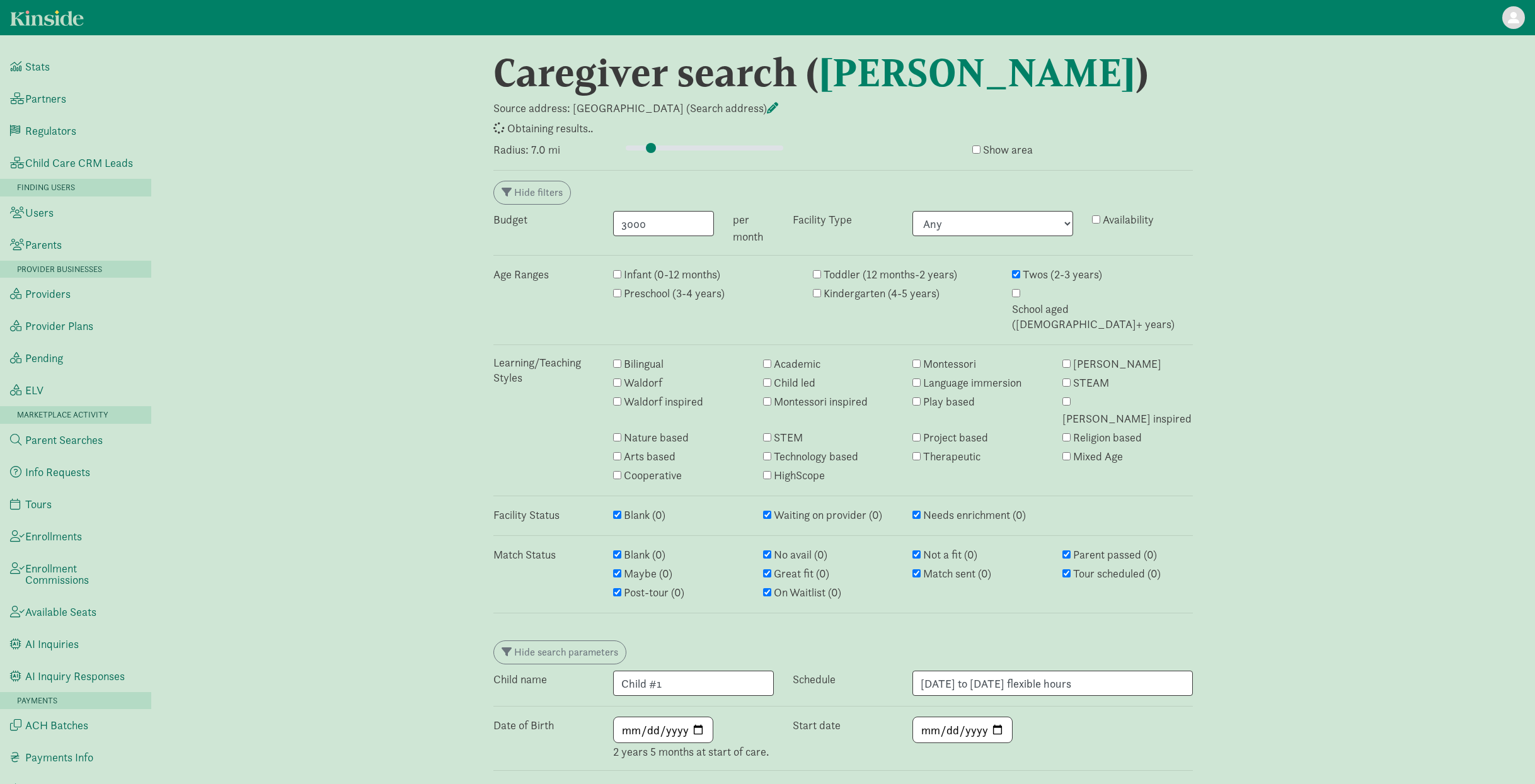
select select "closed"
select select "awaiting_response"
select select "closed"
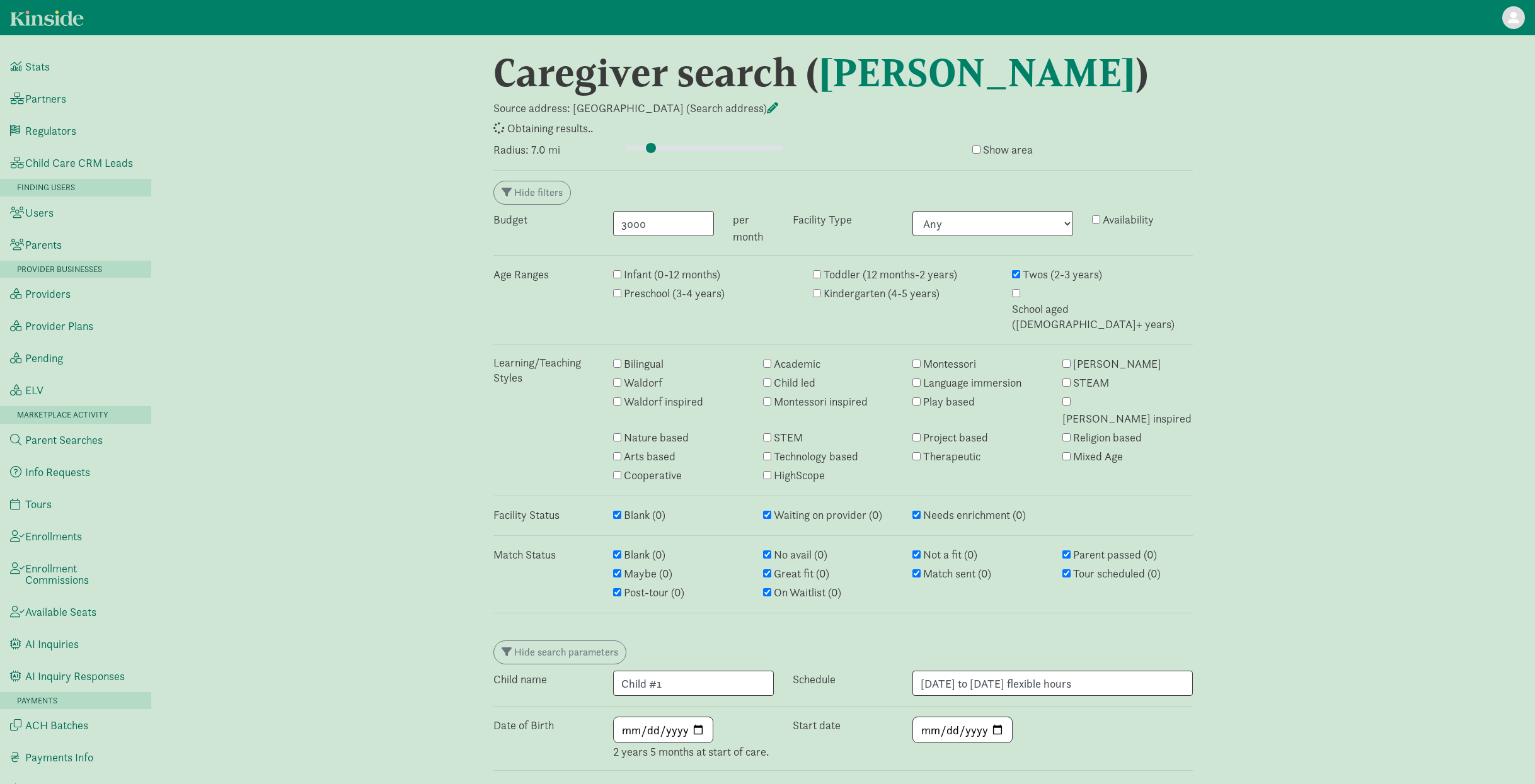
select select "failed"
select select "awaiting_response"
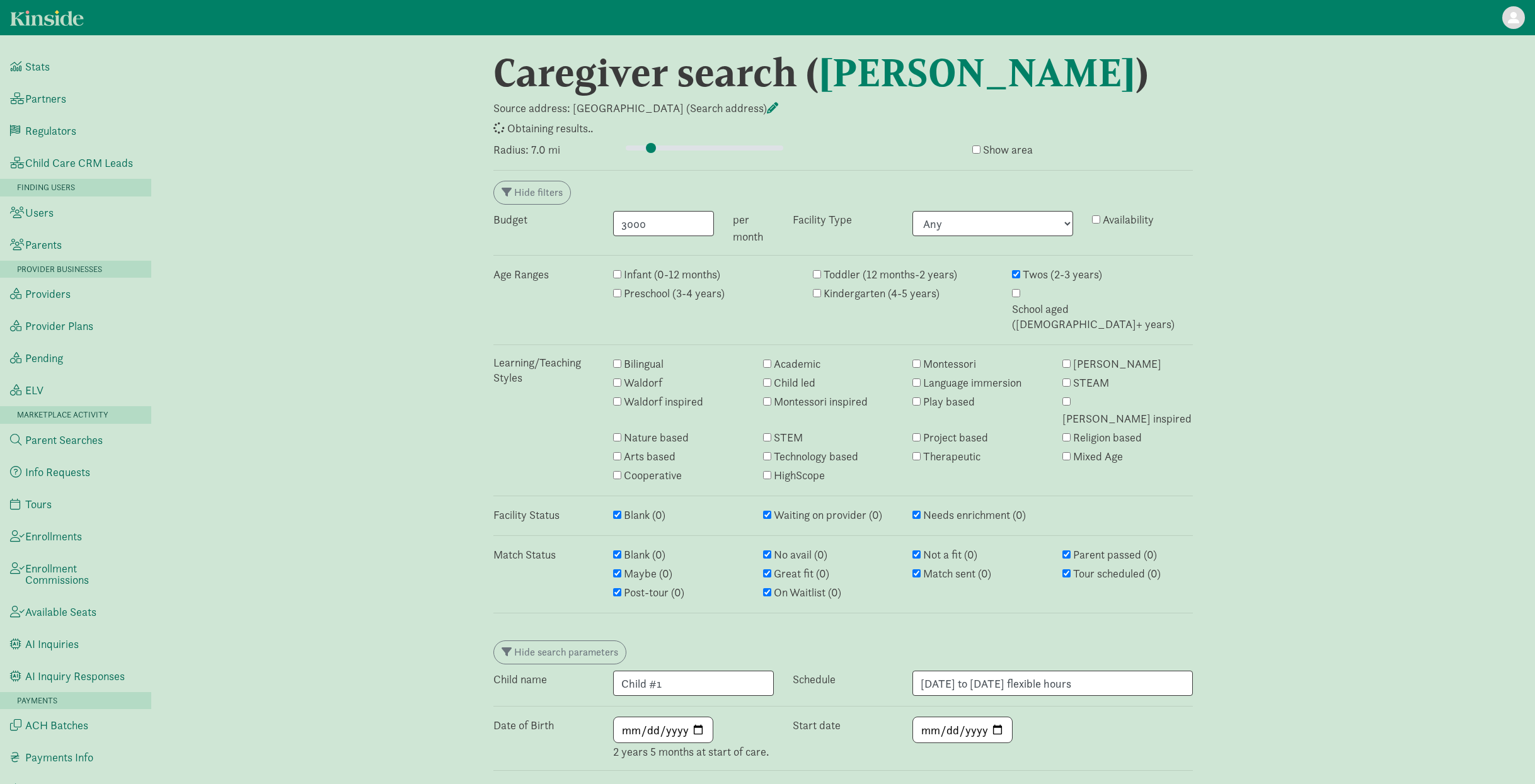
select select "awaiting_response"
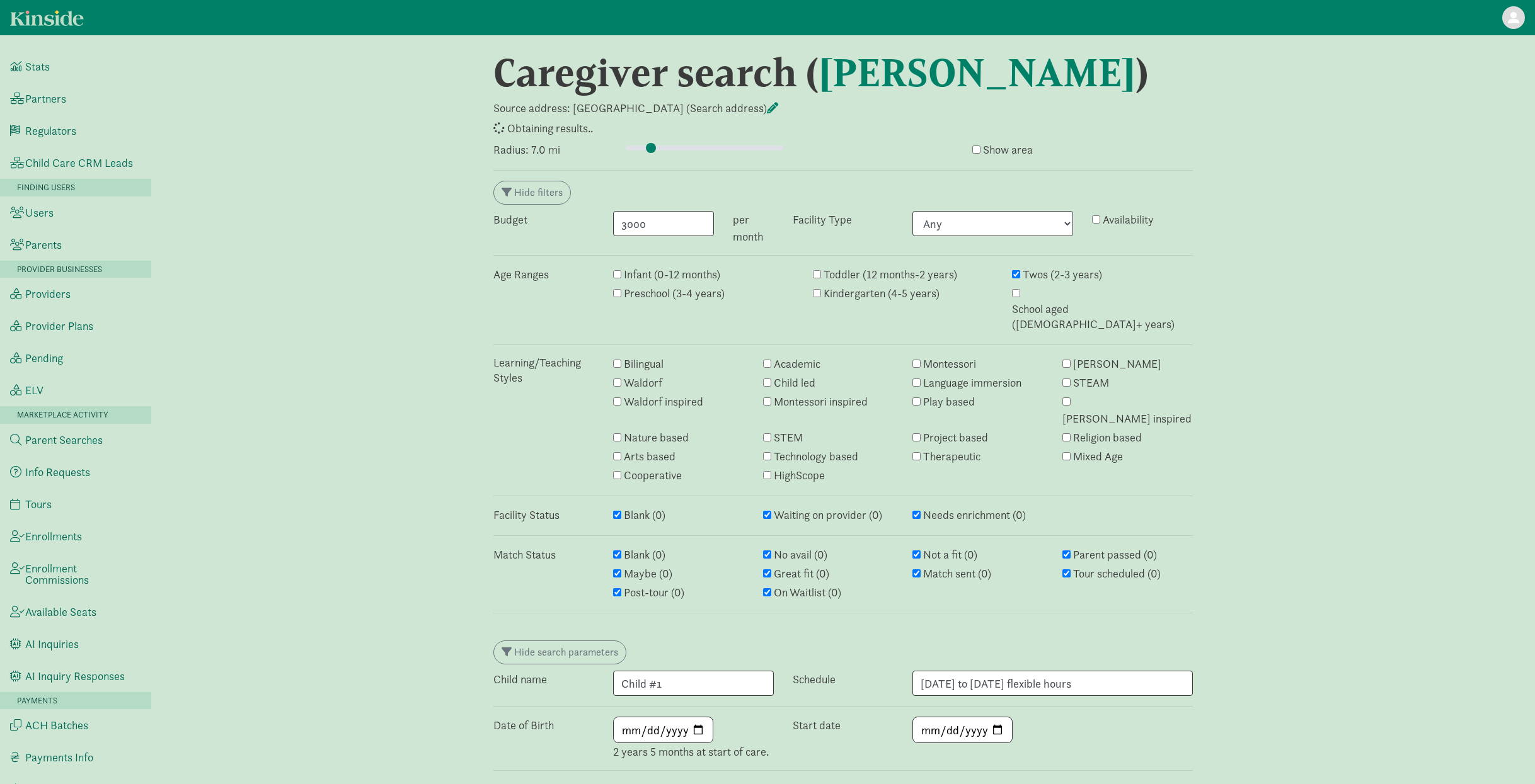
select select "awaiting_response"
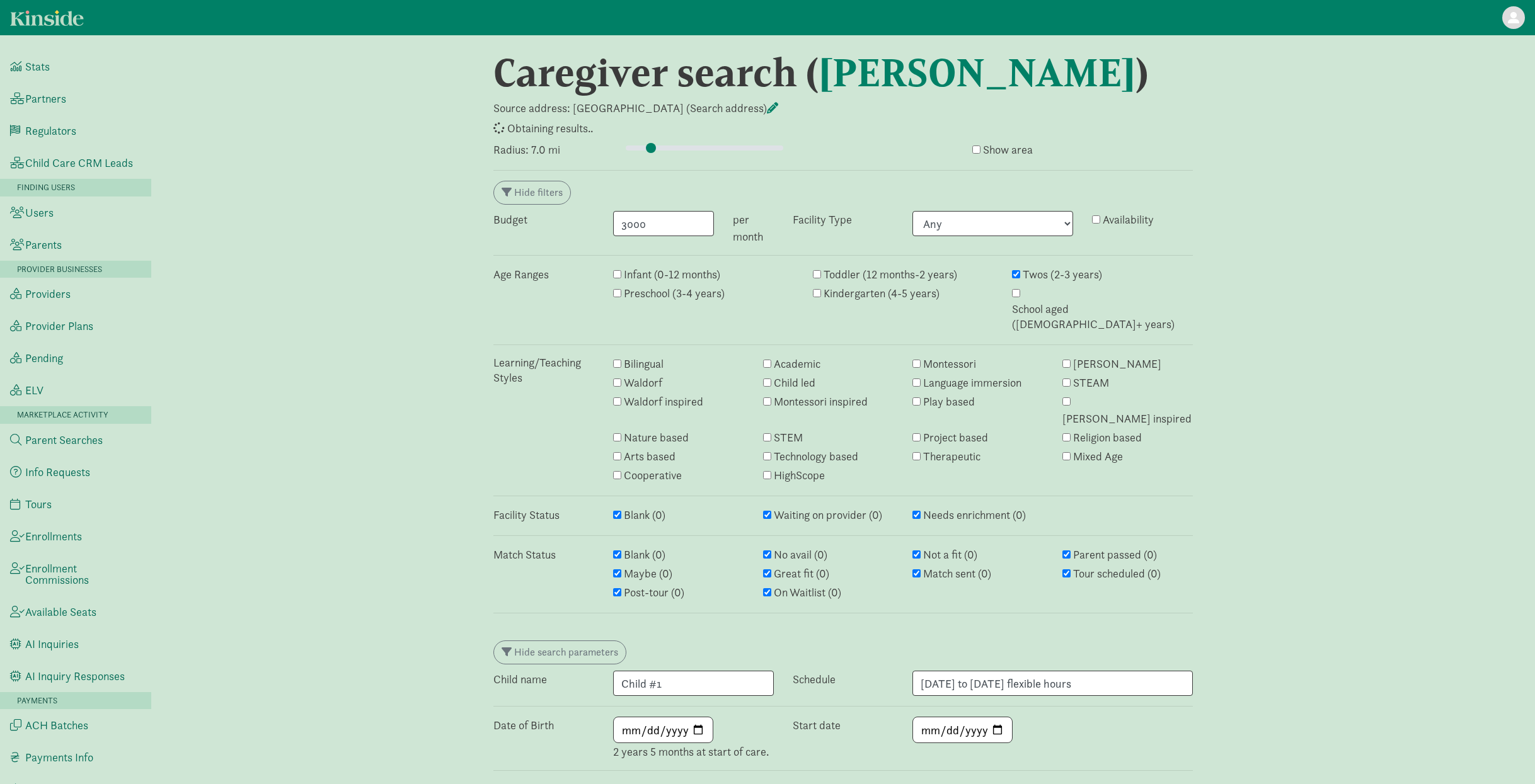
select select "awaiting_response"
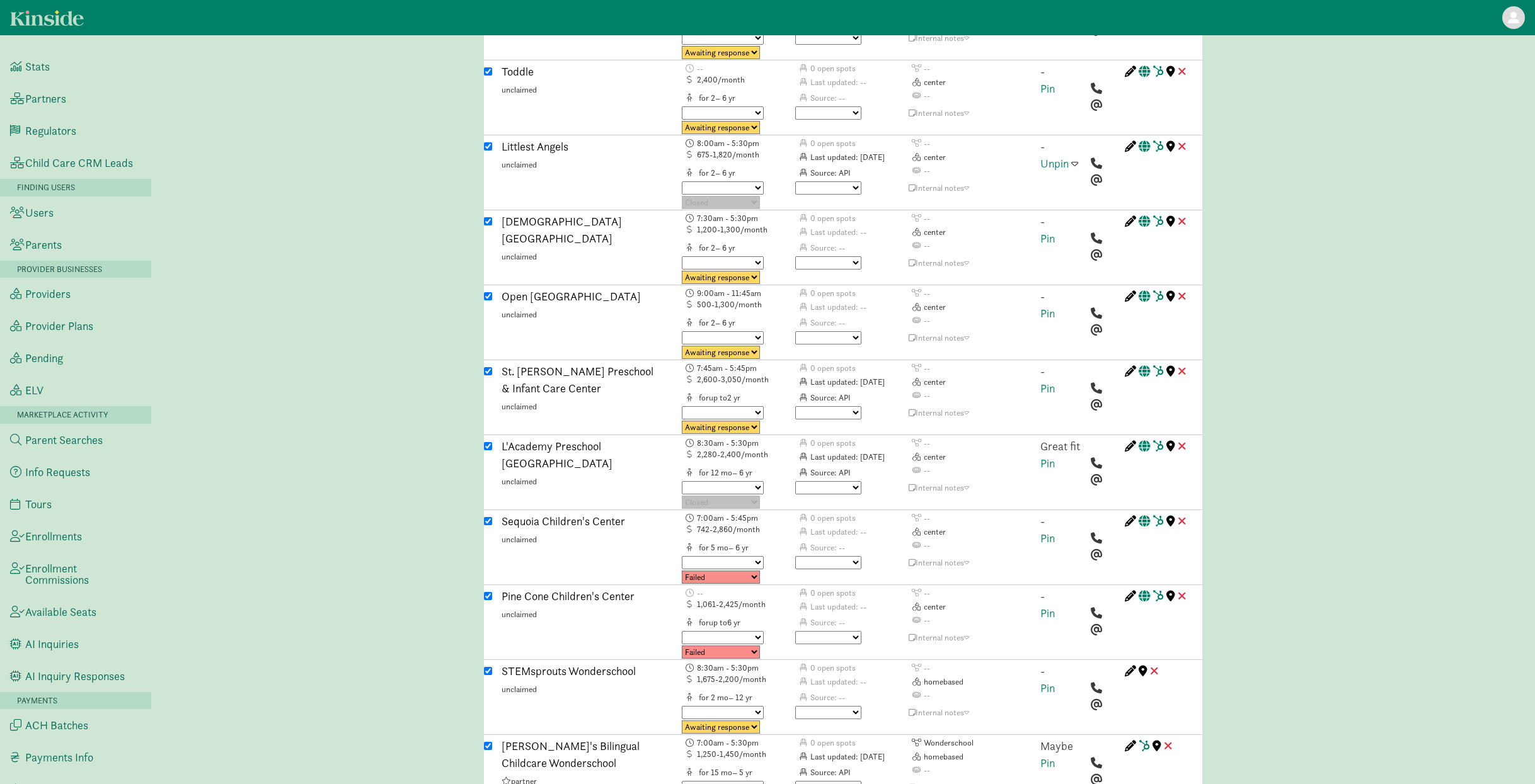
click at [1037, 438] on div "Great fit Pin" at bounding box center [1060, 474] width 60 height 72
click at [1045, 456] on link "Pin" at bounding box center [1047, 463] width 14 height 14
click at [1074, 440] on span at bounding box center [1074, 445] width 7 height 11
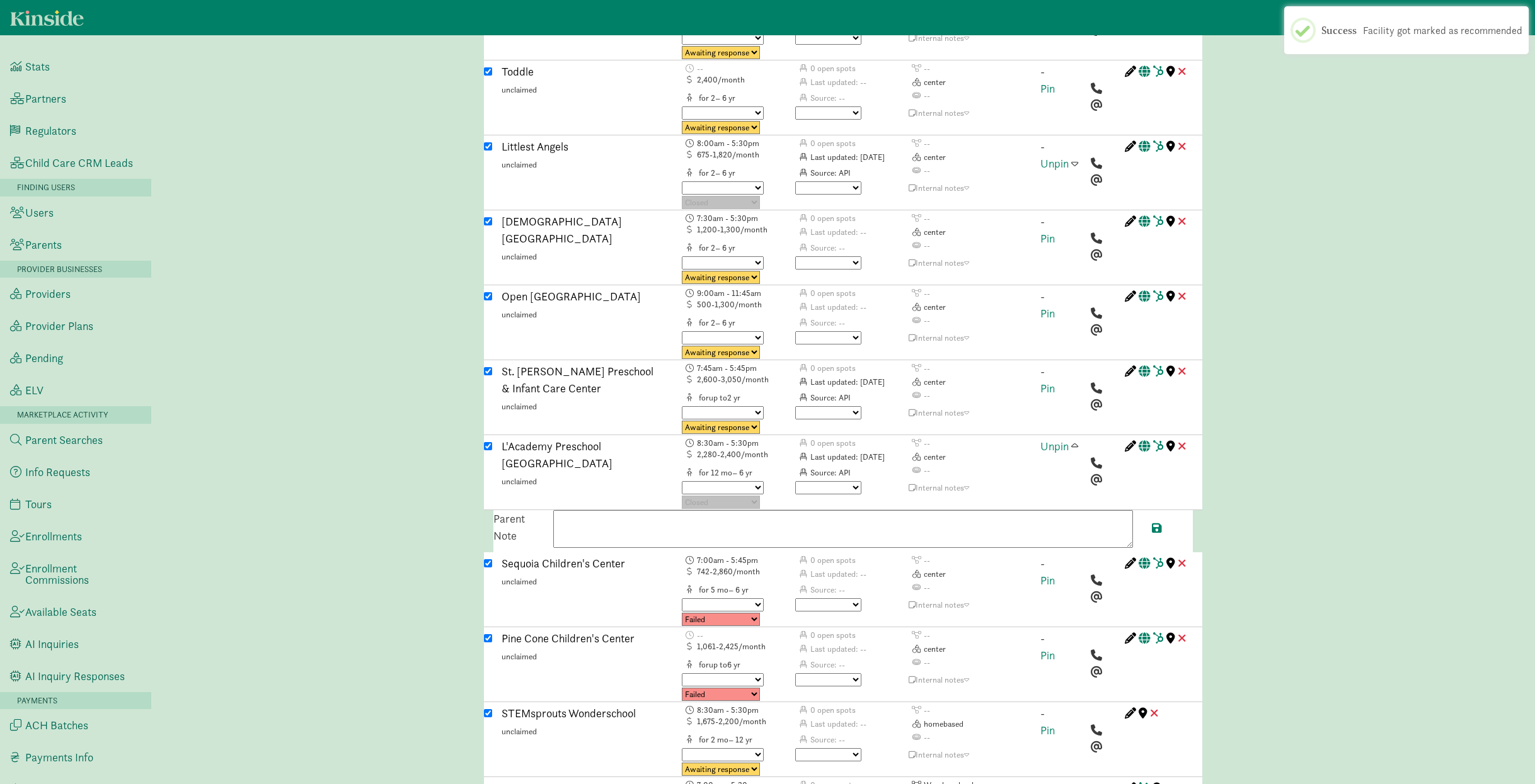
click at [799, 510] on textarea at bounding box center [843, 529] width 580 height 38
paste textarea "Available for full-time care starting September ([DATE]). Tuition is around $24…"
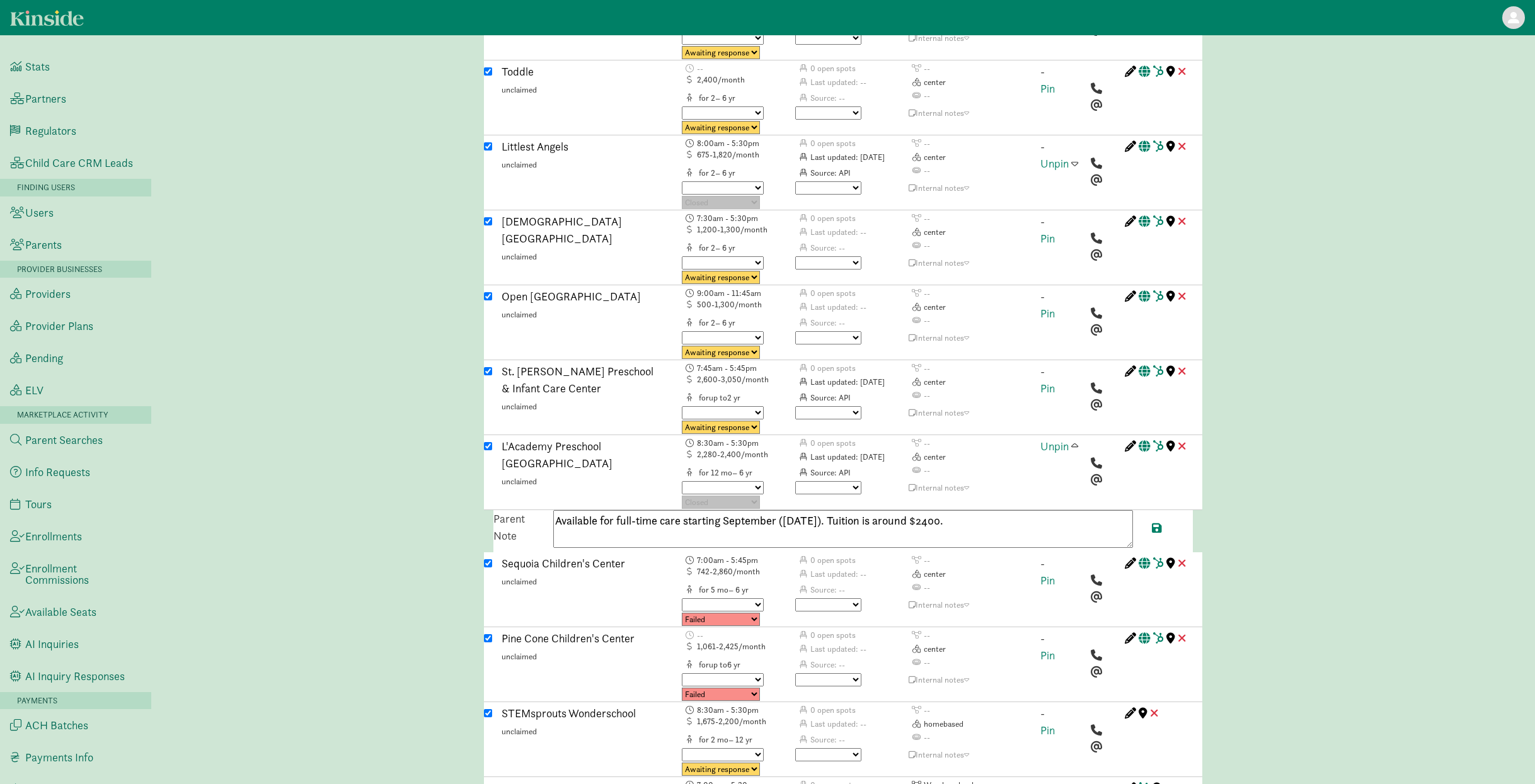
drag, startPoint x: 881, startPoint y: 463, endPoint x: 782, endPoint y: 464, distance: 99.0
click at [782, 510] on textarea "Available for full-time care starting September ([DATE]). Tuition is around $24…" at bounding box center [843, 529] width 580 height 38
click at [1013, 510] on textarea "Available for full-time care starting September 1st, 2025. Tuition is around $2…" at bounding box center [843, 529] width 580 height 38
paste textarea "https://lacademyschools.com/redwood-city-preschool-infant-daycare/"
type textarea "Available for full-time care starting September 1st, 2025. Tuition is around $2…"
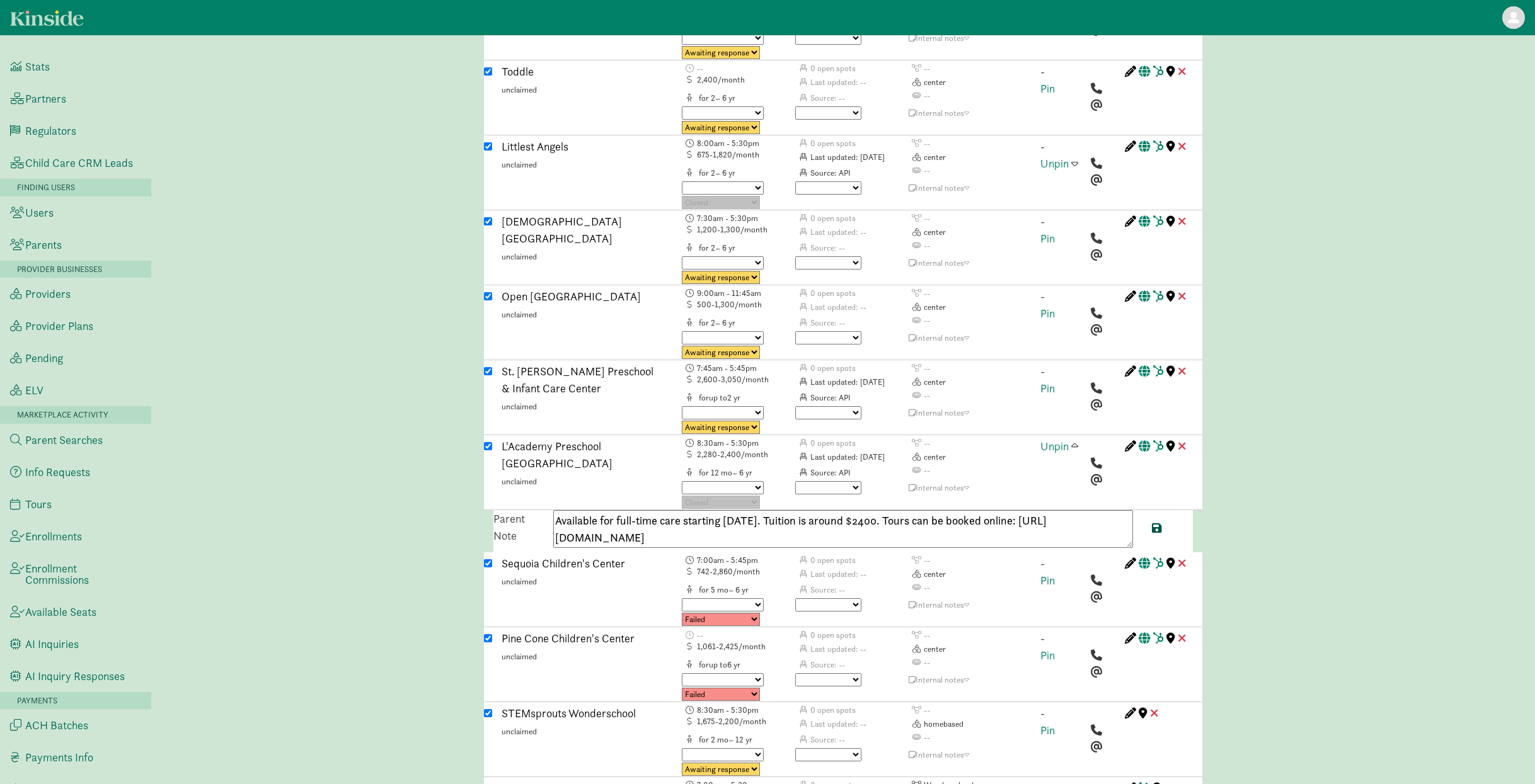
click at [1153, 522] on span at bounding box center [1157, 528] width 10 height 11
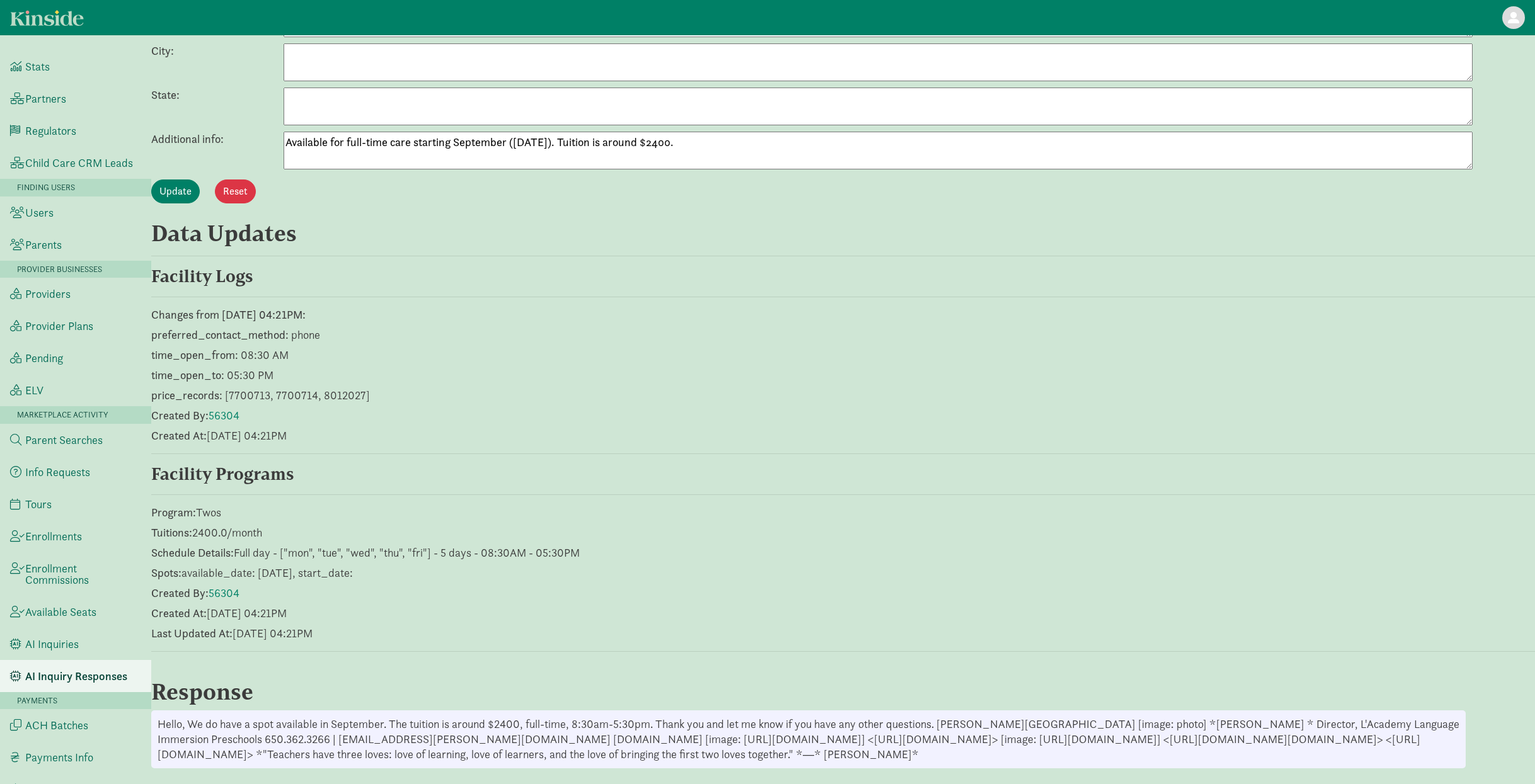
scroll to position [773, 0]
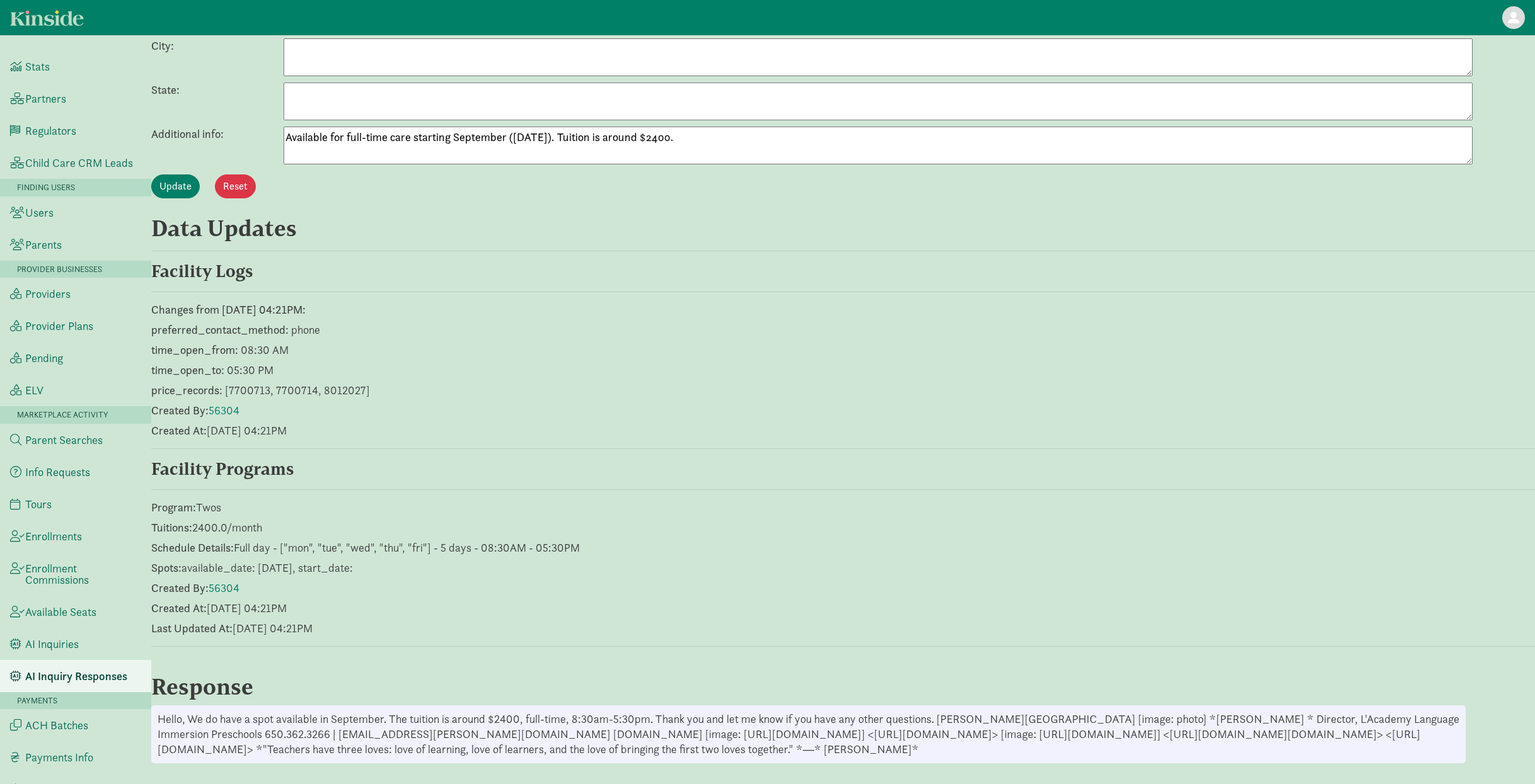
click at [507, 143] on textarea "Available for full-time care starting September ([DATE]). Tuition is around $24…" at bounding box center [878, 146] width 1189 height 38
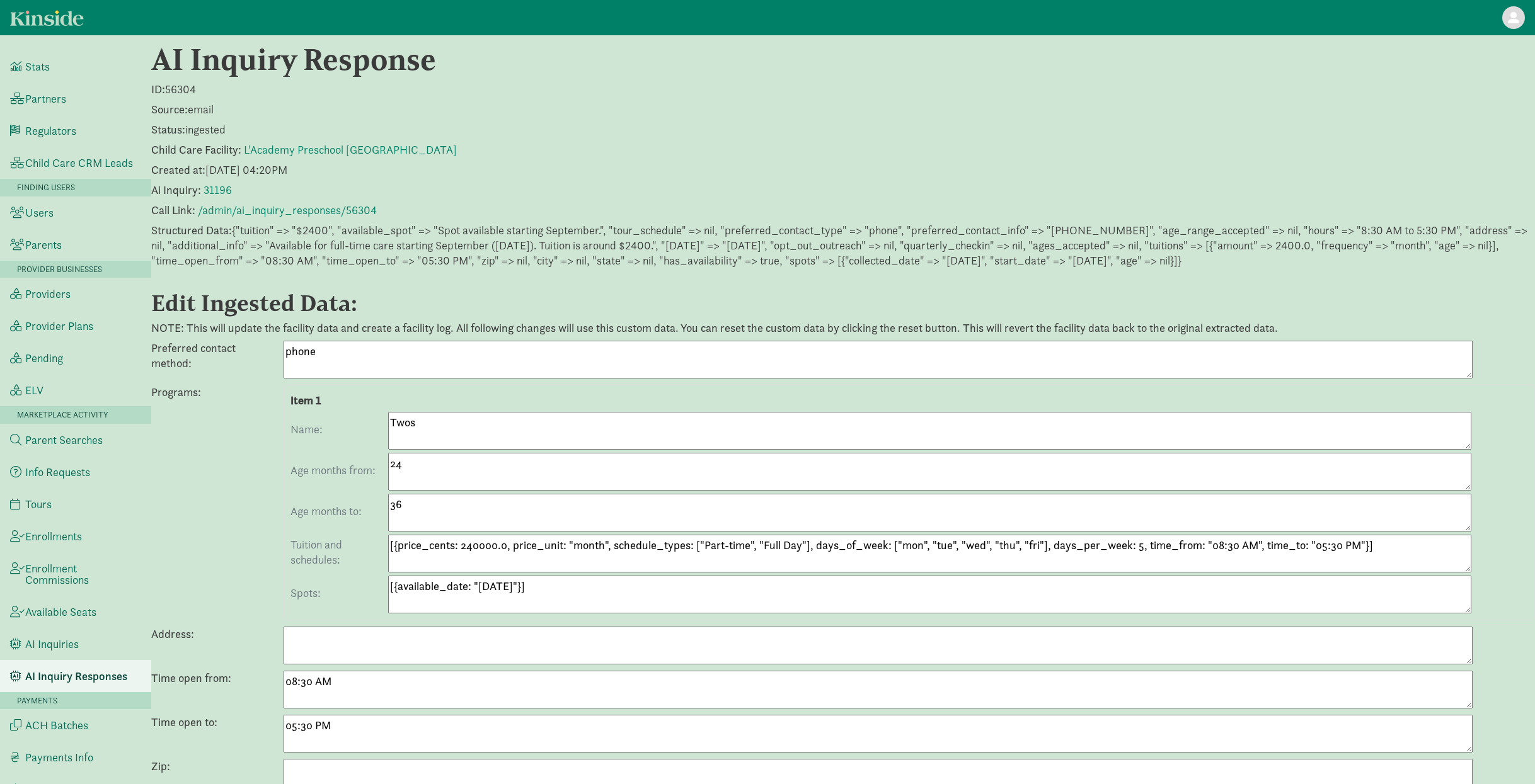
scroll to position [0, 0]
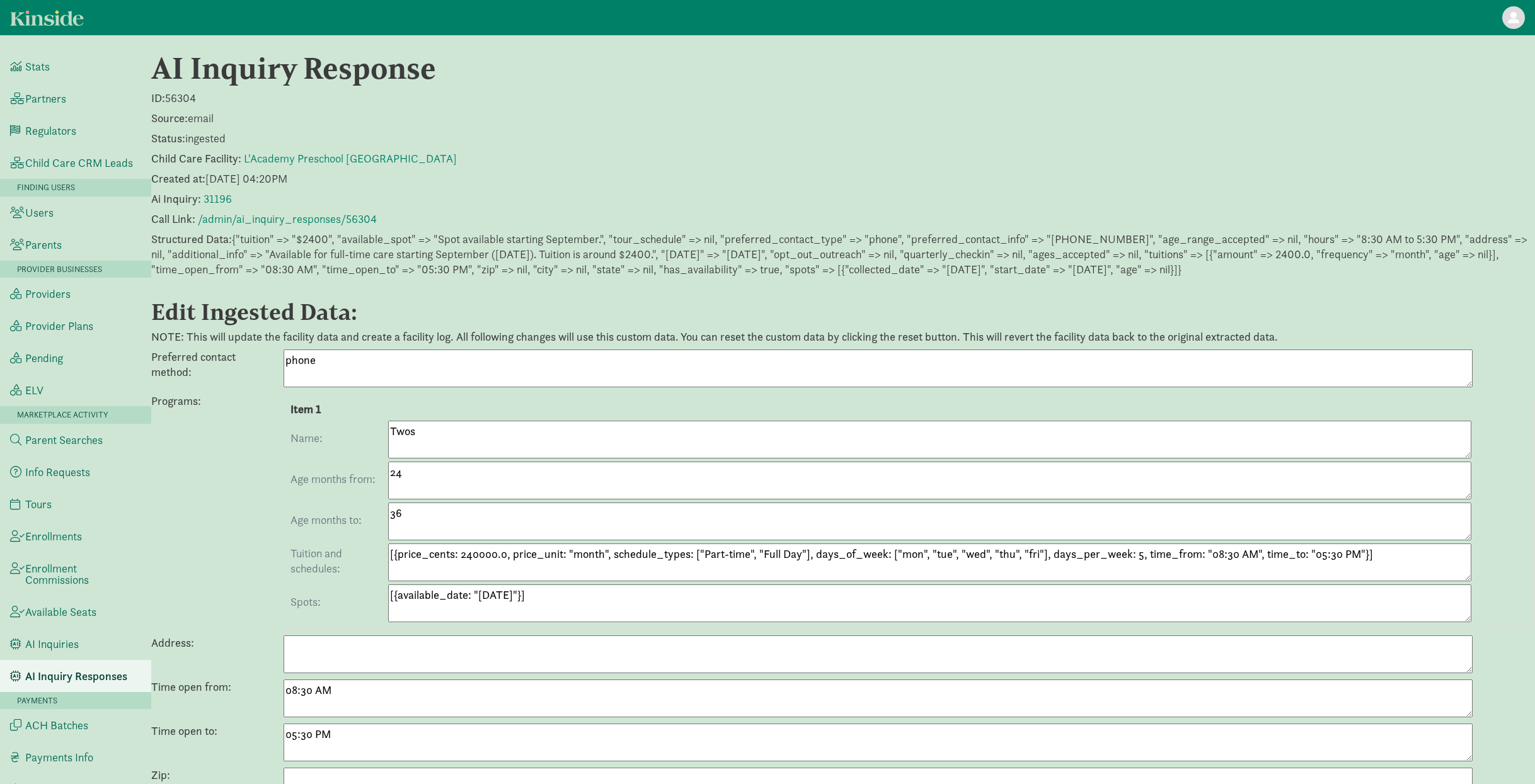
click at [295, 160] on link "L'Academy Preschool [GEOGRAPHIC_DATA]" at bounding box center [350, 158] width 213 height 14
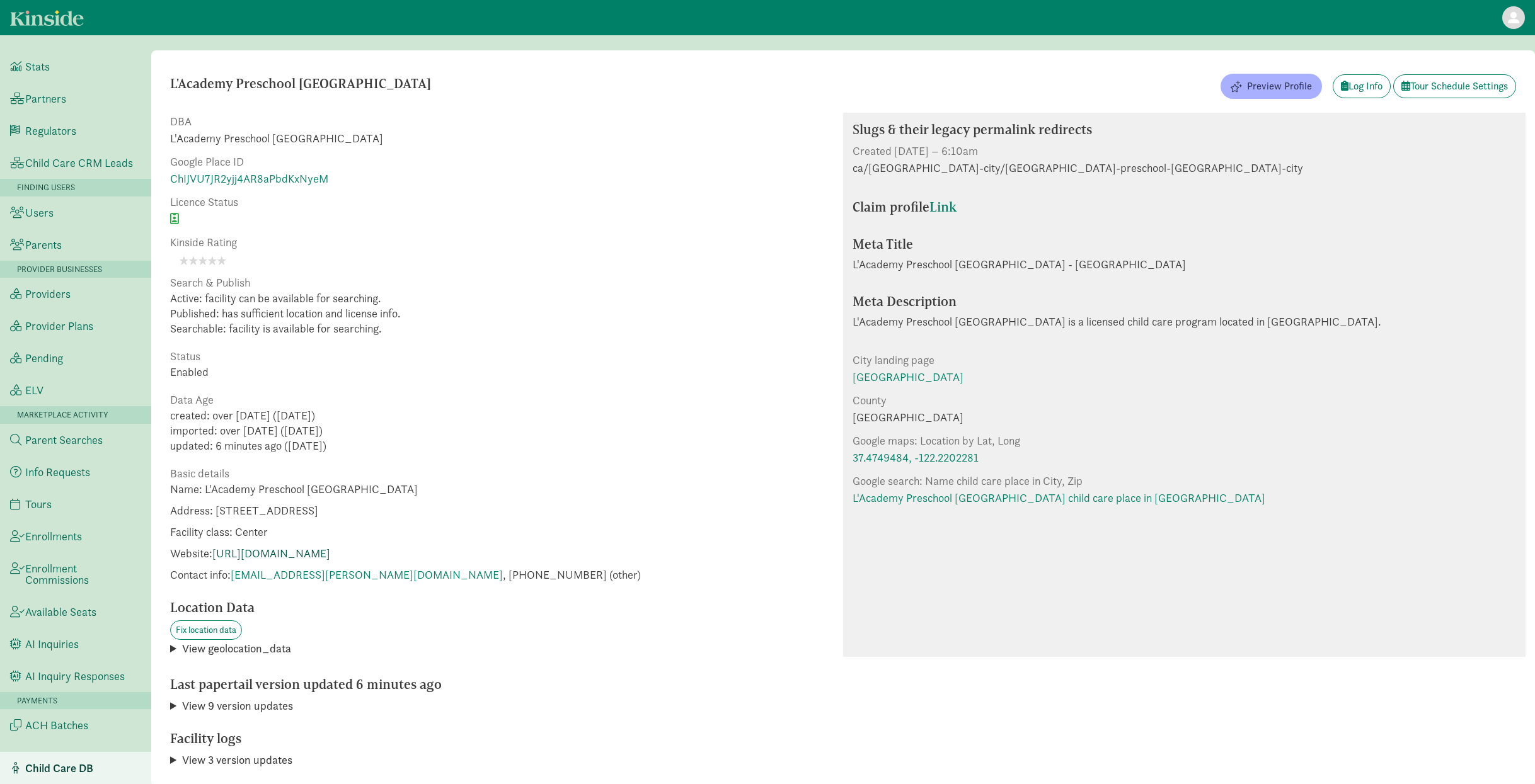
click at [330, 552] on link "[URL][DOMAIN_NAME]" at bounding box center [271, 553] width 117 height 14
